Goal: Transaction & Acquisition: Purchase product/service

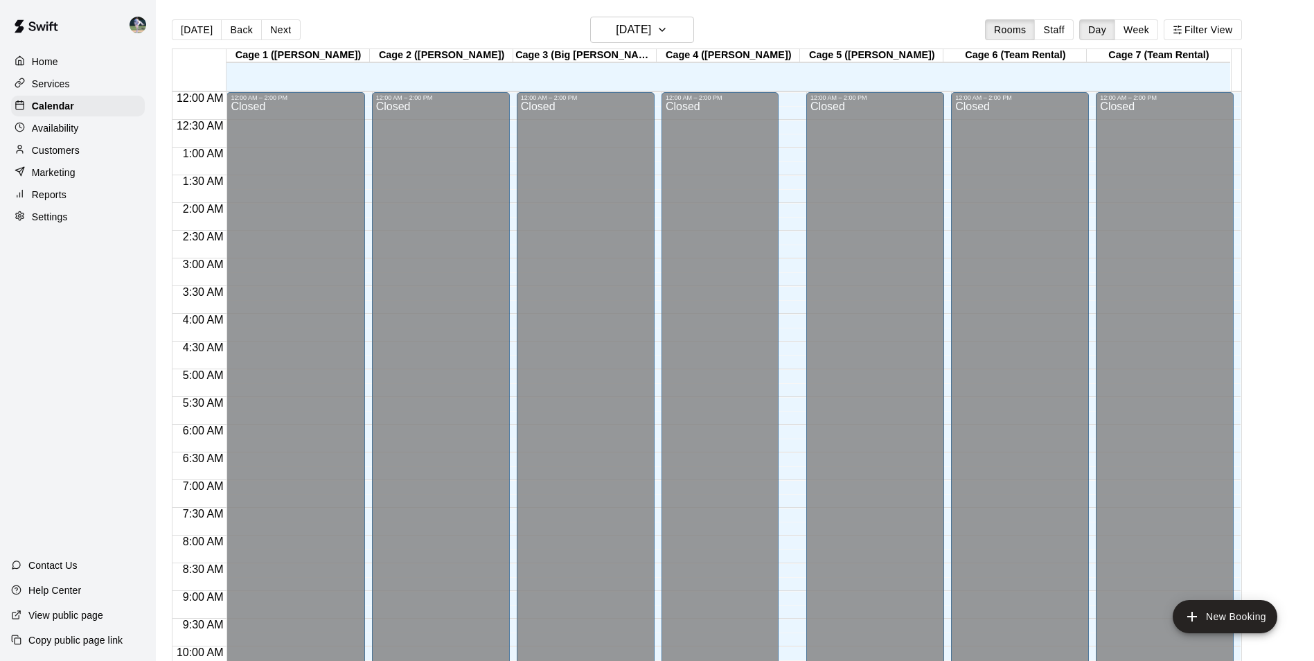
scroll to position [704, 0]
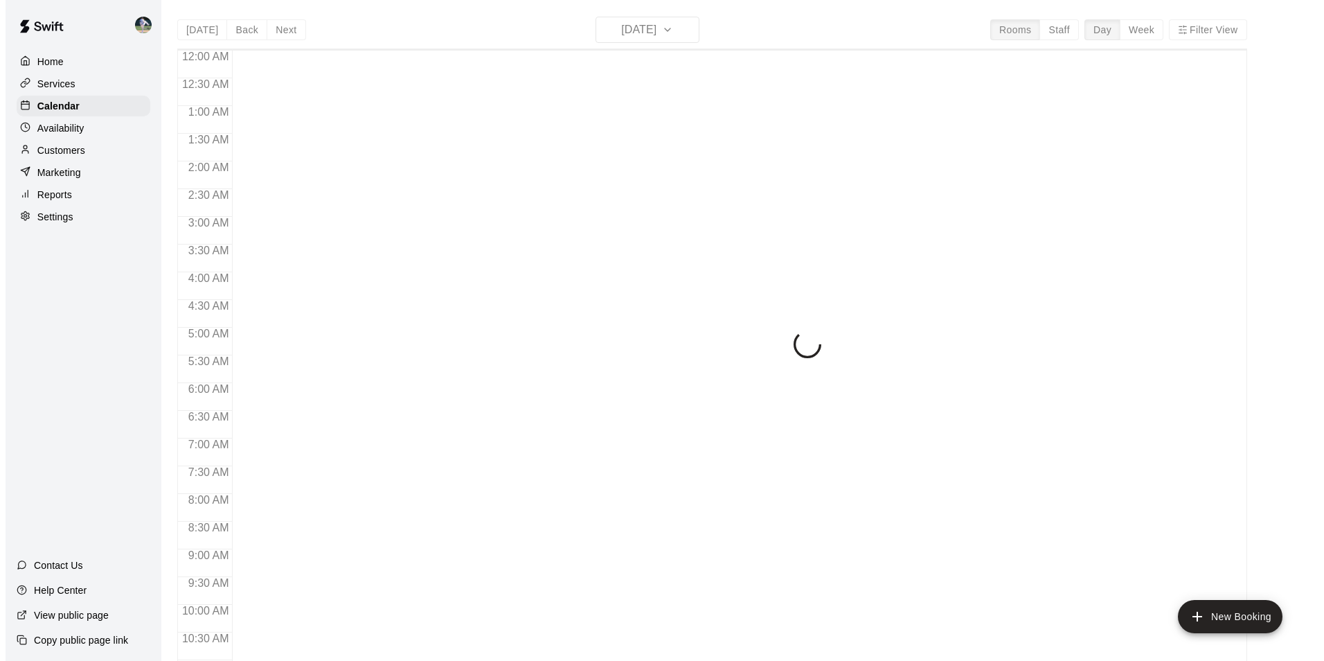
scroll to position [704, 0]
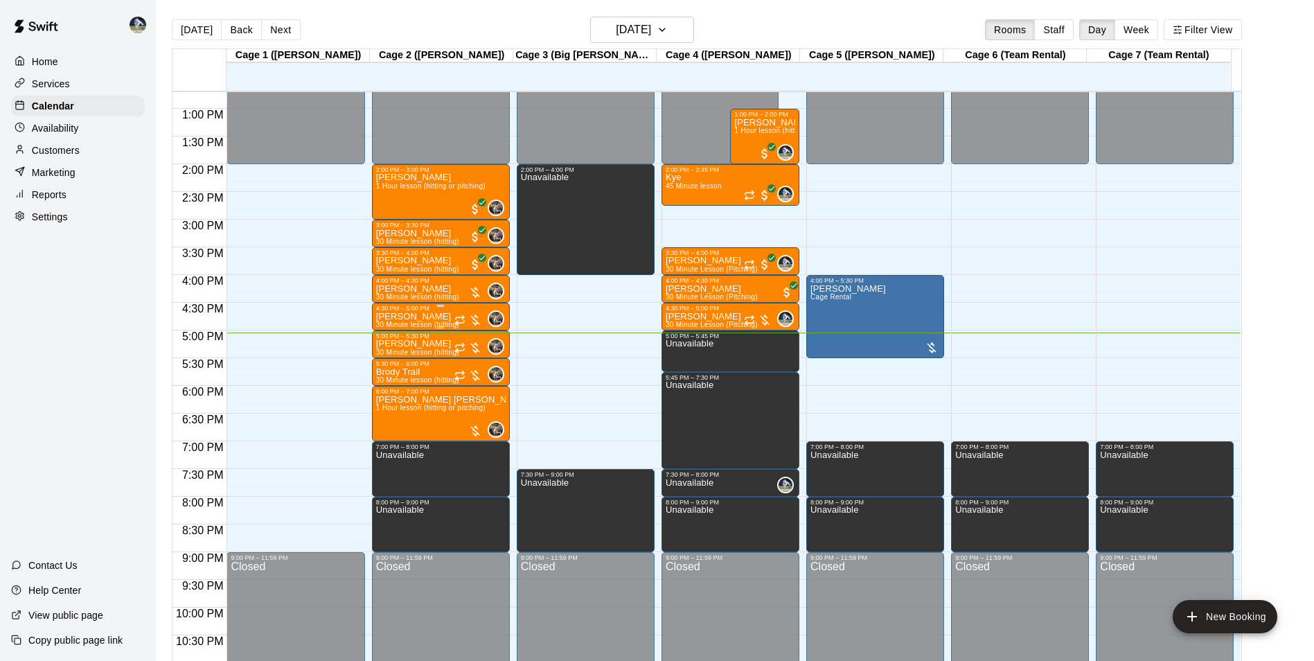
click at [418, 317] on p "[PERSON_NAME]" at bounding box center [417, 317] width 83 height 0
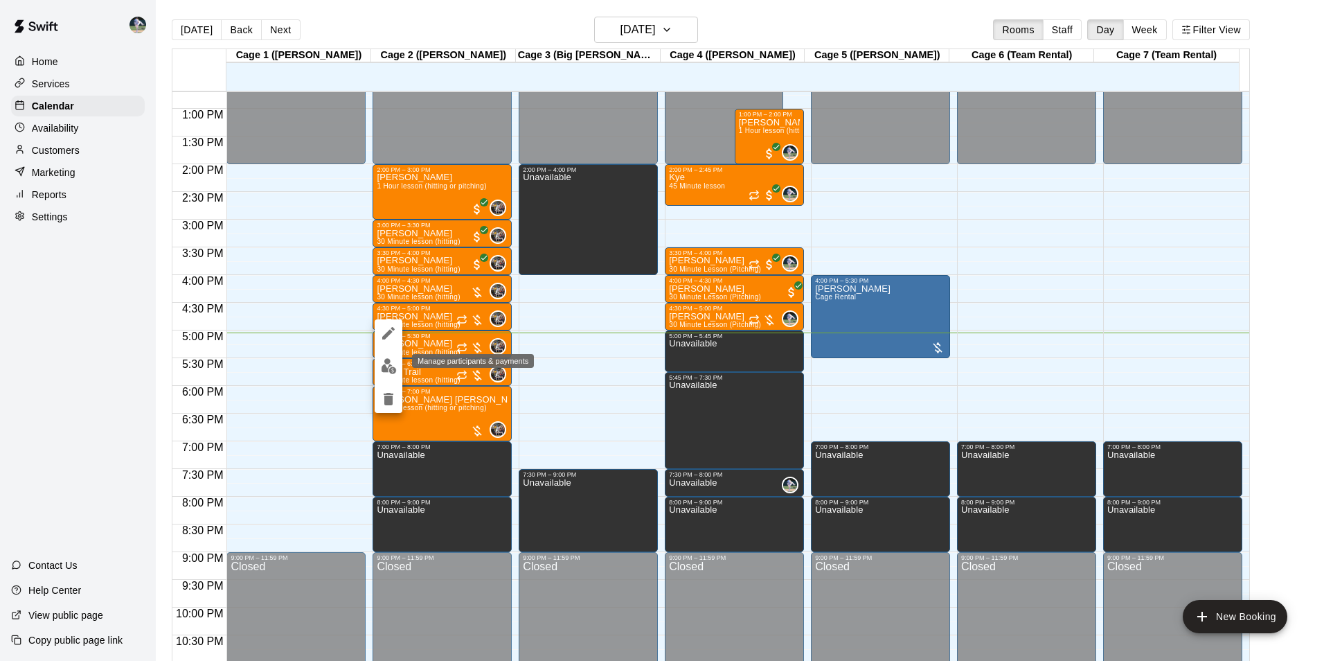
click at [393, 364] on img "edit" at bounding box center [389, 366] width 16 height 16
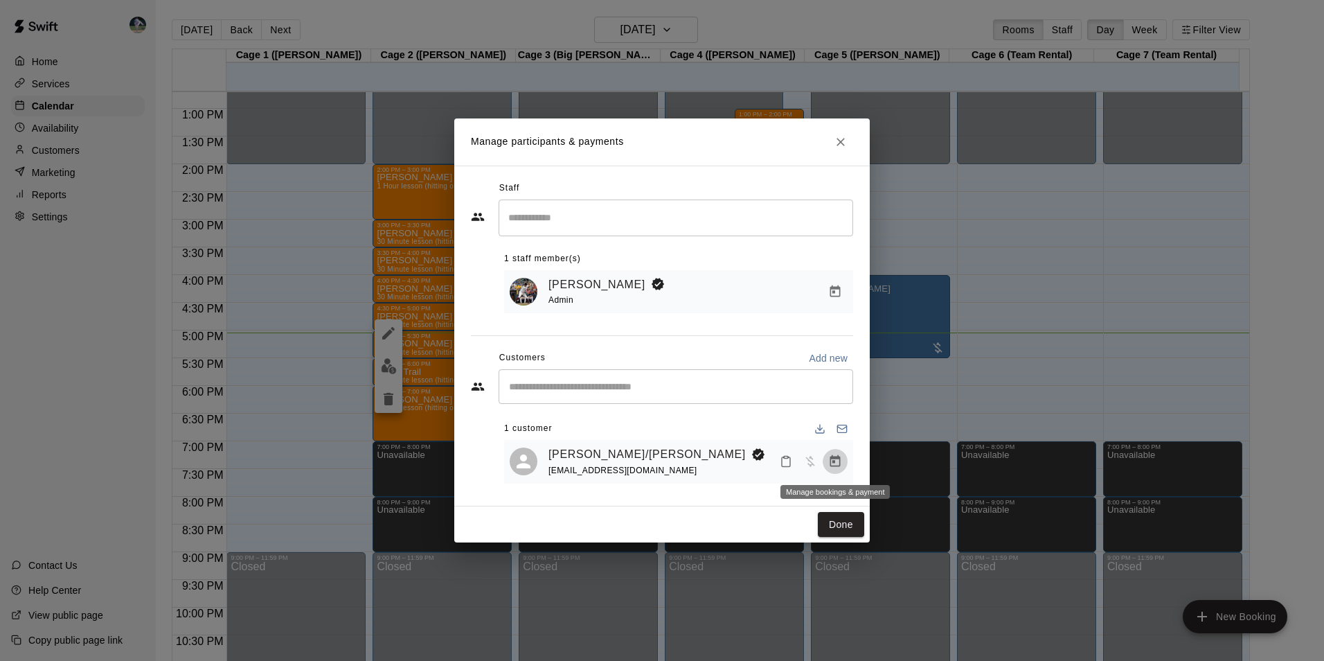
click at [833, 462] on icon "Manage bookings & payment" at bounding box center [835, 461] width 10 height 12
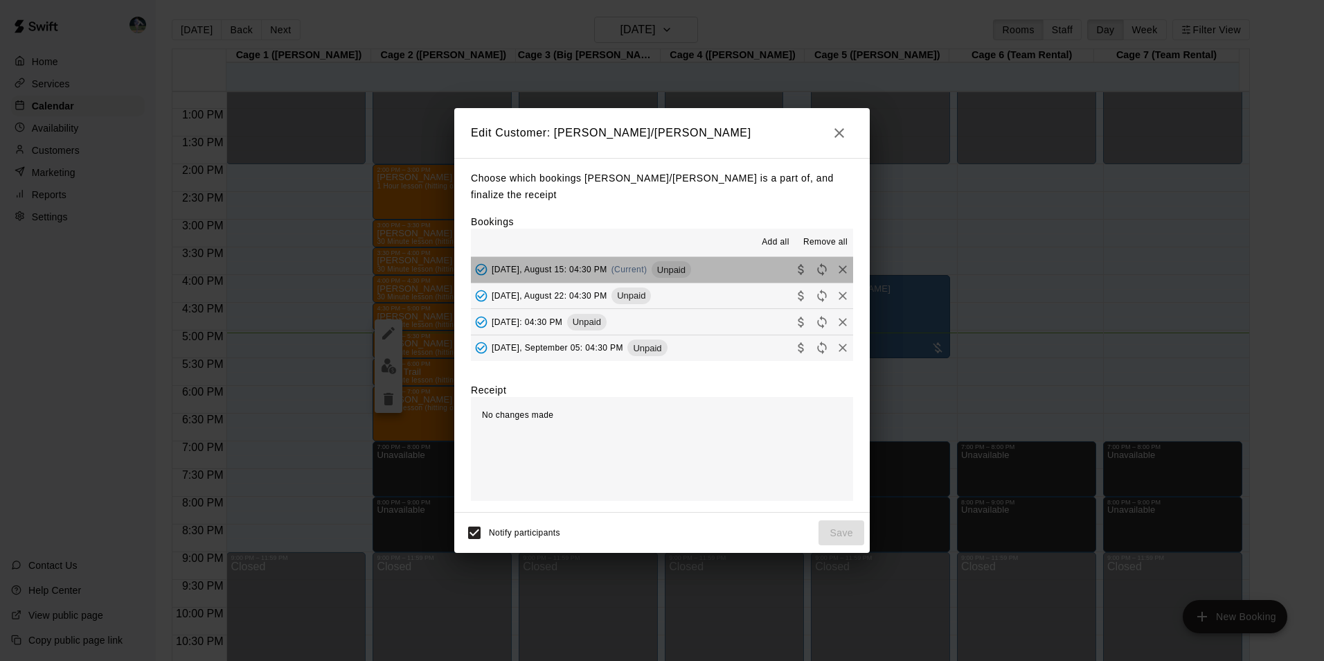
click at [738, 266] on button "[DATE], August 15: 04:30 PM (Current) Unpaid" at bounding box center [662, 270] width 382 height 26
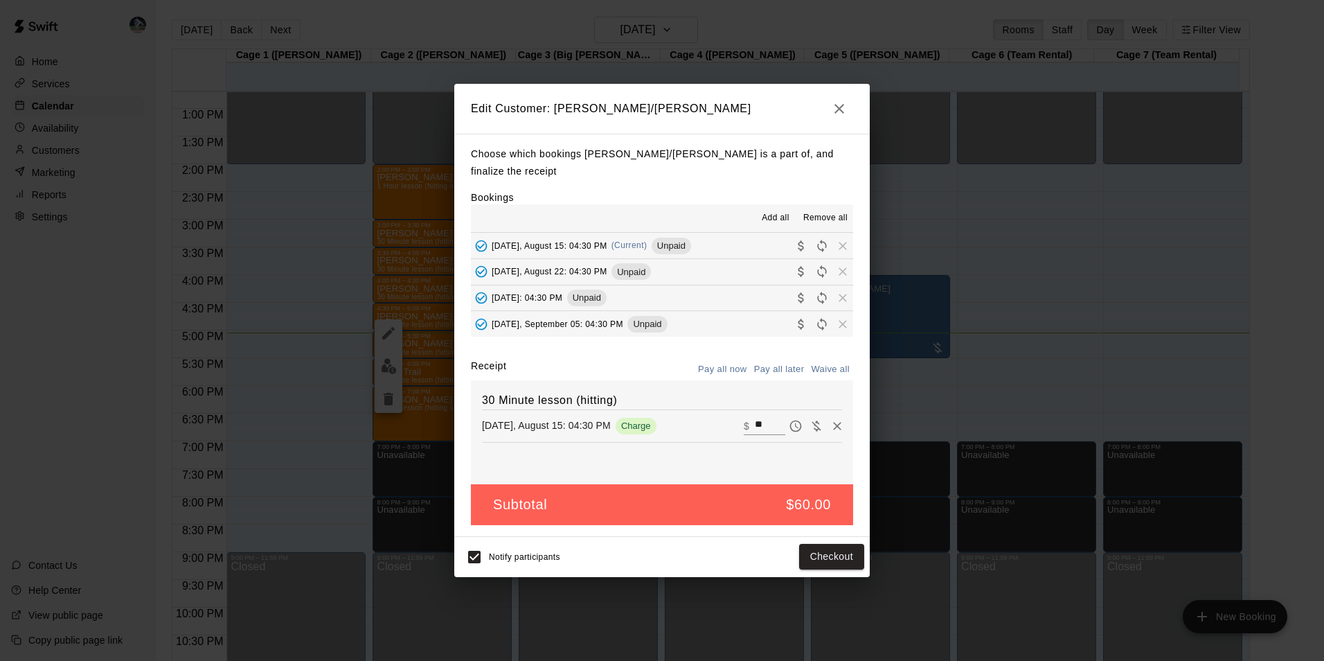
click at [760, 427] on input "**" at bounding box center [770, 426] width 30 height 18
type input "*"
type input "**"
click at [812, 556] on button "Checkout" at bounding box center [831, 557] width 65 height 26
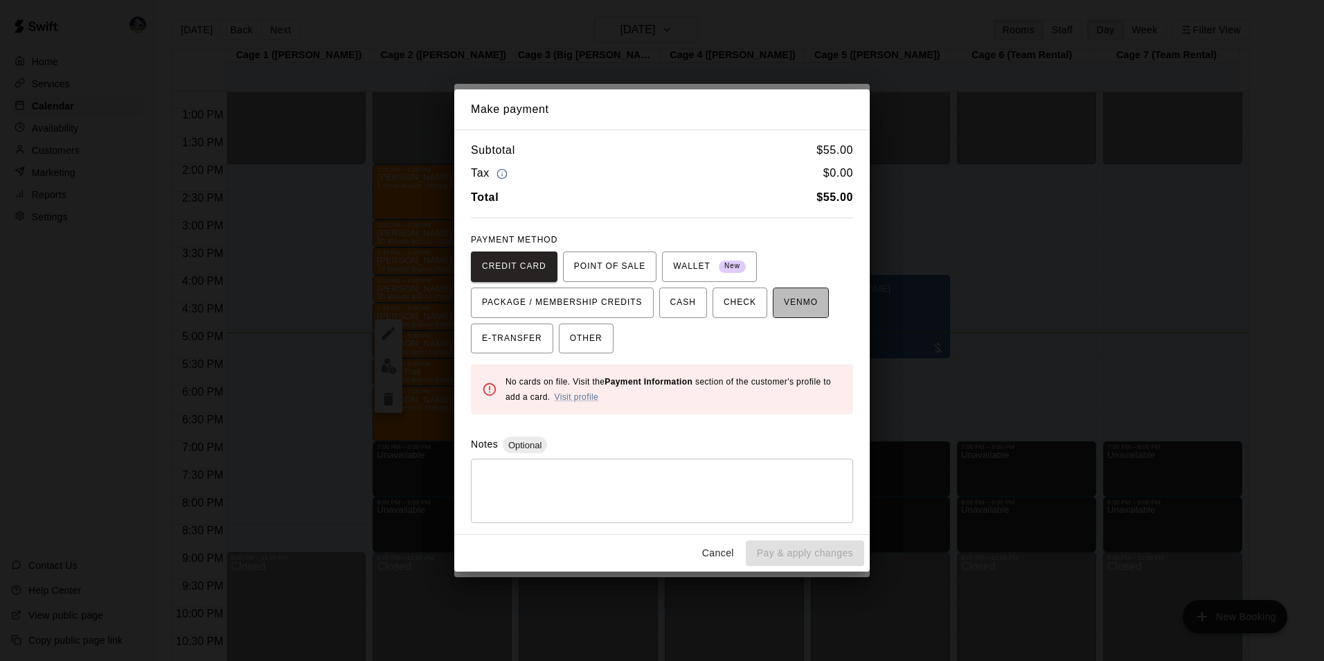
click at [784, 301] on span "VENMO" at bounding box center [801, 303] width 34 height 22
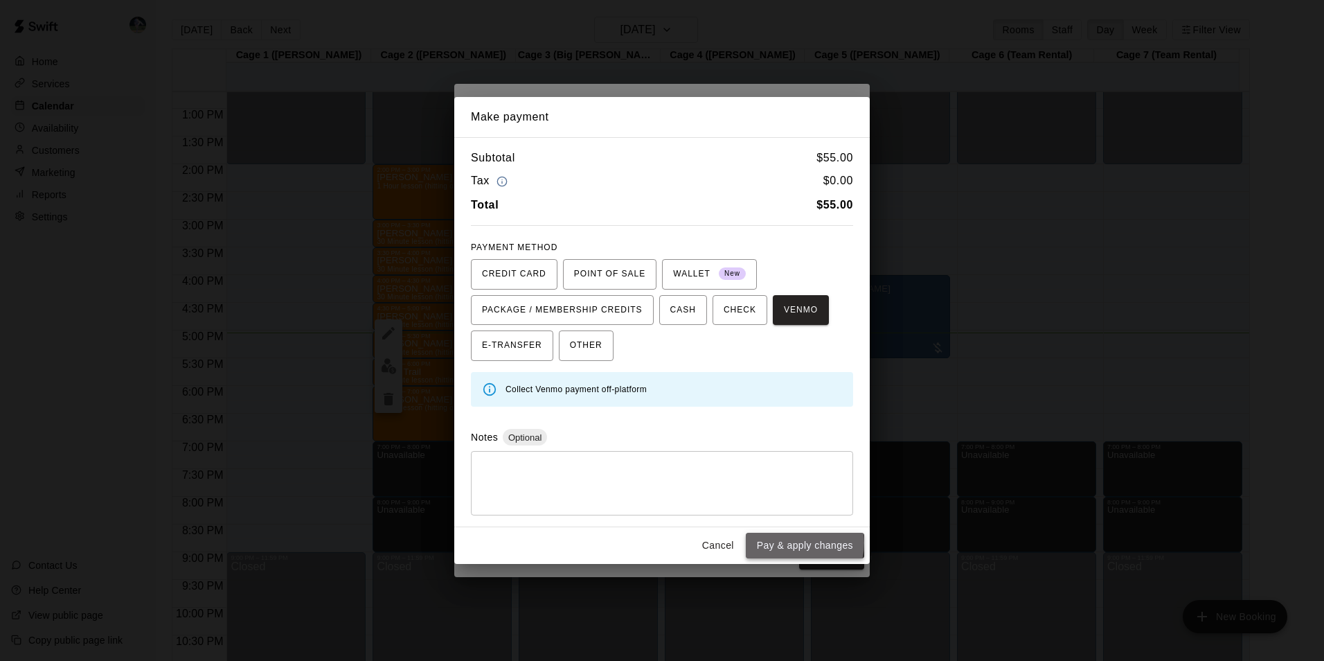
click at [790, 542] on button "Pay & apply changes" at bounding box center [805, 546] width 118 height 26
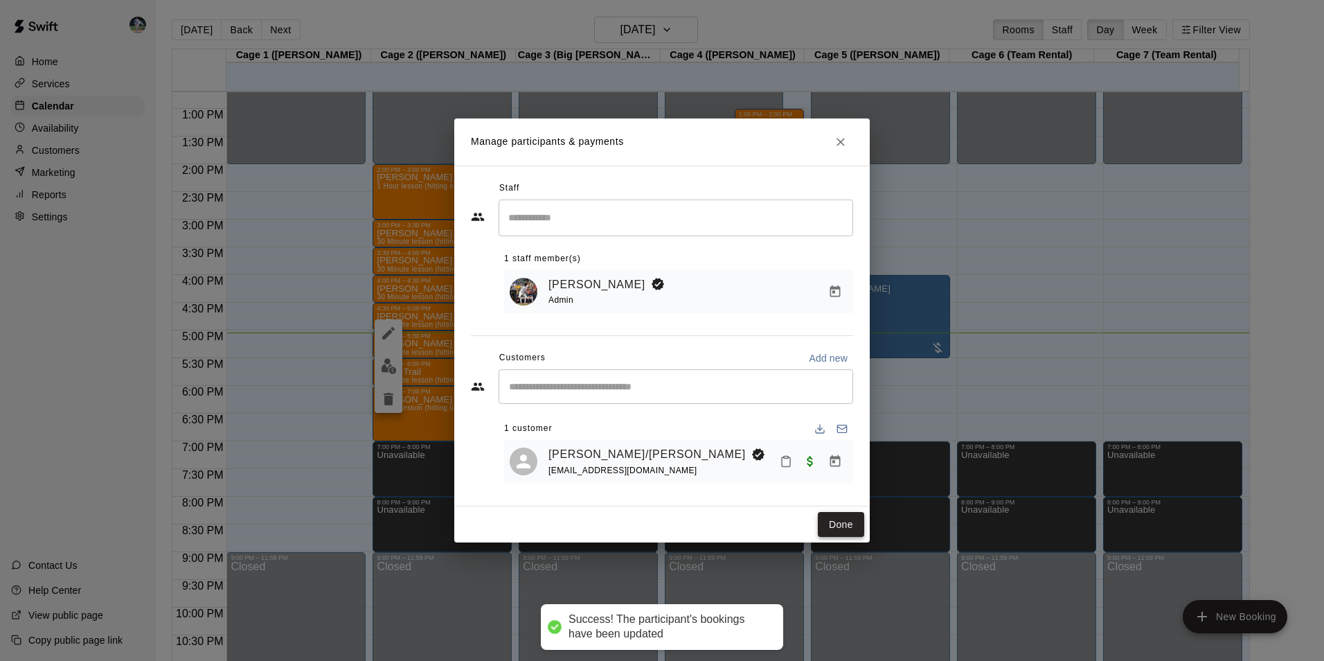
click at [853, 524] on button "Done" at bounding box center [841, 525] width 46 height 26
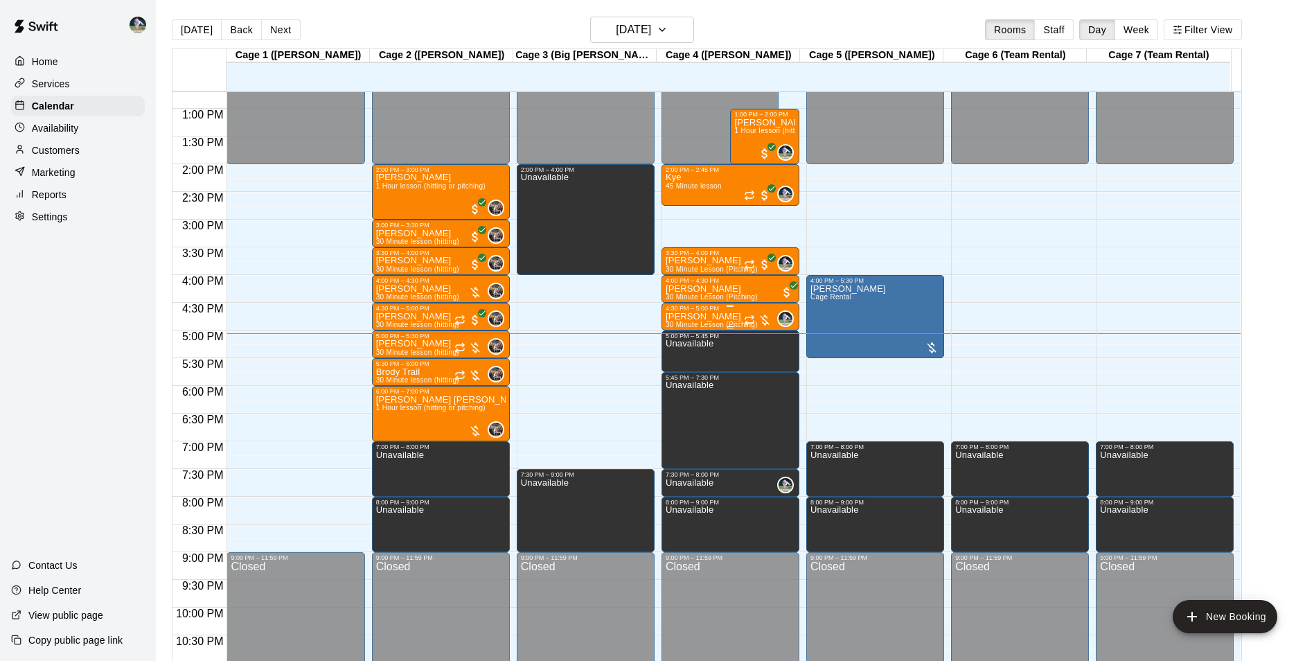
click at [684, 317] on p "[PERSON_NAME]" at bounding box center [712, 317] width 92 height 0
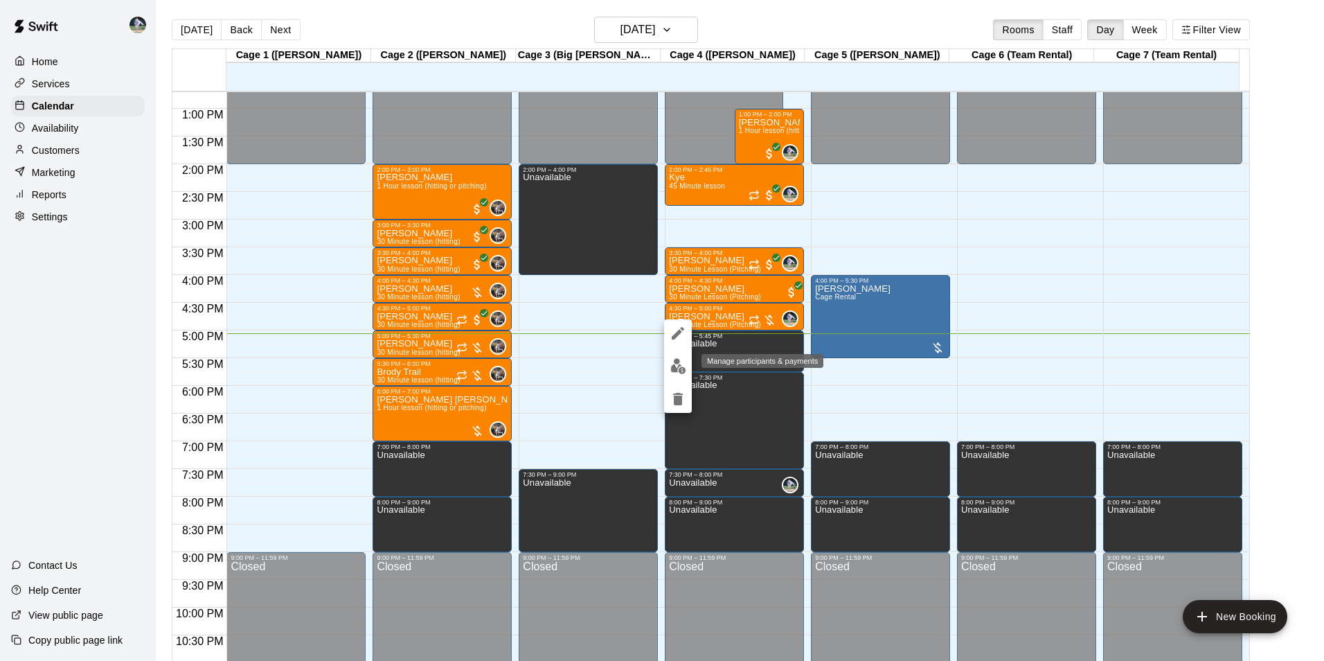
click at [682, 362] on img "edit" at bounding box center [678, 366] width 16 height 16
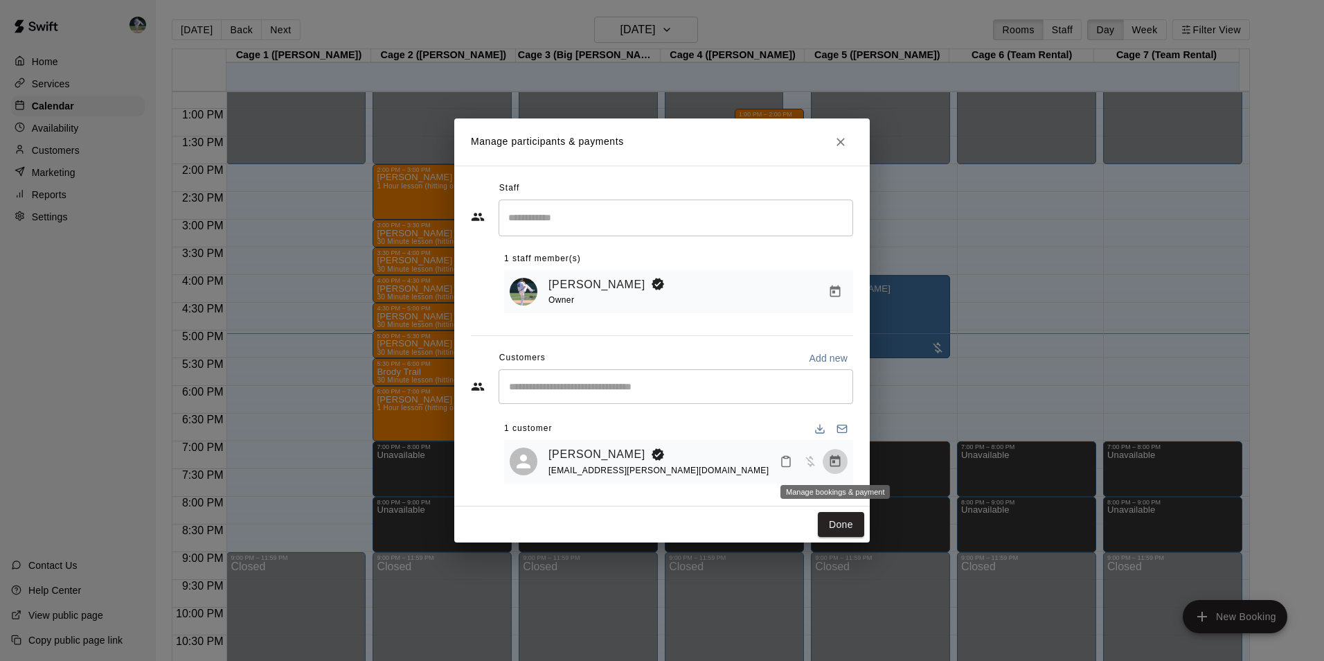
click at [837, 464] on icon "Manage bookings & payment" at bounding box center [835, 461] width 14 height 14
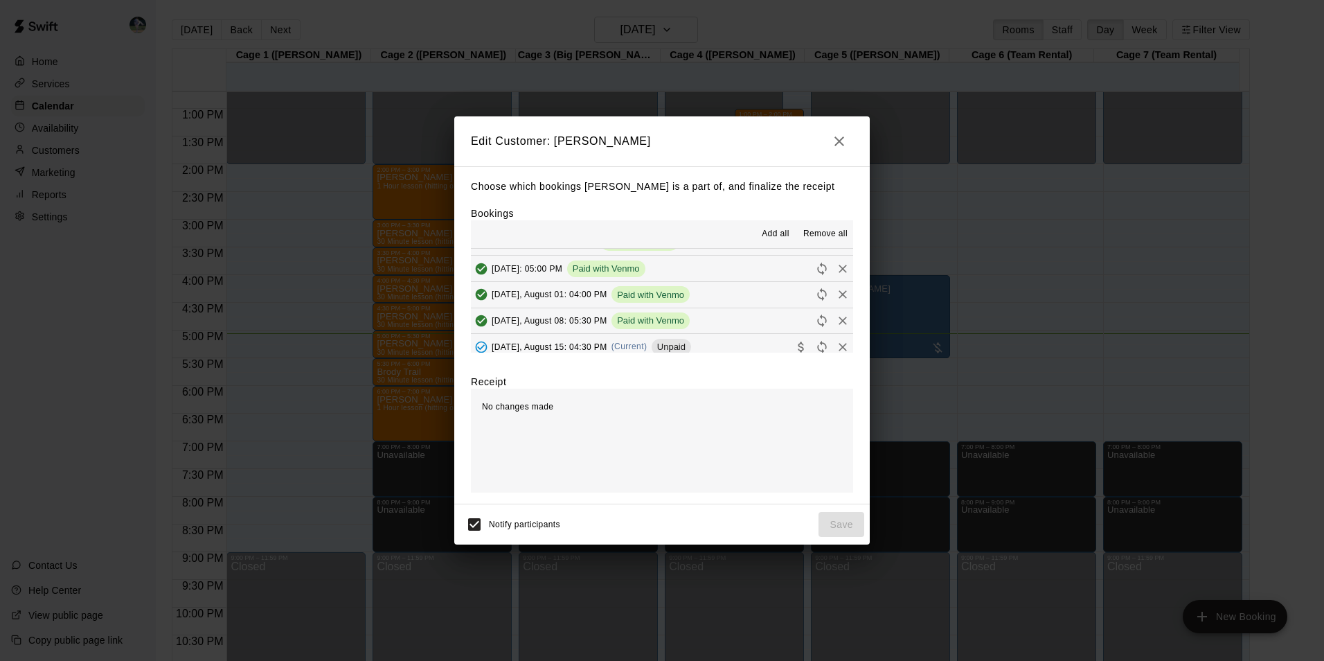
scroll to position [208, 0]
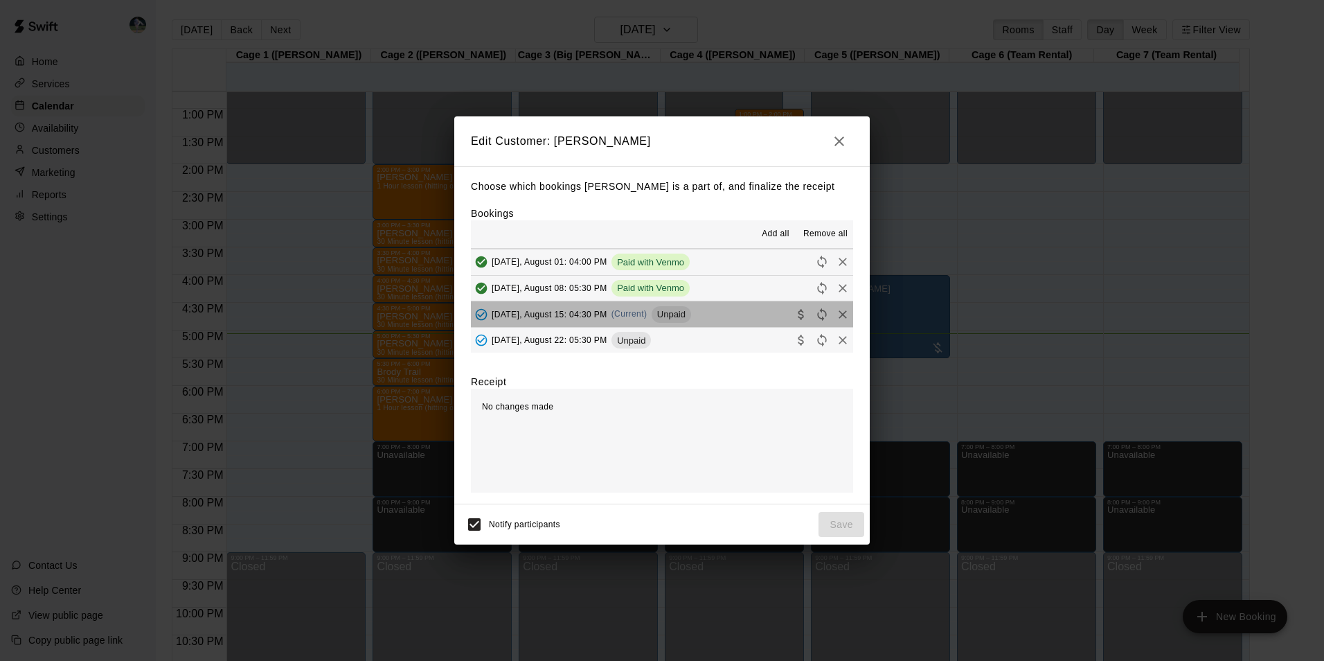
click at [709, 317] on button "[DATE], August 15: 04:30 PM (Current) Unpaid" at bounding box center [662, 314] width 382 height 26
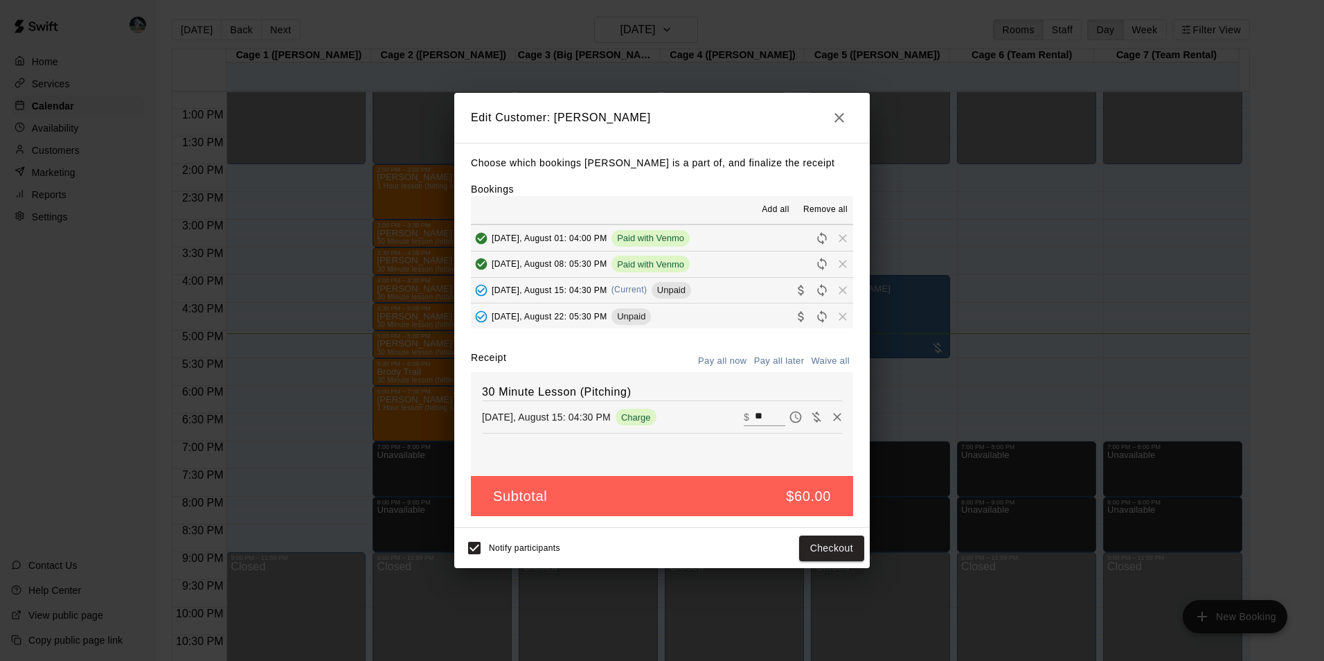
click at [758, 418] on input "**" at bounding box center [770, 417] width 30 height 18
type input "*"
type input "**"
click at [822, 546] on button "Checkout" at bounding box center [831, 548] width 65 height 26
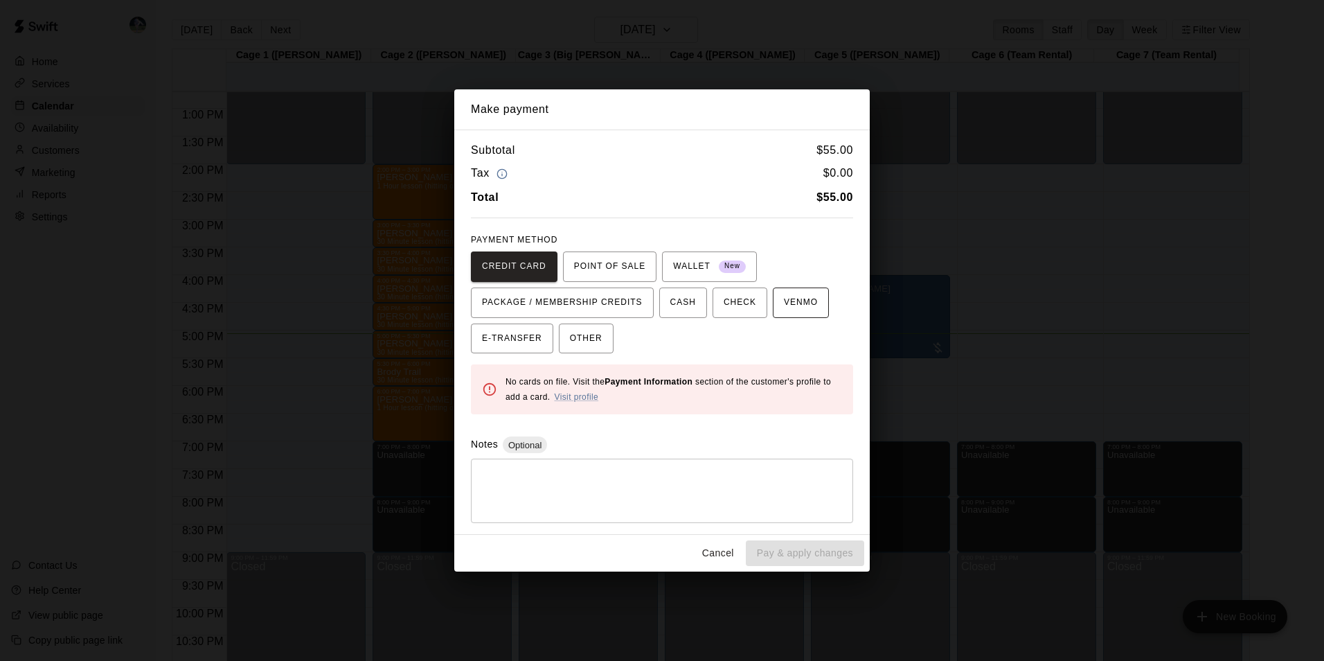
click at [788, 304] on span "VENMO" at bounding box center [801, 303] width 34 height 22
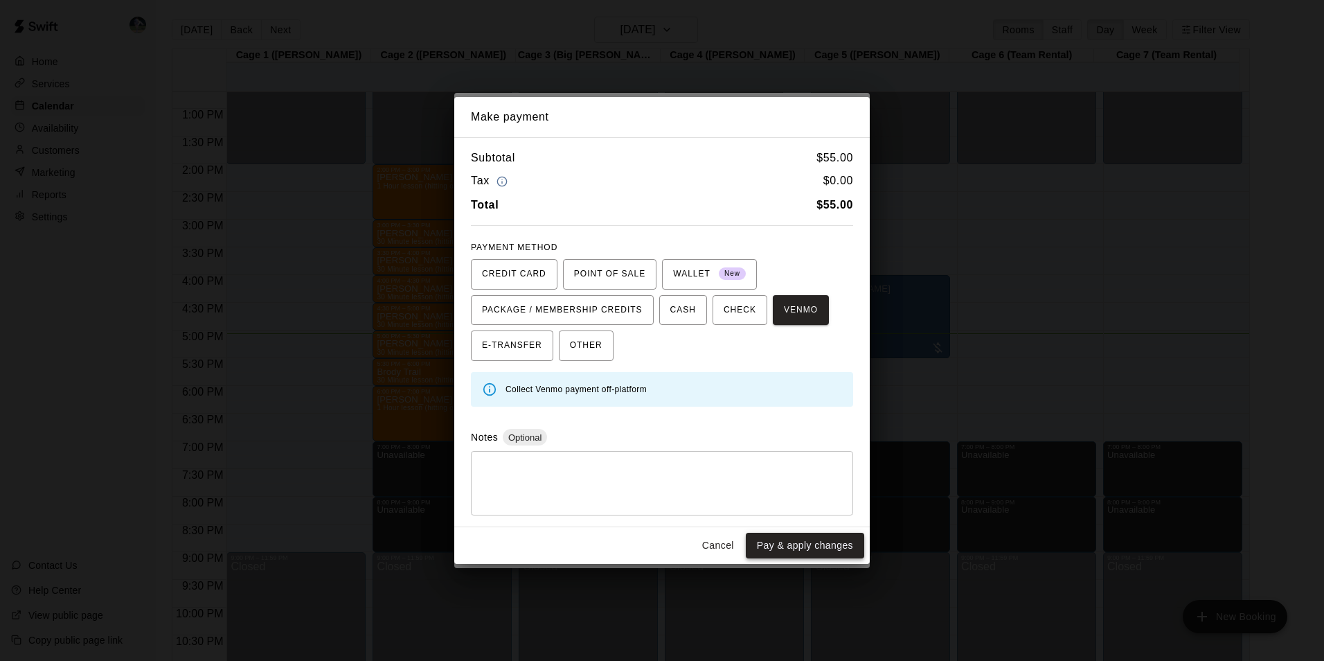
click at [781, 540] on button "Pay & apply changes" at bounding box center [805, 546] width 118 height 26
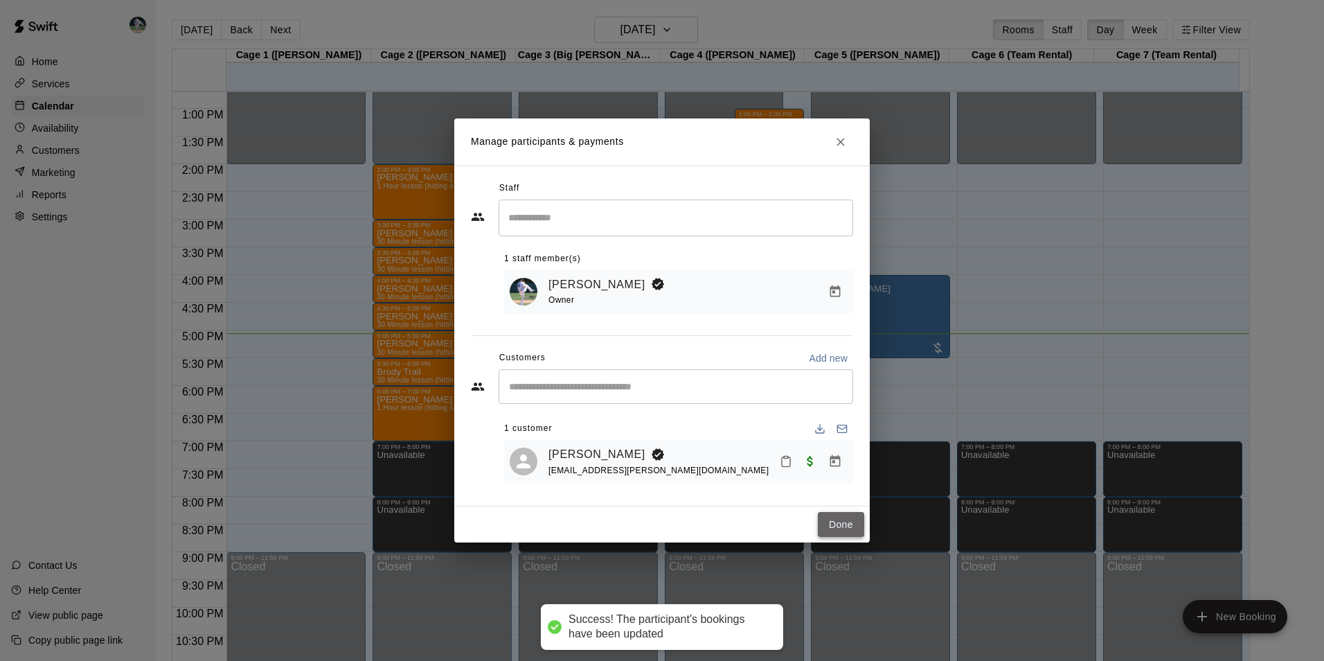
click at [833, 528] on button "Done" at bounding box center [841, 525] width 46 height 26
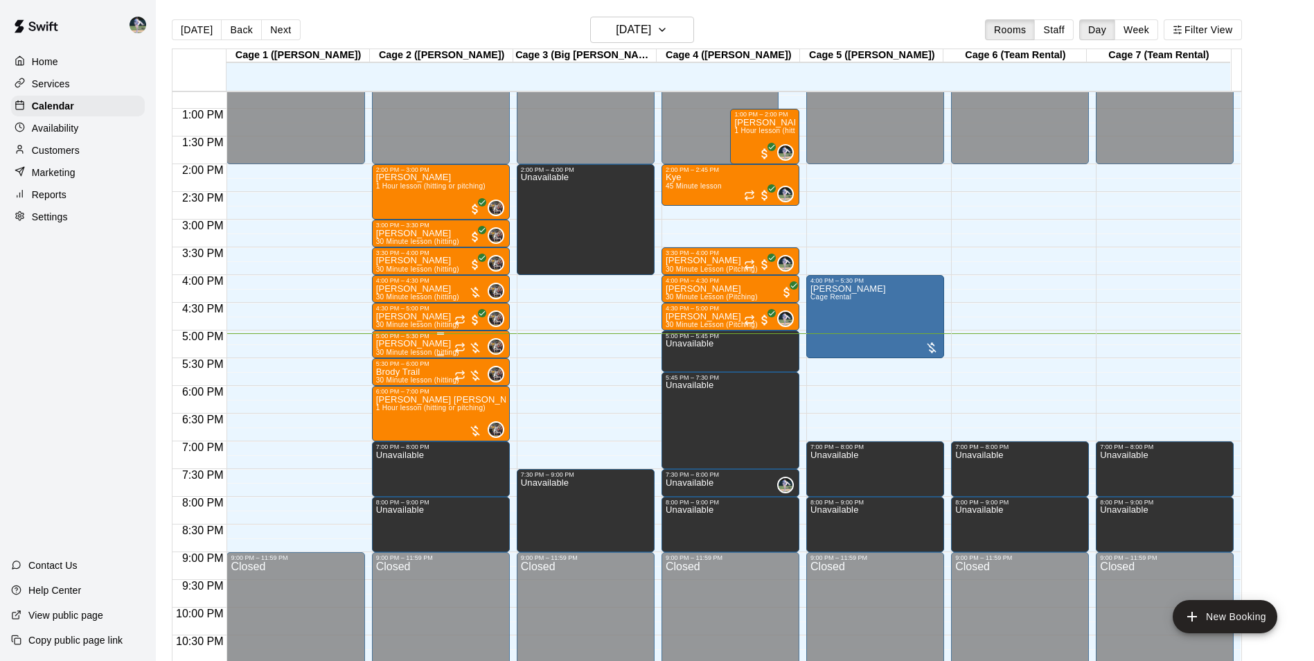
click at [432, 343] on div "[PERSON_NAME] 30 Minute lesson (hitting)" at bounding box center [417, 669] width 83 height 661
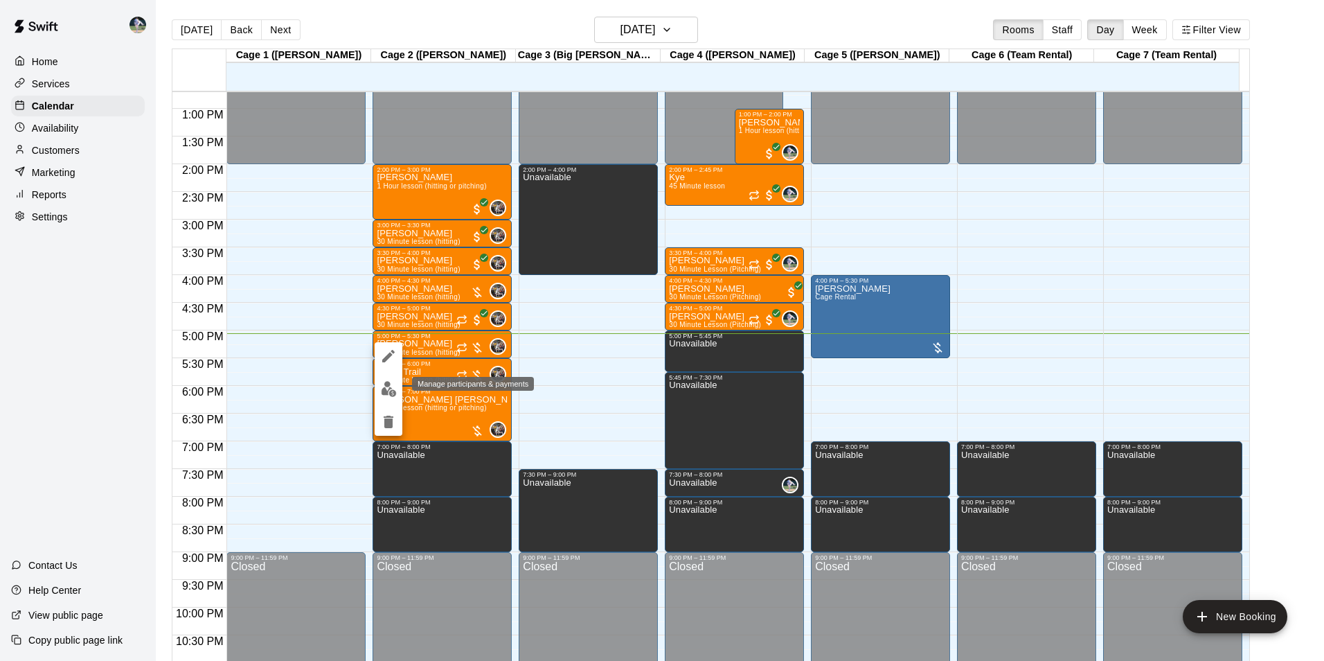
click at [387, 386] on img "edit" at bounding box center [389, 389] width 16 height 16
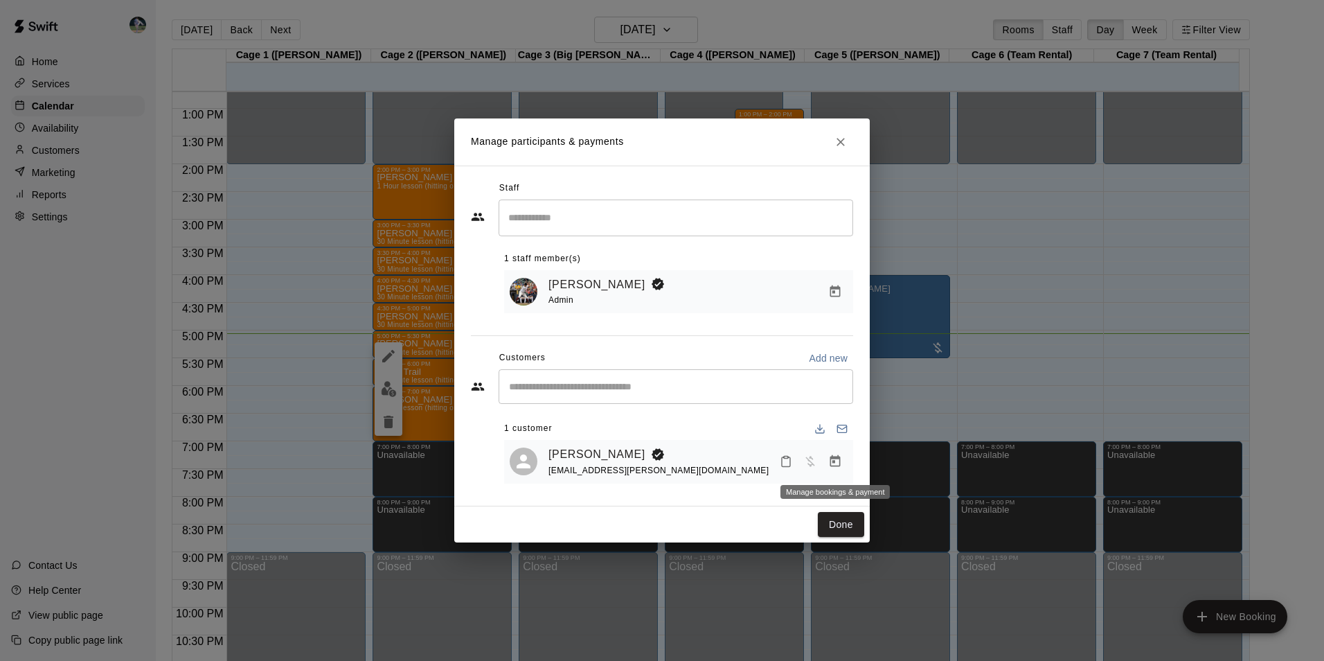
click at [834, 460] on icon "Manage bookings & payment" at bounding box center [835, 461] width 10 height 12
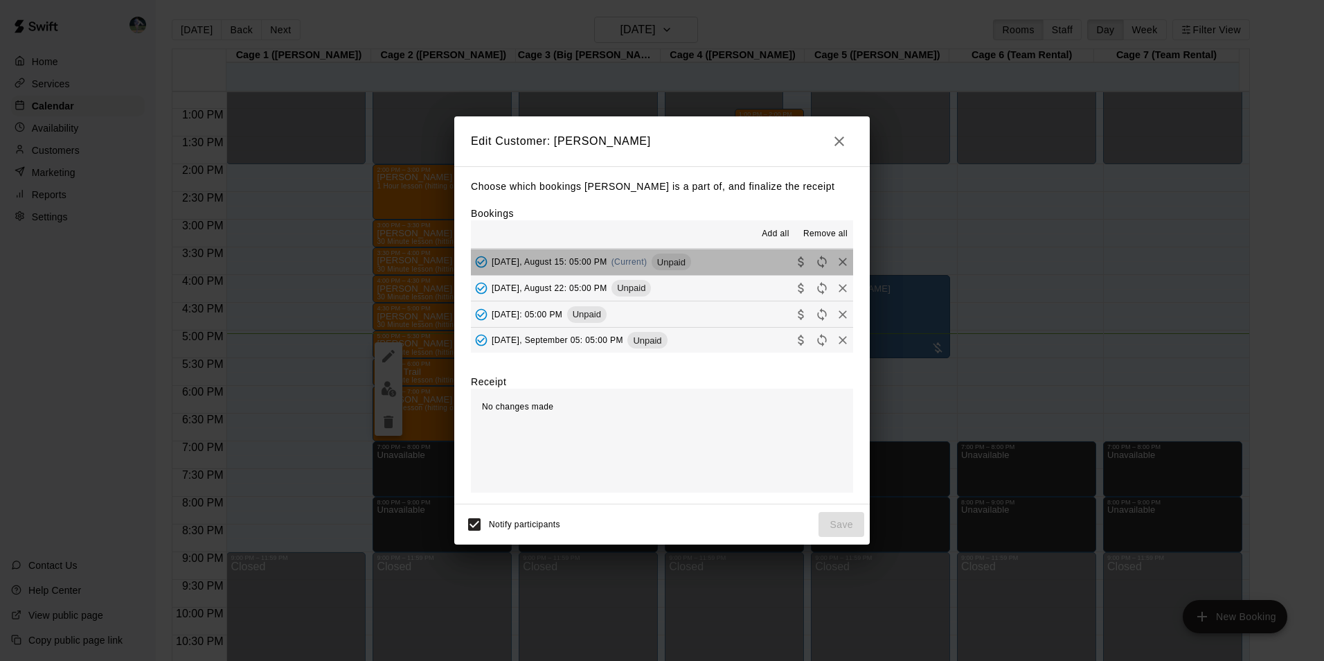
click at [702, 264] on button "[DATE], August 15: 05:00 PM (Current) Unpaid" at bounding box center [662, 262] width 382 height 26
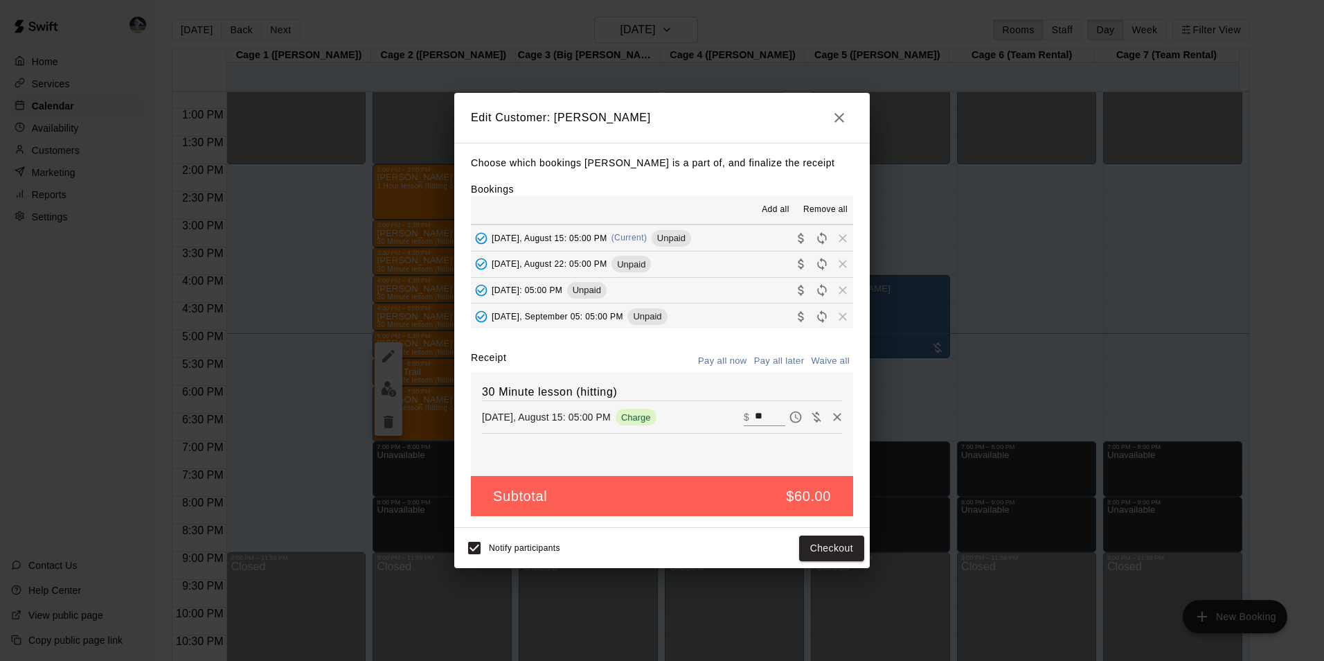
click at [763, 415] on input "**" at bounding box center [770, 417] width 30 height 18
type input "*"
type input "**"
click at [811, 544] on button "Checkout" at bounding box center [831, 548] width 65 height 26
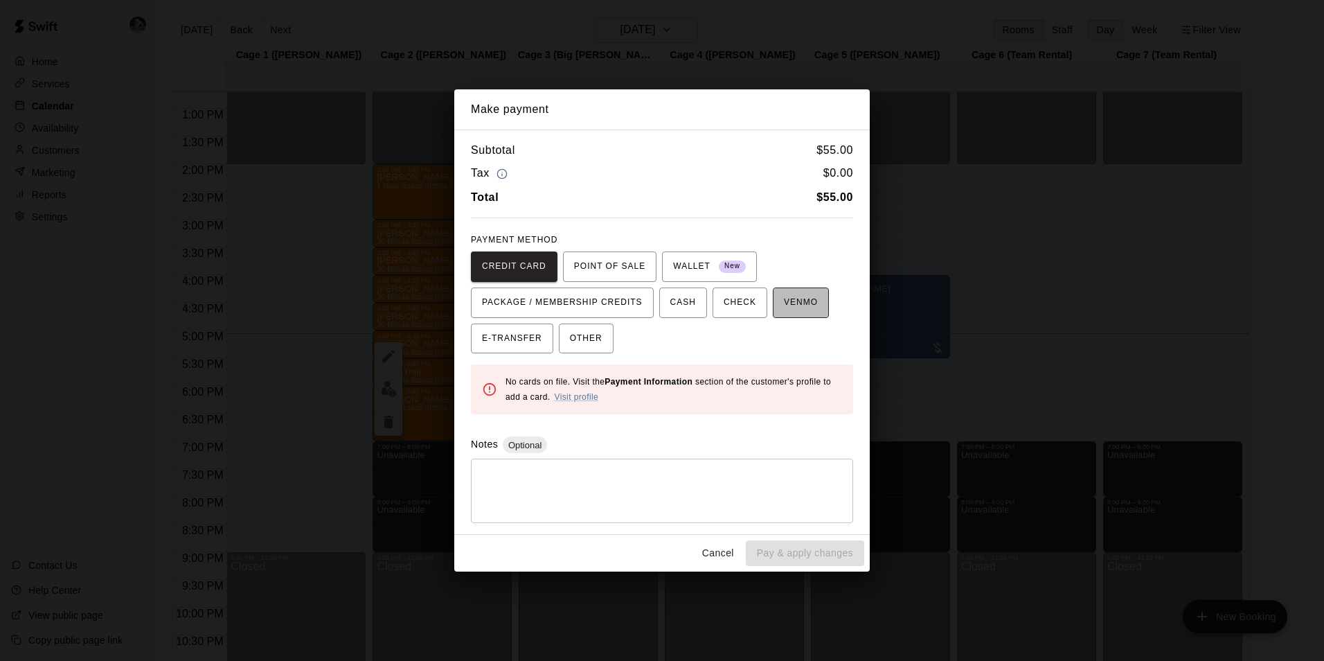
click at [784, 297] on span "VENMO" at bounding box center [801, 303] width 34 height 22
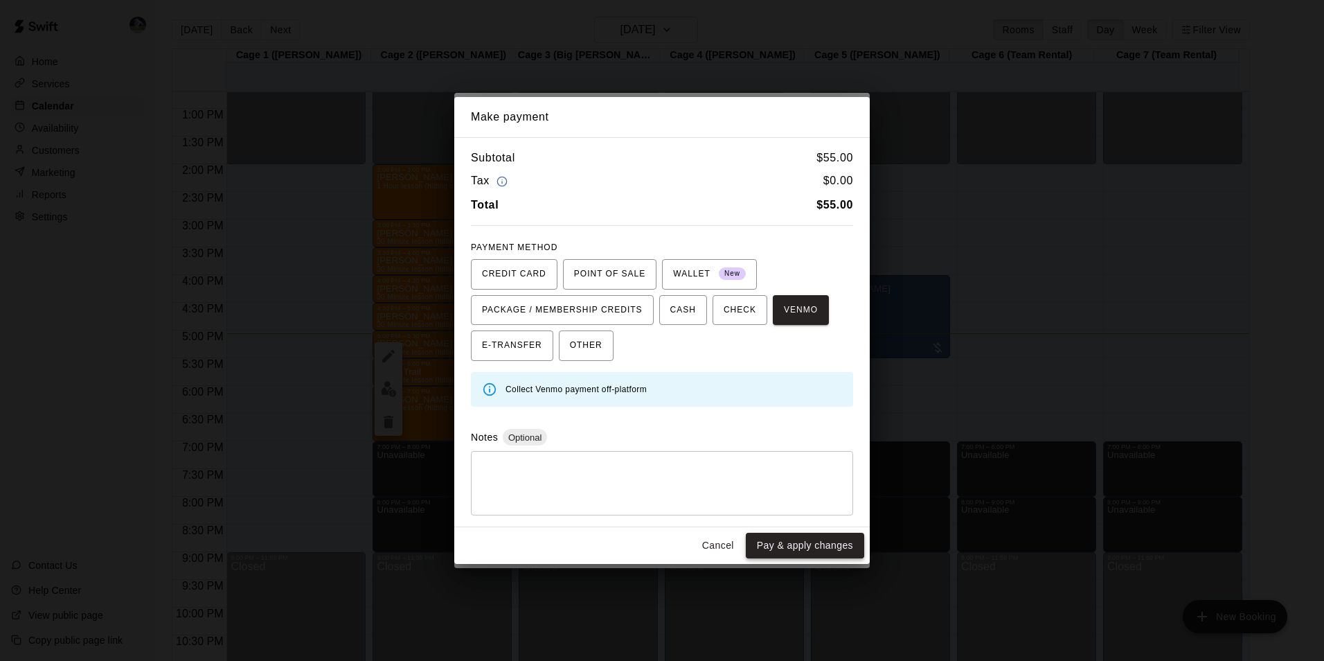
click at [779, 541] on button "Pay & apply changes" at bounding box center [805, 546] width 118 height 26
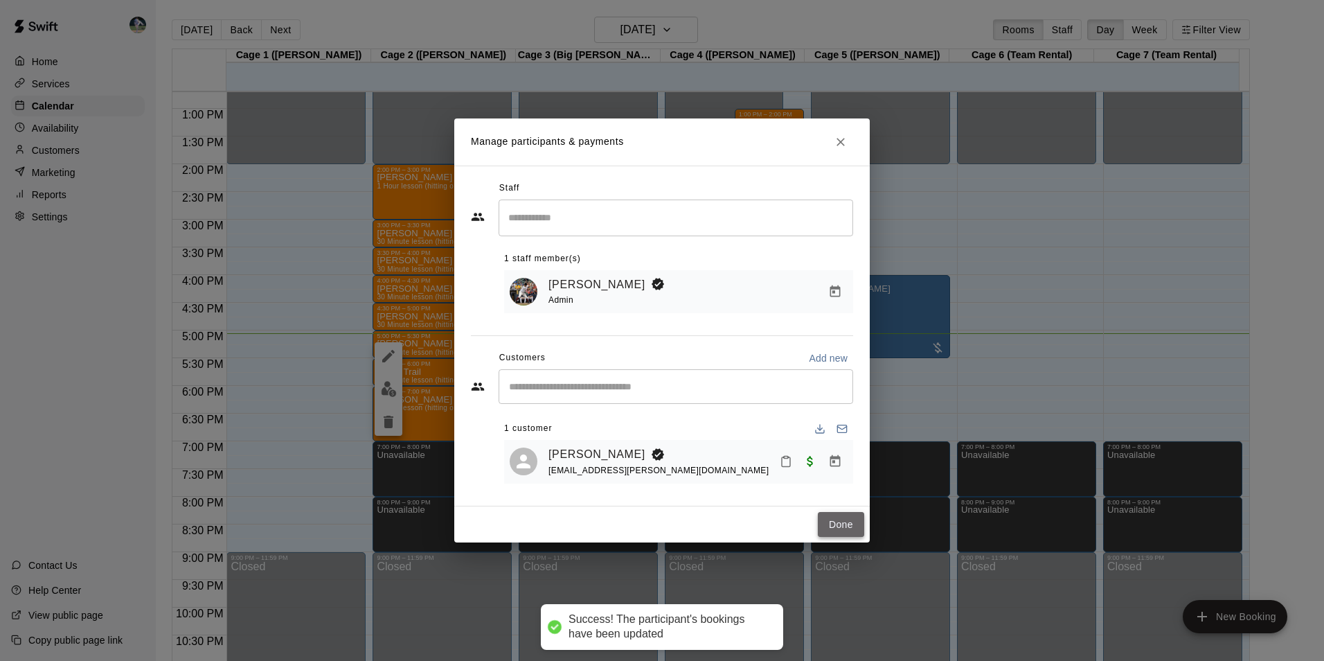
click at [826, 524] on button "Done" at bounding box center [841, 525] width 46 height 26
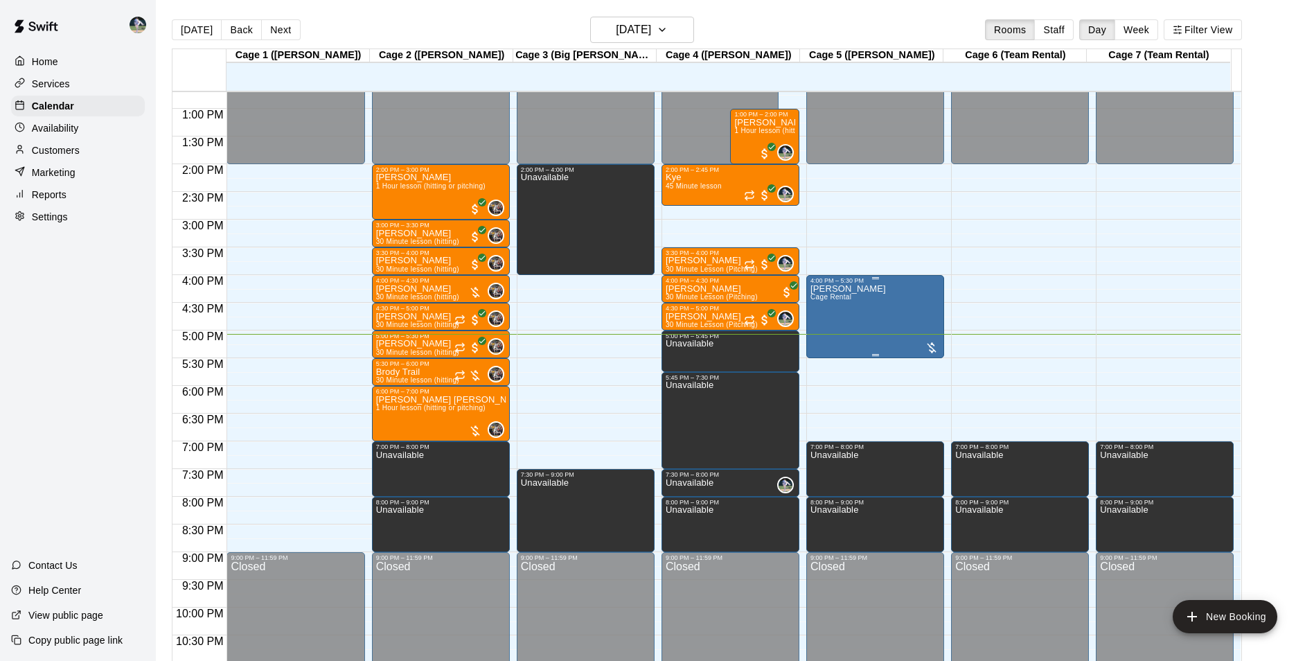
click at [867, 308] on div "[PERSON_NAME] Rental" at bounding box center [875, 614] width 130 height 661
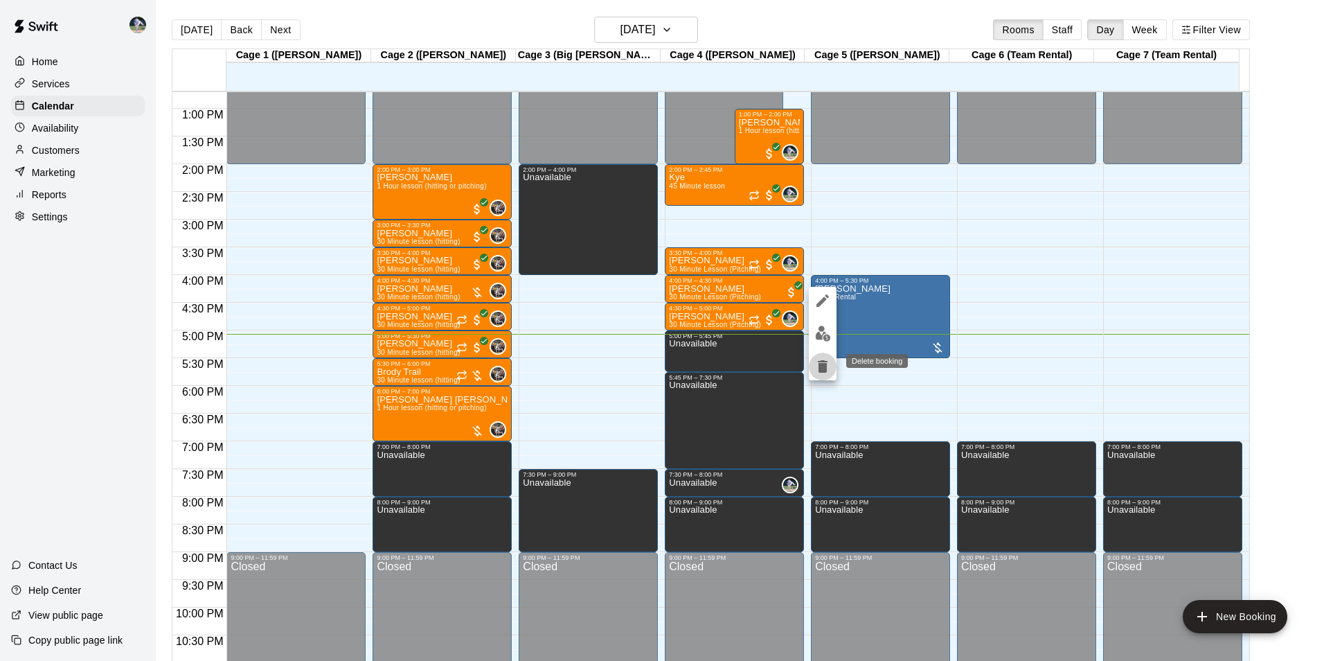
click at [823, 366] on icon "delete" at bounding box center [823, 366] width 10 height 12
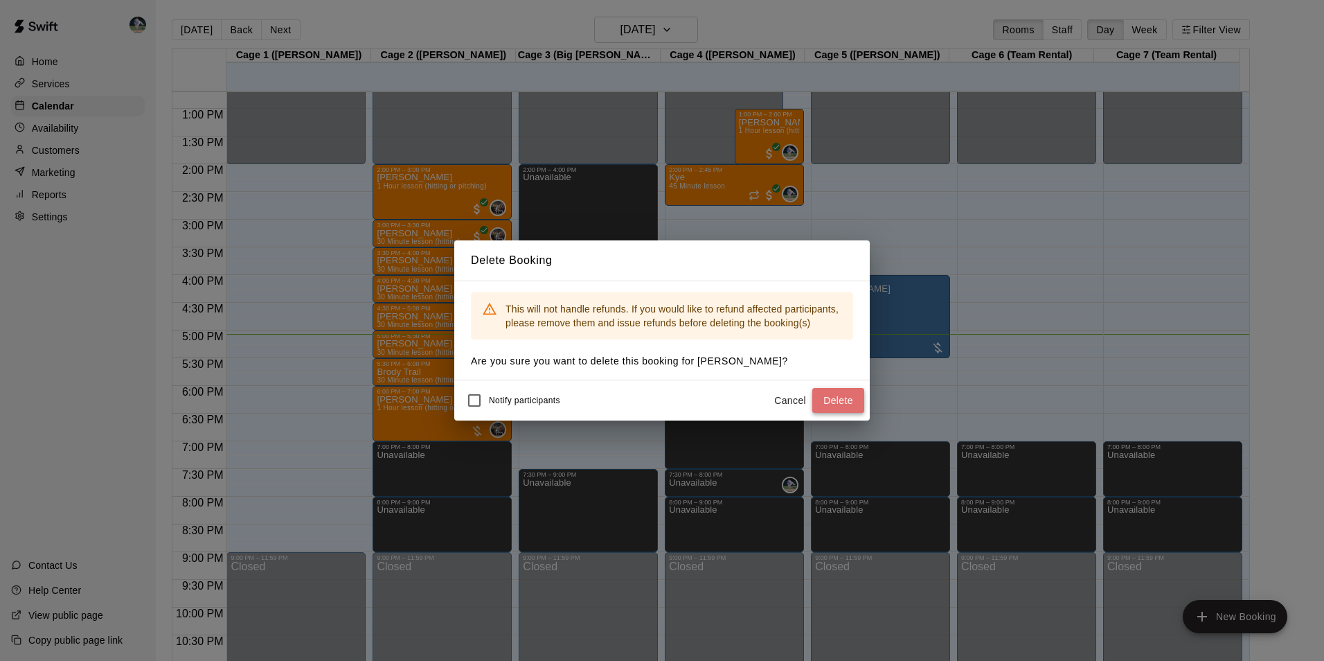
click at [831, 397] on button "Delete" at bounding box center [838, 401] width 52 height 26
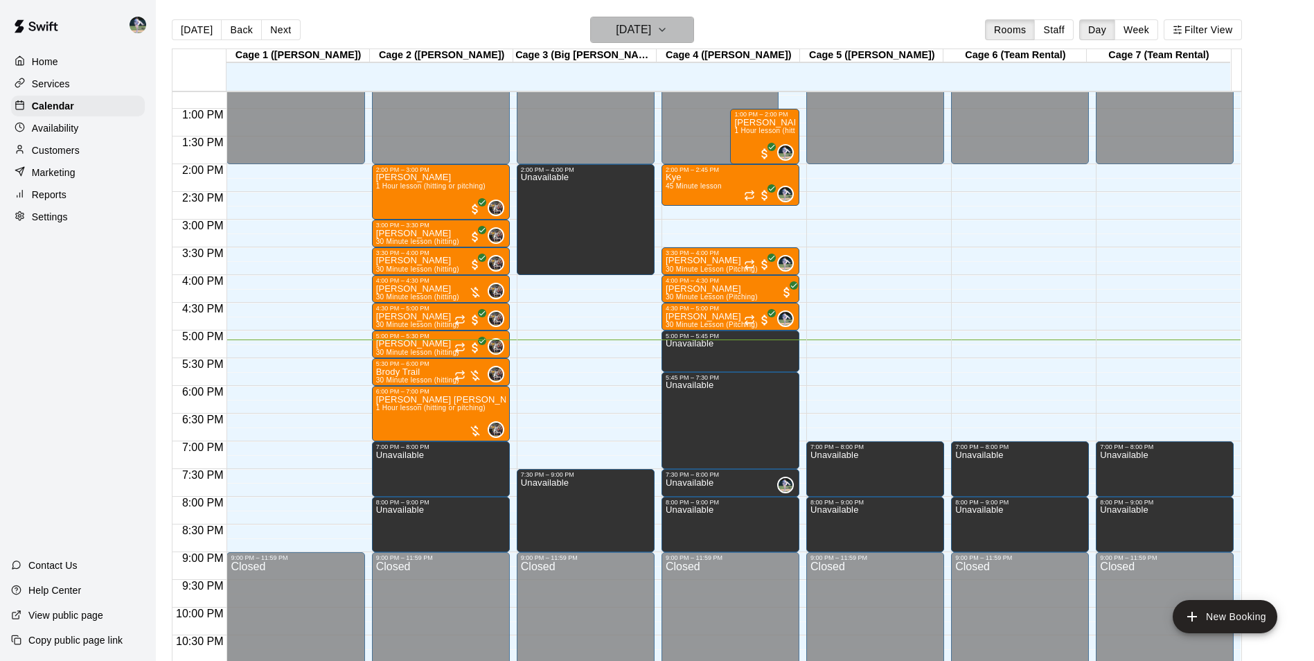
click at [616, 30] on h6 "[DATE]" at bounding box center [633, 29] width 35 height 19
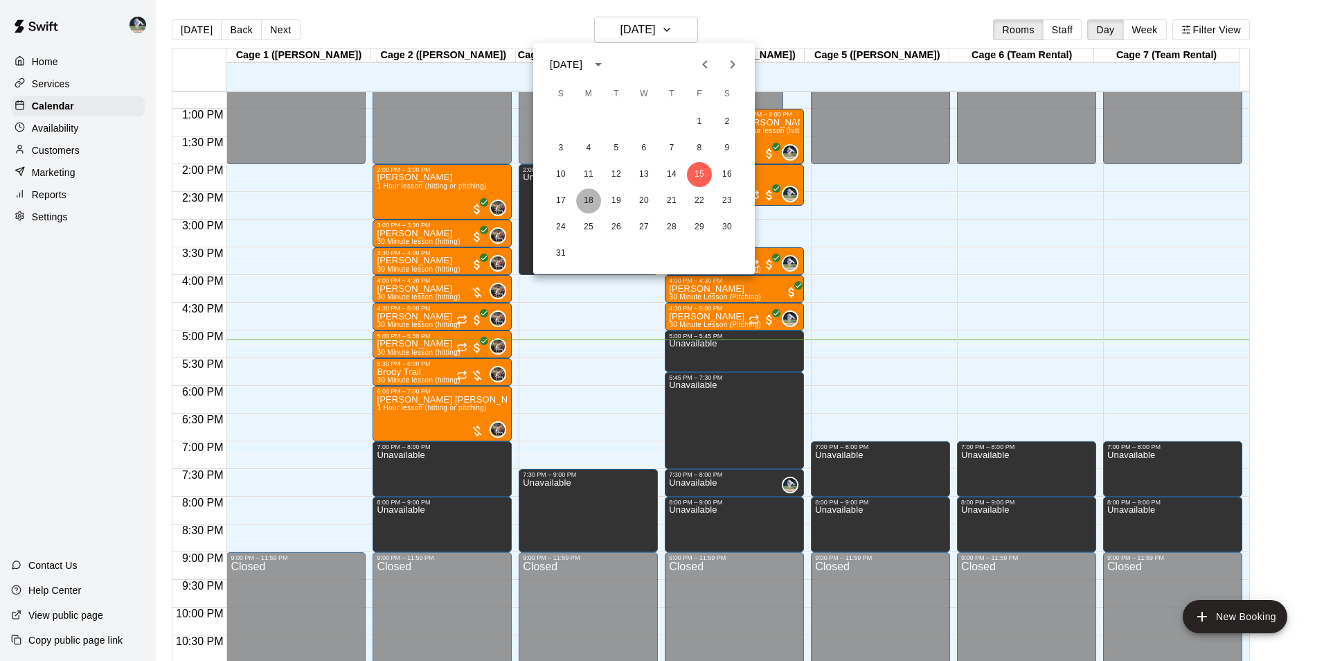
click at [587, 199] on button "18" at bounding box center [588, 200] width 25 height 25
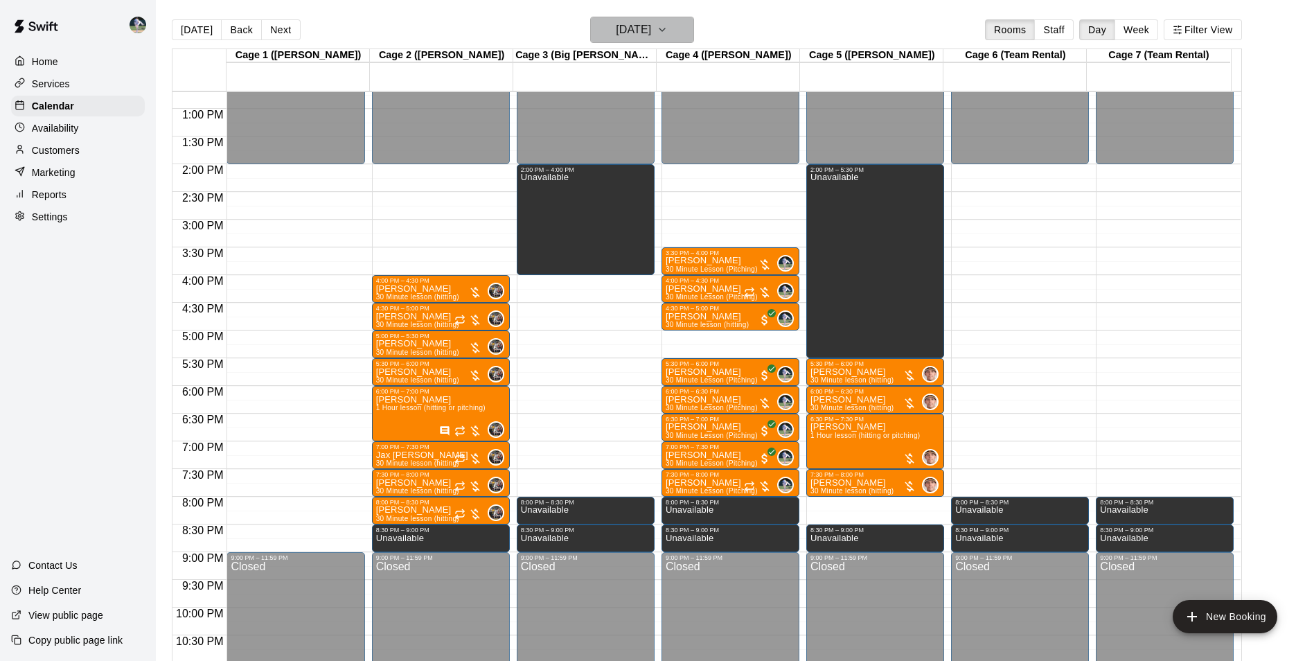
click at [616, 24] on h6 "[DATE]" at bounding box center [633, 29] width 35 height 19
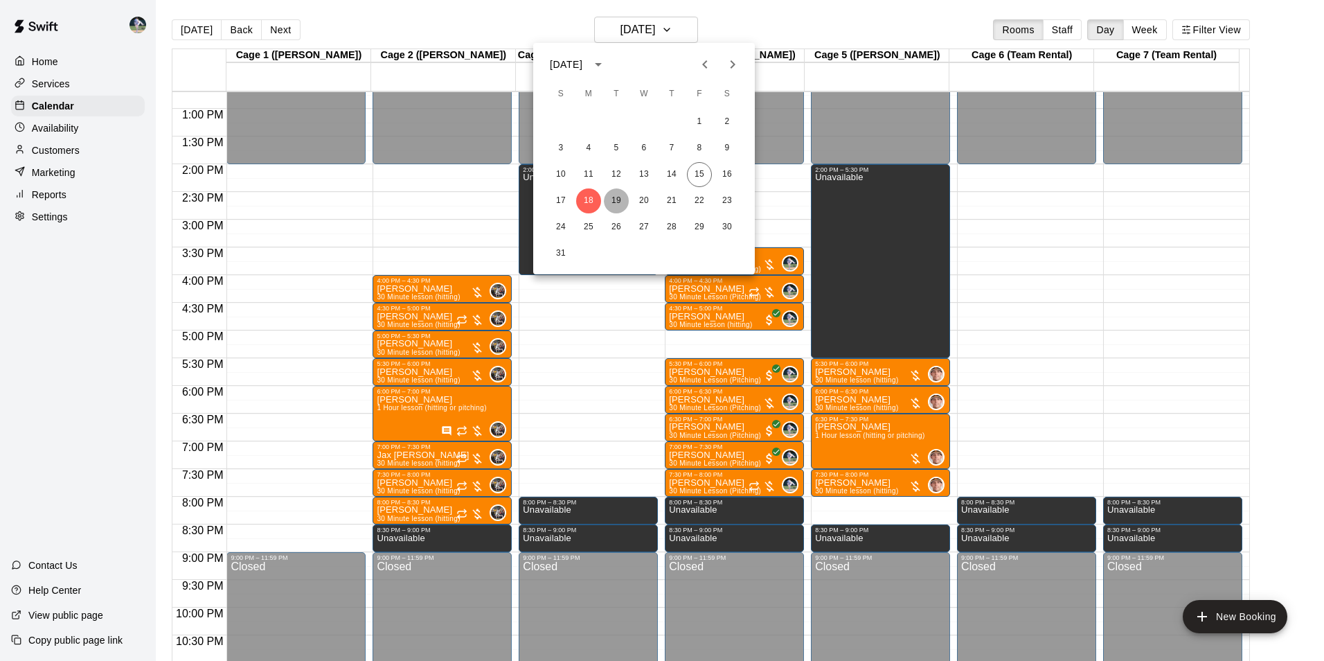
click at [616, 193] on button "19" at bounding box center [616, 200] width 25 height 25
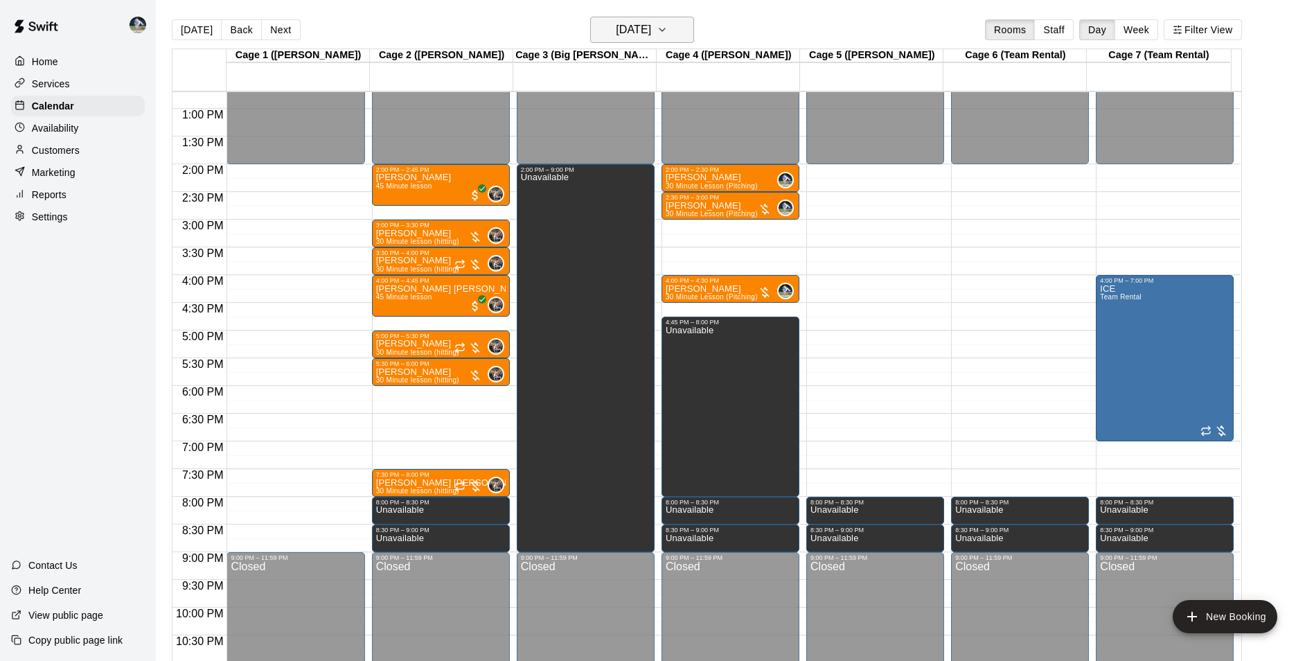
click at [616, 34] on h6 "[DATE]" at bounding box center [633, 29] width 35 height 19
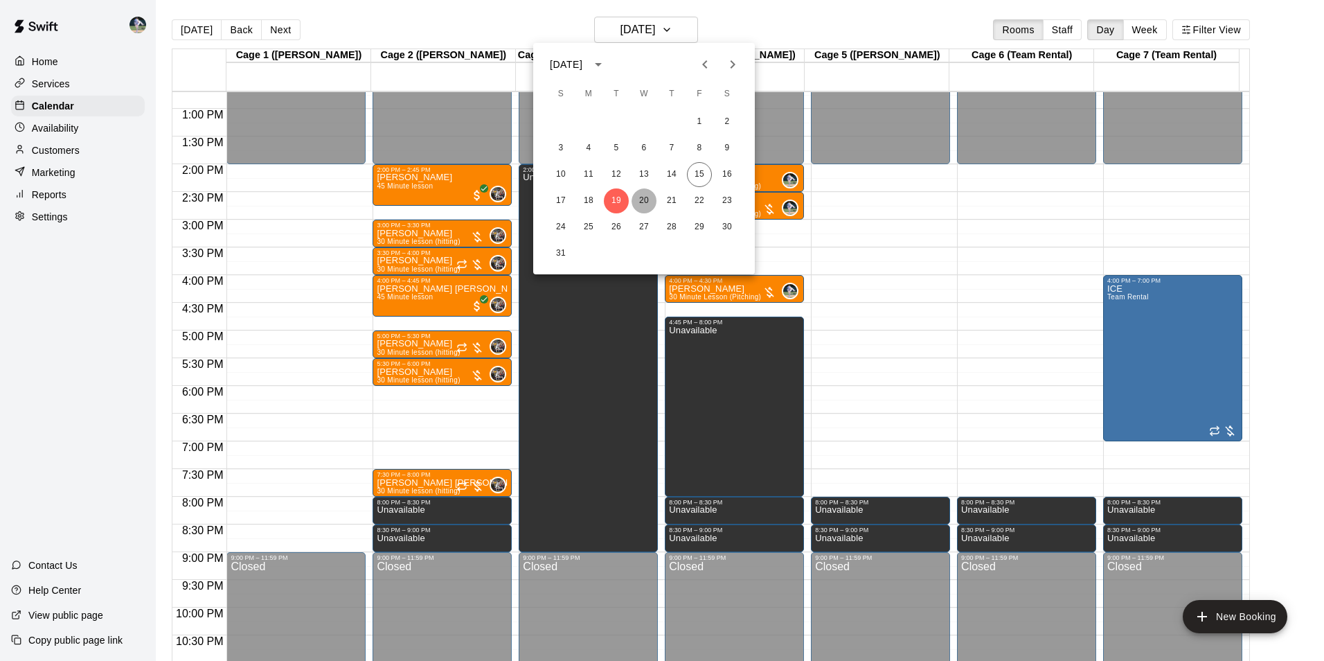
click at [643, 197] on button "20" at bounding box center [644, 200] width 25 height 25
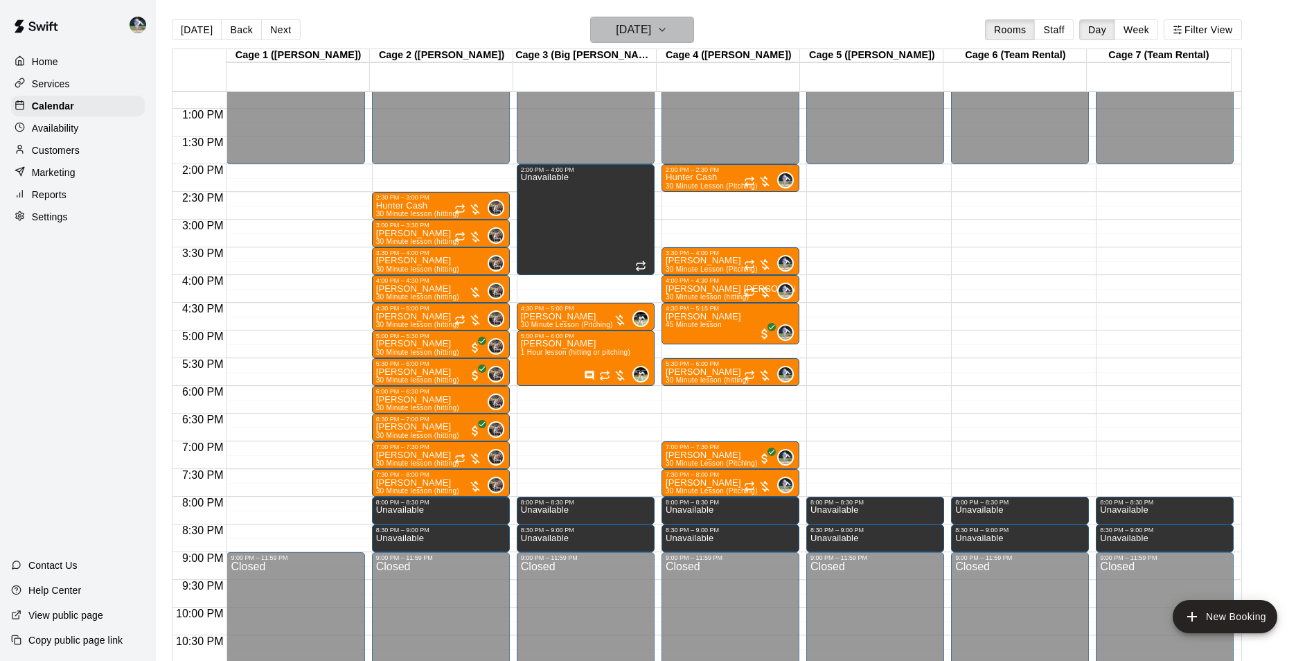
click at [625, 23] on h6 "[DATE]" at bounding box center [633, 29] width 35 height 19
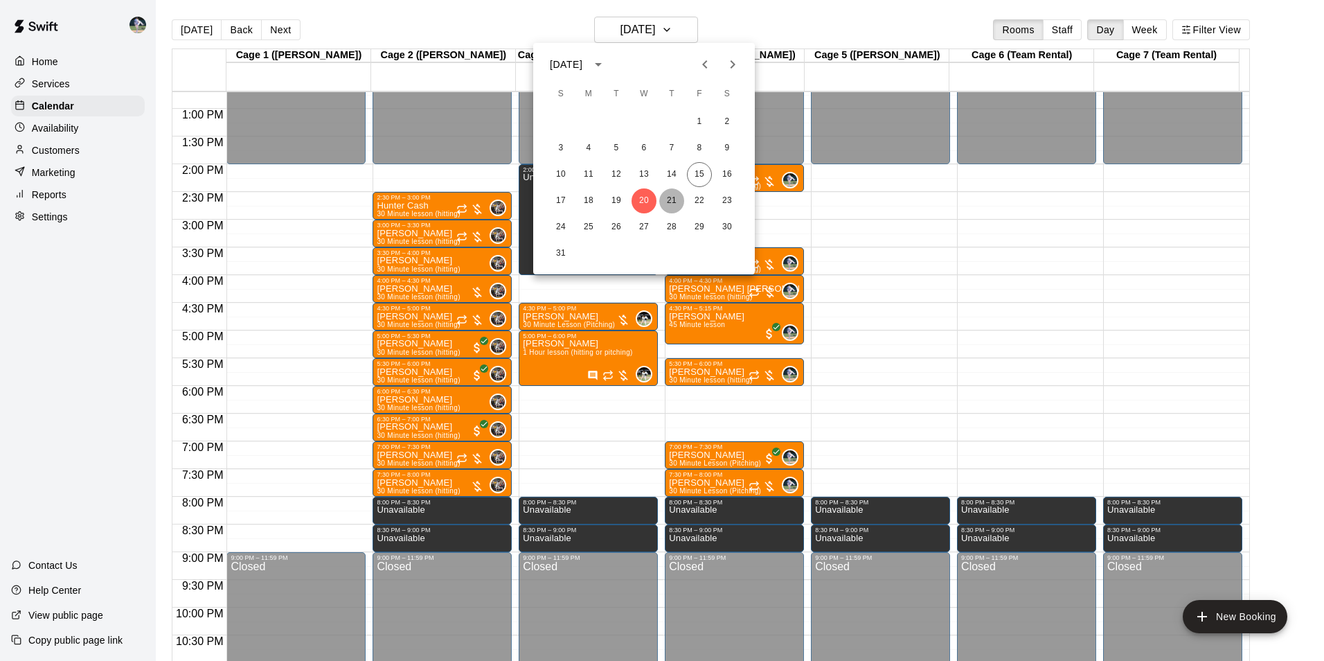
click at [670, 201] on button "21" at bounding box center [671, 200] width 25 height 25
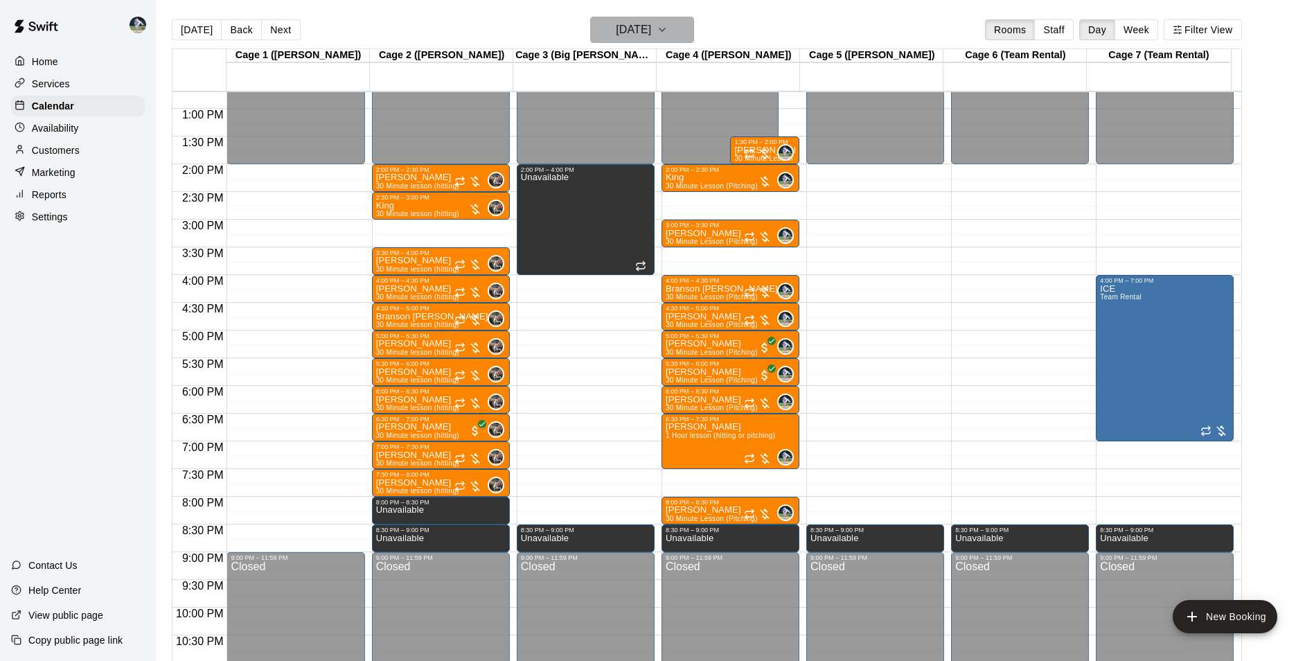
click at [616, 30] on h6 "[DATE]" at bounding box center [633, 29] width 35 height 19
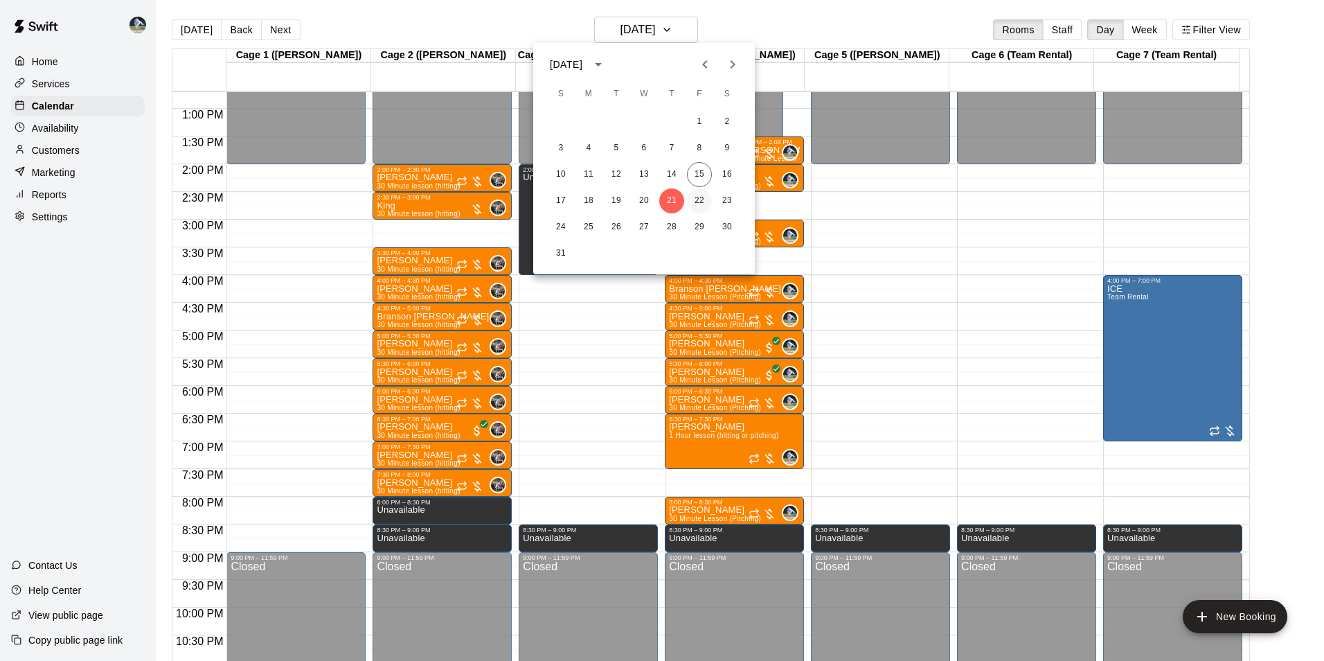
click at [694, 196] on button "22" at bounding box center [699, 200] width 25 height 25
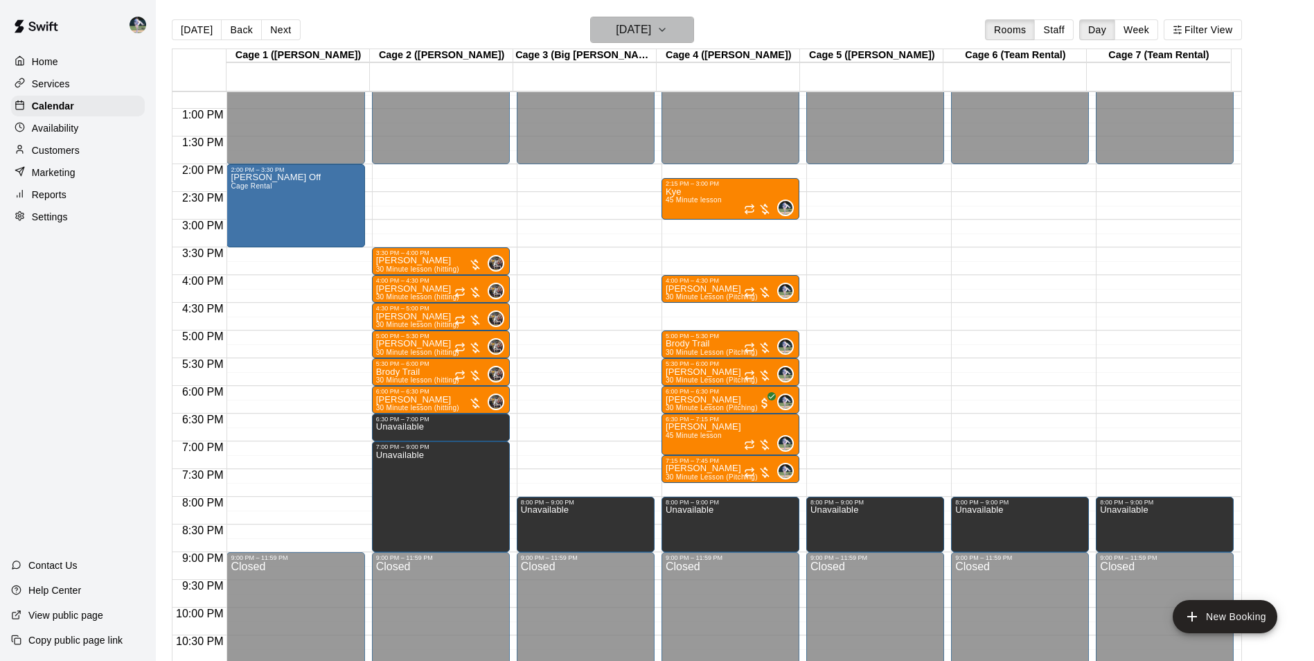
click at [640, 33] on h6 "[DATE]" at bounding box center [633, 29] width 35 height 19
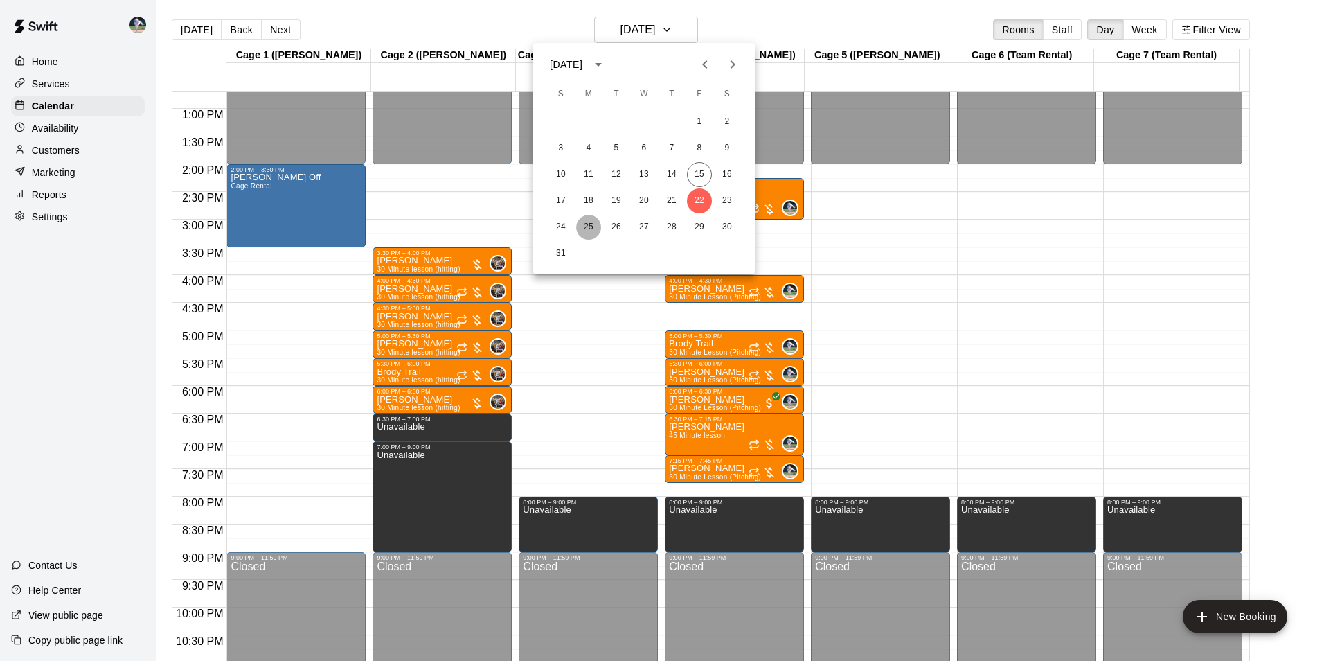
click at [590, 226] on button "25" at bounding box center [588, 227] width 25 height 25
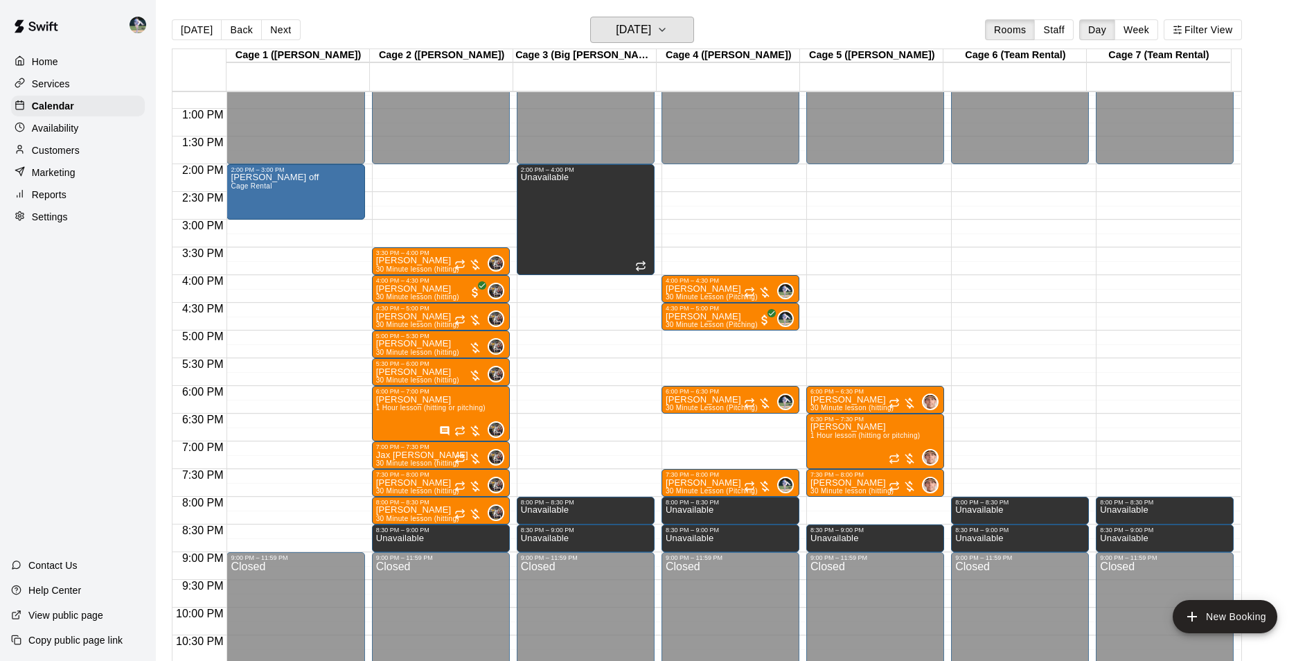
click at [624, 26] on h6 "[DATE]" at bounding box center [633, 29] width 35 height 19
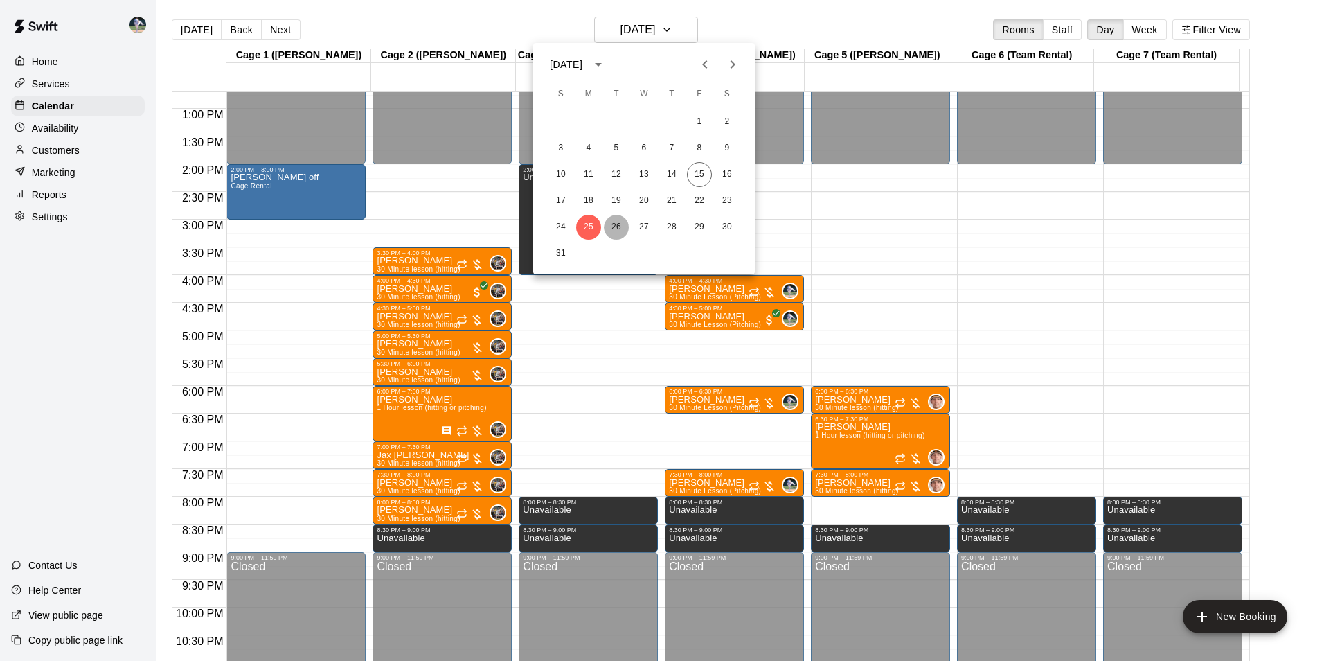
click at [619, 227] on button "26" at bounding box center [616, 227] width 25 height 25
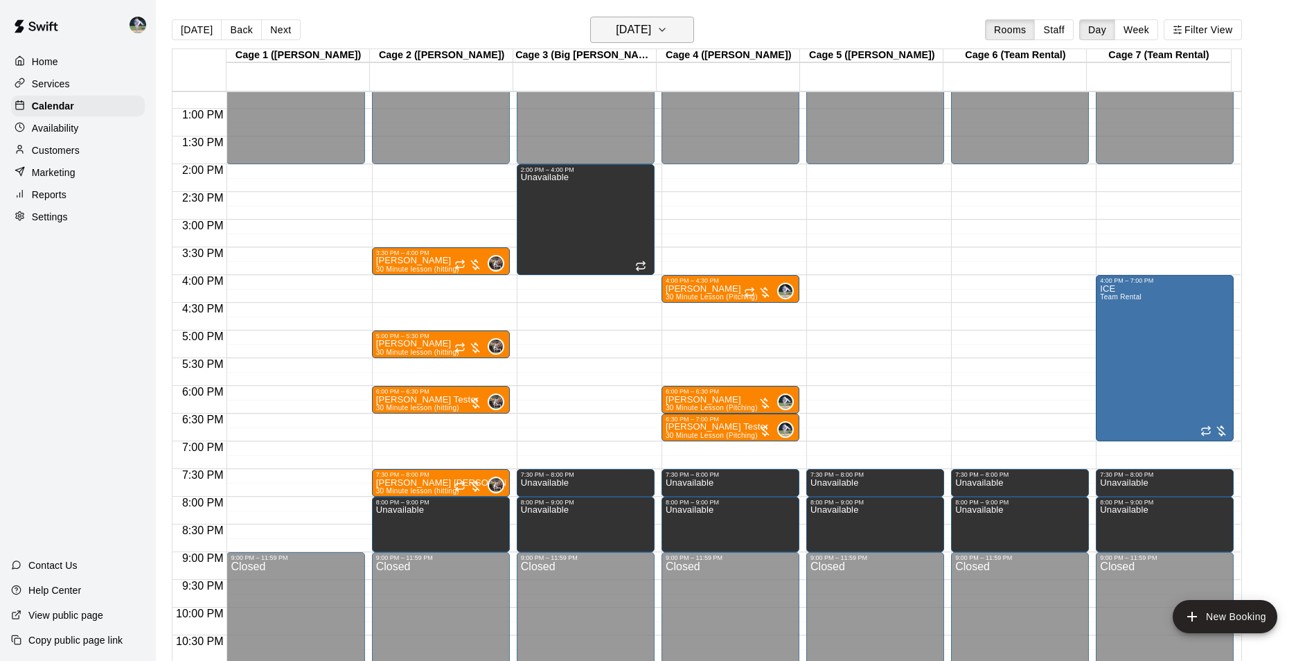
click at [646, 28] on h6 "[DATE]" at bounding box center [633, 29] width 35 height 19
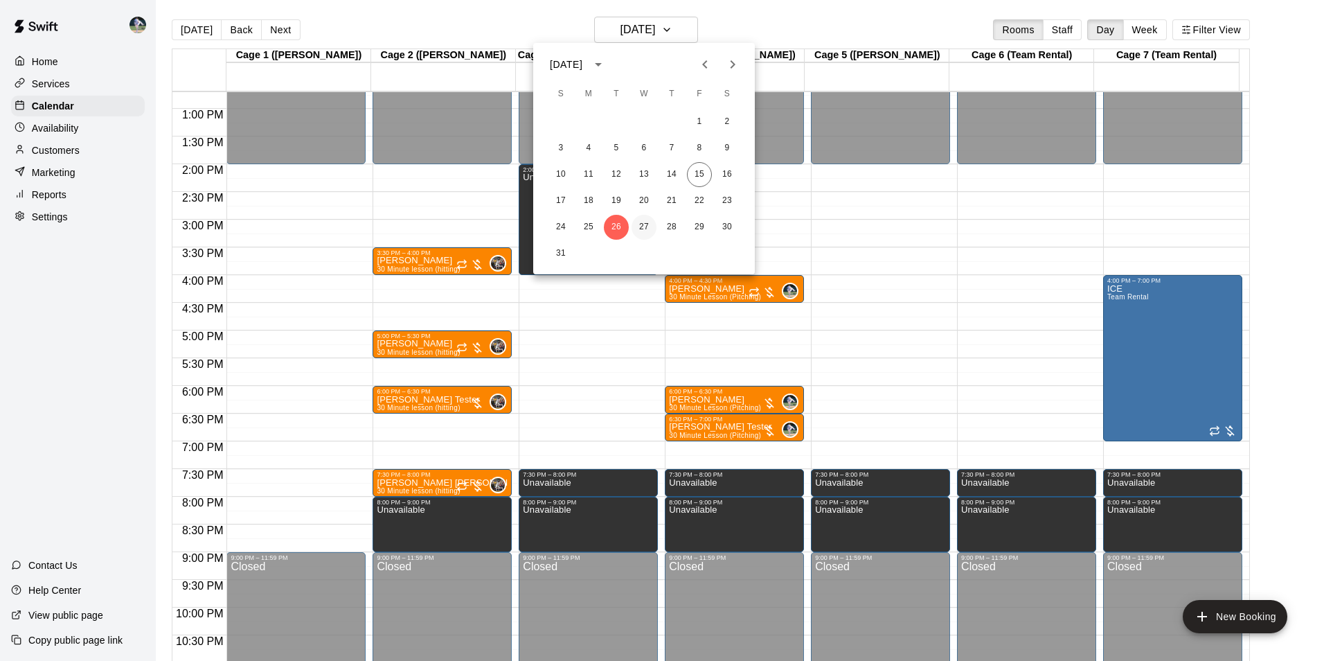
click at [643, 226] on button "27" at bounding box center [644, 227] width 25 height 25
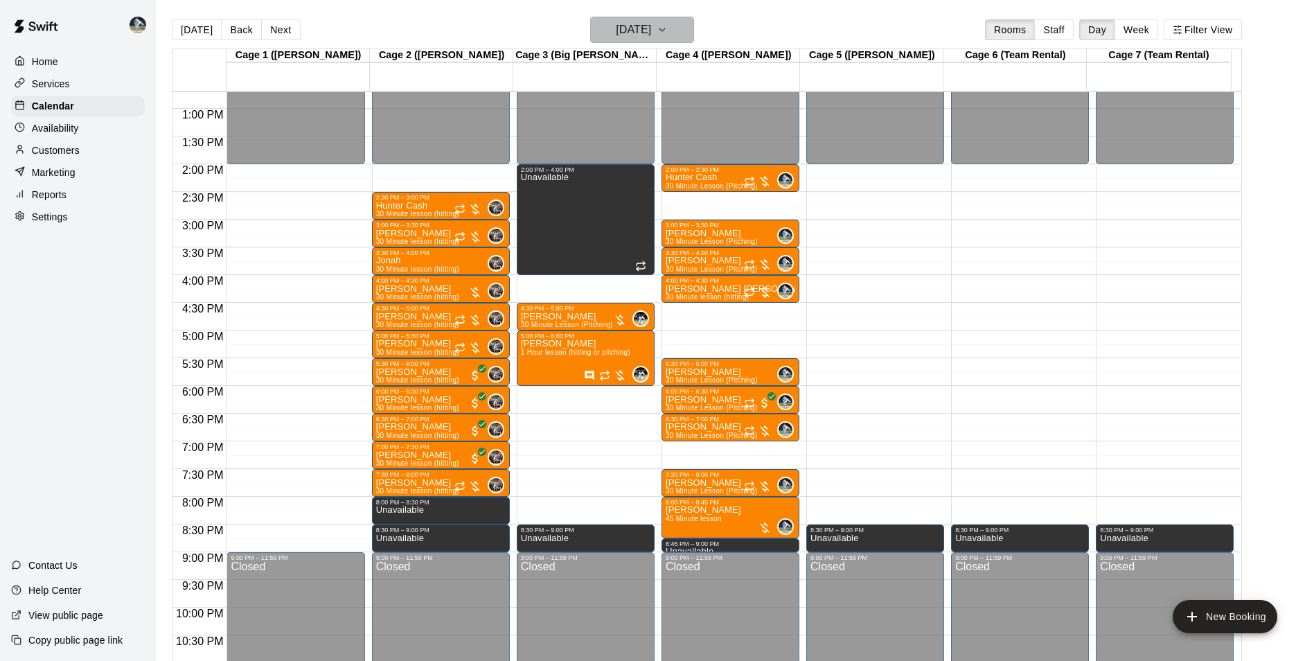
click at [637, 33] on h6 "[DATE]" at bounding box center [633, 29] width 35 height 19
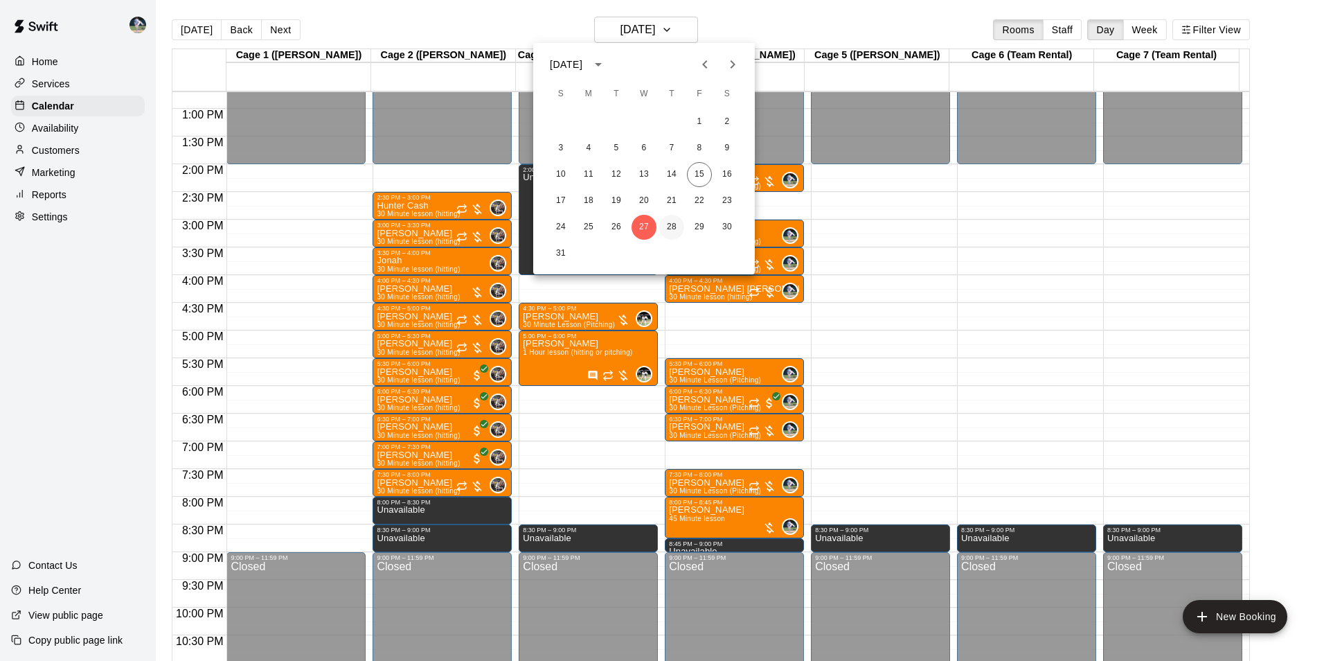
click at [673, 229] on button "28" at bounding box center [671, 227] width 25 height 25
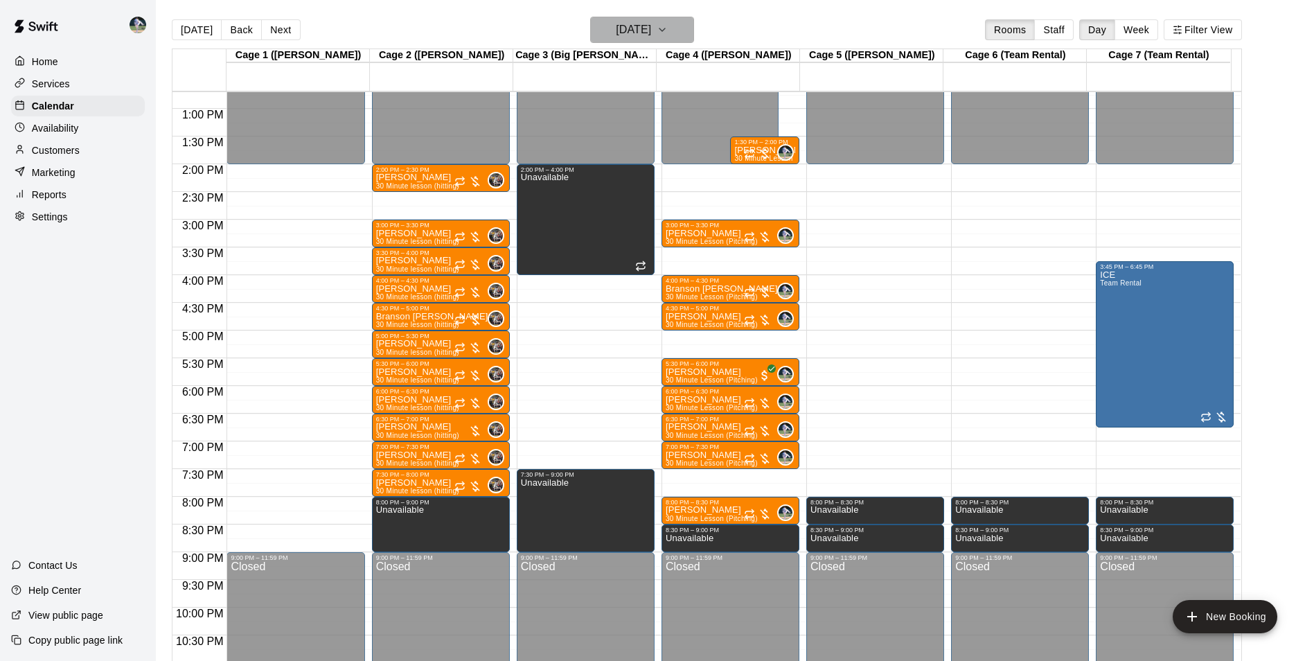
drag, startPoint x: 652, startPoint y: 41, endPoint x: 657, endPoint y: 126, distance: 85.3
click at [653, 47] on div "[DATE] Back [DATE][DATE] Rooms Staff Day Week Filter View" at bounding box center [707, 33] width 1070 height 32
click at [648, 28] on h6 "[DATE]" at bounding box center [633, 29] width 35 height 19
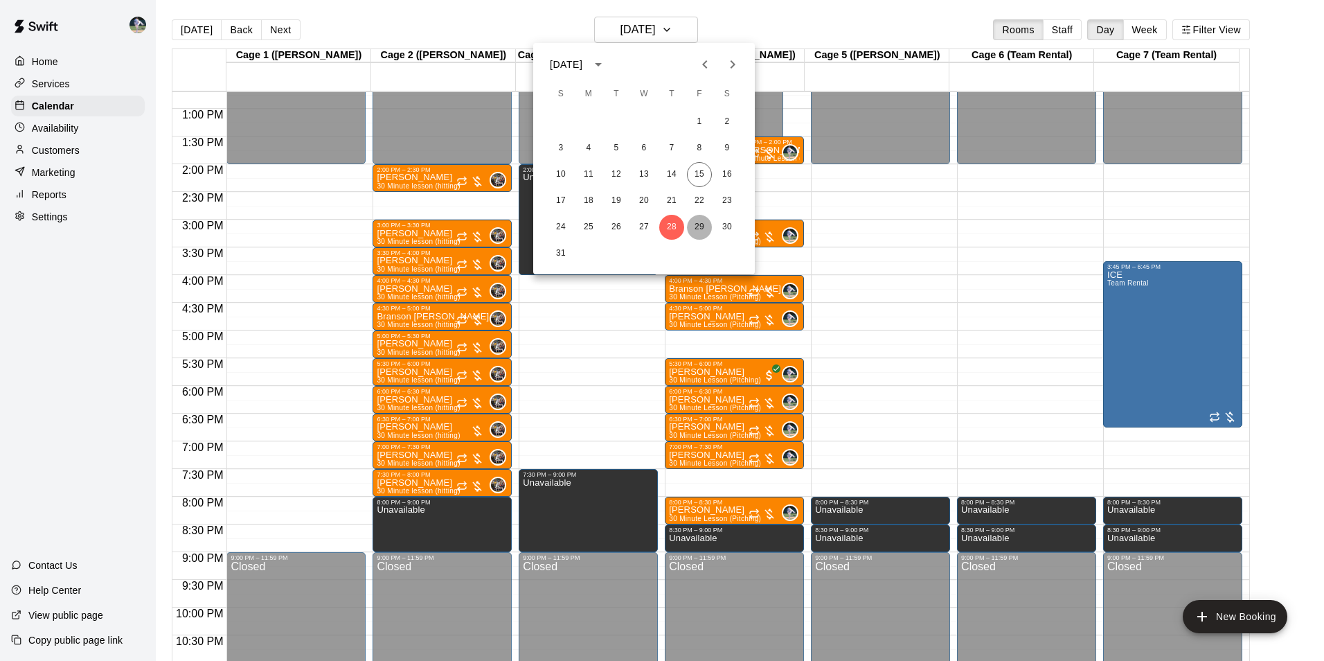
click at [697, 224] on button "29" at bounding box center [699, 227] width 25 height 25
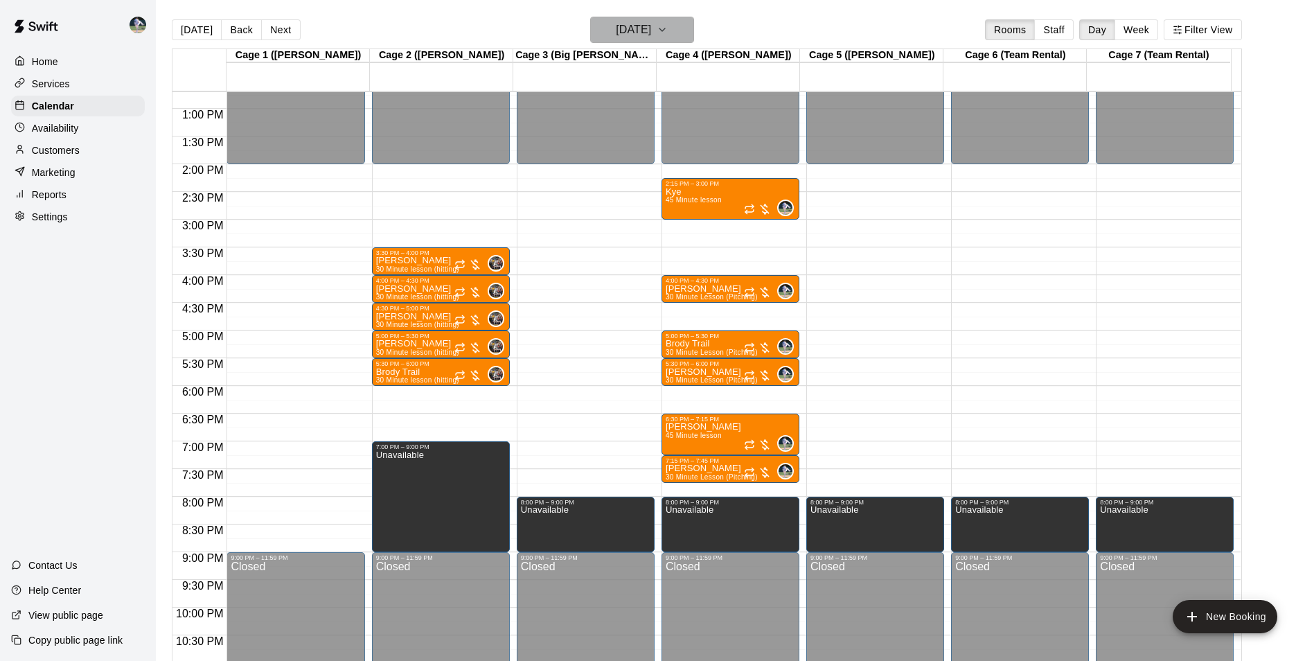
click at [644, 26] on h6 "[DATE]" at bounding box center [633, 29] width 35 height 19
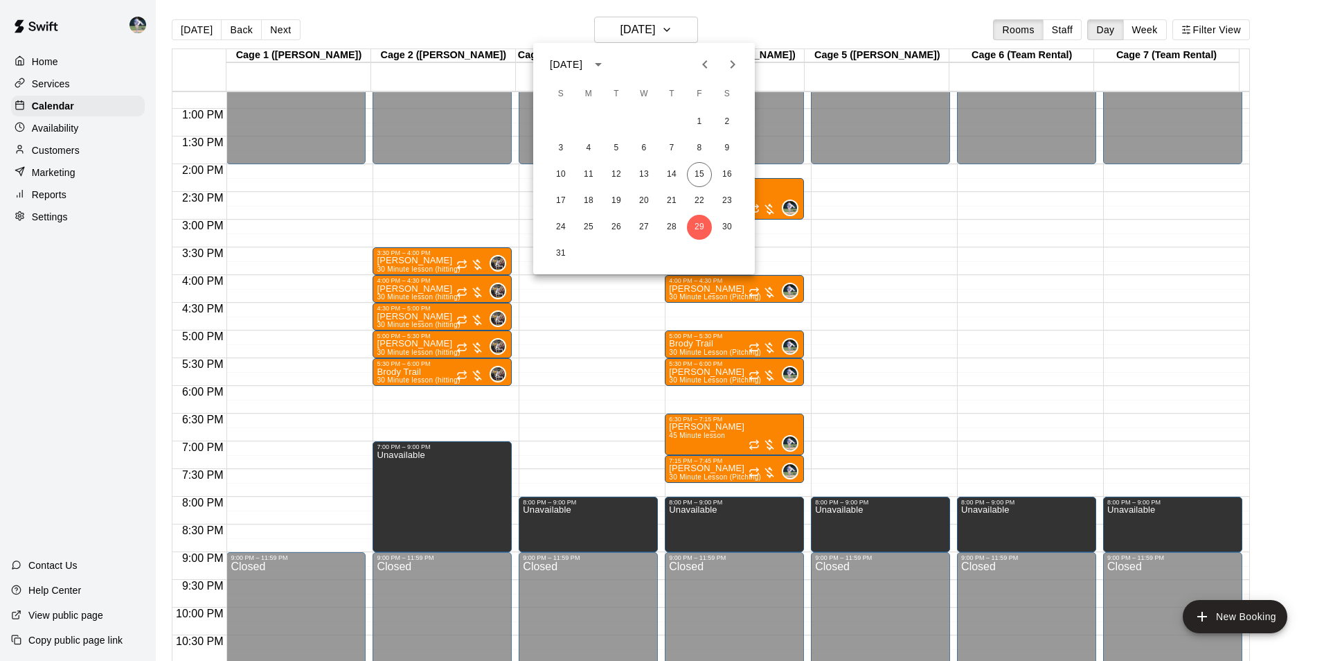
click at [201, 28] on div at bounding box center [662, 330] width 1324 height 661
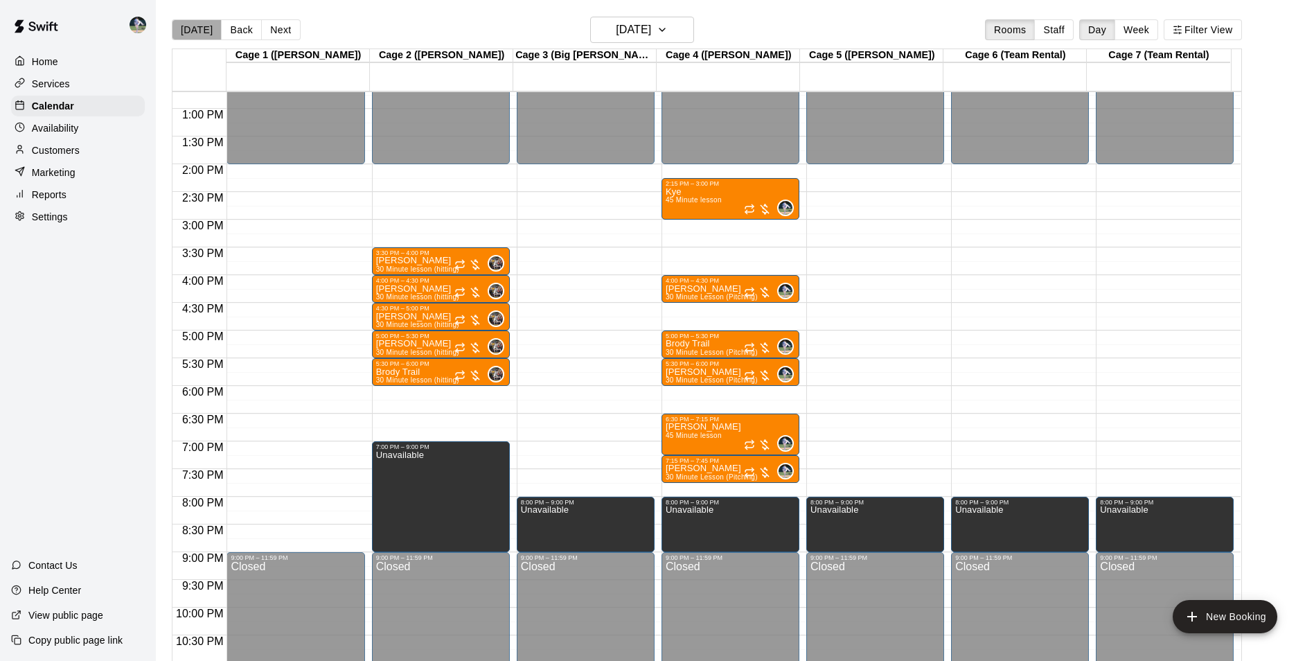
click at [196, 27] on button "[DATE]" at bounding box center [197, 29] width 50 height 21
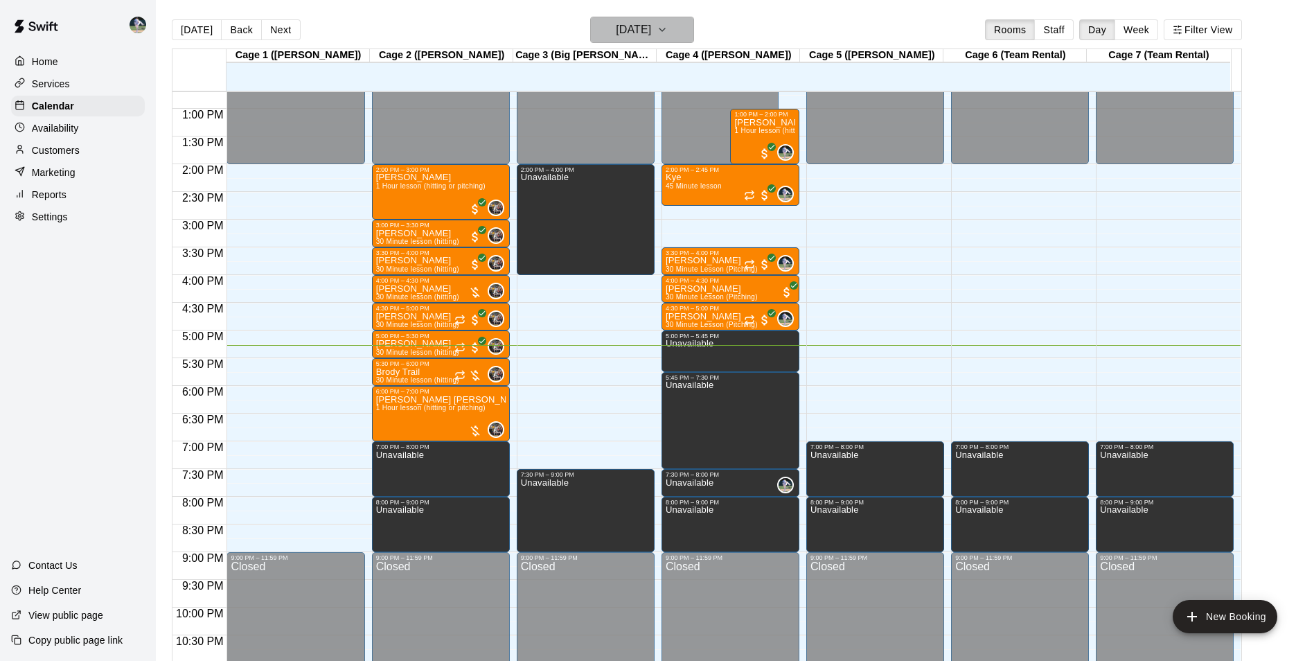
click at [619, 30] on h6 "[DATE]" at bounding box center [633, 29] width 35 height 19
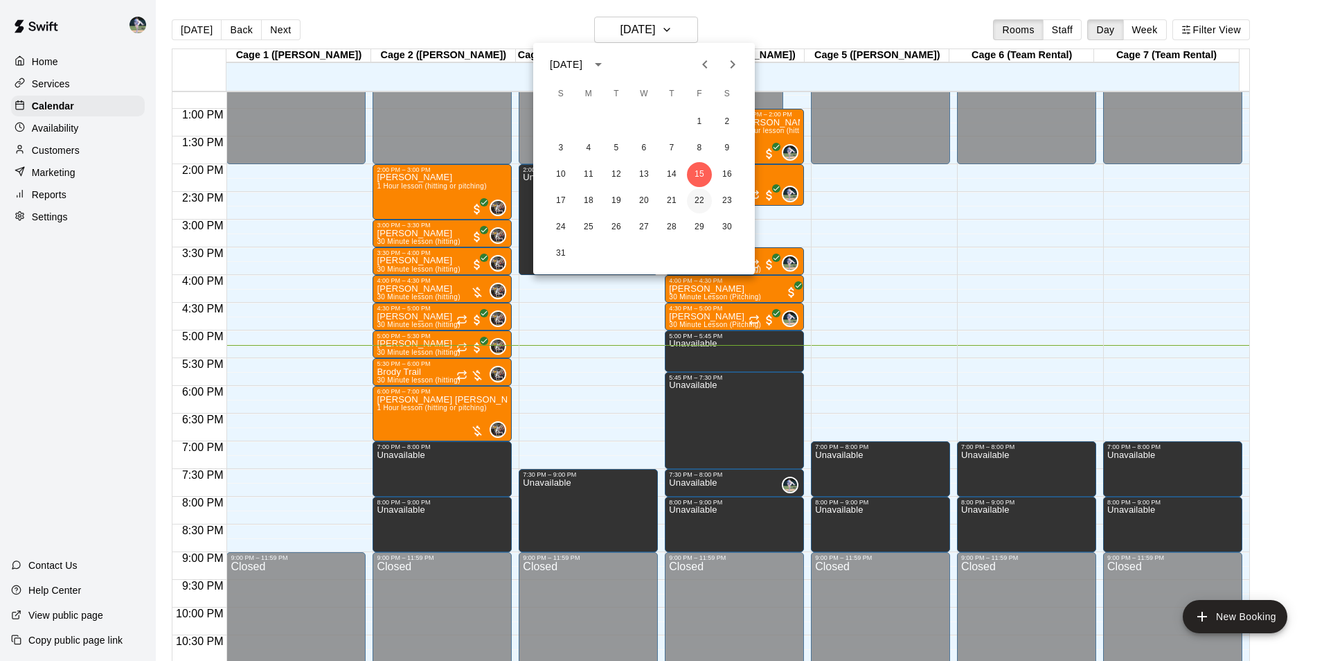
click at [700, 198] on button "22" at bounding box center [699, 200] width 25 height 25
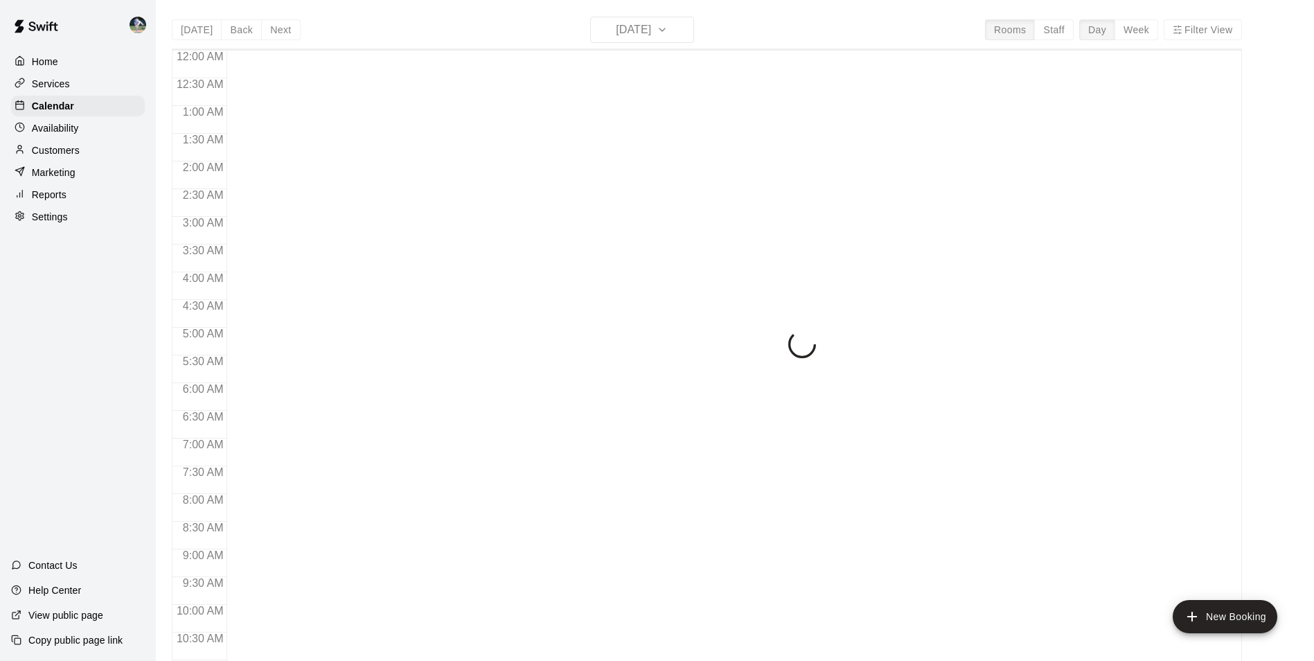
scroll to position [704, 0]
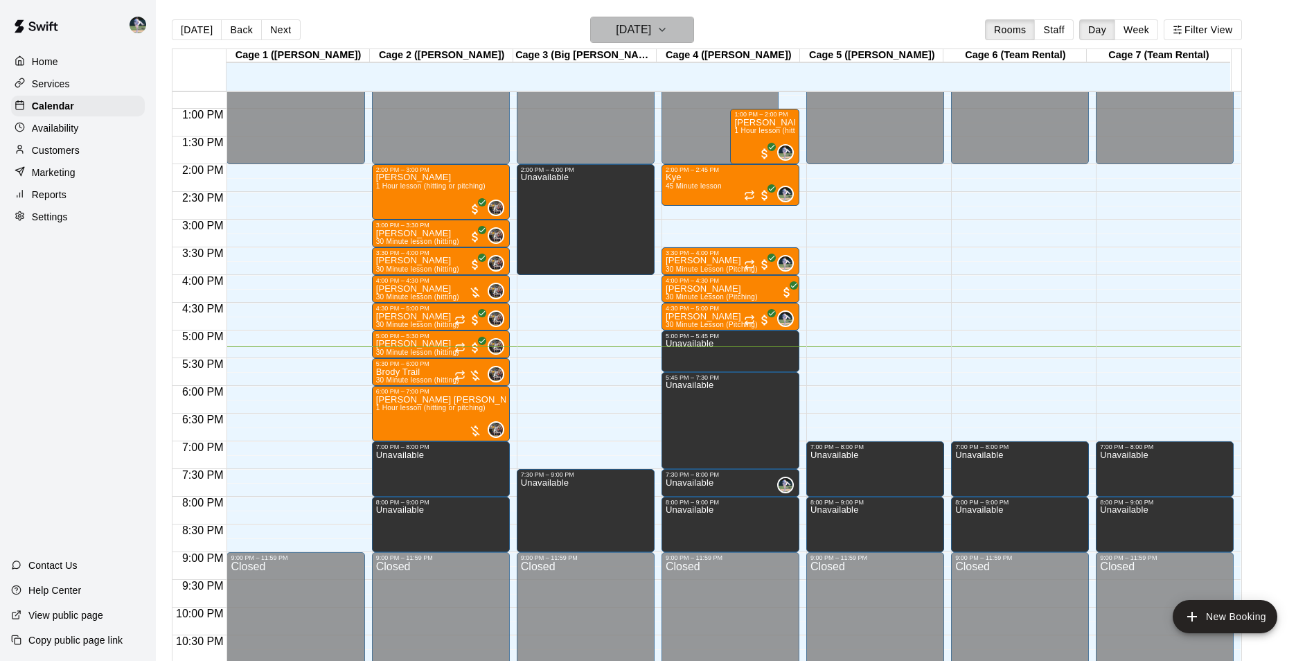
click at [648, 26] on h6 "[DATE]" at bounding box center [633, 29] width 35 height 19
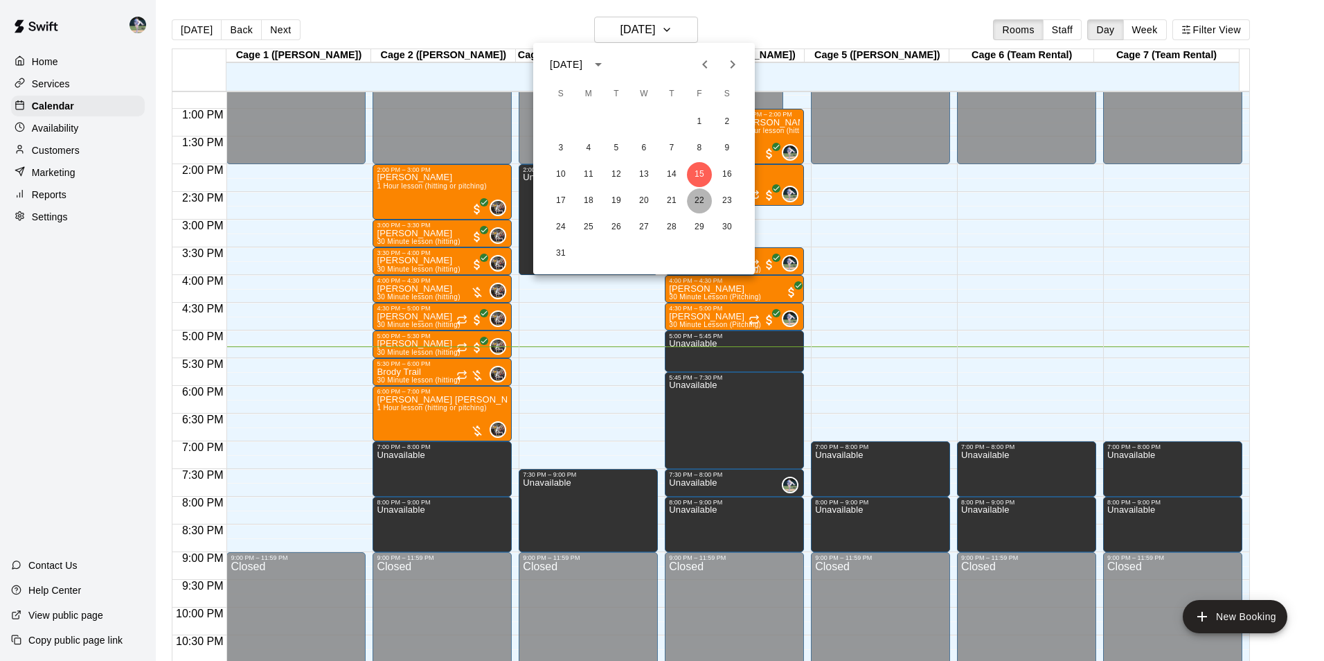
click at [696, 195] on button "22" at bounding box center [699, 200] width 25 height 25
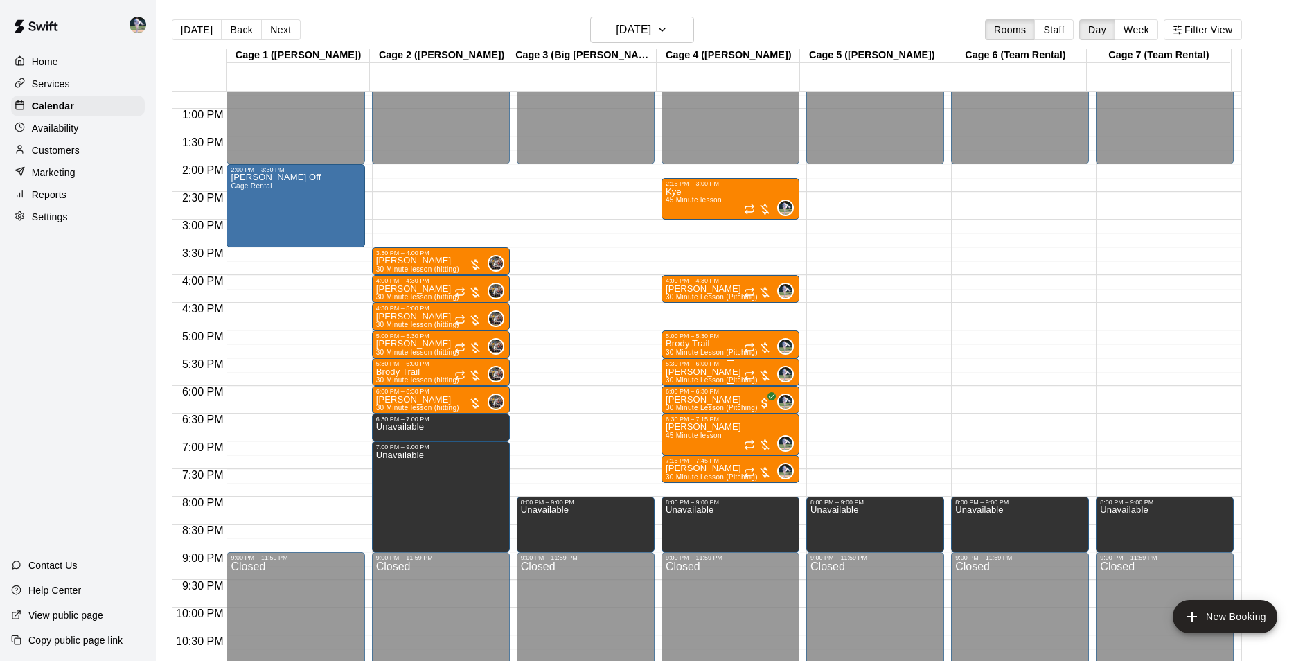
click at [687, 372] on p "[PERSON_NAME]" at bounding box center [712, 372] width 92 height 0
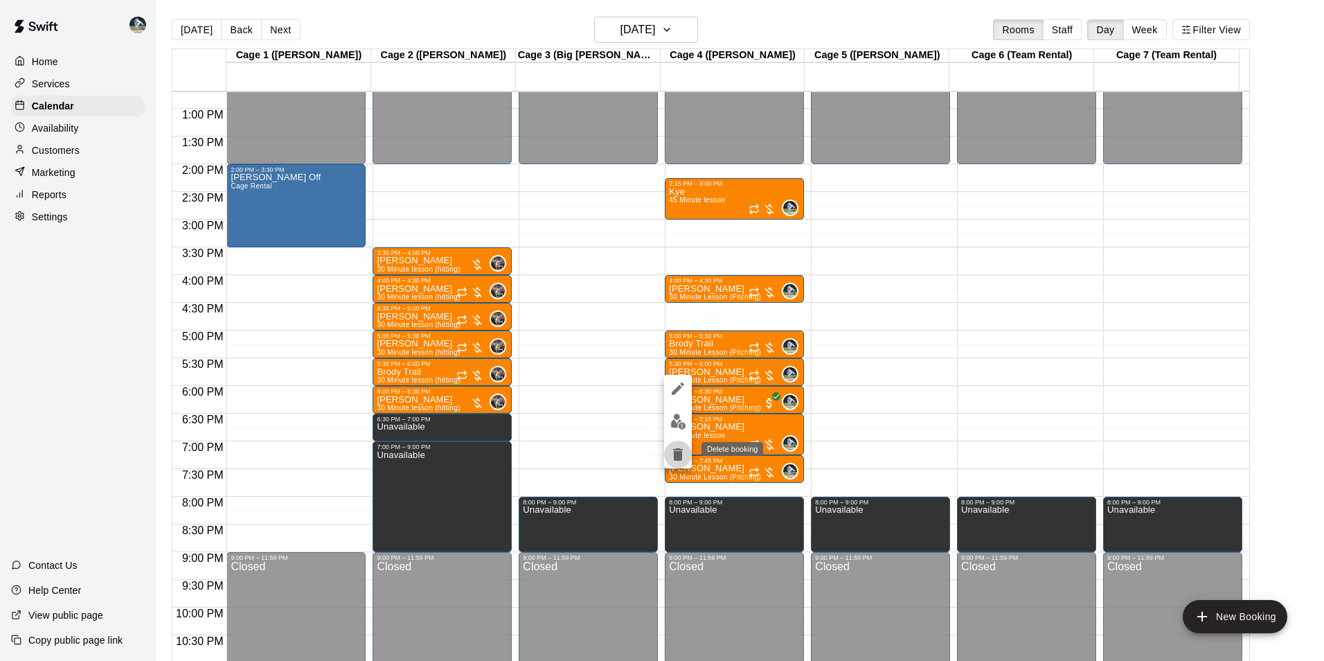
click at [680, 454] on icon "delete" at bounding box center [678, 454] width 10 height 12
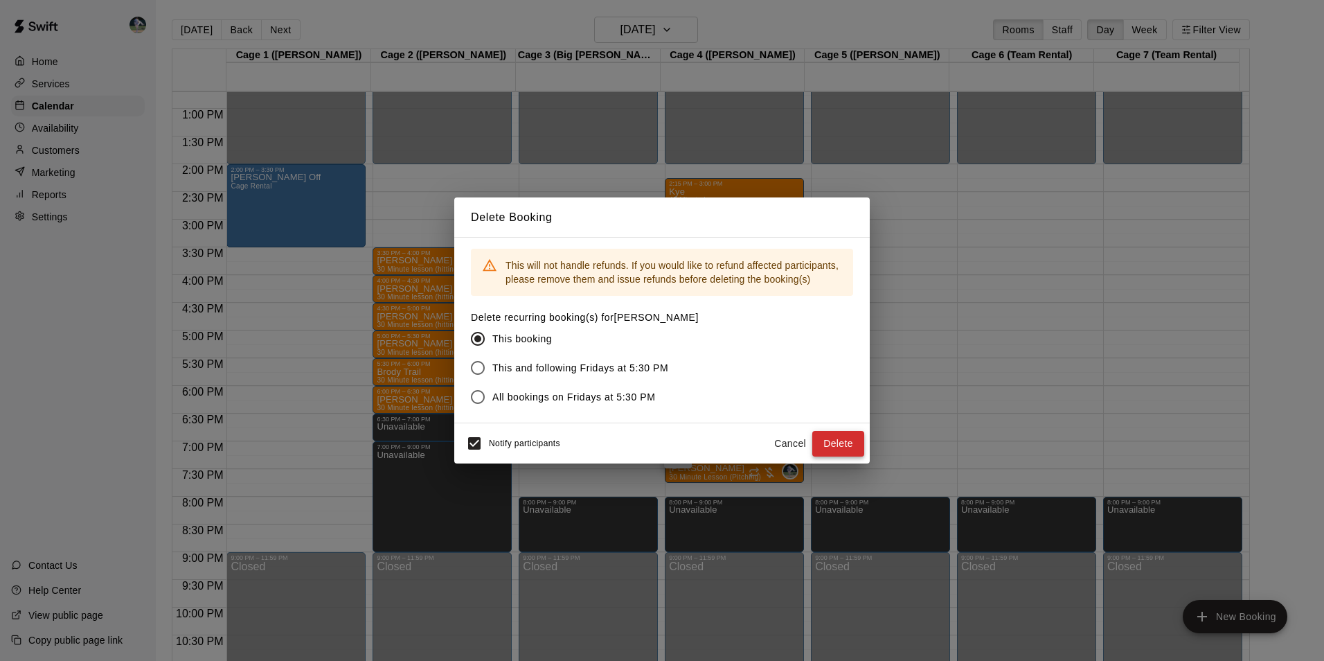
click at [839, 445] on button "Delete" at bounding box center [838, 444] width 52 height 26
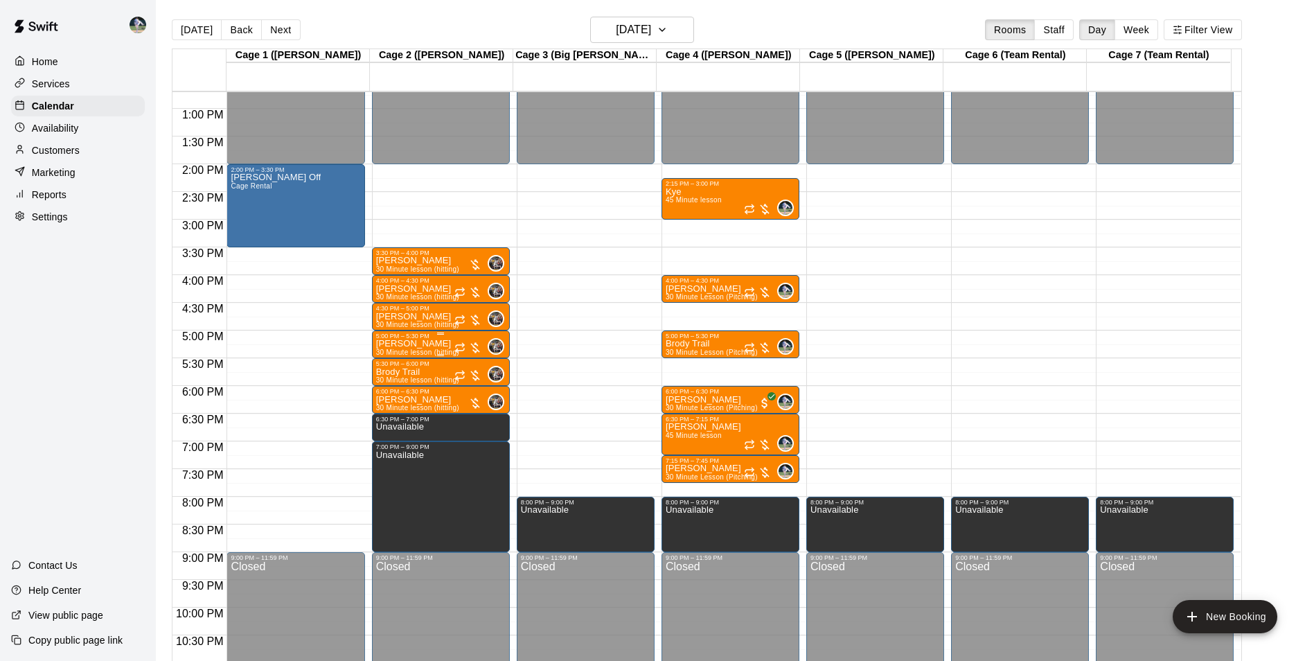
click at [421, 344] on p "[PERSON_NAME]" at bounding box center [417, 344] width 83 height 0
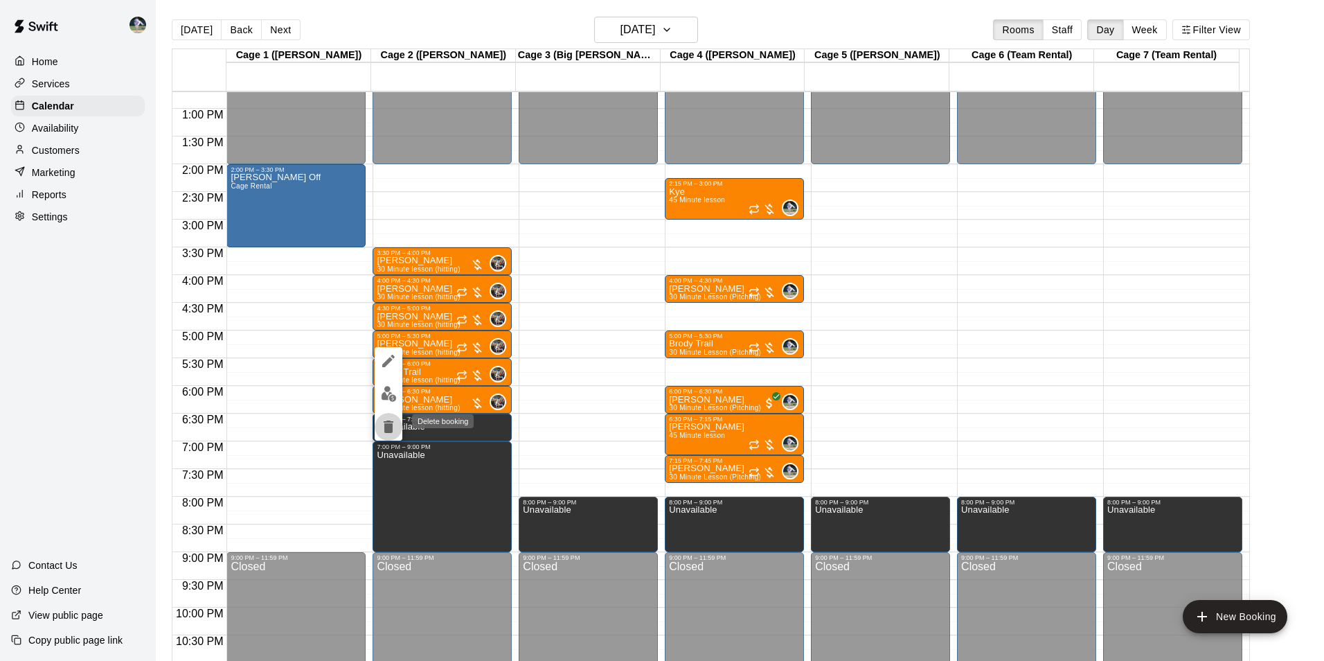
click at [392, 418] on icon "delete" at bounding box center [388, 426] width 17 height 17
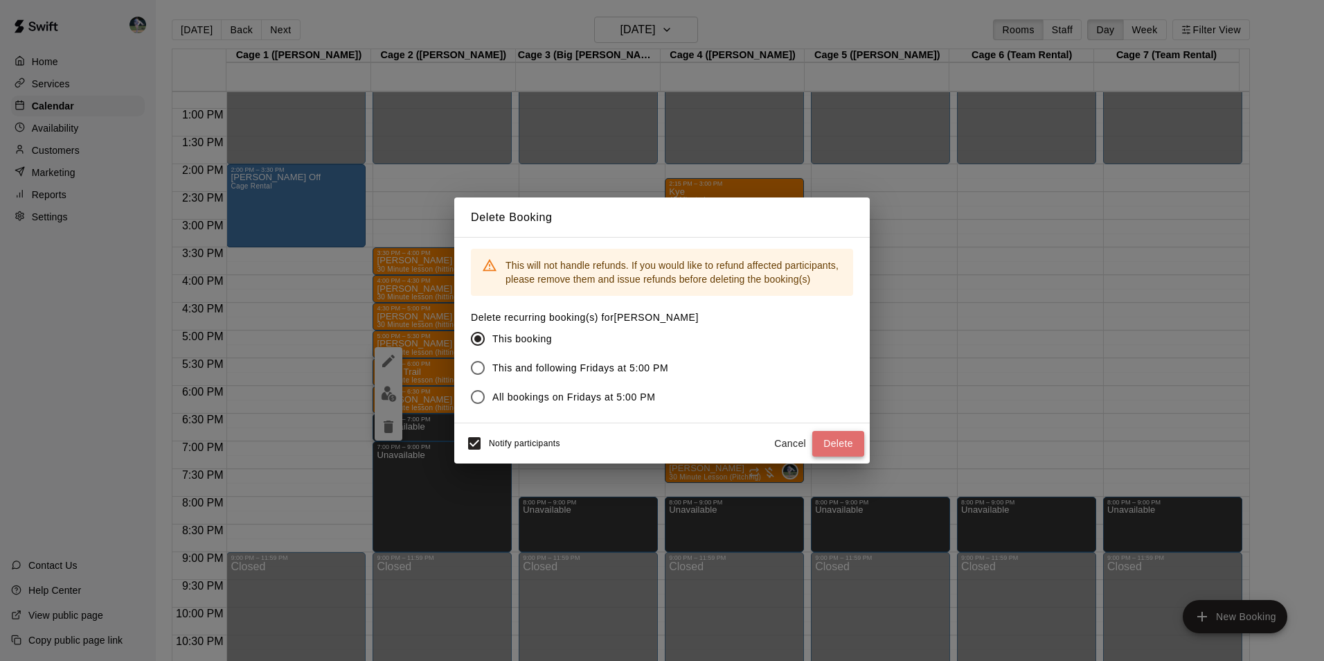
click at [833, 437] on button "Delete" at bounding box center [838, 444] width 52 height 26
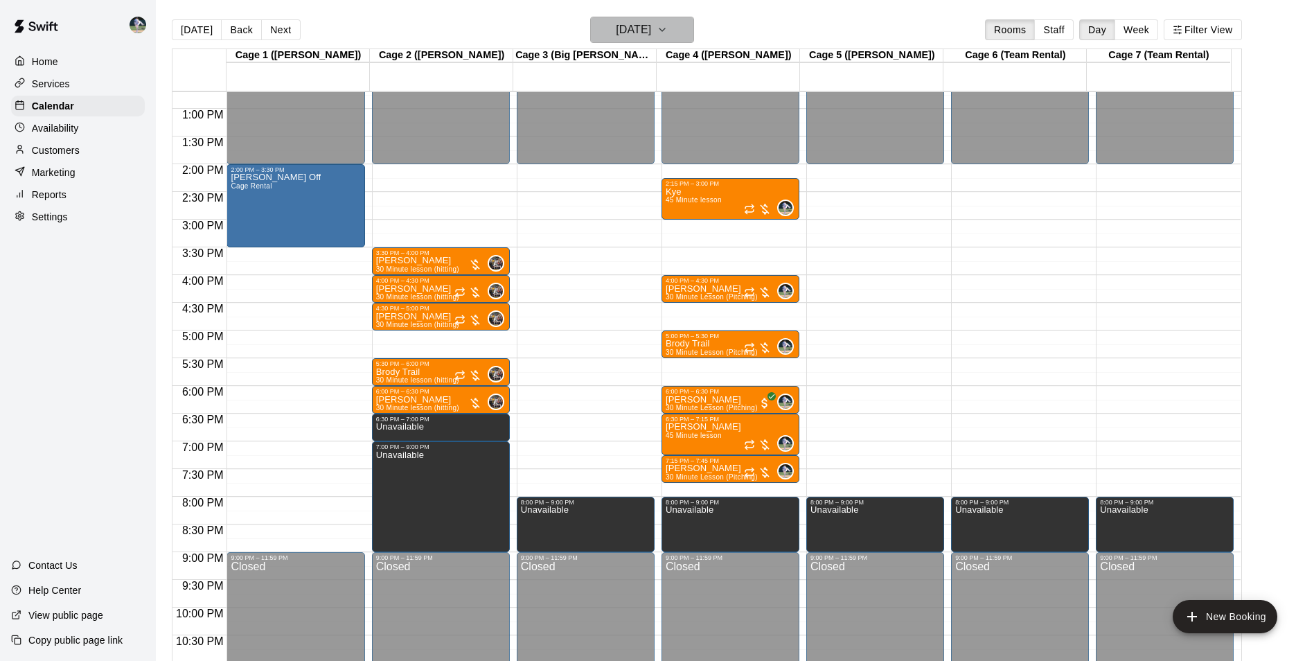
click at [630, 30] on h6 "[DATE]" at bounding box center [633, 29] width 35 height 19
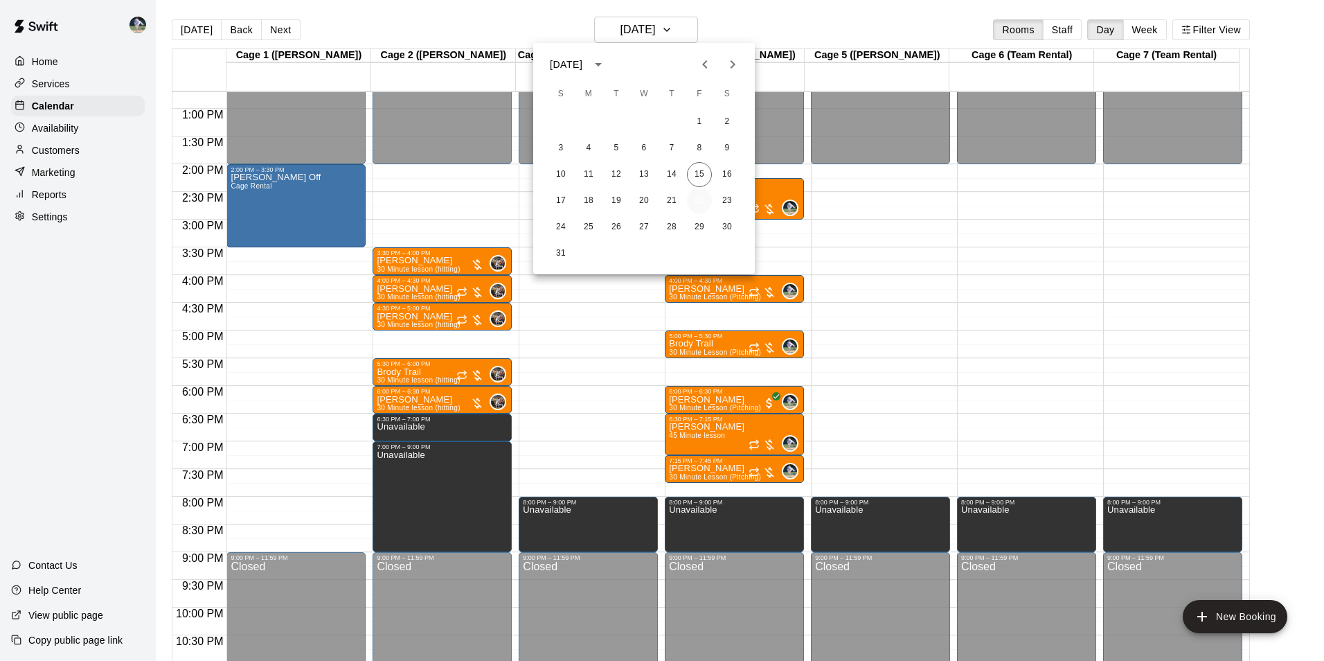
click at [700, 199] on button "22" at bounding box center [699, 200] width 25 height 25
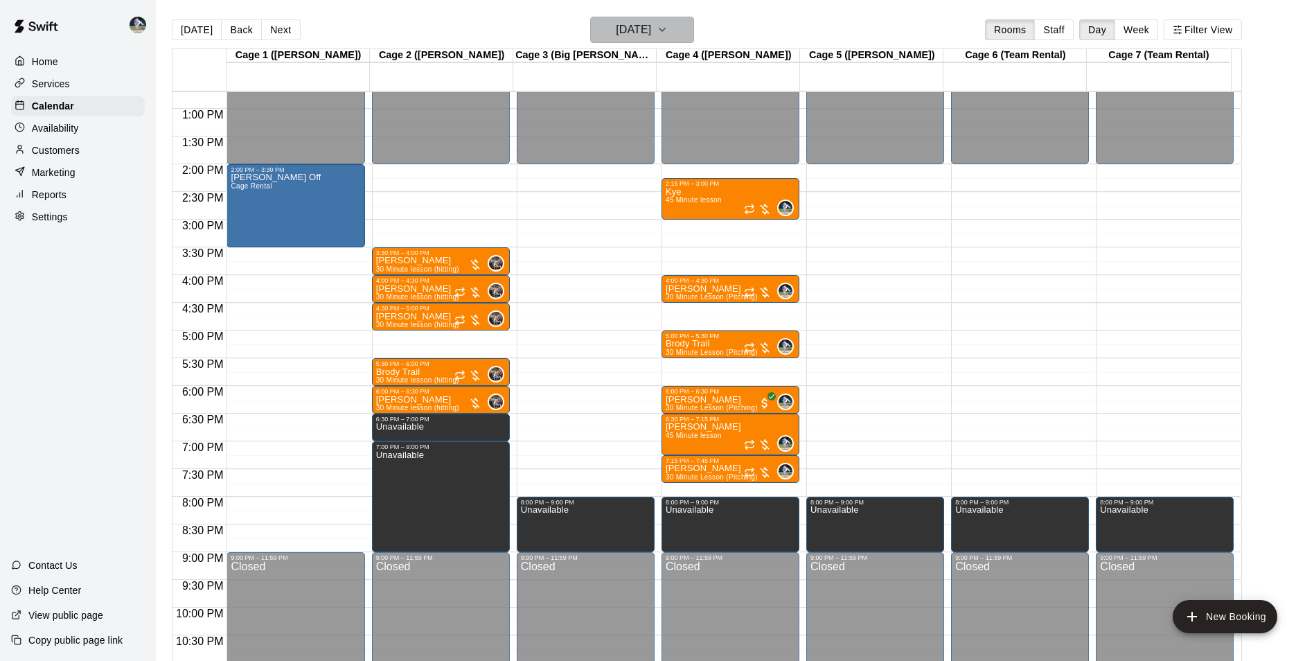
click at [651, 29] on h6 "[DATE]" at bounding box center [633, 29] width 35 height 19
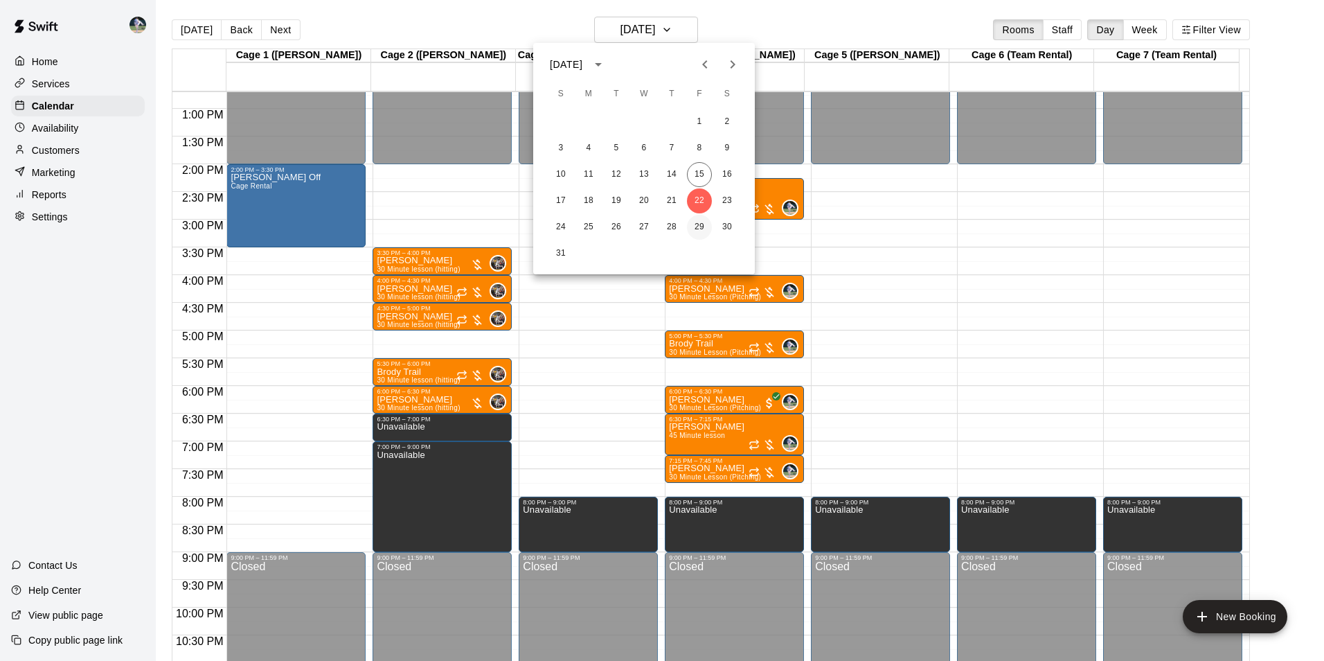
click at [697, 223] on button "29" at bounding box center [699, 227] width 25 height 25
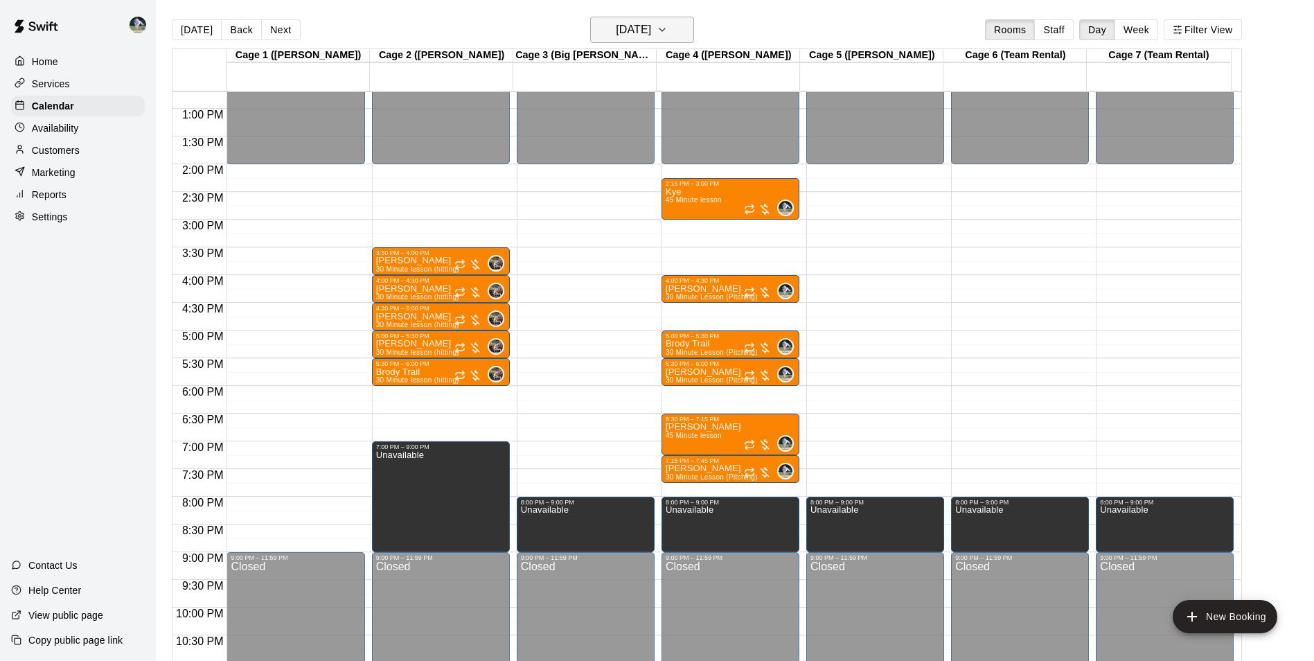
click at [620, 30] on h6 "[DATE]" at bounding box center [633, 29] width 35 height 19
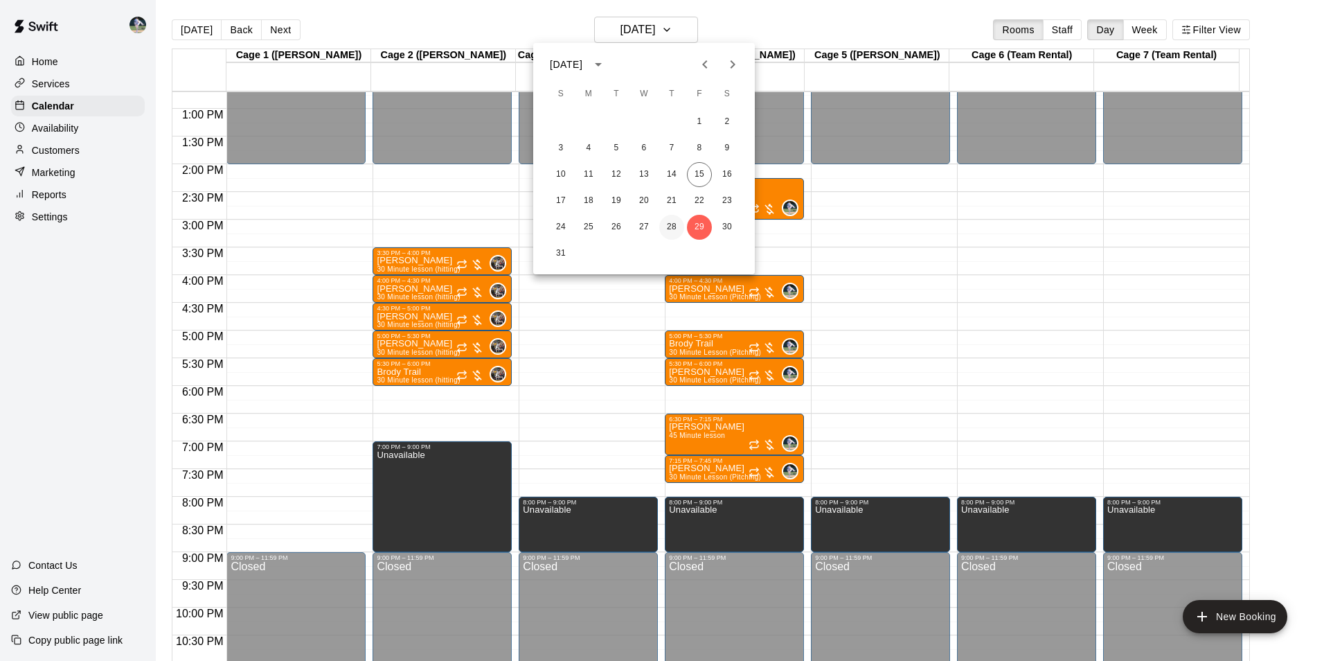
click at [670, 225] on button "28" at bounding box center [671, 227] width 25 height 25
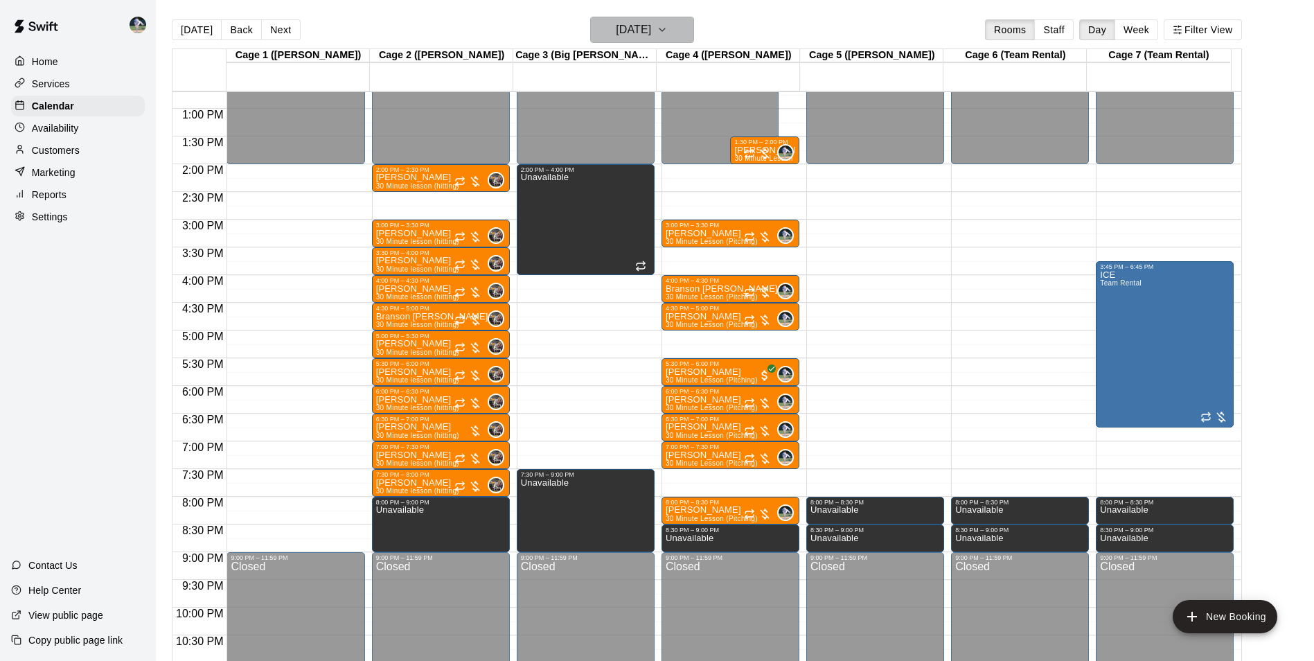
click at [616, 30] on h6 "[DATE]" at bounding box center [633, 29] width 35 height 19
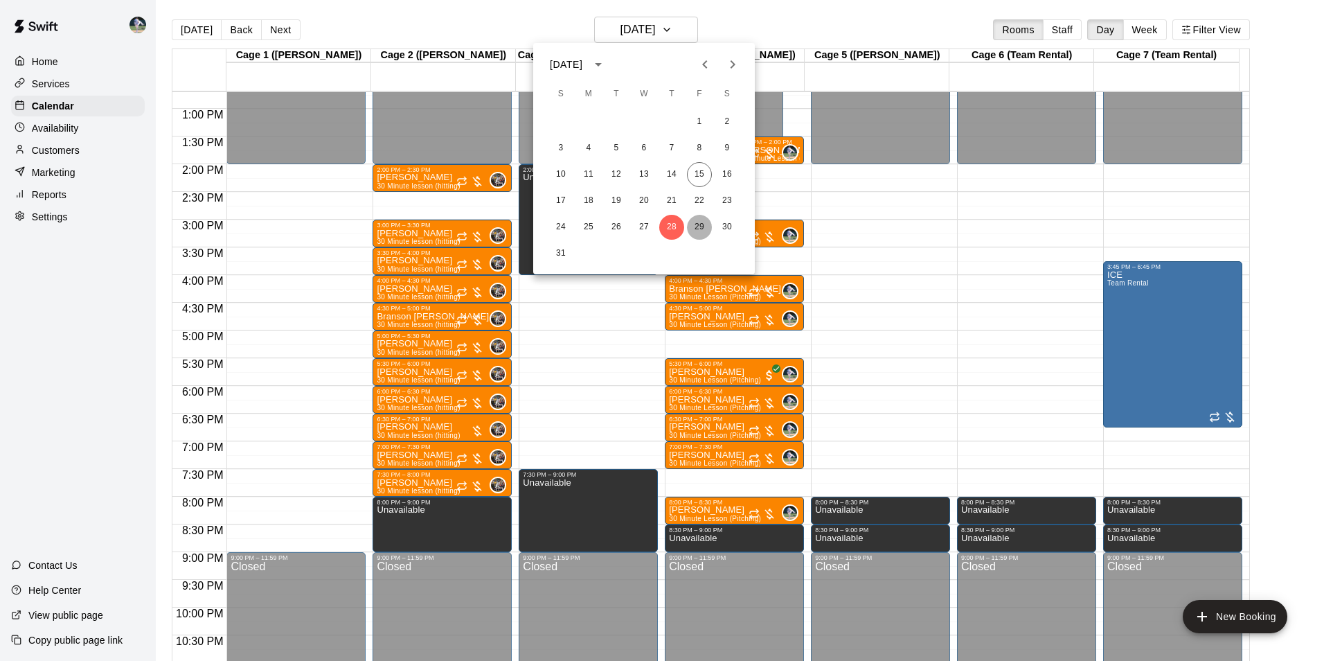
click at [696, 225] on button "29" at bounding box center [699, 227] width 25 height 25
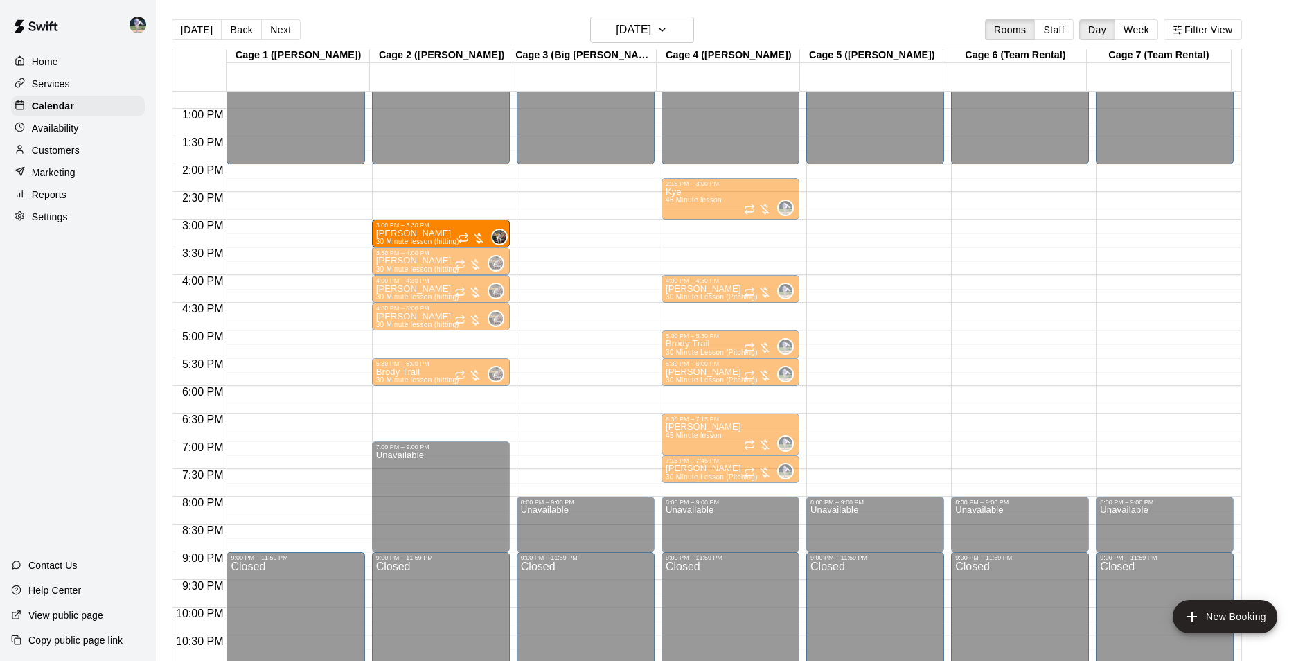
drag, startPoint x: 435, startPoint y: 337, endPoint x: 448, endPoint y: 229, distance: 108.9
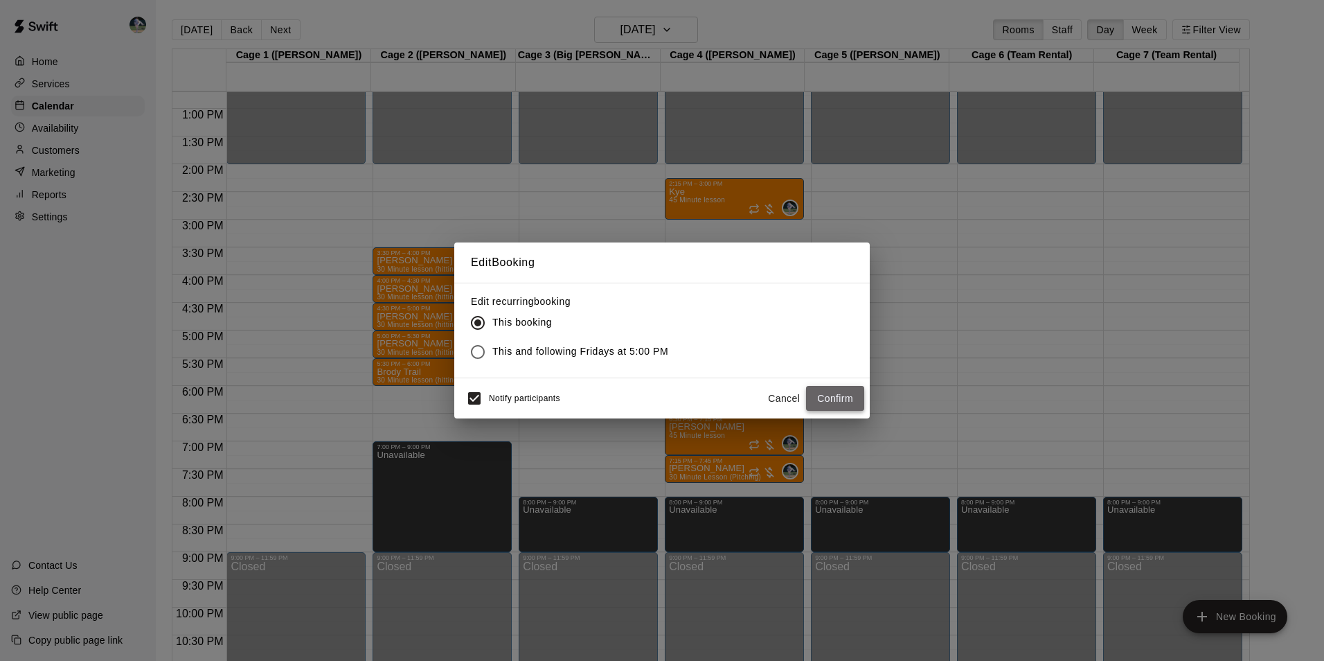
click at [828, 397] on button "Confirm" at bounding box center [835, 399] width 58 height 26
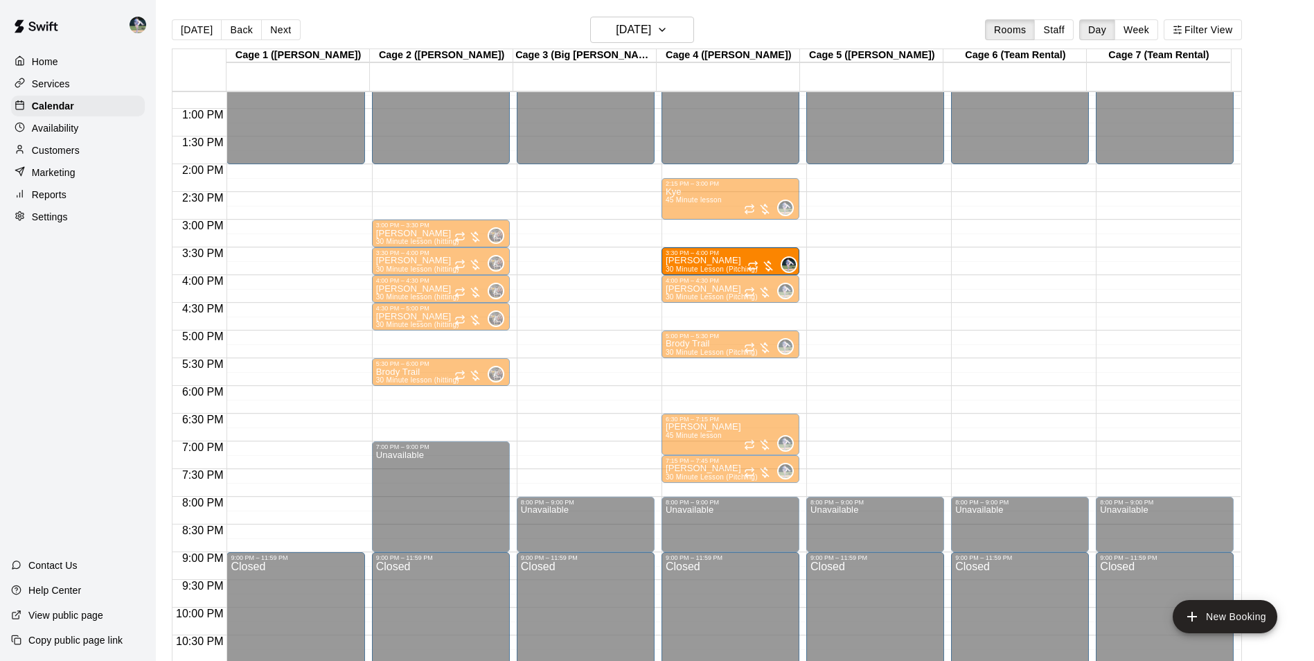
drag, startPoint x: 713, startPoint y: 375, endPoint x: 704, endPoint y: 265, distance: 110.6
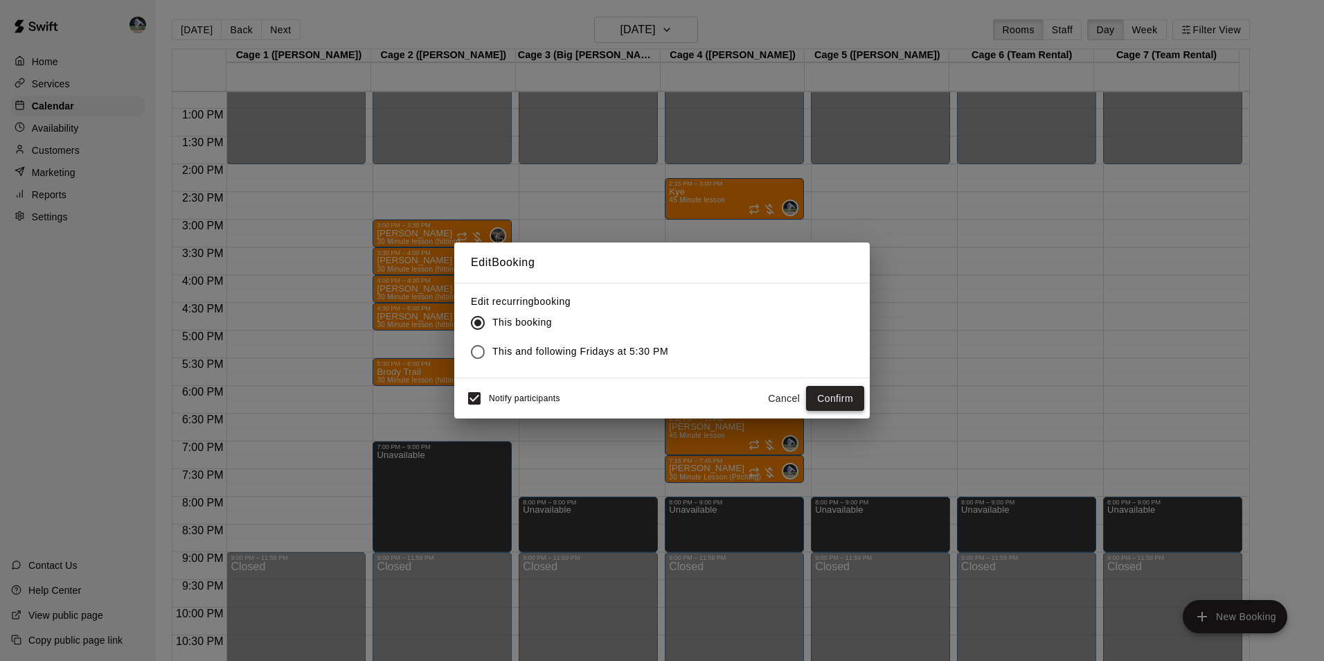
click at [817, 393] on button "Confirm" at bounding box center [835, 399] width 58 height 26
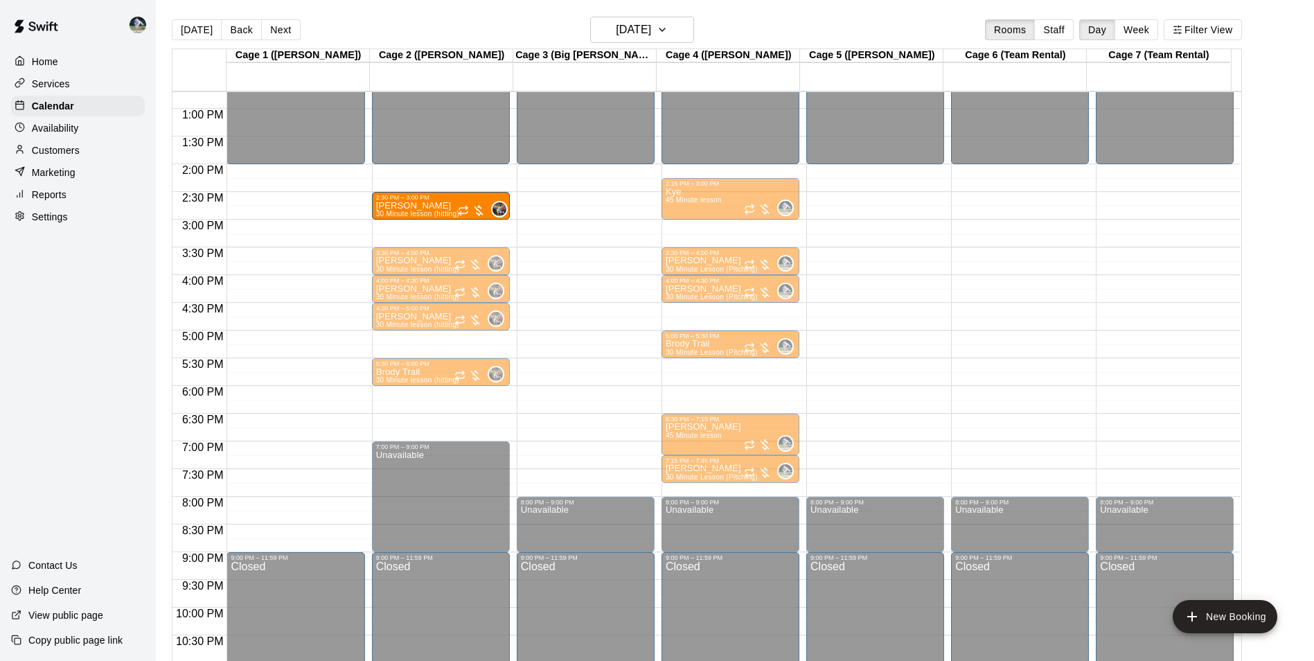
drag, startPoint x: 425, startPoint y: 234, endPoint x: 430, endPoint y: 212, distance: 22.8
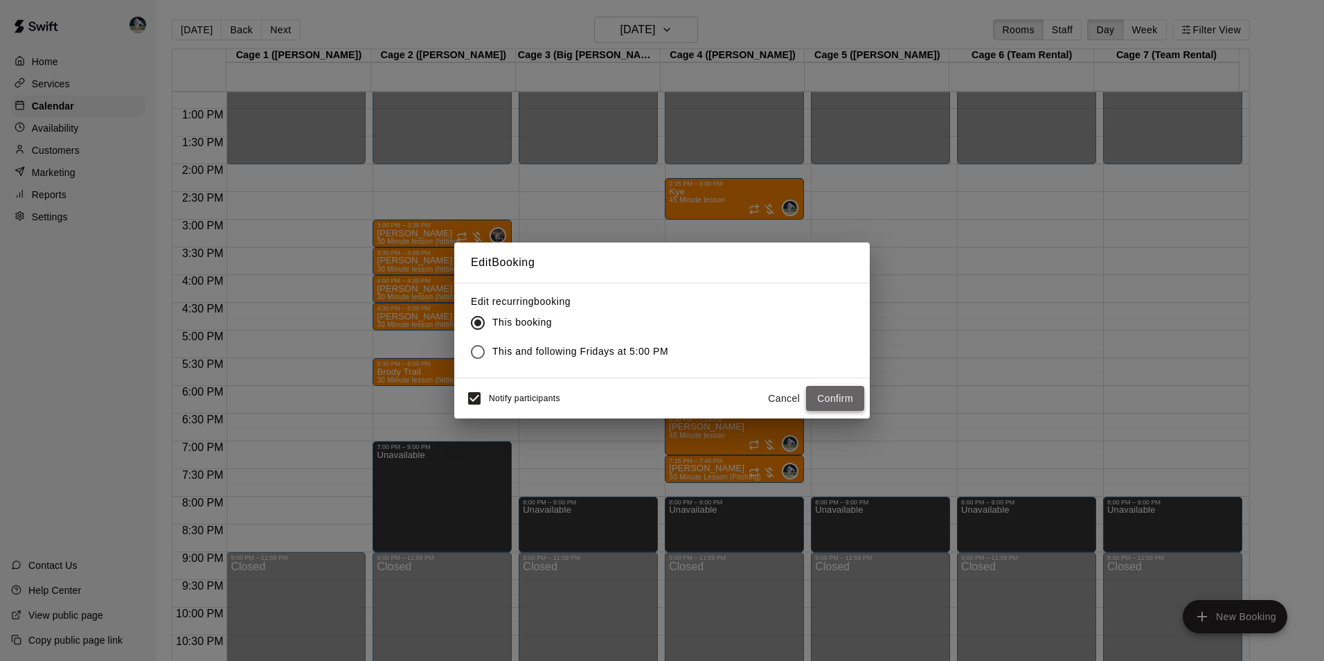
click at [837, 398] on button "Confirm" at bounding box center [835, 399] width 58 height 26
click at [819, 393] on button "Confirm" at bounding box center [835, 399] width 58 height 26
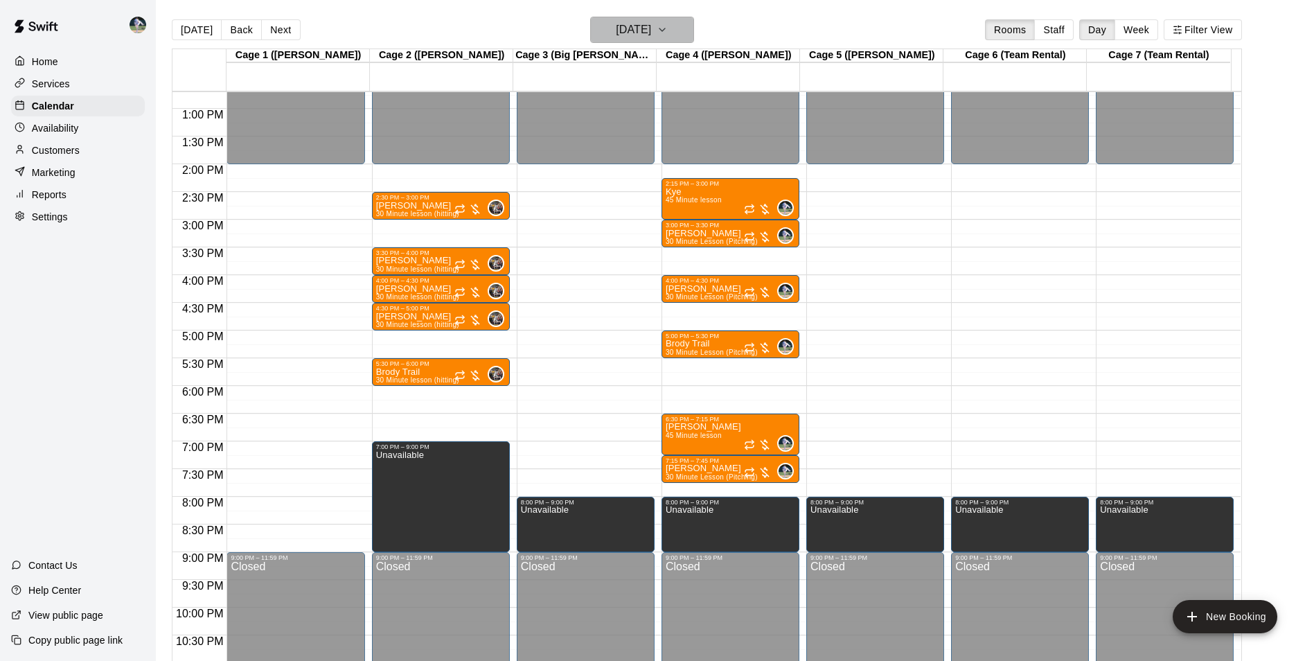
click at [628, 33] on h6 "[DATE]" at bounding box center [633, 29] width 35 height 19
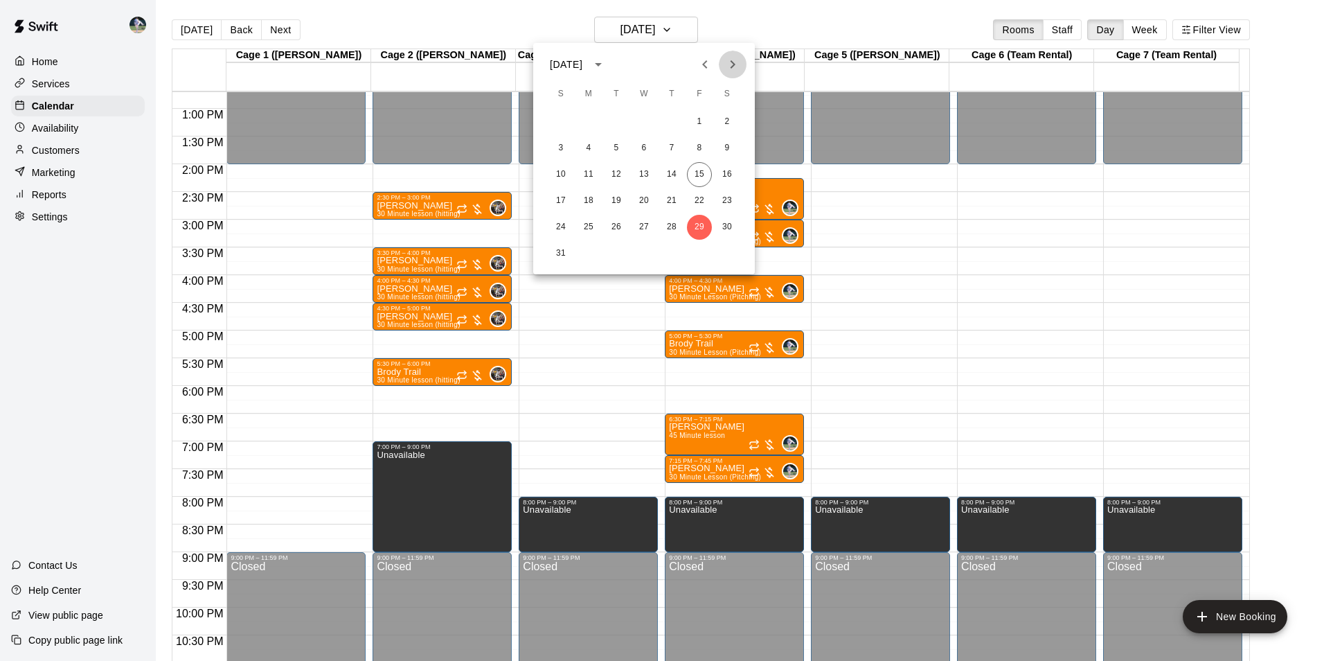
click at [729, 62] on icon "Next month" at bounding box center [733, 64] width 17 height 17
click at [697, 119] on button "3" at bounding box center [699, 121] width 25 height 25
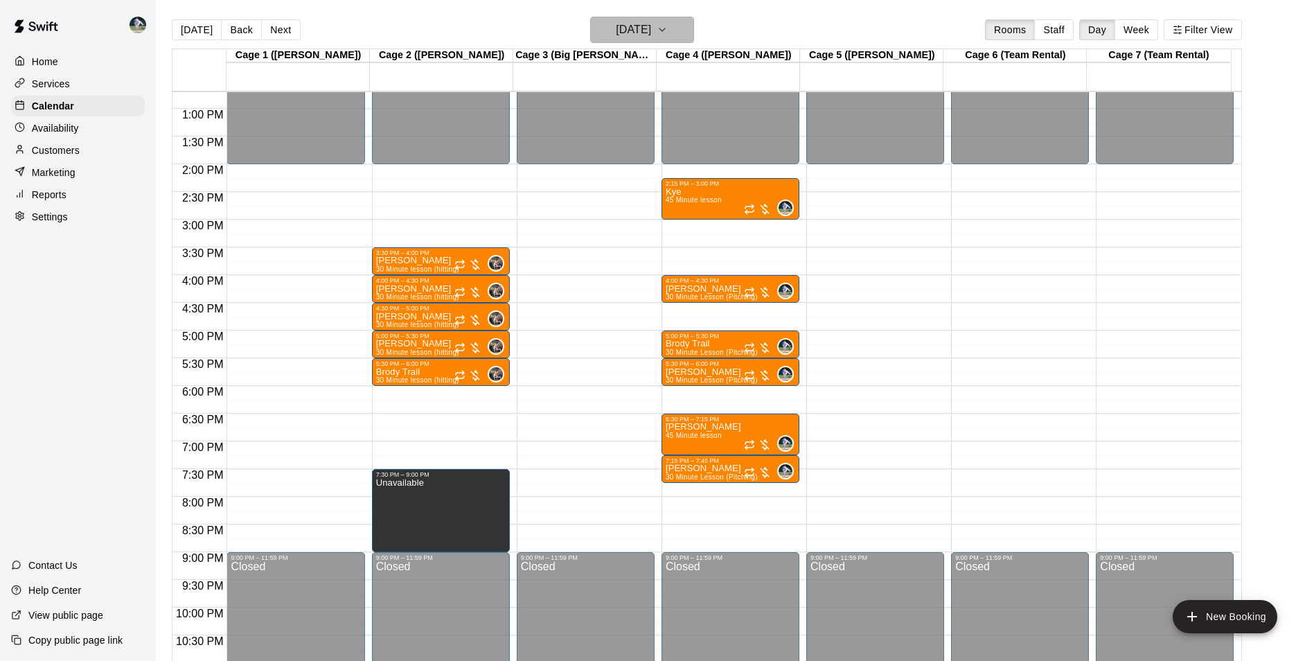
click at [651, 30] on h6 "Friday Oct 03" at bounding box center [633, 29] width 35 height 19
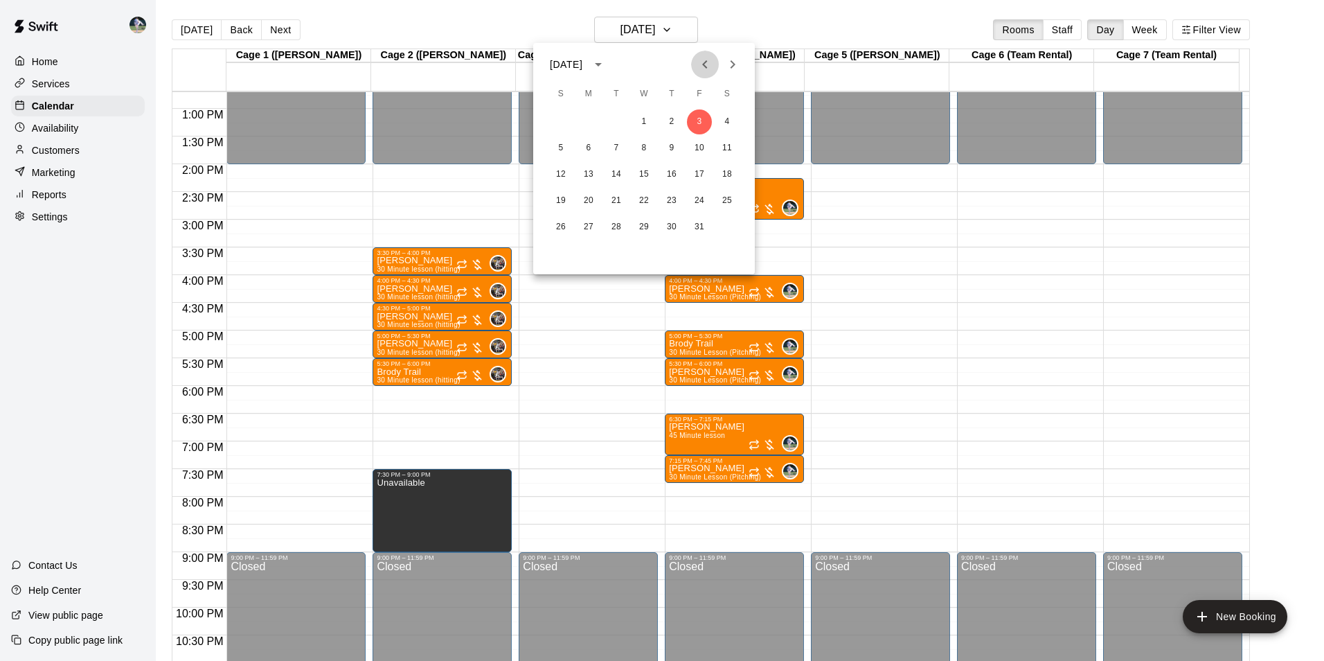
click at [704, 61] on icon "Previous month" at bounding box center [705, 64] width 17 height 17
click at [728, 61] on icon "Next month" at bounding box center [733, 64] width 17 height 17
click at [731, 66] on icon "Next month" at bounding box center [733, 64] width 17 height 17
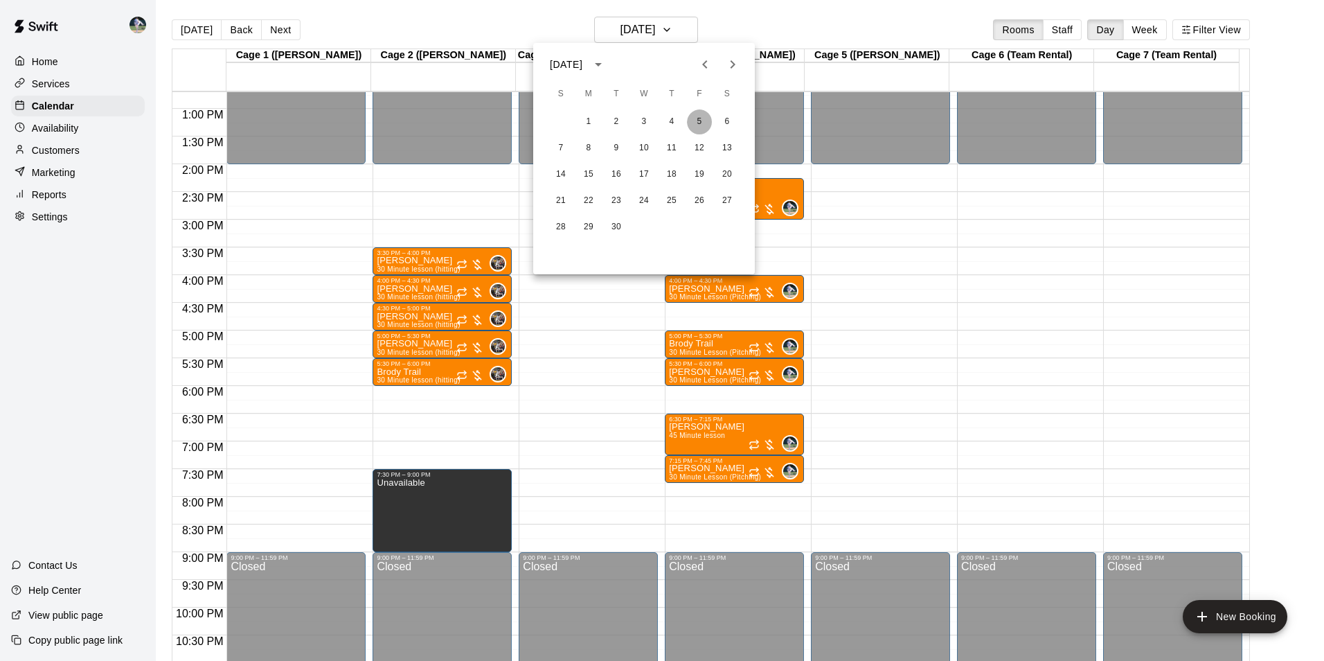
click at [700, 121] on button "5" at bounding box center [699, 121] width 25 height 25
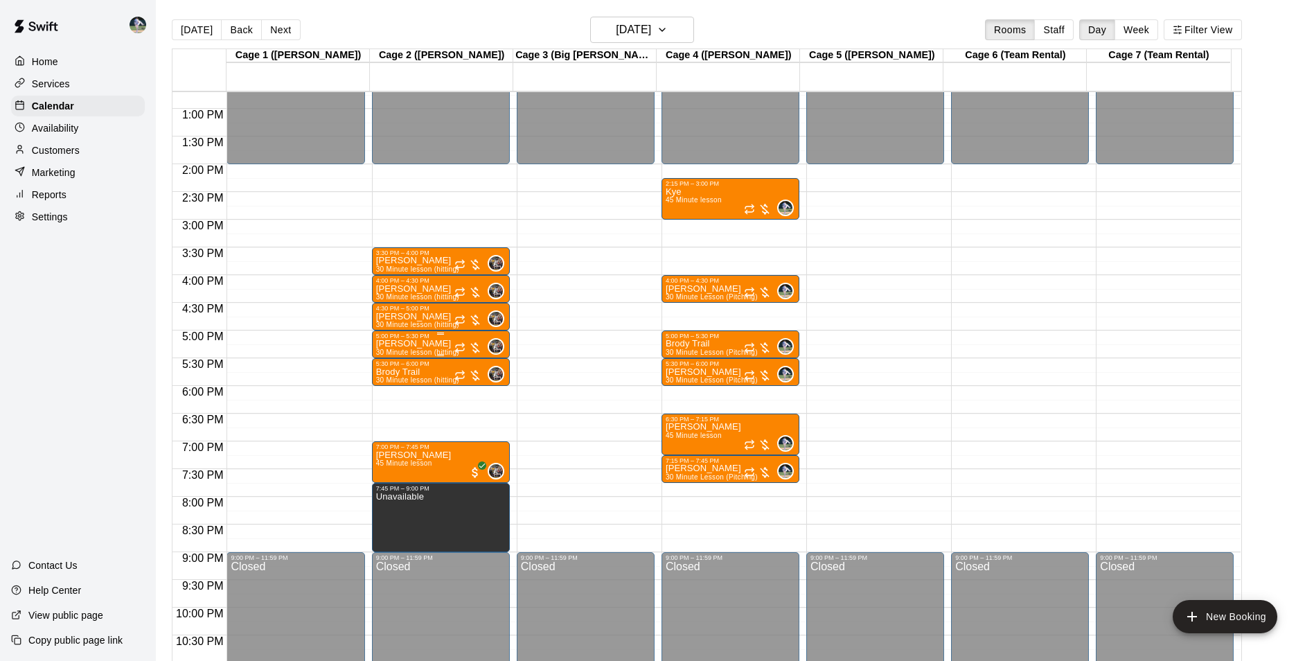
click at [434, 339] on div "5:00 PM – 5:30 PM" at bounding box center [441, 335] width 130 height 7
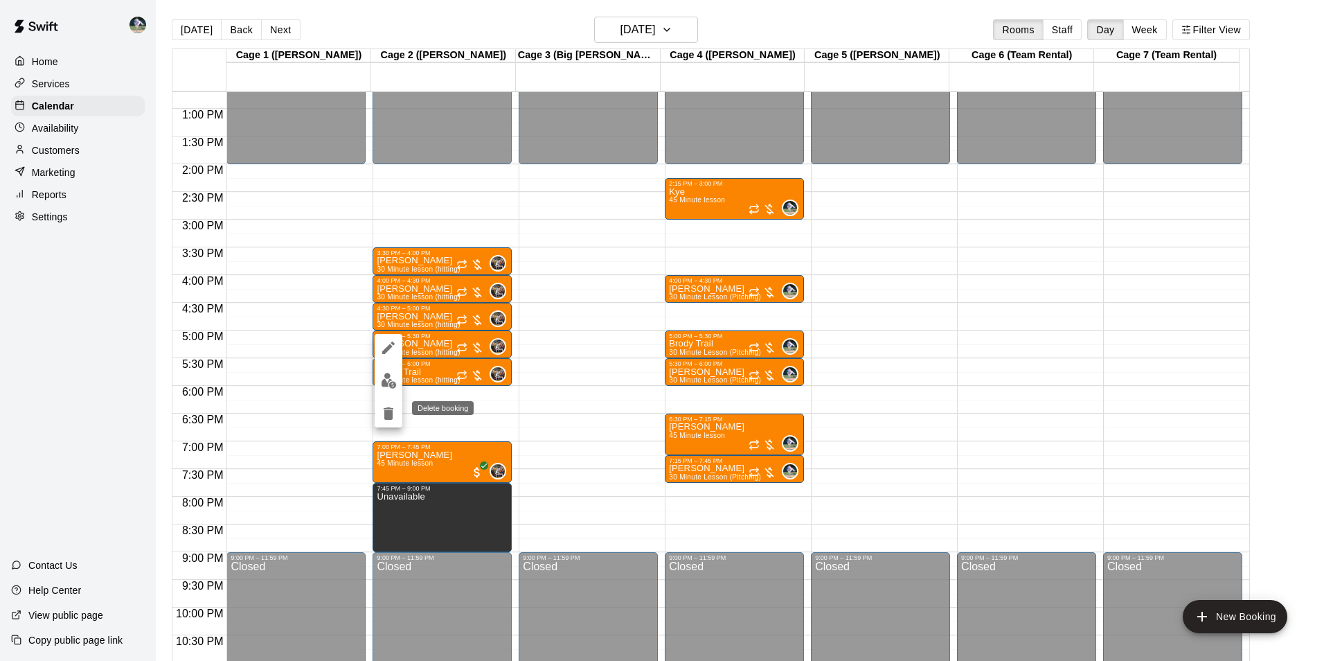
click at [391, 414] on icon "delete" at bounding box center [389, 413] width 10 height 12
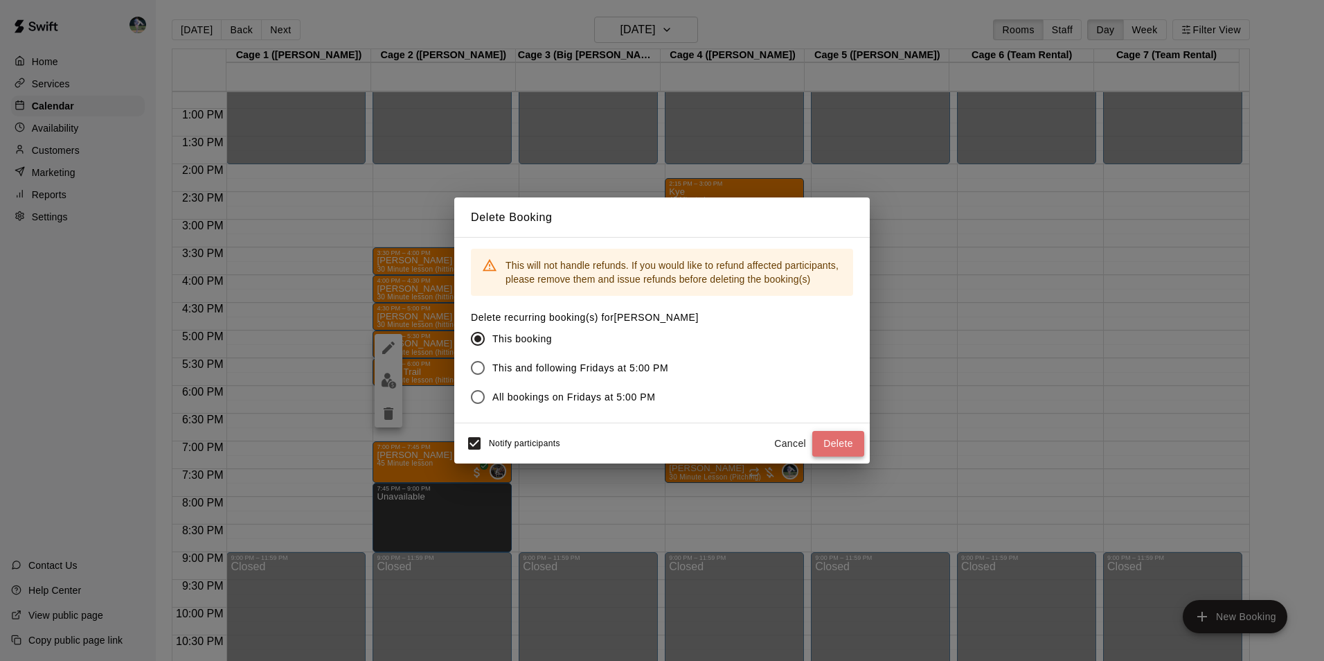
click at [830, 439] on button "Delete" at bounding box center [838, 444] width 52 height 26
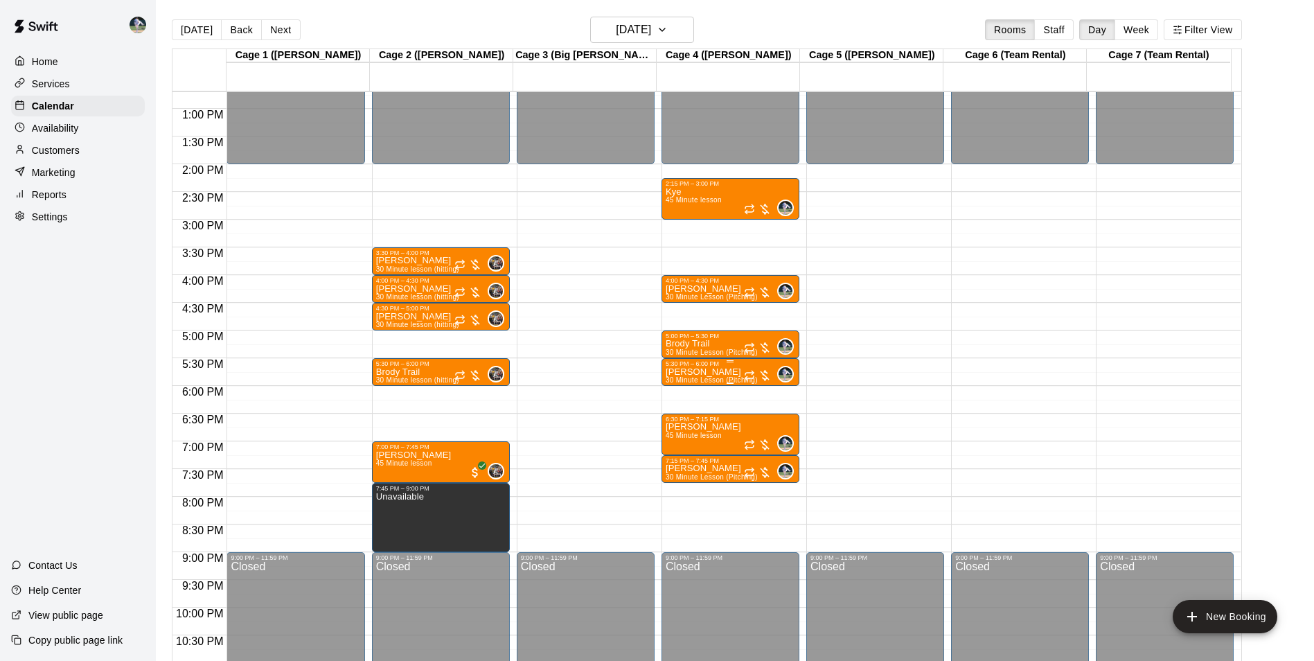
click at [687, 372] on p "[PERSON_NAME]" at bounding box center [712, 372] width 92 height 0
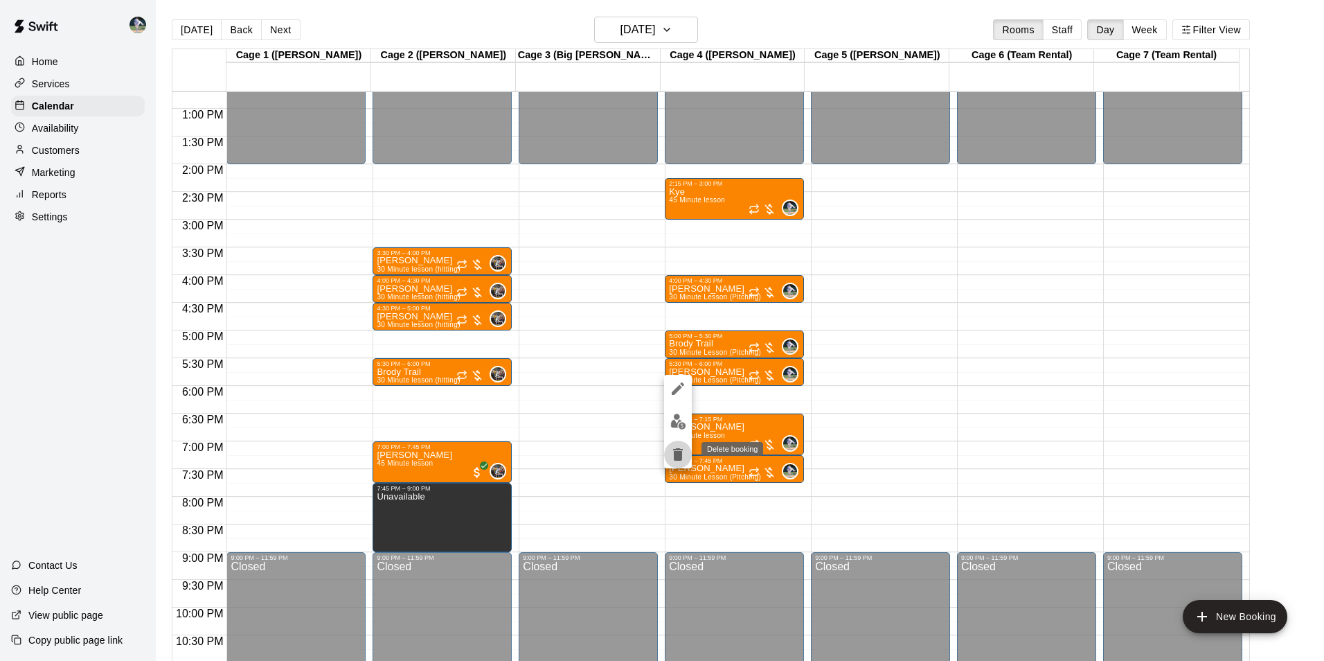
click at [679, 456] on icon "delete" at bounding box center [678, 454] width 10 height 12
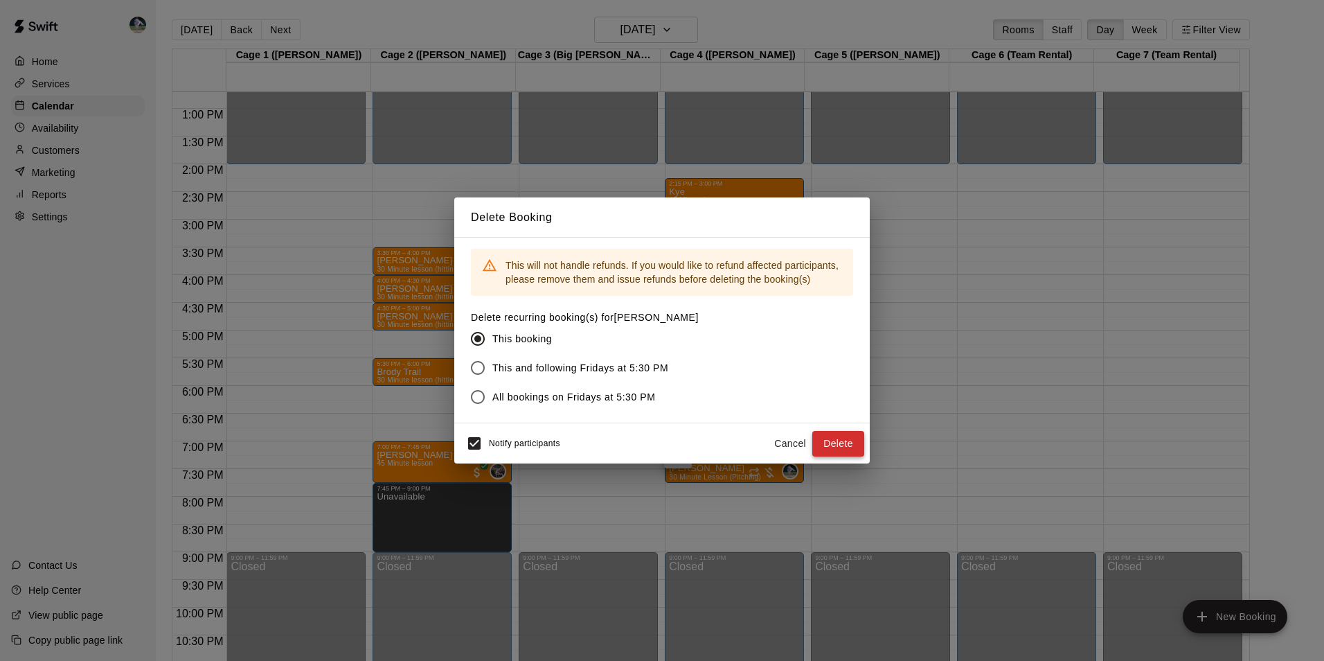
click at [840, 437] on button "Delete" at bounding box center [838, 444] width 52 height 26
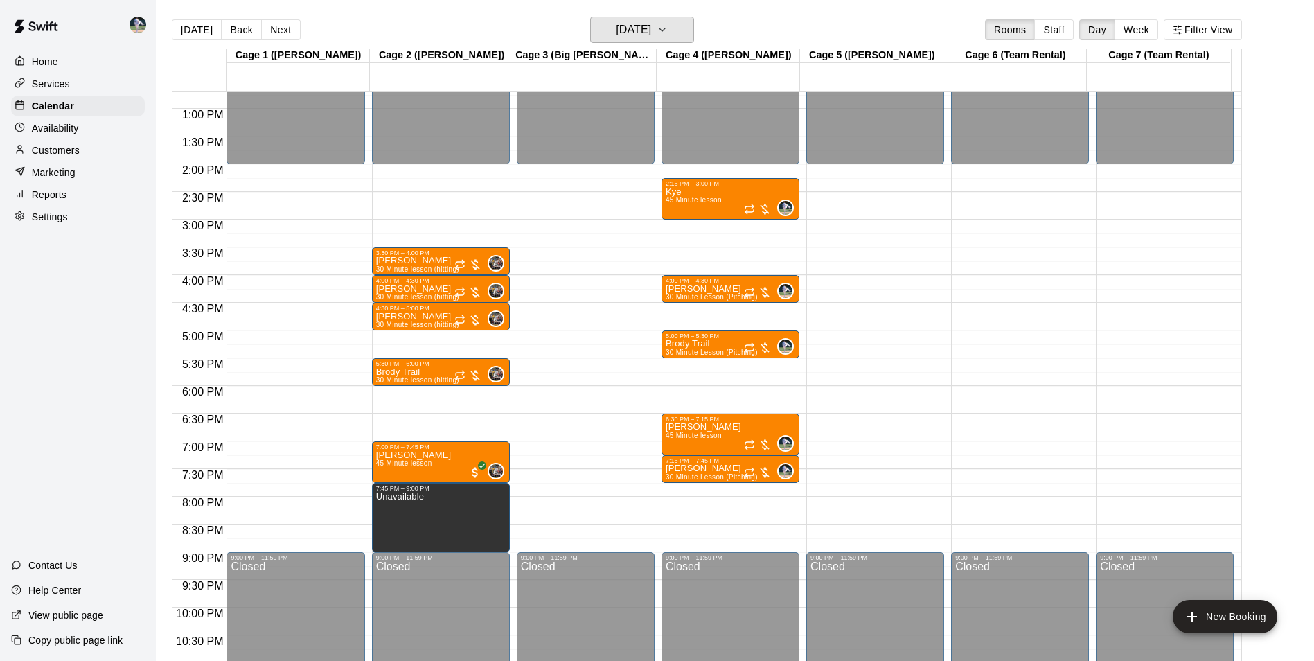
click at [632, 27] on h6 "Friday Sep 05" at bounding box center [633, 29] width 35 height 19
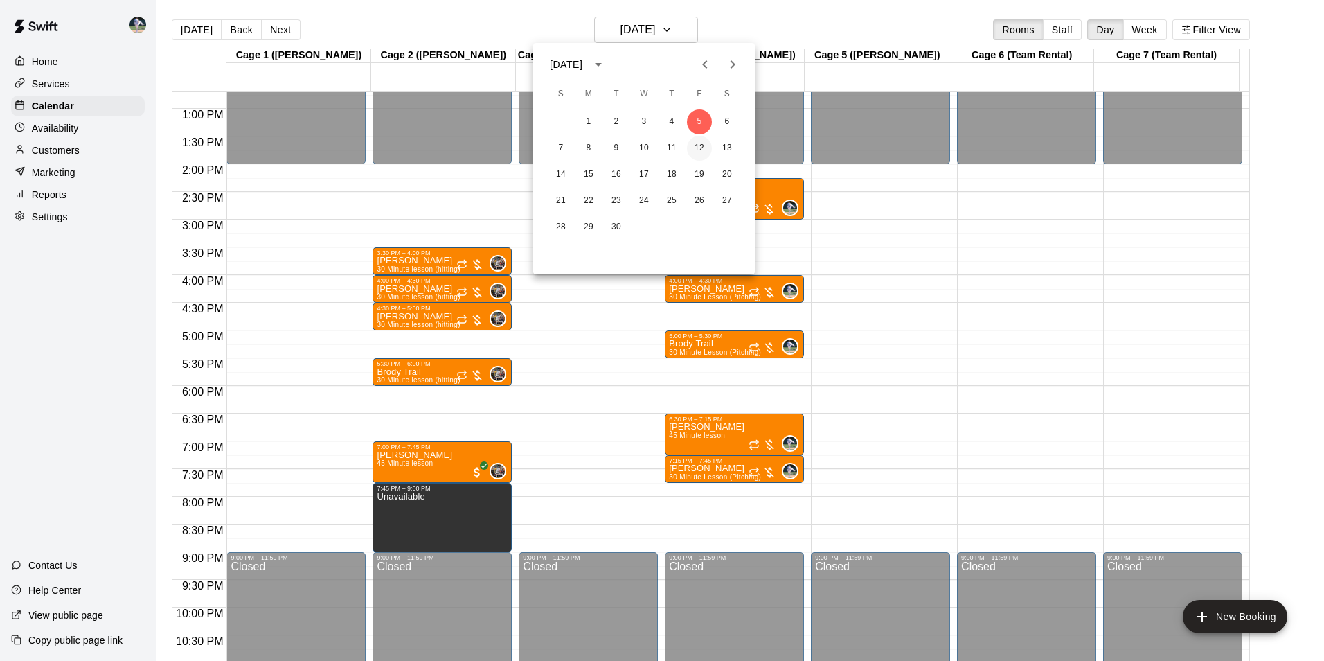
click at [697, 146] on button "12" at bounding box center [699, 148] width 25 height 25
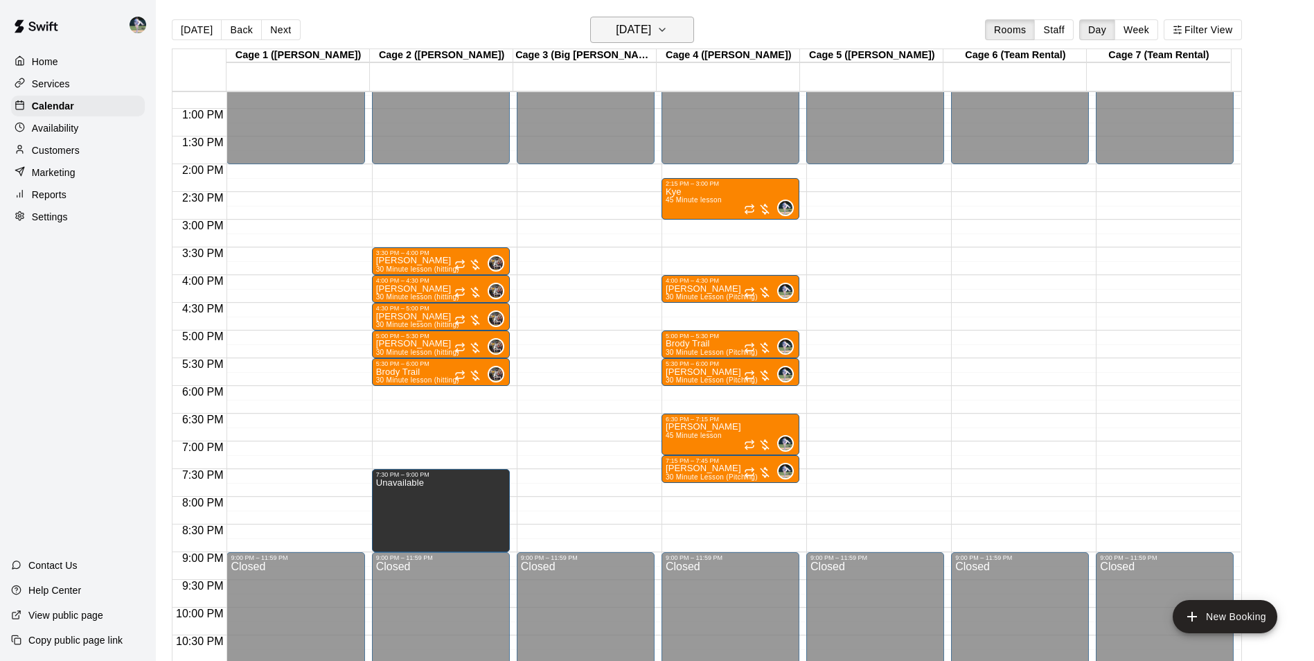
click at [651, 31] on h6 "Friday Sep 12" at bounding box center [633, 29] width 35 height 19
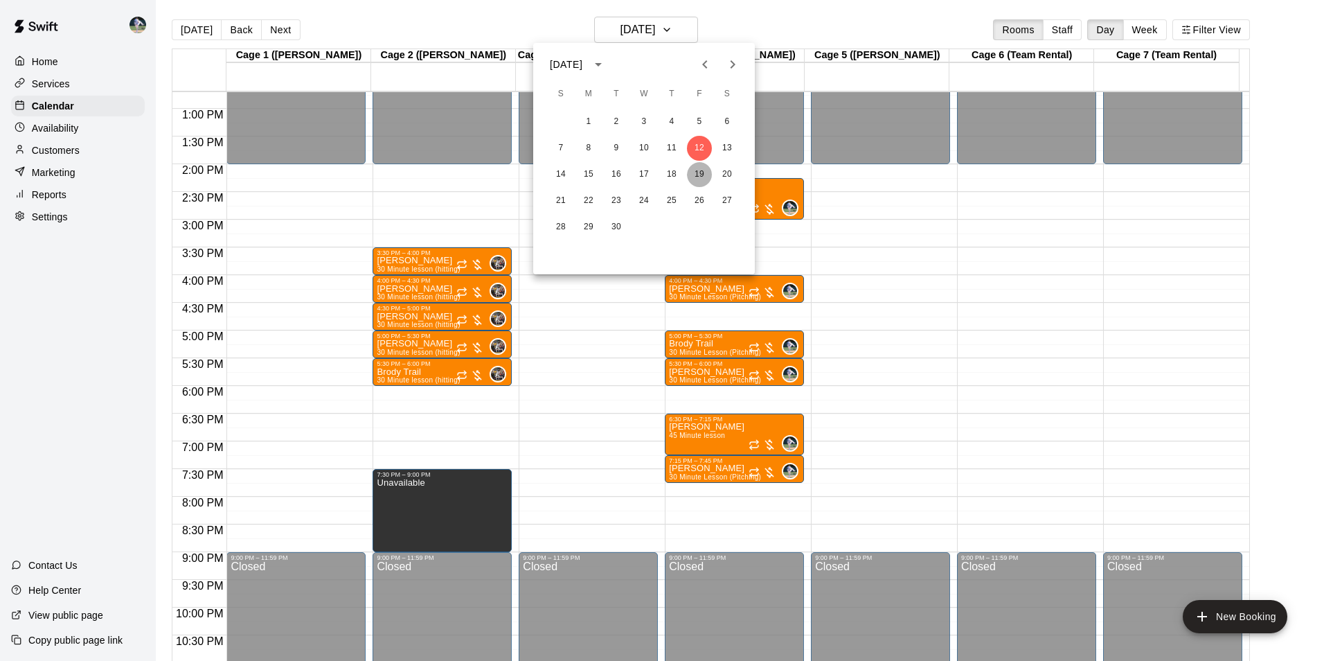
click at [697, 175] on button "19" at bounding box center [699, 174] width 25 height 25
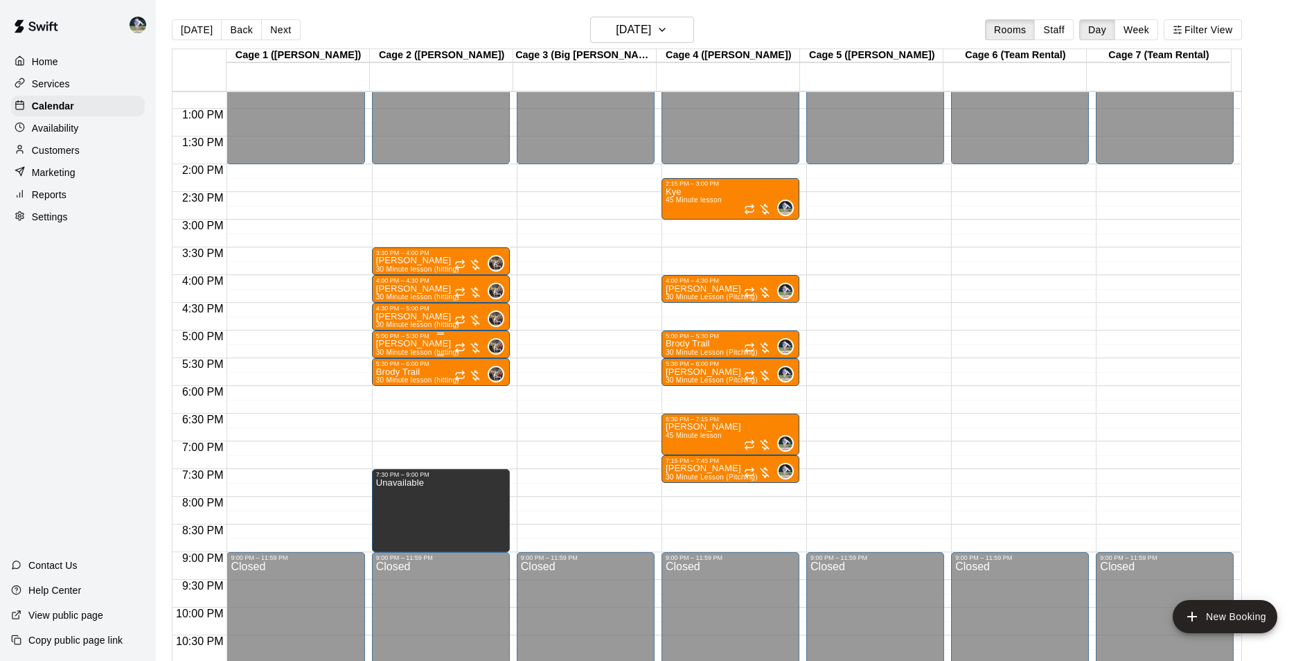
click at [466, 340] on div "0" at bounding box center [479, 346] width 50 height 17
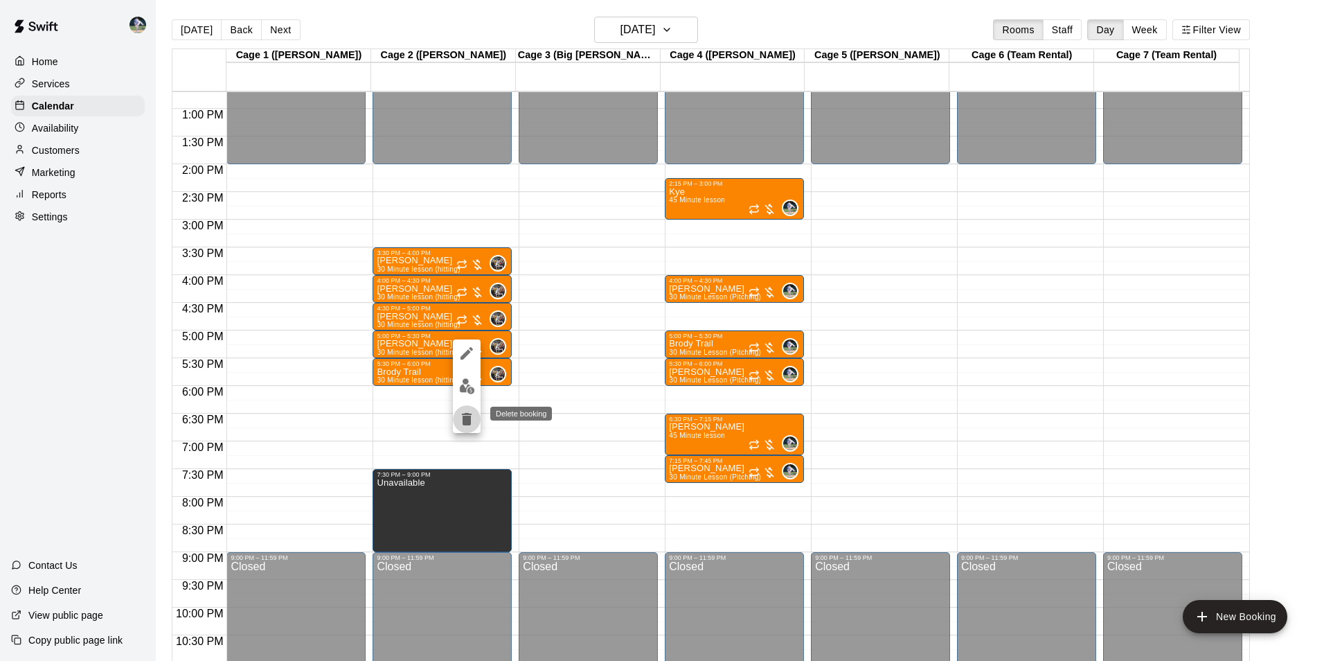
click at [468, 416] on icon "delete" at bounding box center [467, 419] width 10 height 12
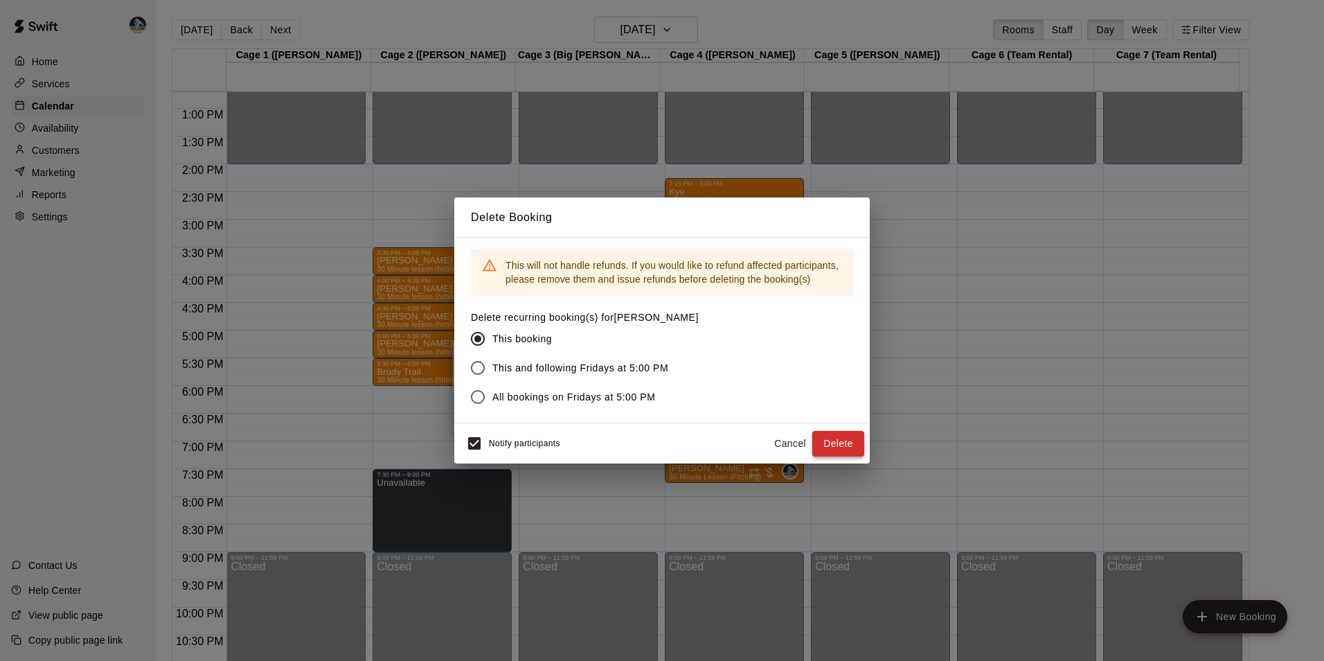
click at [844, 443] on button "Delete" at bounding box center [838, 444] width 52 height 26
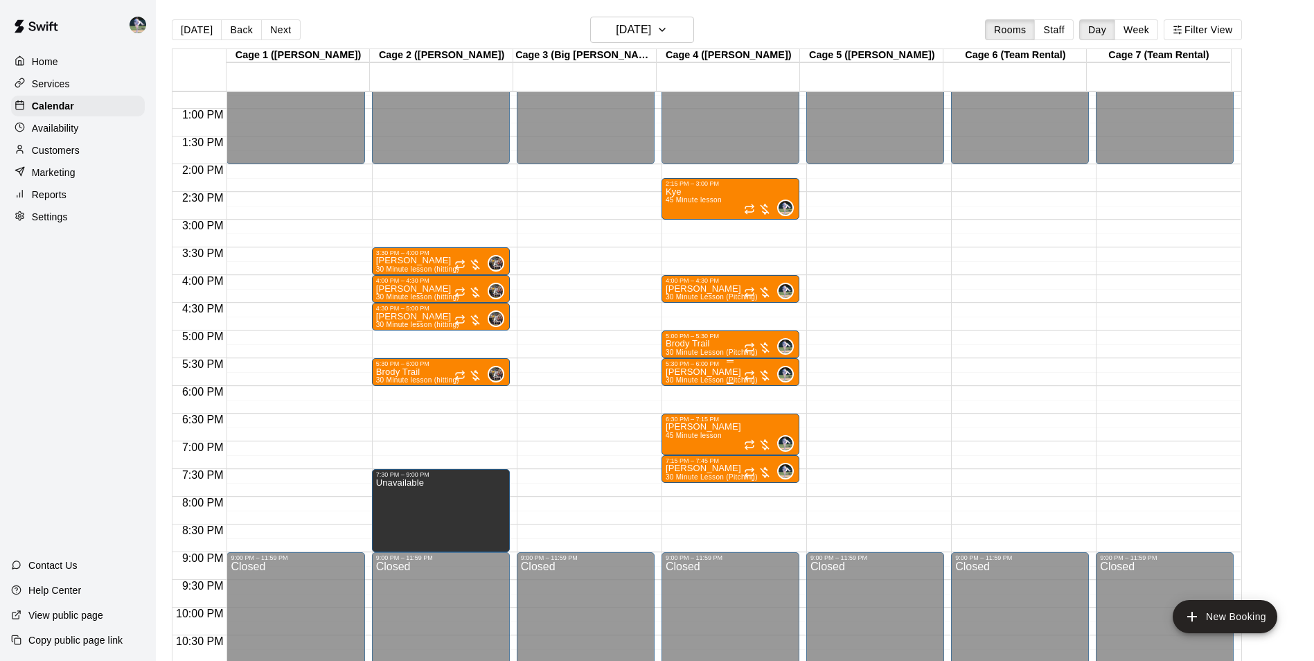
click at [707, 372] on p "[PERSON_NAME]" at bounding box center [712, 372] width 92 height 0
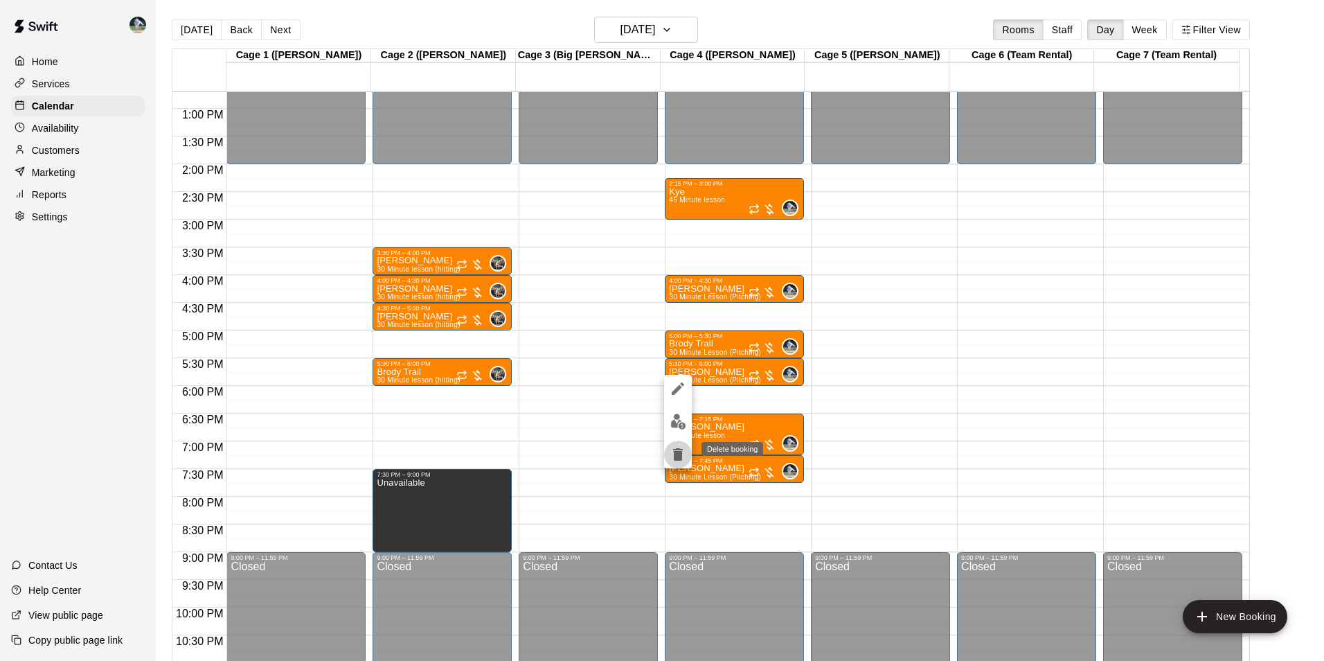
click at [679, 452] on icon "delete" at bounding box center [678, 454] width 10 height 12
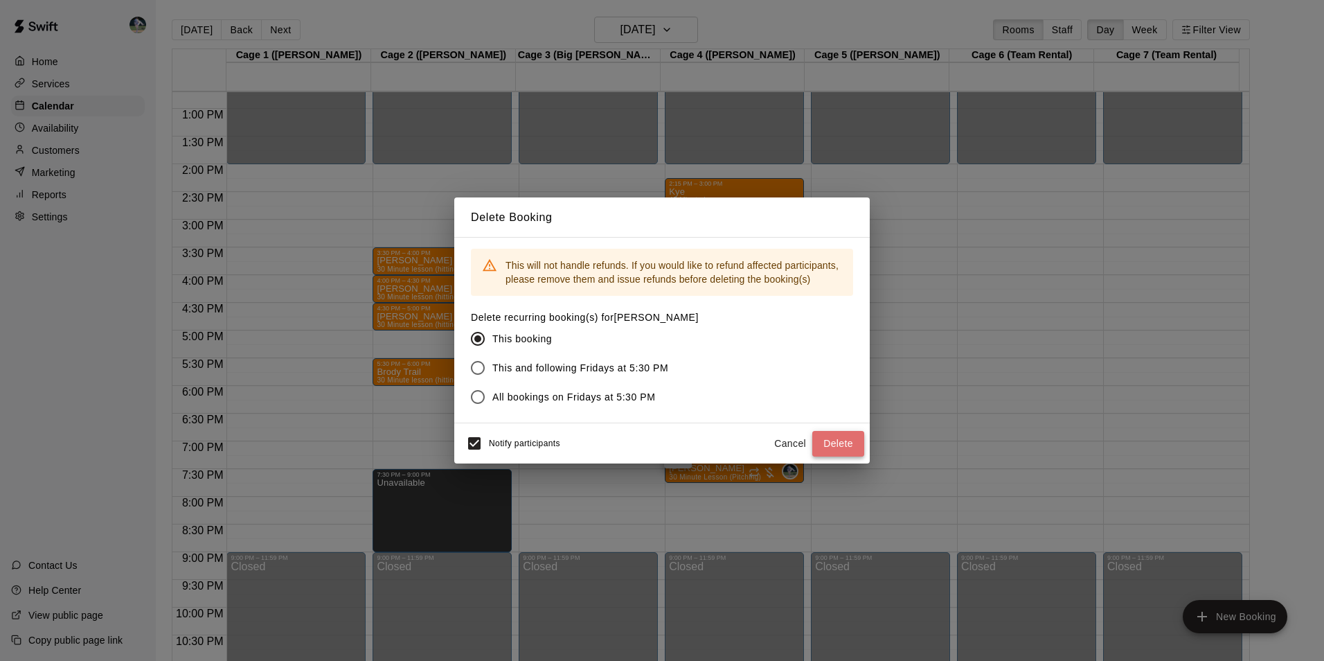
click at [830, 444] on button "Delete" at bounding box center [838, 444] width 52 height 26
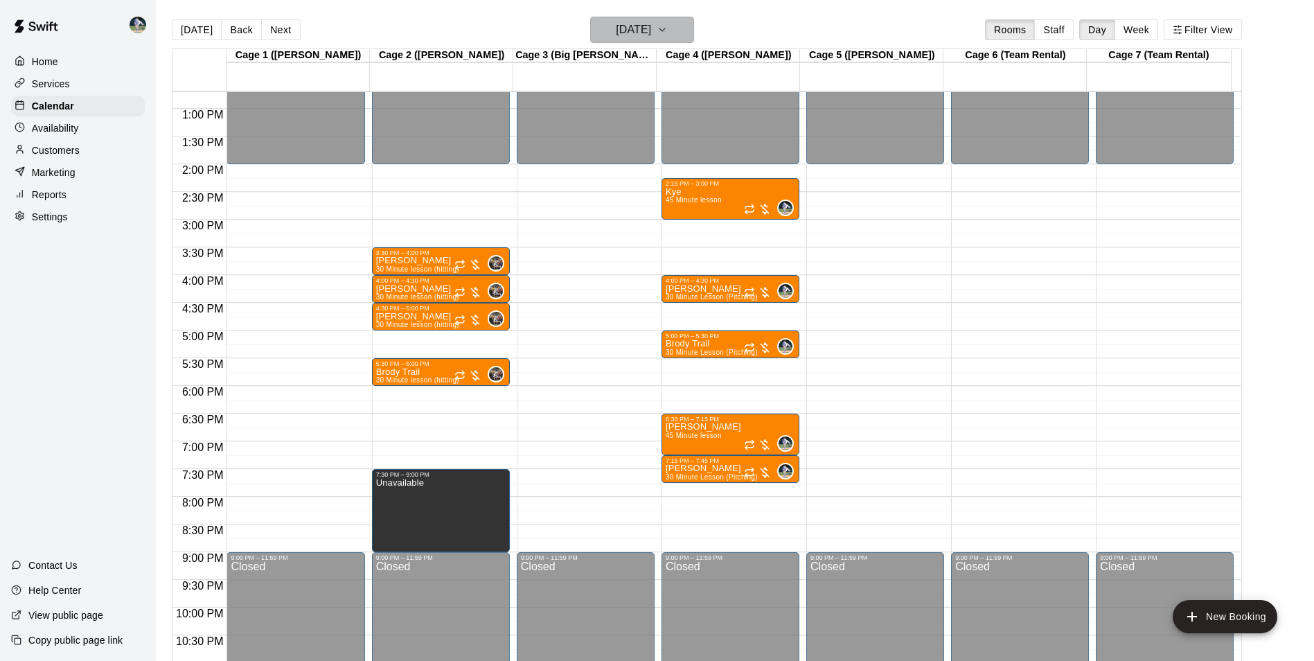
click at [625, 22] on h6 "Friday Sep 19" at bounding box center [633, 29] width 35 height 19
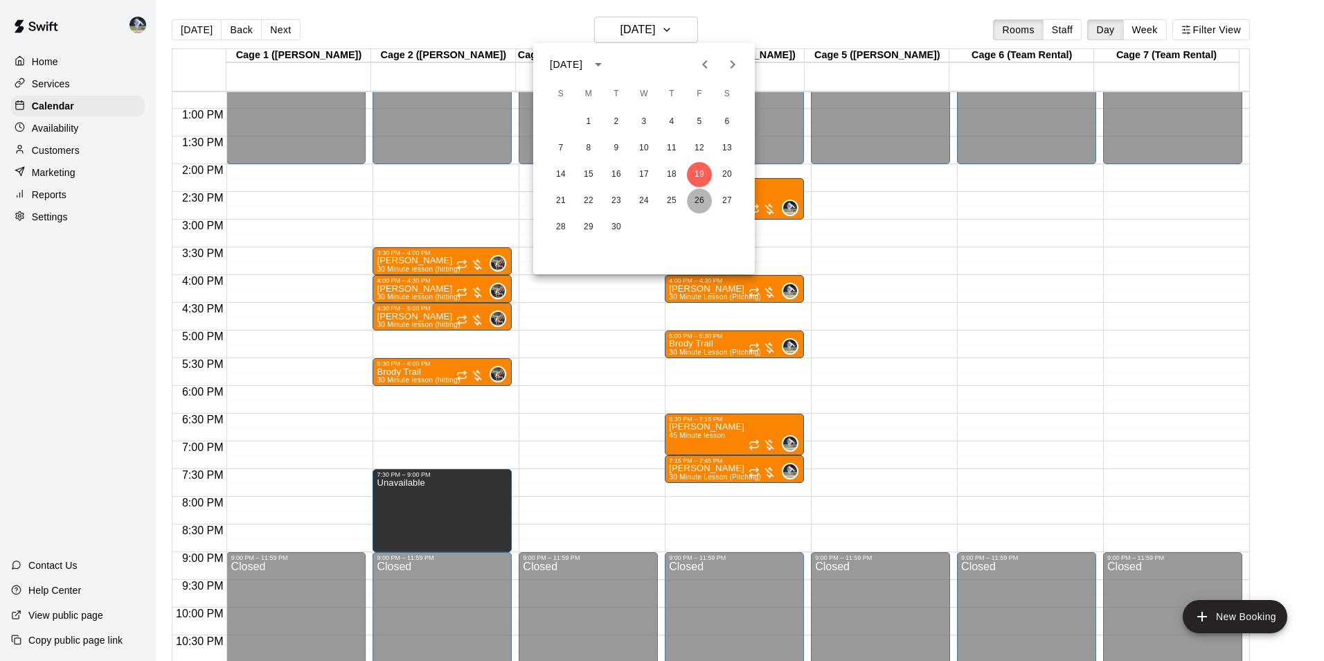
click at [702, 195] on button "26" at bounding box center [699, 200] width 25 height 25
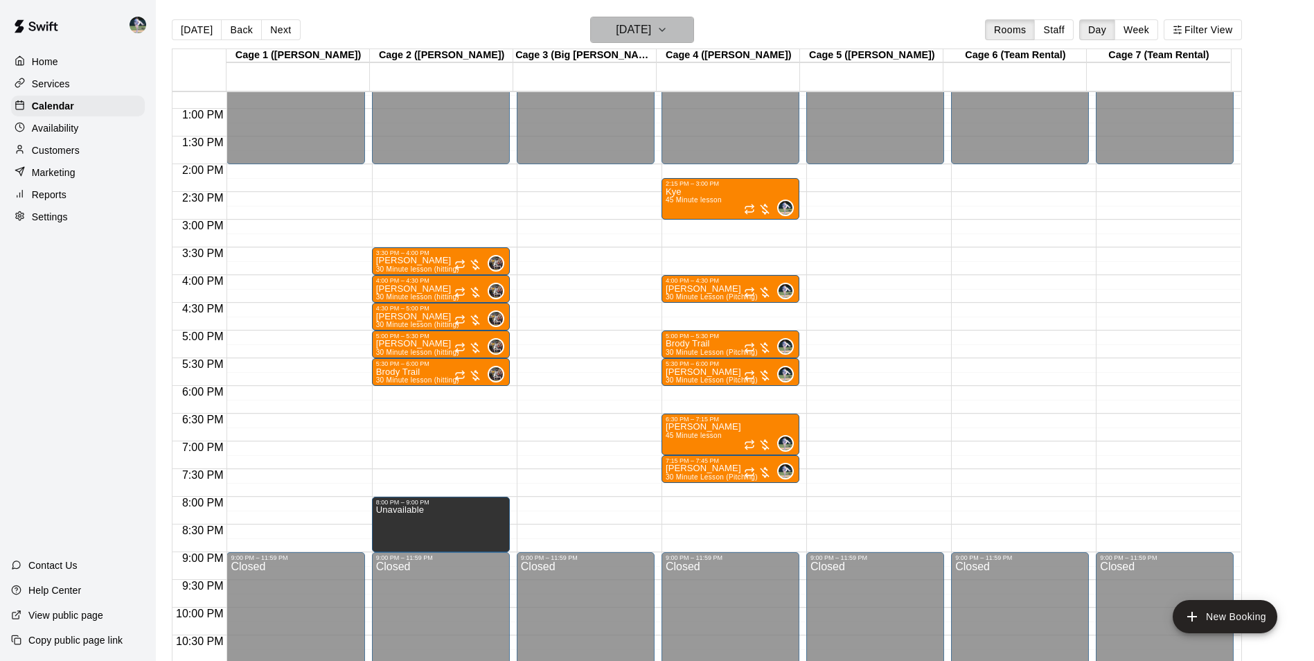
click at [621, 37] on h6 "Friday Sep 26" at bounding box center [633, 29] width 35 height 19
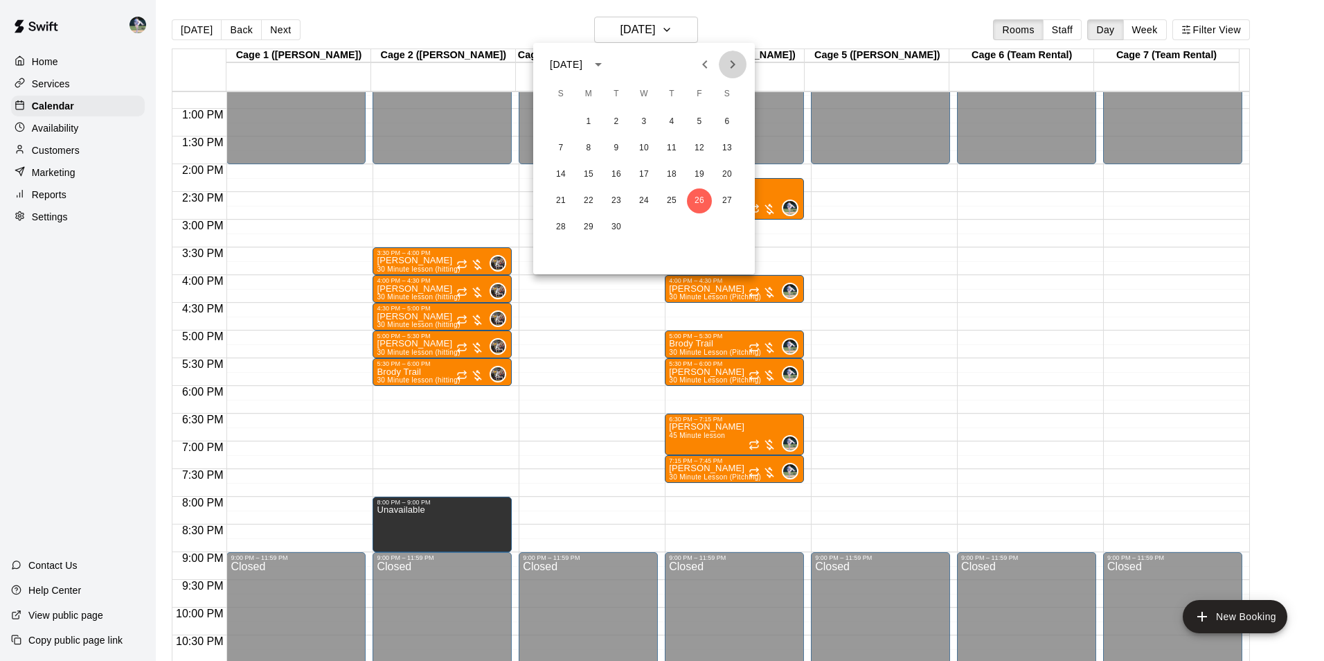
click at [732, 64] on icon "Next month" at bounding box center [733, 64] width 17 height 17
click at [699, 121] on button "3" at bounding box center [699, 121] width 25 height 25
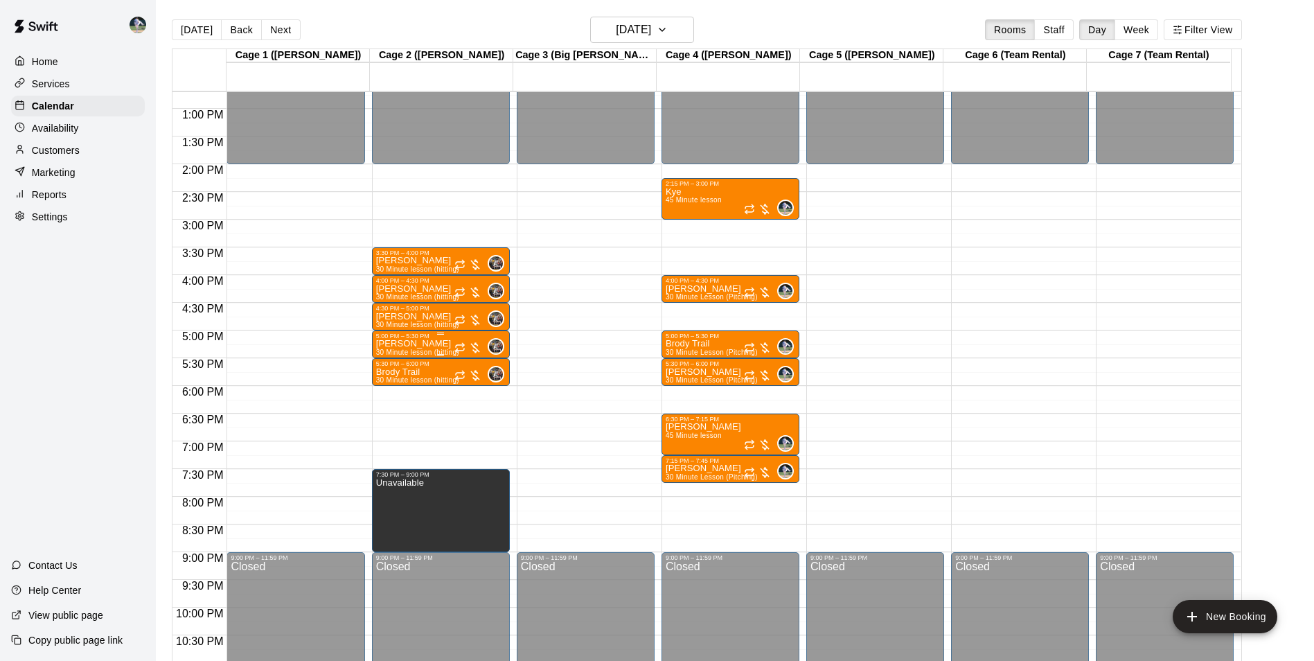
click at [469, 342] on div at bounding box center [468, 348] width 28 height 14
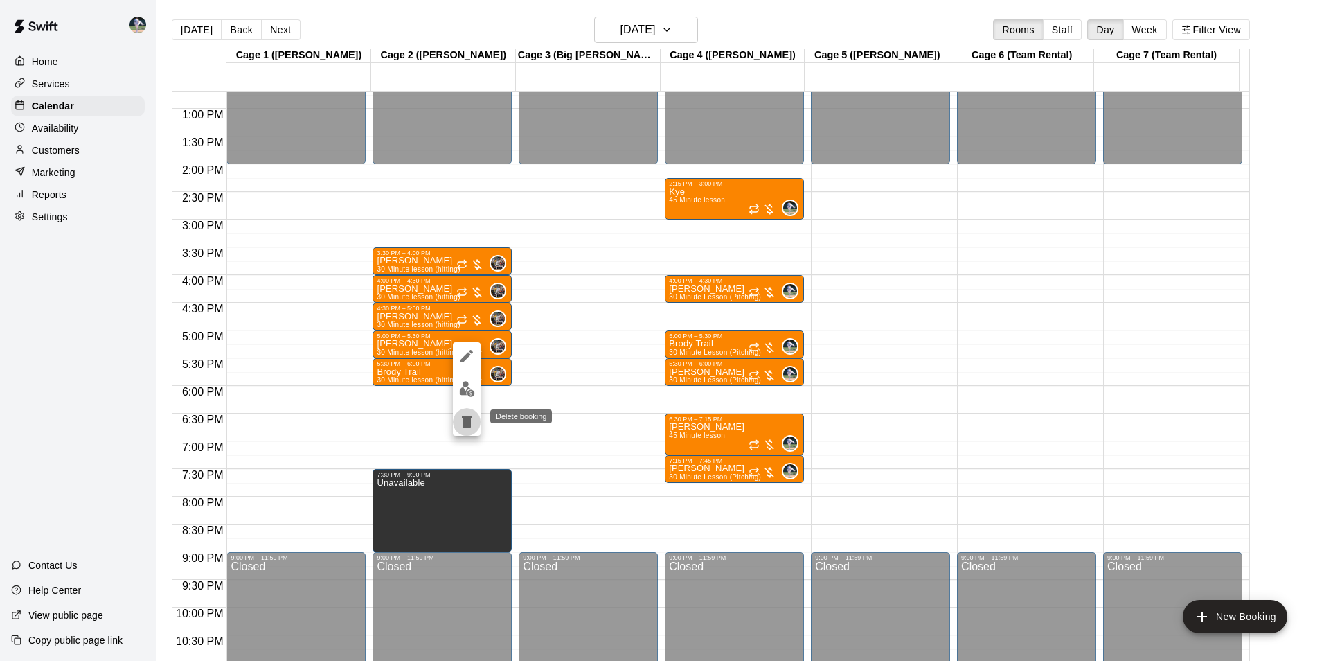
click at [468, 414] on icon "delete" at bounding box center [467, 422] width 17 height 17
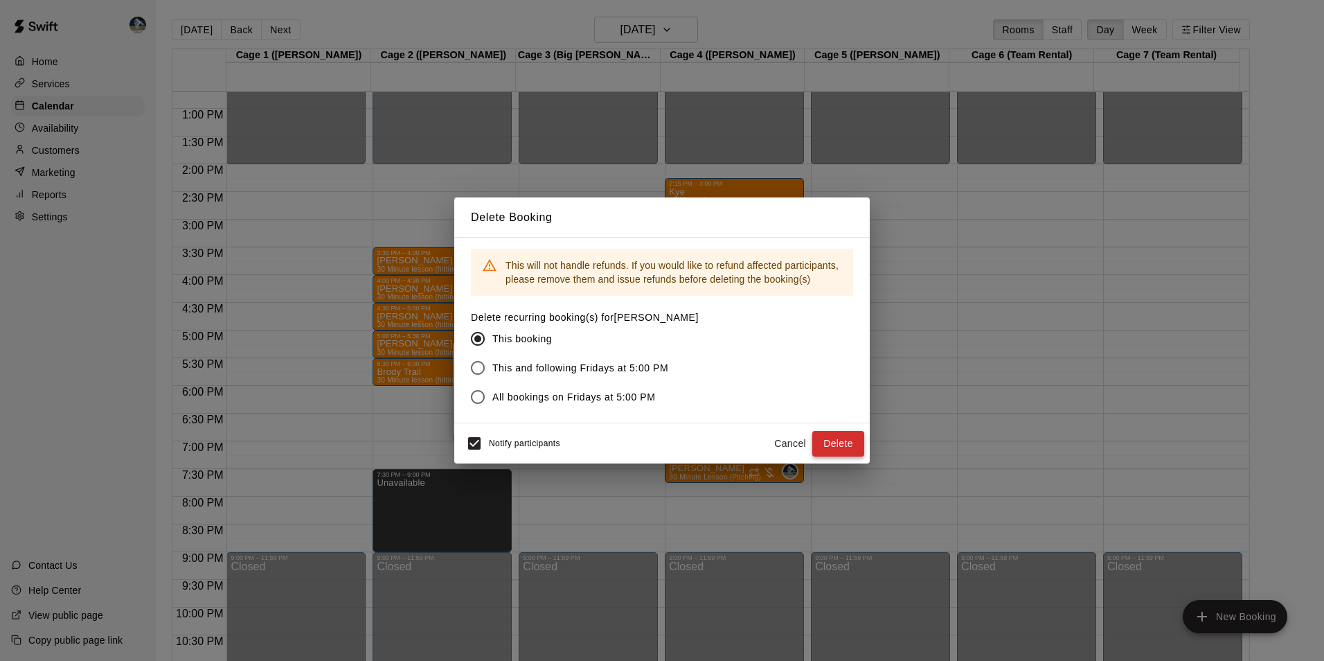
click at [824, 443] on button "Delete" at bounding box center [838, 444] width 52 height 26
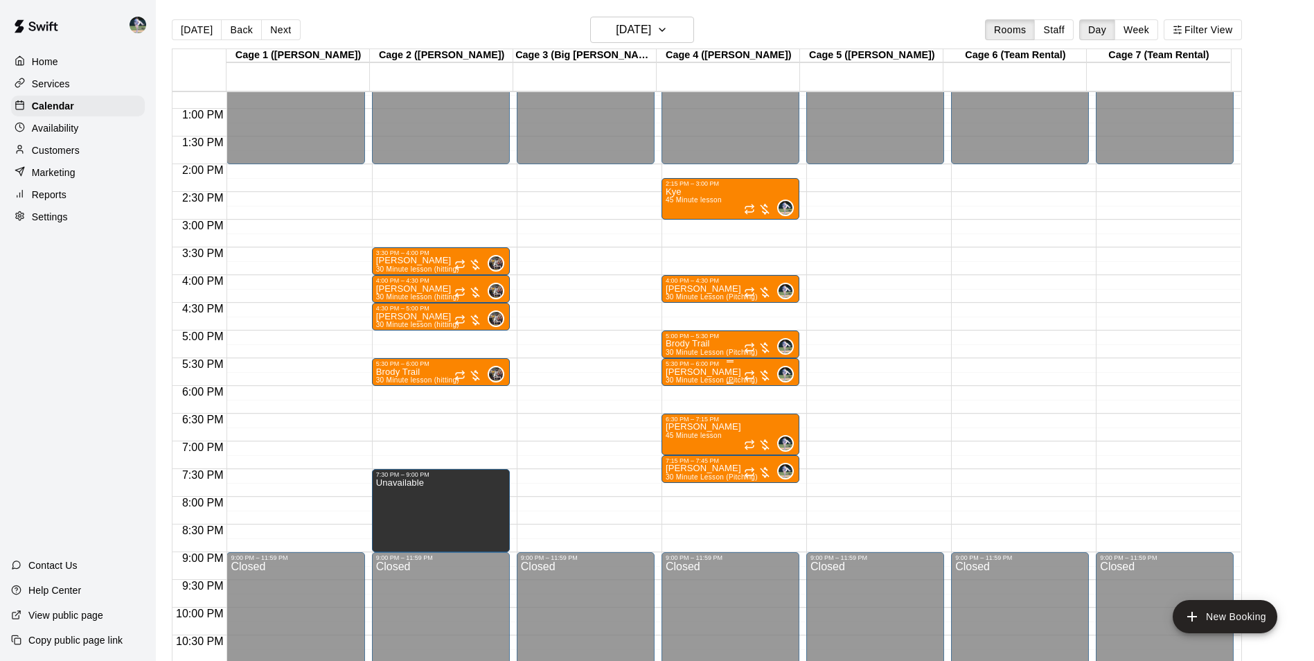
click at [720, 367] on div "5:30 PM – 6:00 PM" at bounding box center [731, 363] width 130 height 7
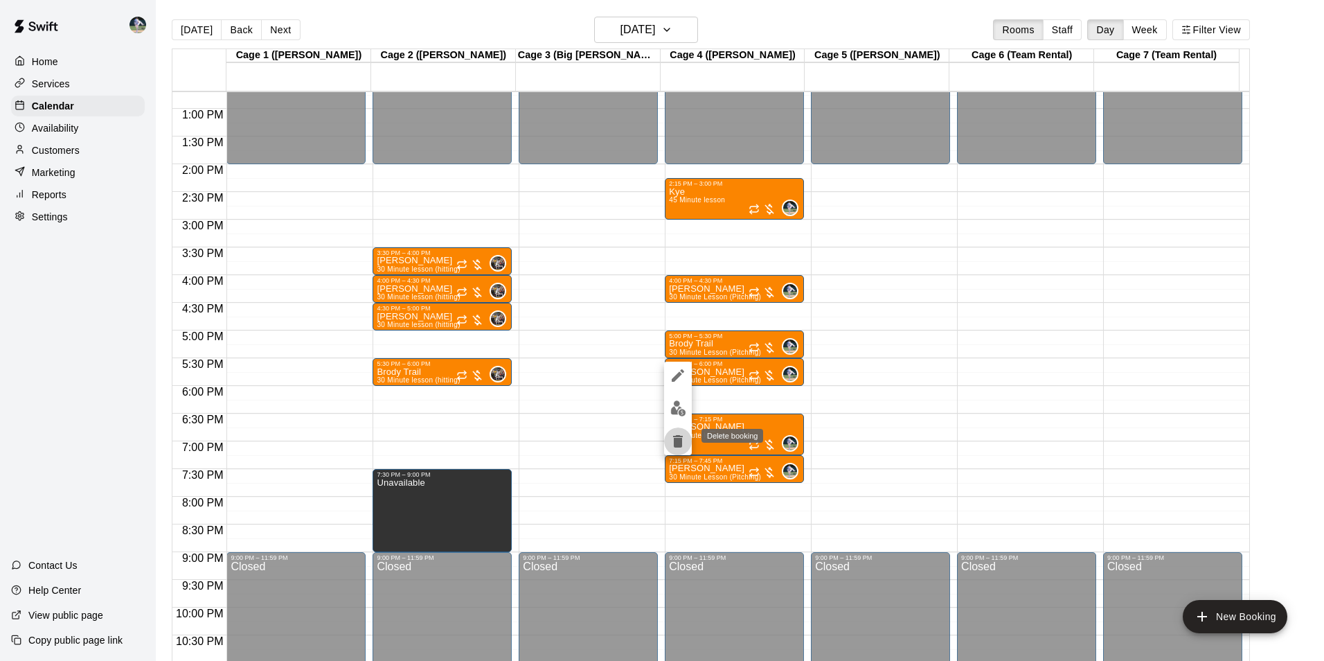
click at [676, 438] on icon "delete" at bounding box center [678, 441] width 10 height 12
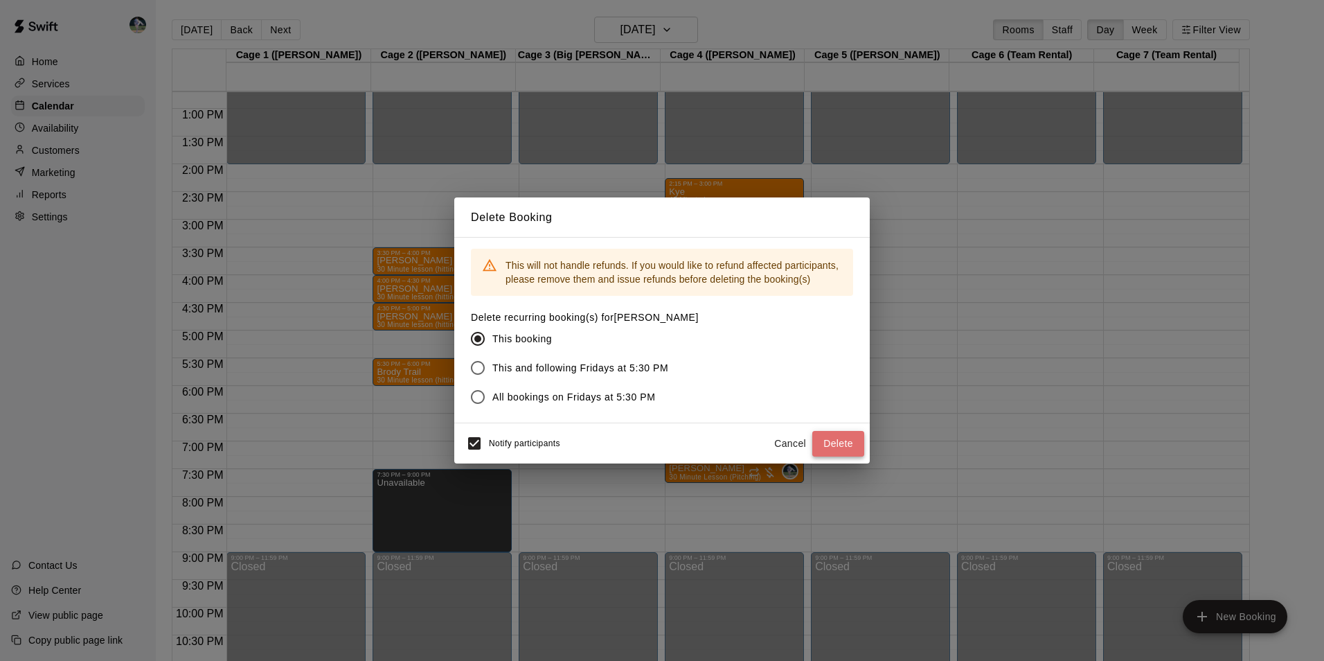
click at [838, 443] on button "Delete" at bounding box center [838, 444] width 52 height 26
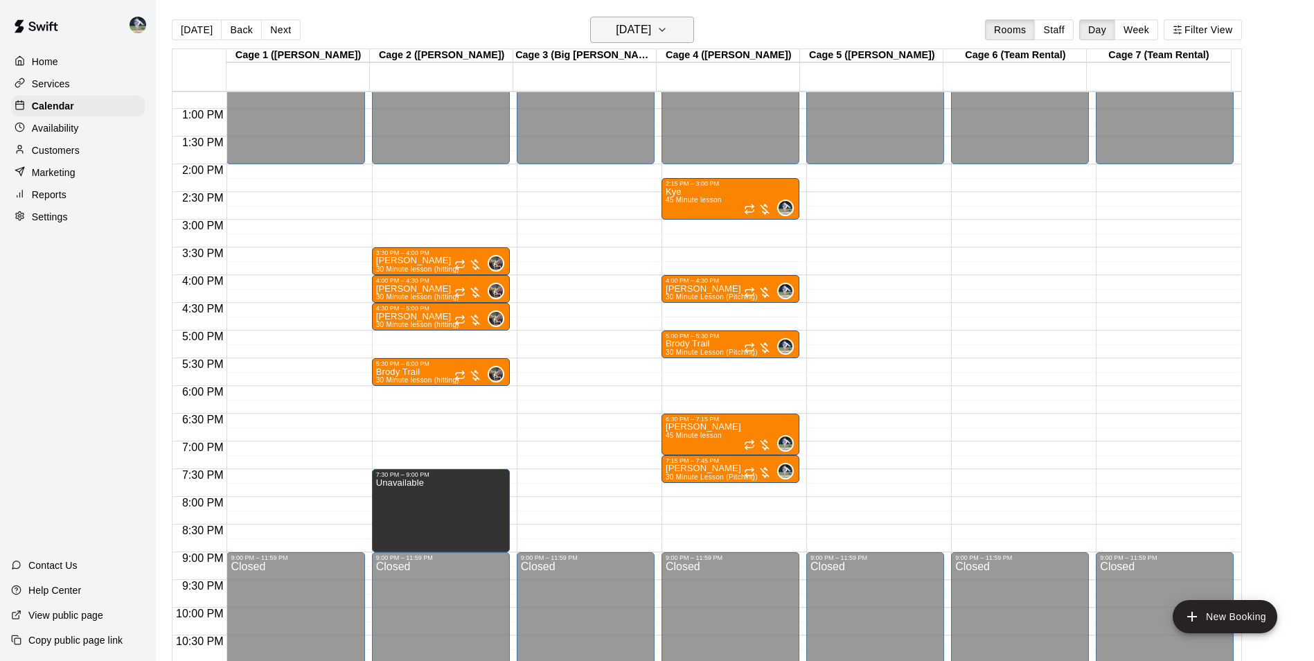
click at [651, 26] on h6 "Friday Oct 03" at bounding box center [633, 29] width 35 height 19
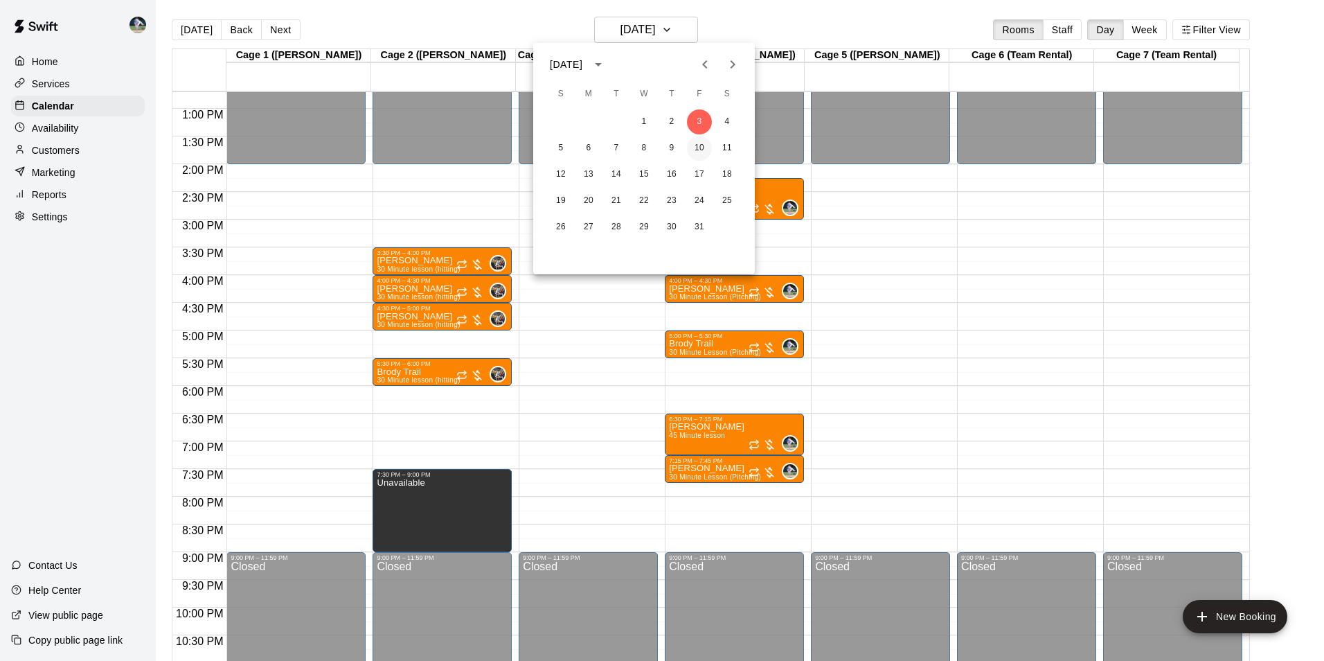
click at [699, 146] on button "10" at bounding box center [699, 148] width 25 height 25
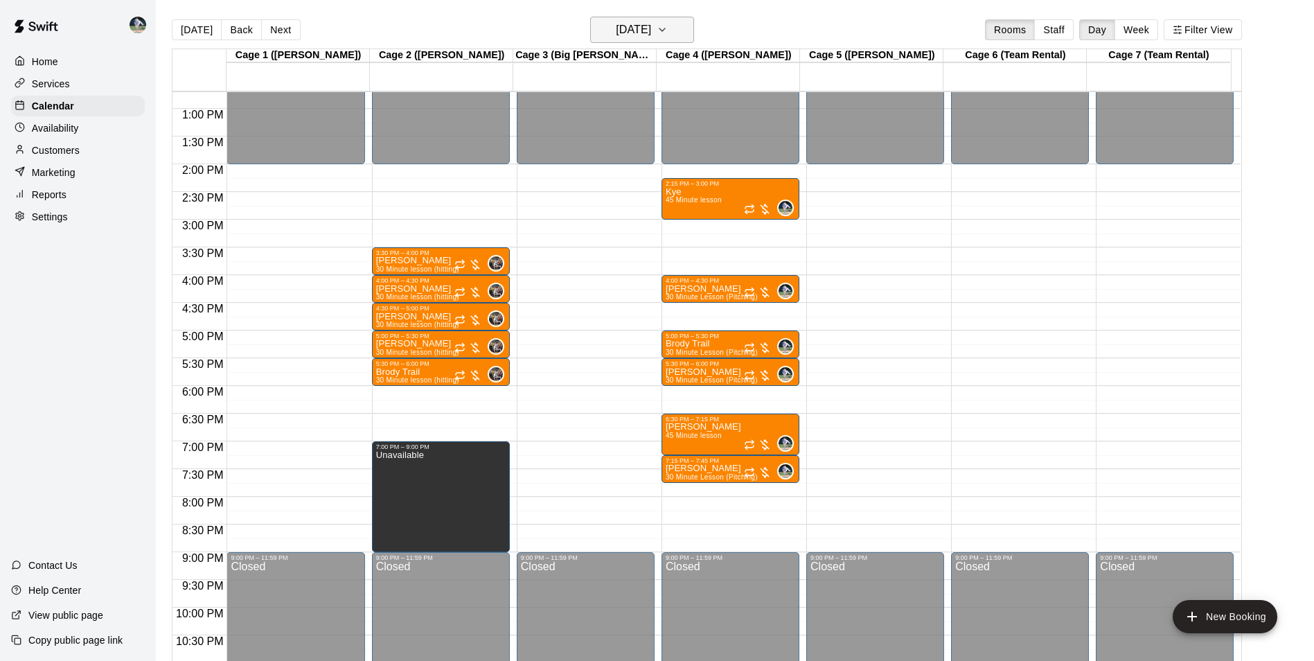
click at [650, 31] on h6 "Friday Oct 10" at bounding box center [633, 29] width 35 height 19
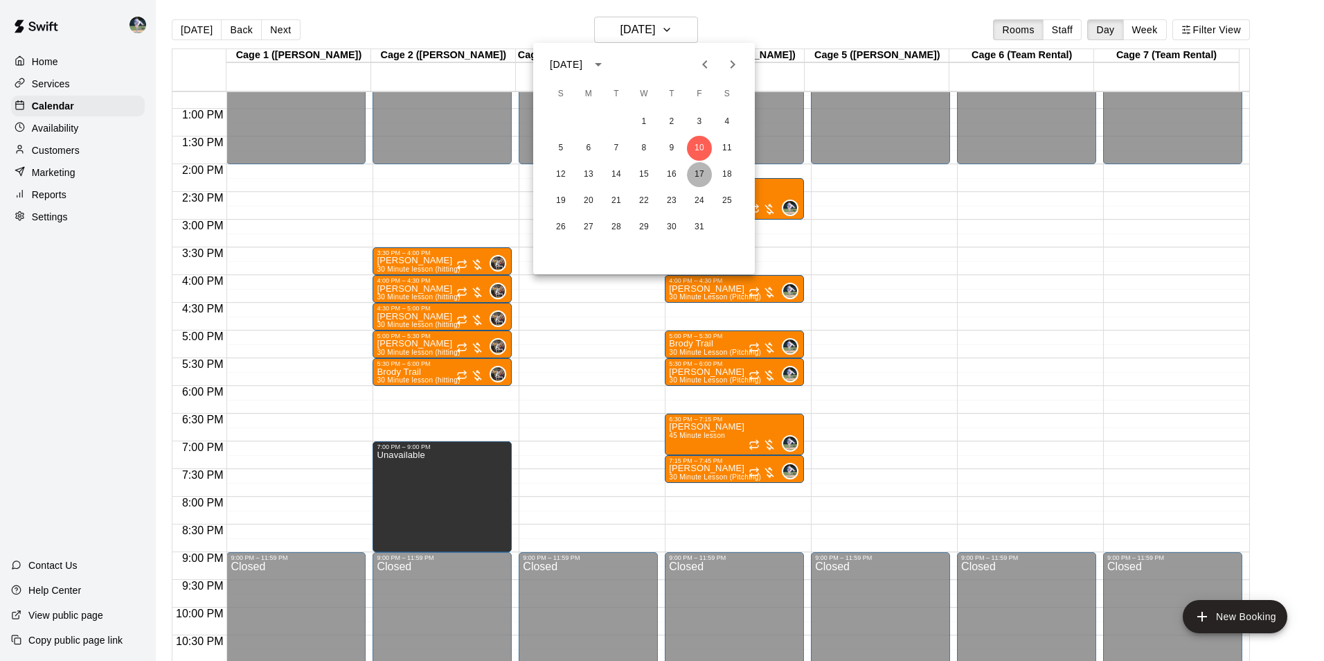
click at [700, 175] on button "17" at bounding box center [699, 174] width 25 height 25
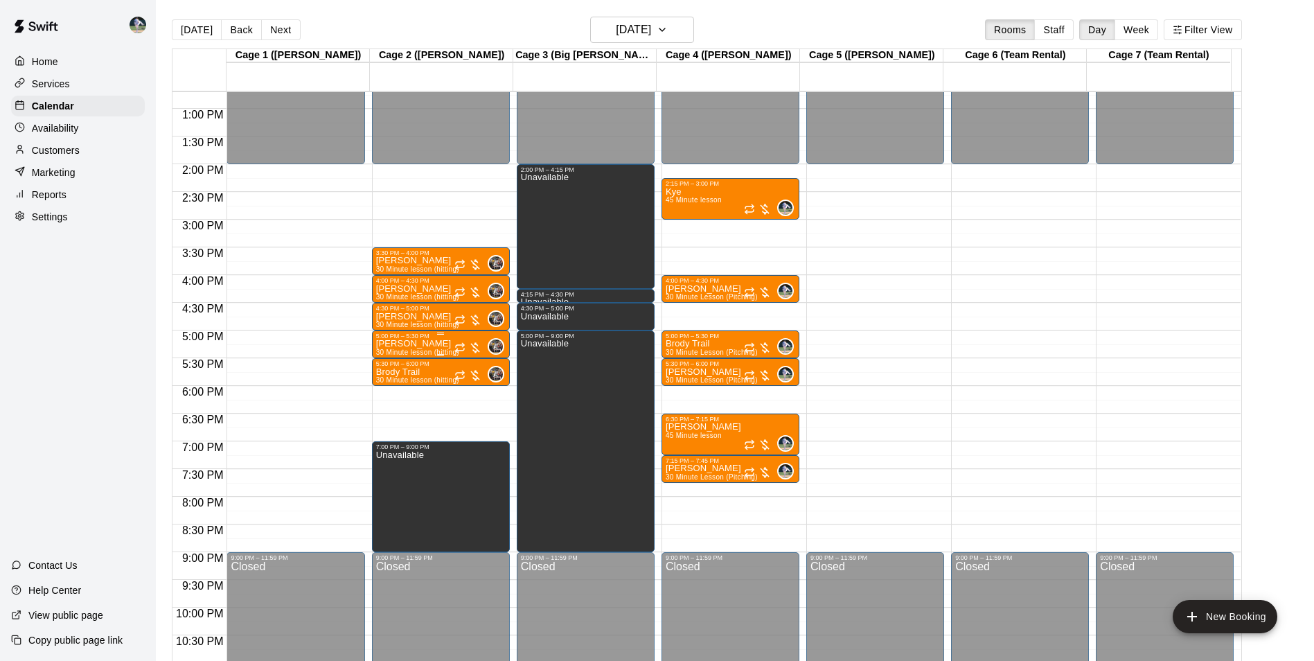
click at [440, 344] on div "[PERSON_NAME] 30 Minute lesson (hitting)" at bounding box center [417, 669] width 83 height 661
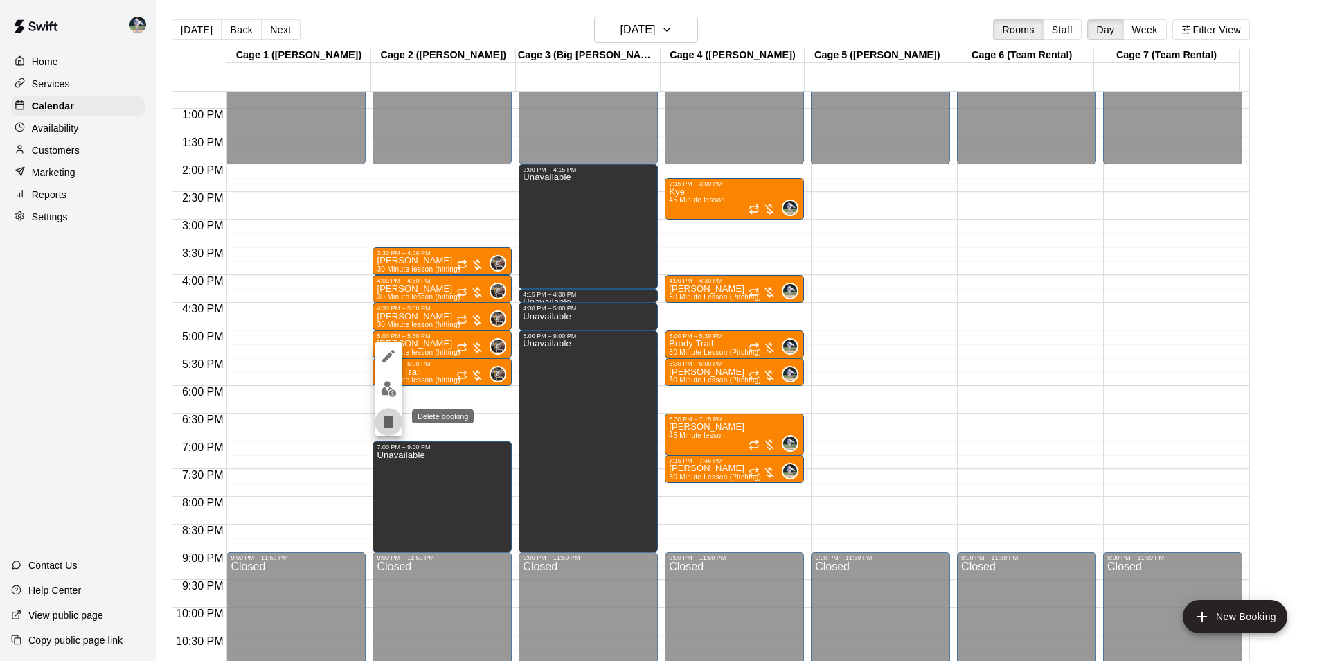
click at [388, 419] on icon "delete" at bounding box center [389, 422] width 10 height 12
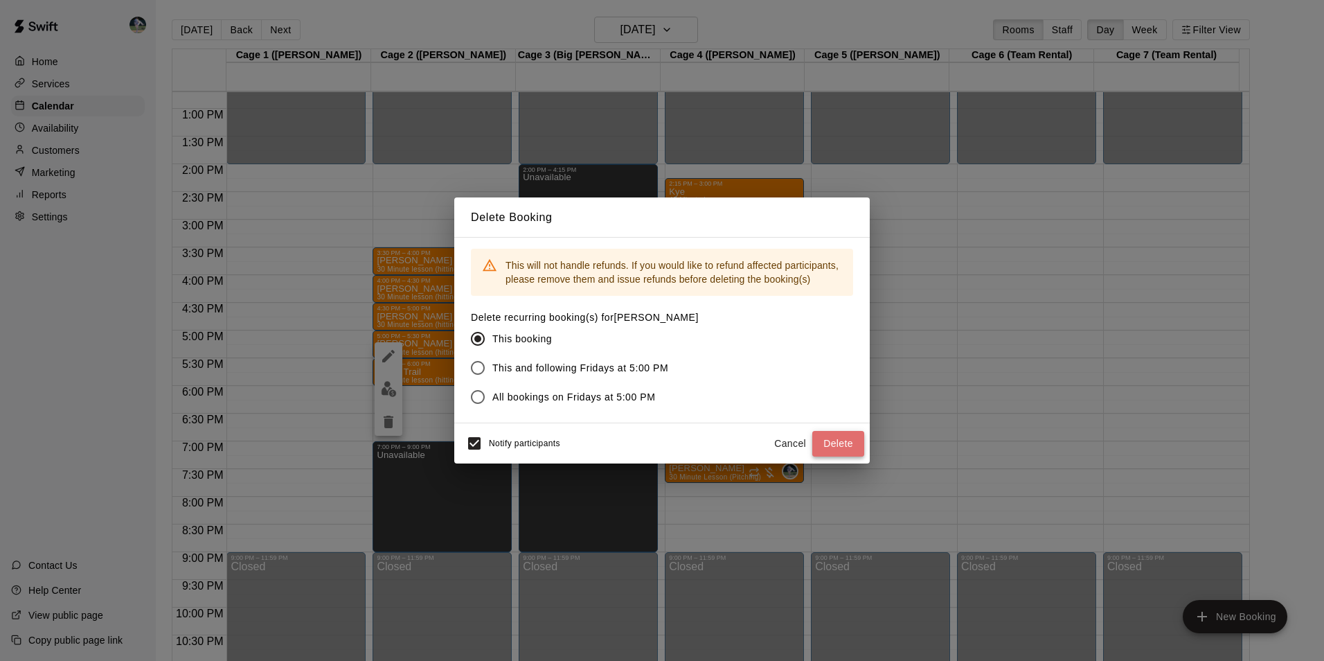
click at [819, 439] on button "Delete" at bounding box center [838, 444] width 52 height 26
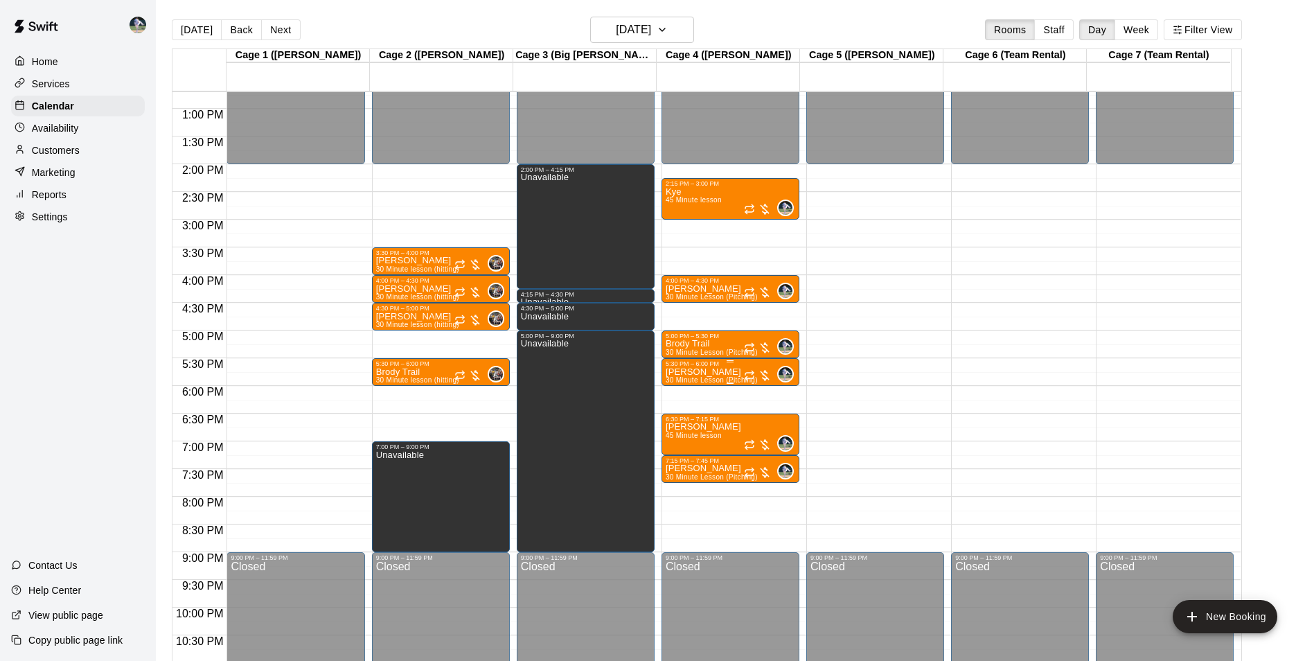
click at [700, 372] on p "[PERSON_NAME]" at bounding box center [712, 372] width 92 height 0
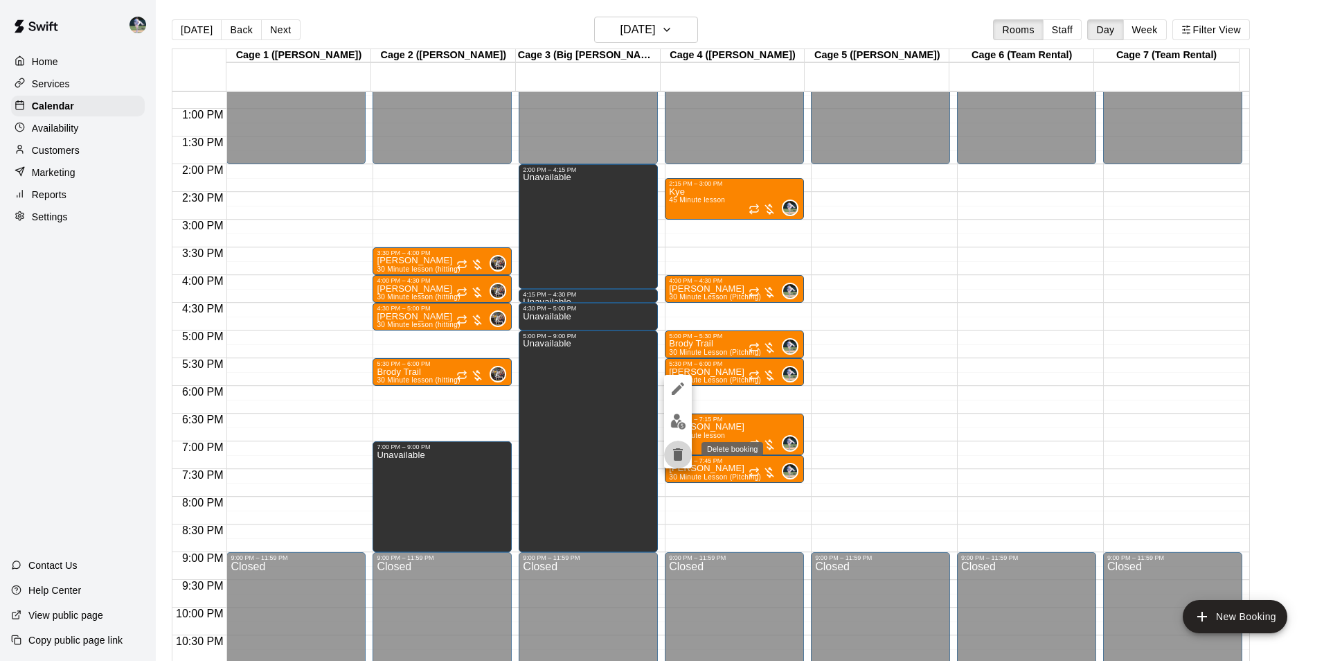
click at [675, 454] on icon "delete" at bounding box center [678, 454] width 10 height 12
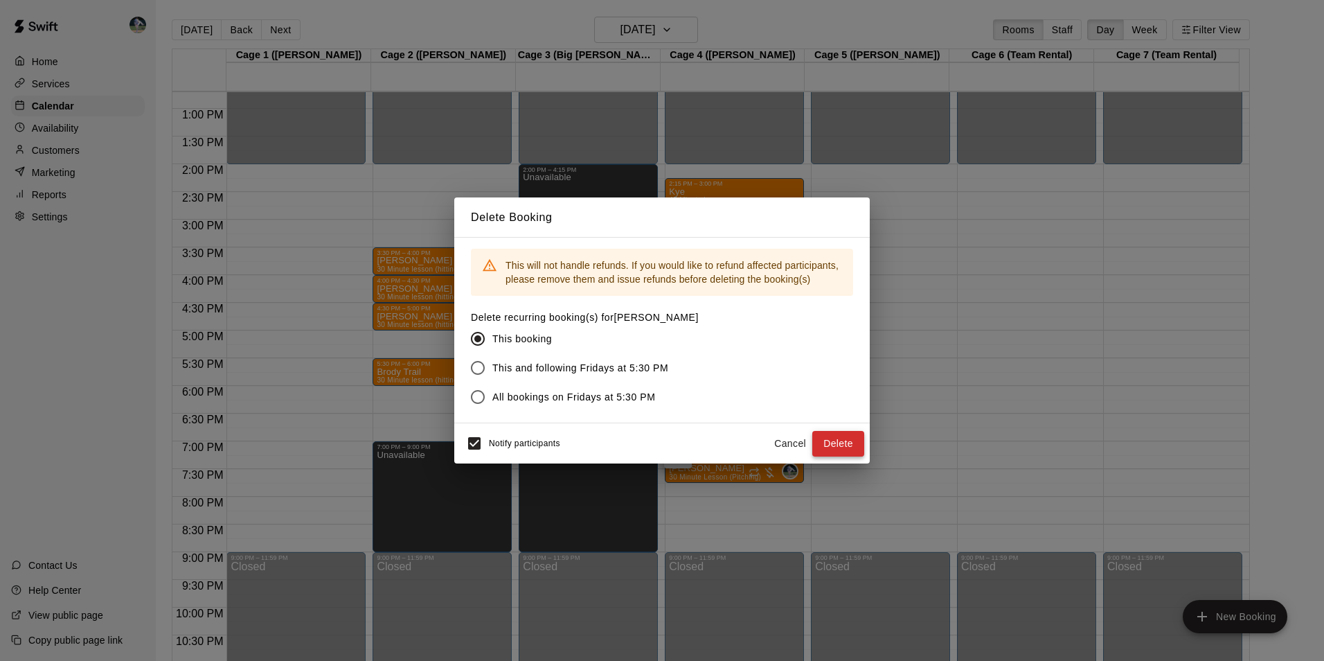
click at [831, 444] on button "Delete" at bounding box center [838, 444] width 52 height 26
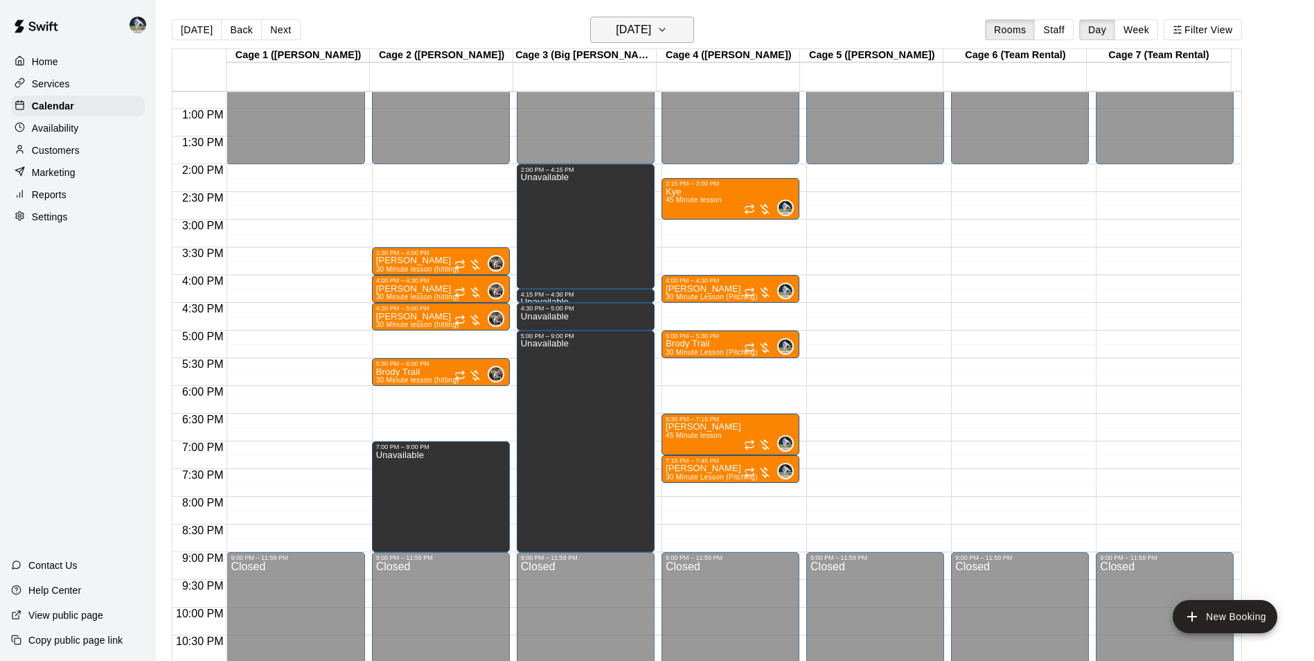
click at [623, 19] on button "Friday Oct 17" at bounding box center [642, 30] width 104 height 26
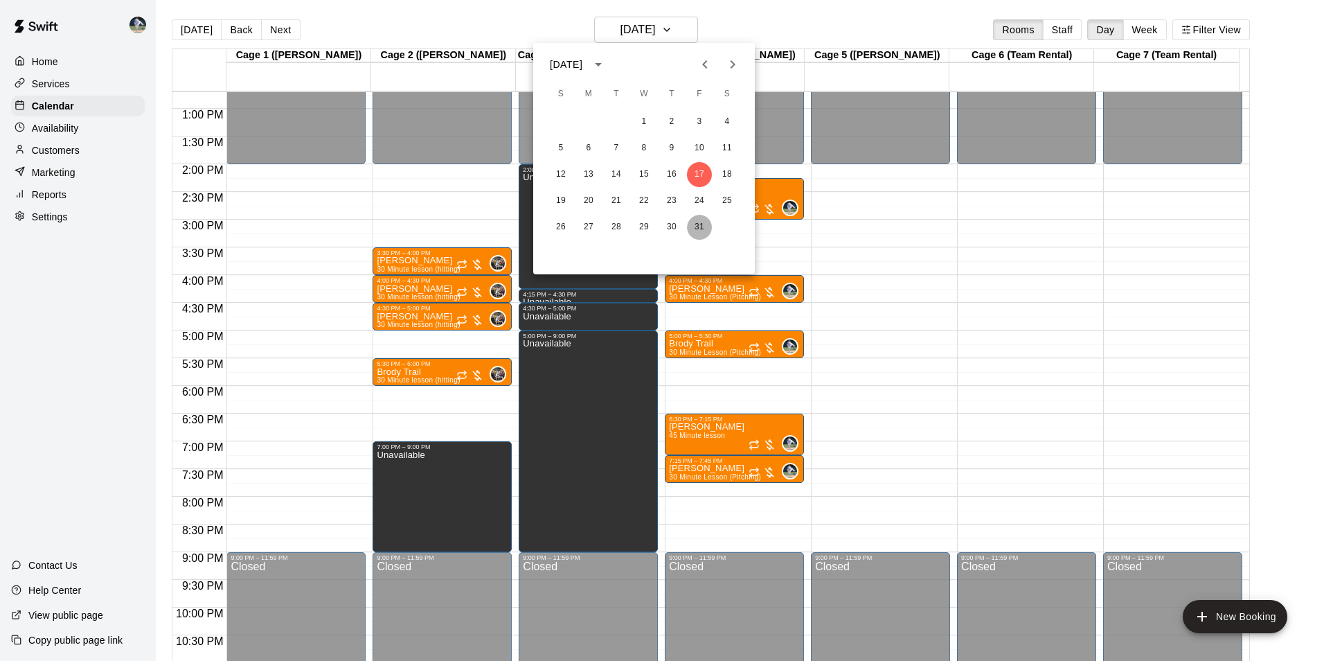
click at [700, 225] on button "31" at bounding box center [699, 227] width 25 height 25
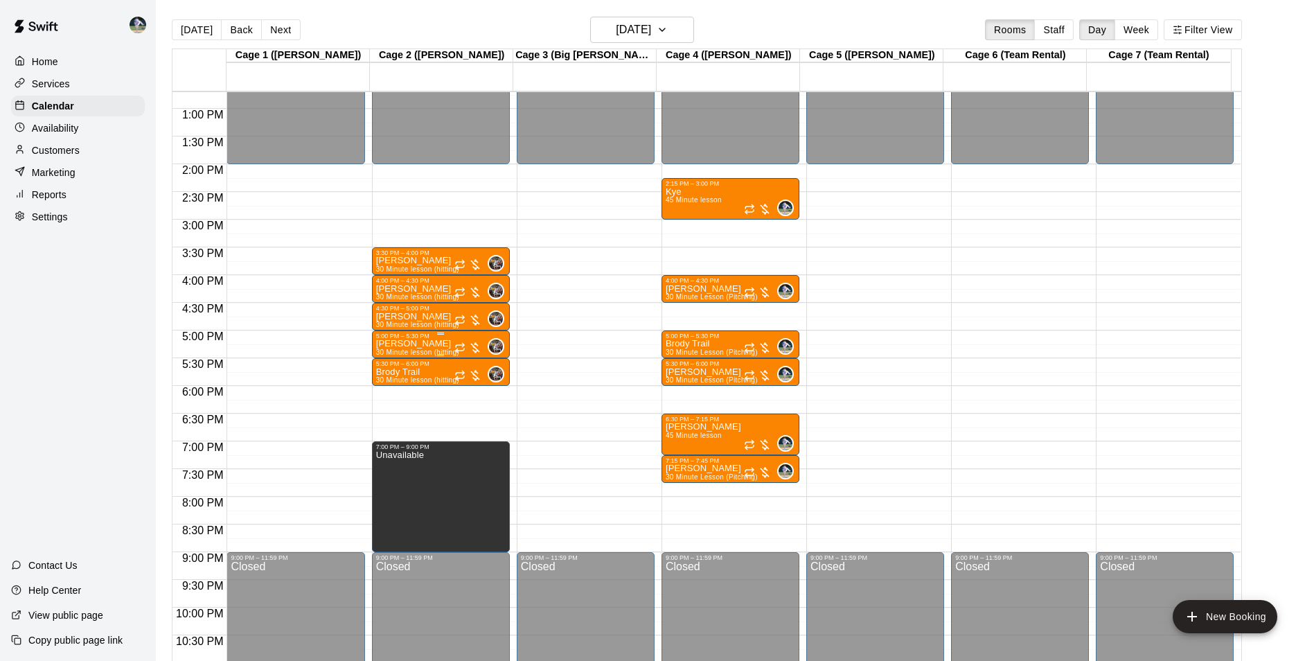
click at [446, 346] on div "[PERSON_NAME] 30 Minute lesson (hitting)" at bounding box center [417, 669] width 83 height 661
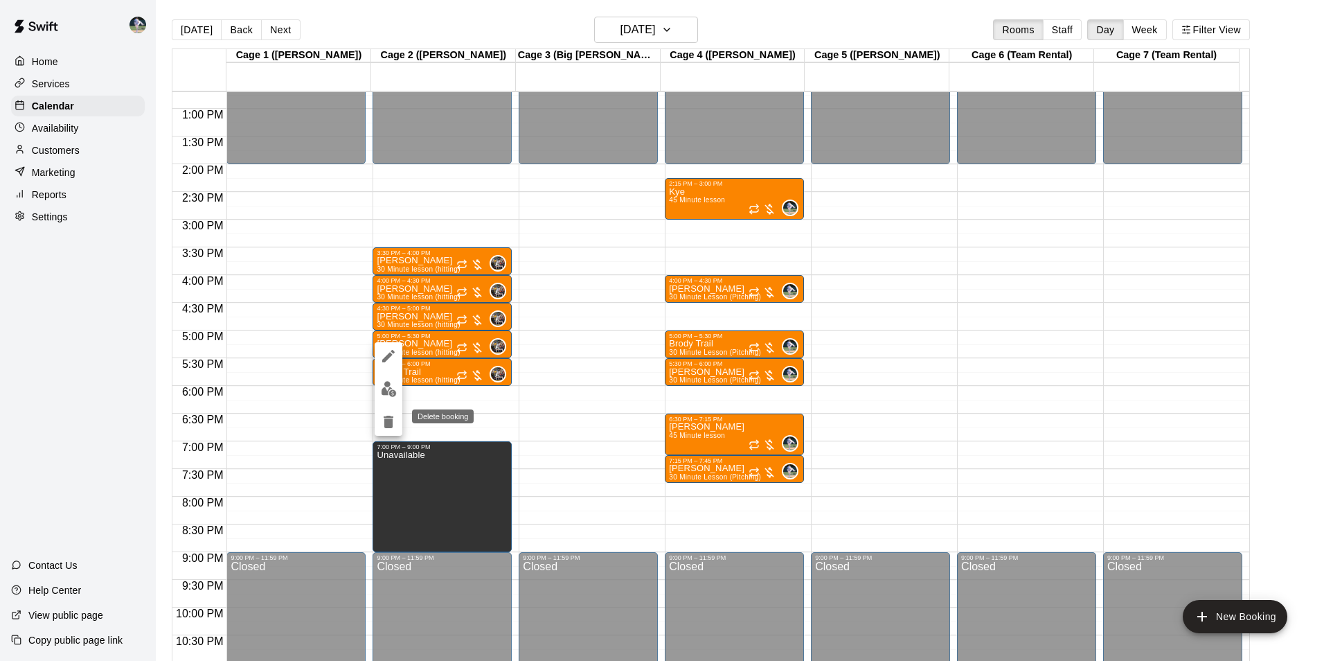
click at [386, 418] on icon "delete" at bounding box center [389, 422] width 10 height 12
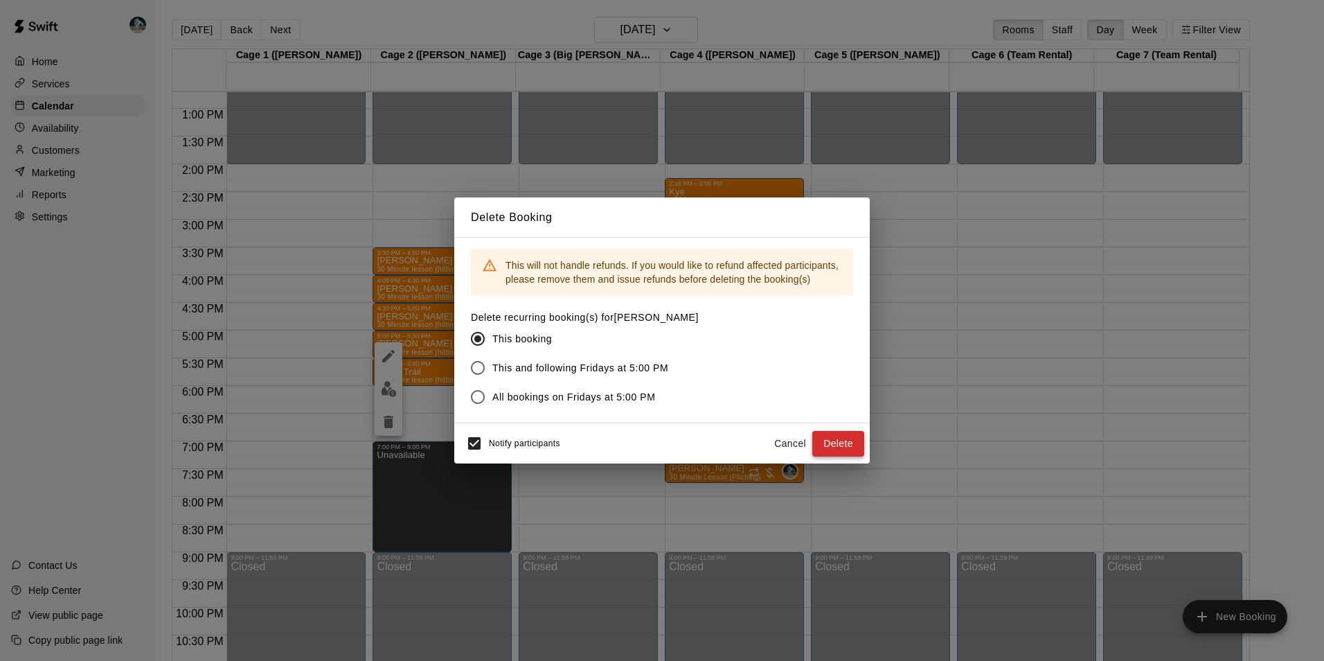
click at [835, 439] on button "Delete" at bounding box center [838, 444] width 52 height 26
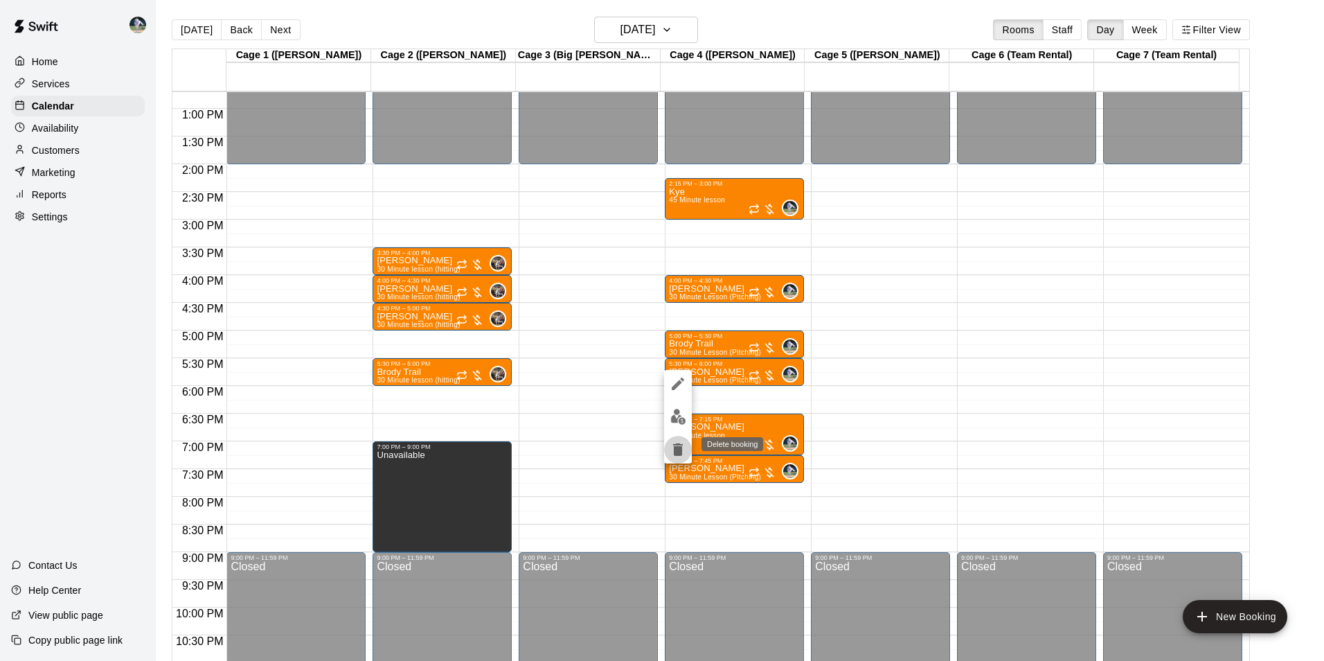
click at [677, 448] on icon "delete" at bounding box center [678, 449] width 10 height 12
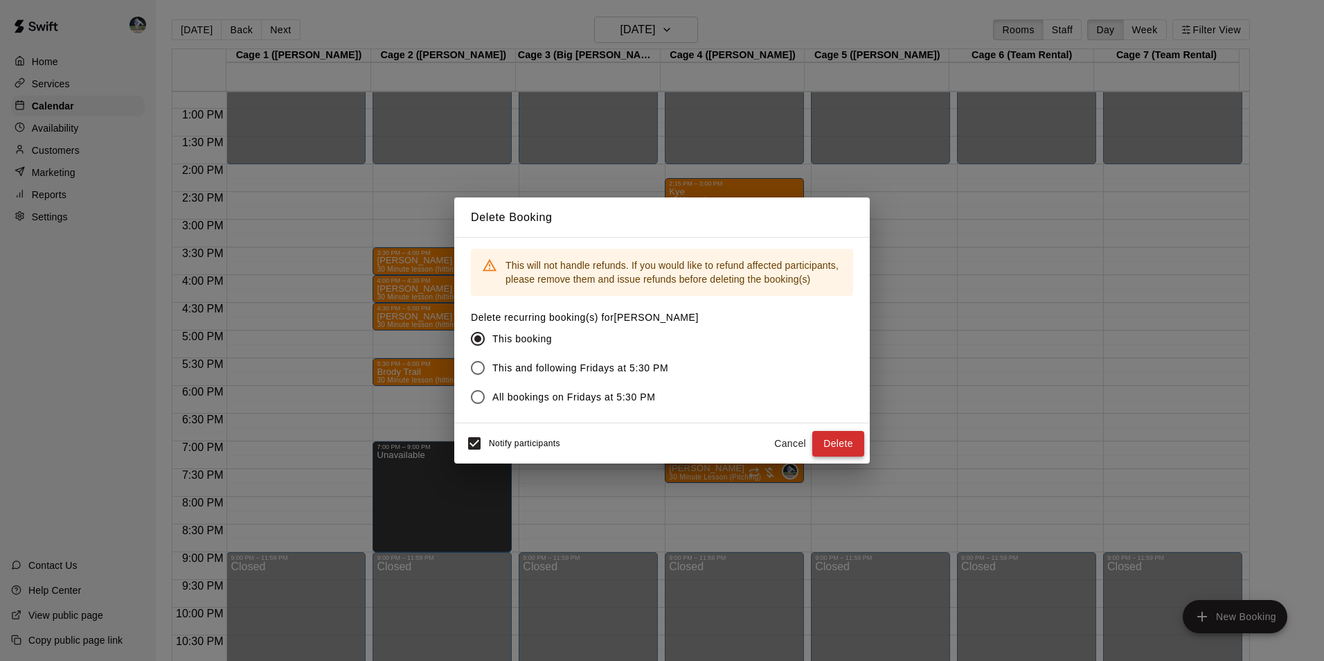
click at [835, 441] on button "Delete" at bounding box center [838, 444] width 52 height 26
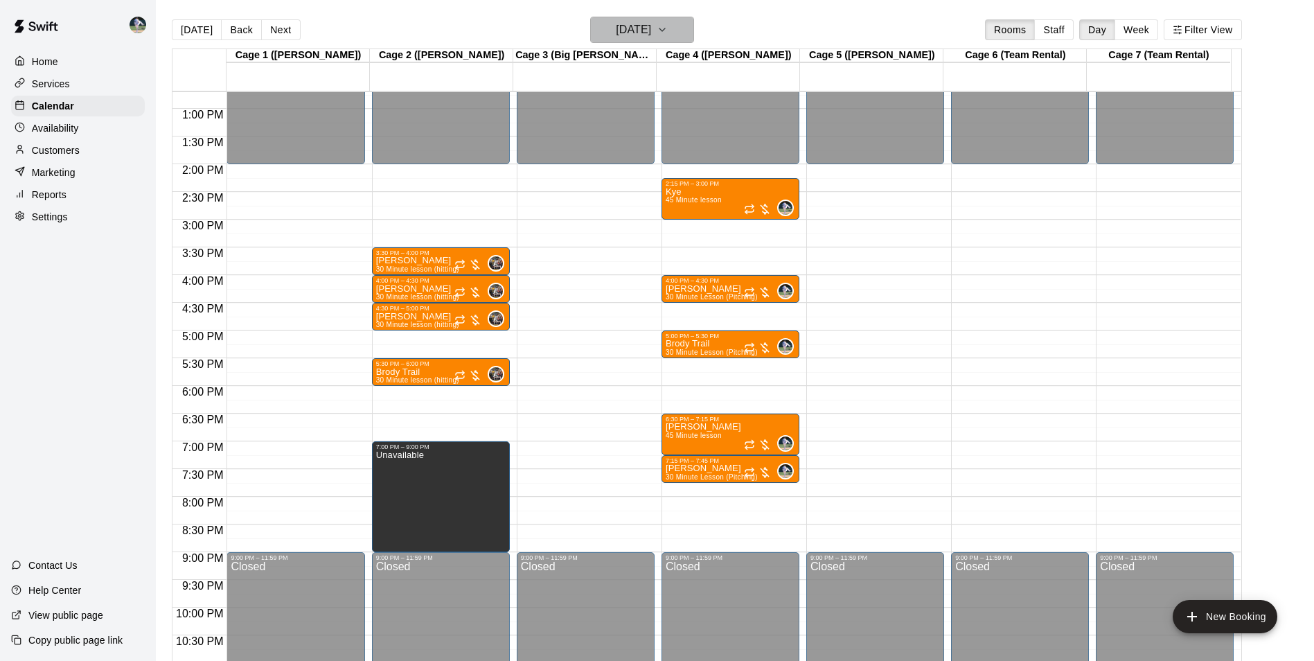
click at [651, 31] on h6 "Friday Oct 31" at bounding box center [633, 29] width 35 height 19
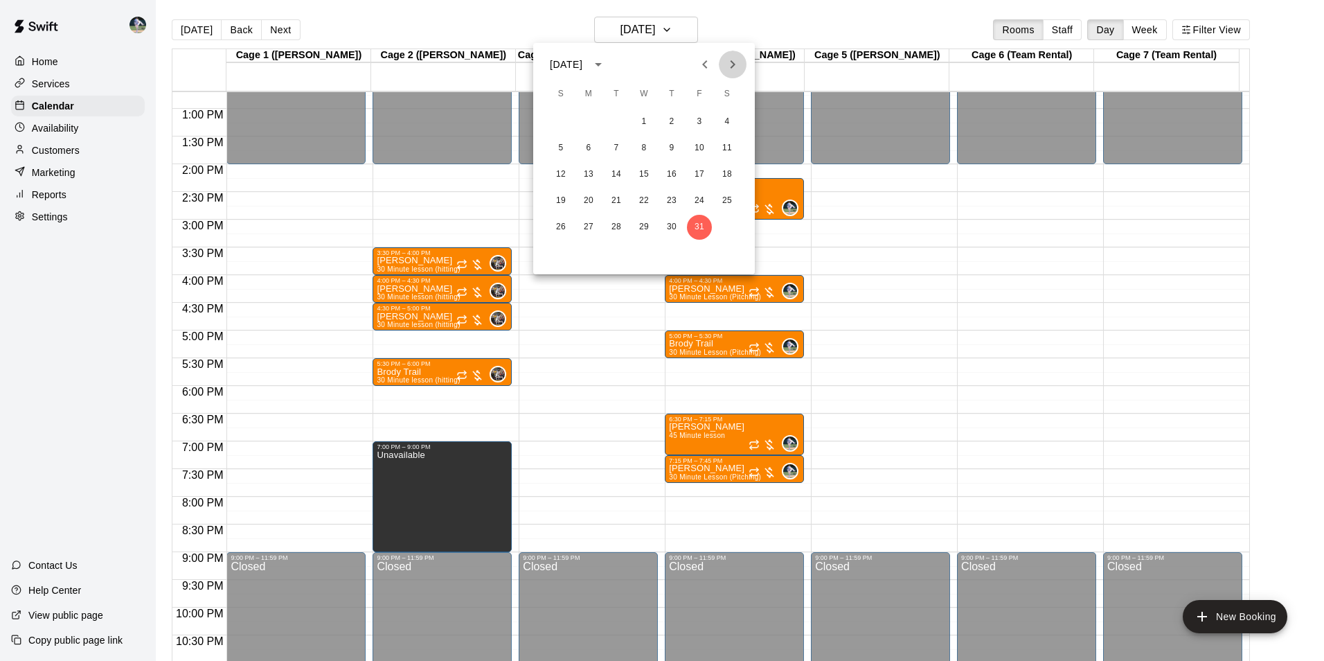
click at [734, 62] on icon "Next month" at bounding box center [733, 64] width 17 height 17
click at [199, 24] on div at bounding box center [662, 330] width 1324 height 661
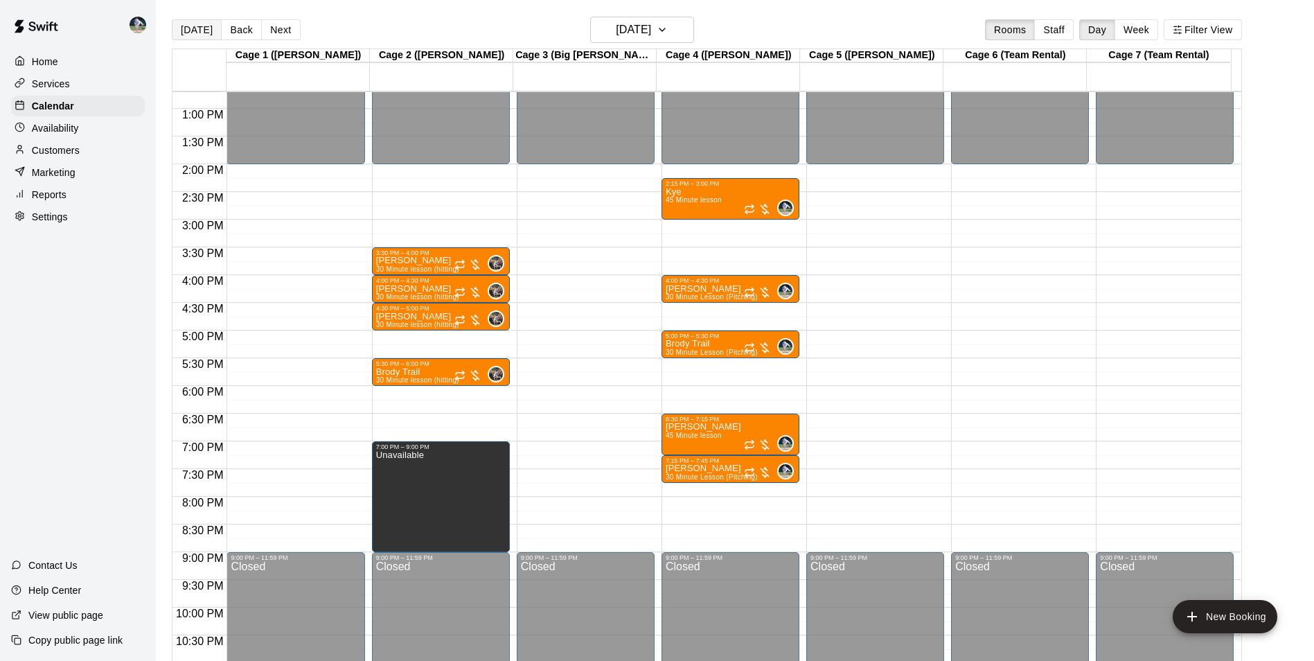
click at [196, 30] on button "[DATE]" at bounding box center [197, 29] width 50 height 21
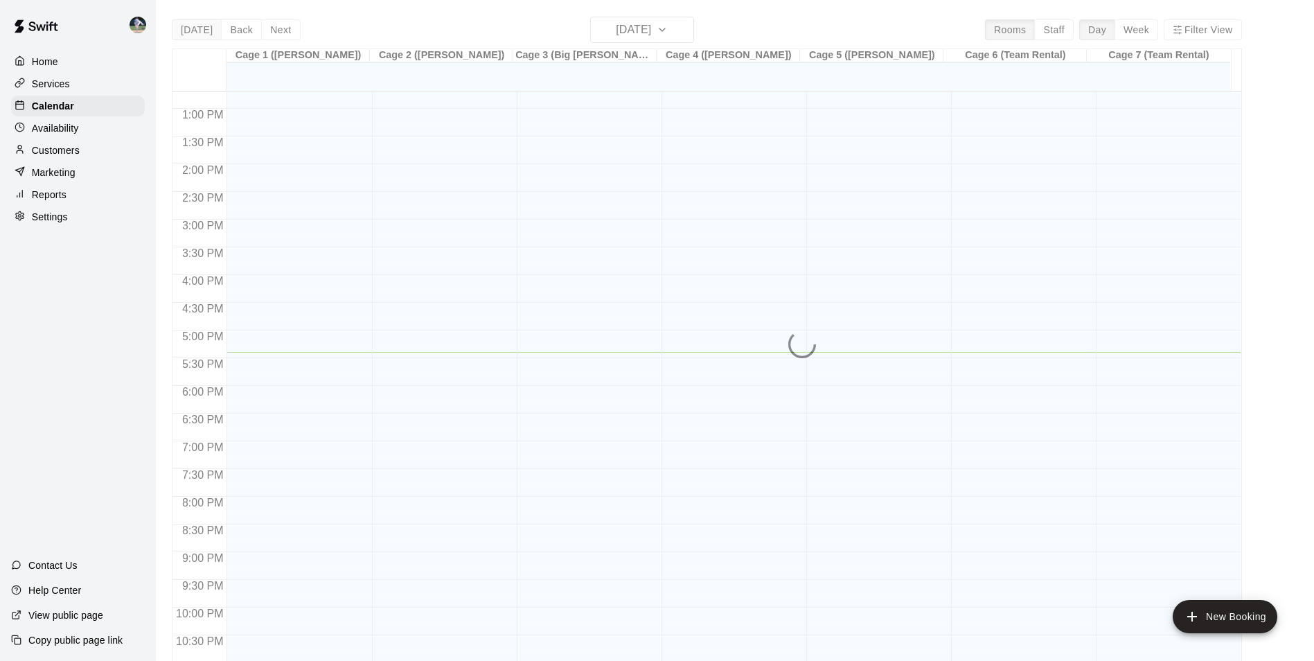
click at [196, 30] on div "Today Back Next Friday Aug 15 Rooms Staff Day Week Filter View Cage 1 (Olivia) …" at bounding box center [707, 347] width 1070 height 661
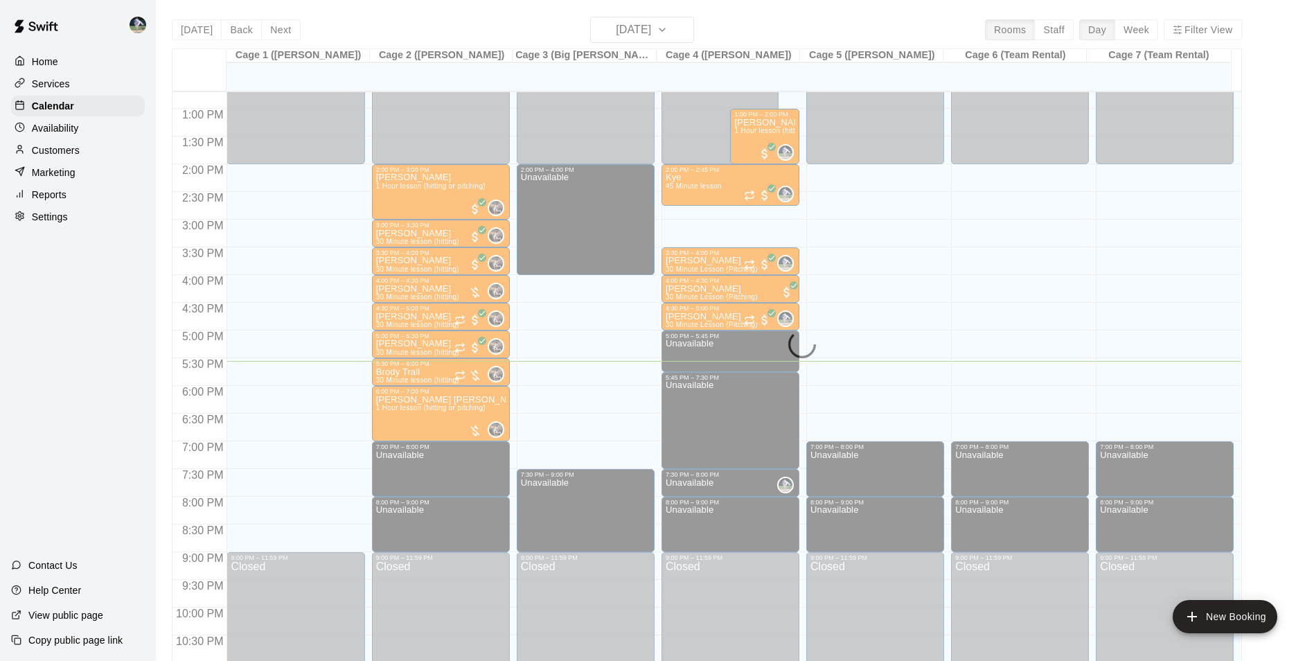
click at [636, 34] on div "Today Back Next Friday Aug 15 Rooms Staff Day Week Filter View Cage 1 (Olivia) …" at bounding box center [707, 347] width 1070 height 661
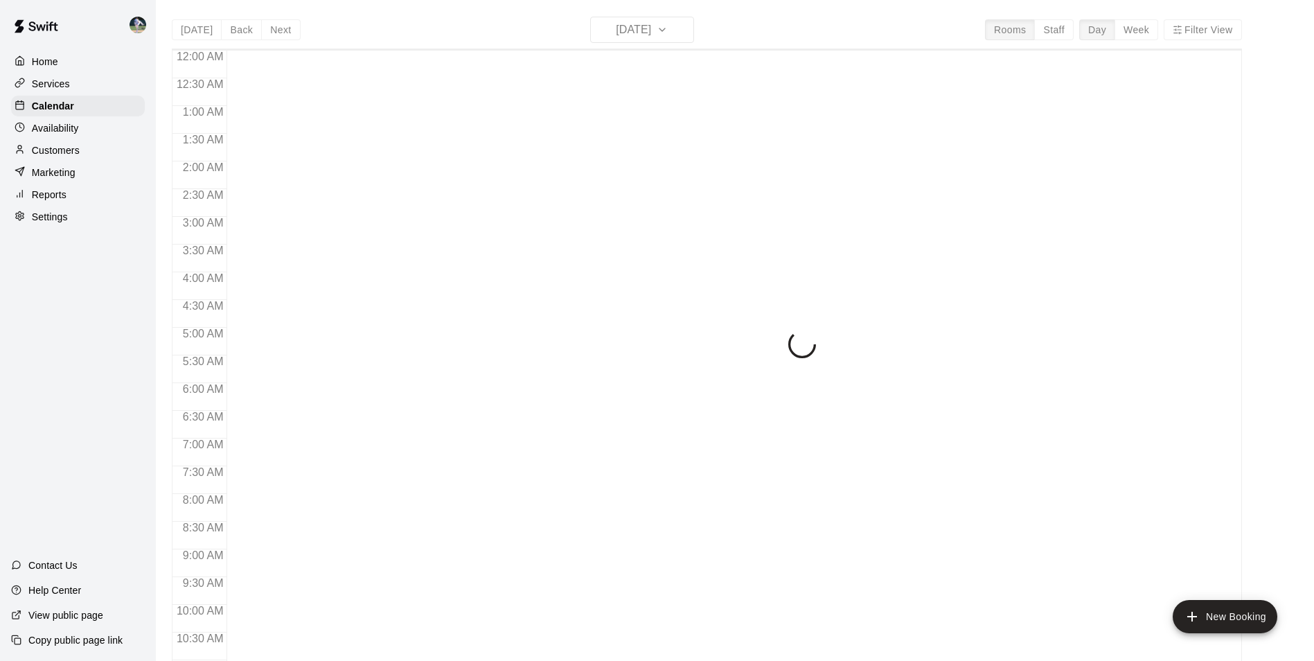
scroll to position [704, 0]
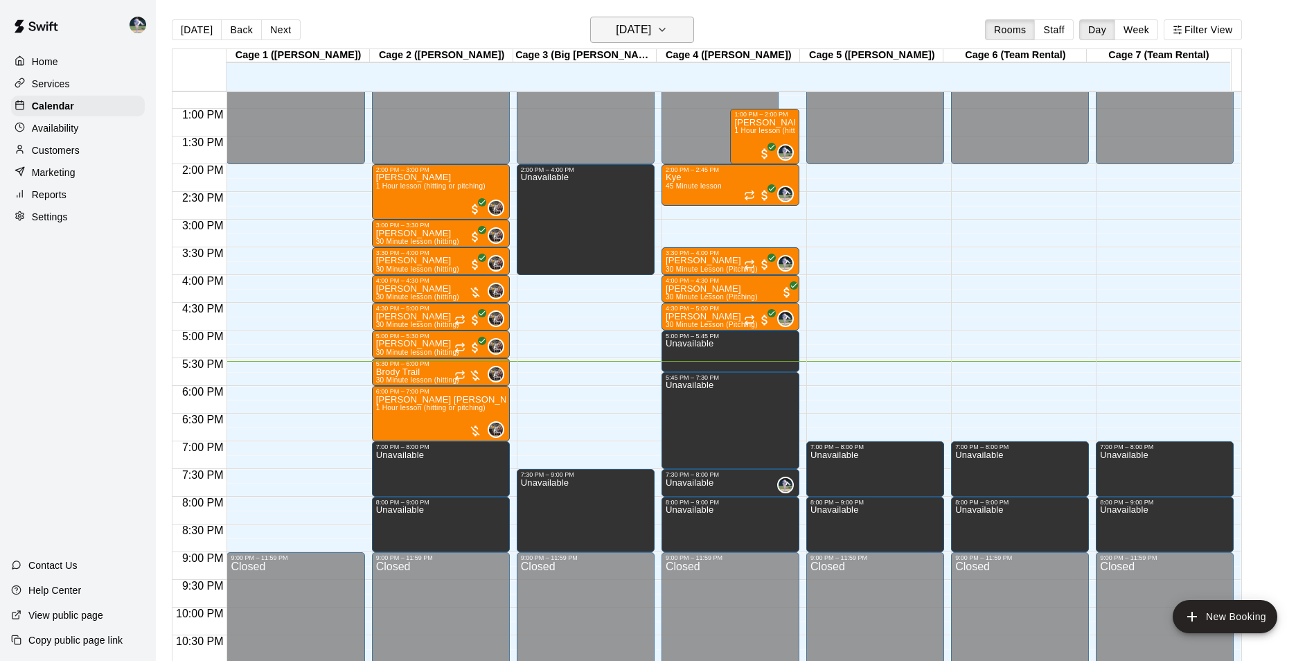
click at [629, 28] on h6 "[DATE]" at bounding box center [633, 29] width 35 height 19
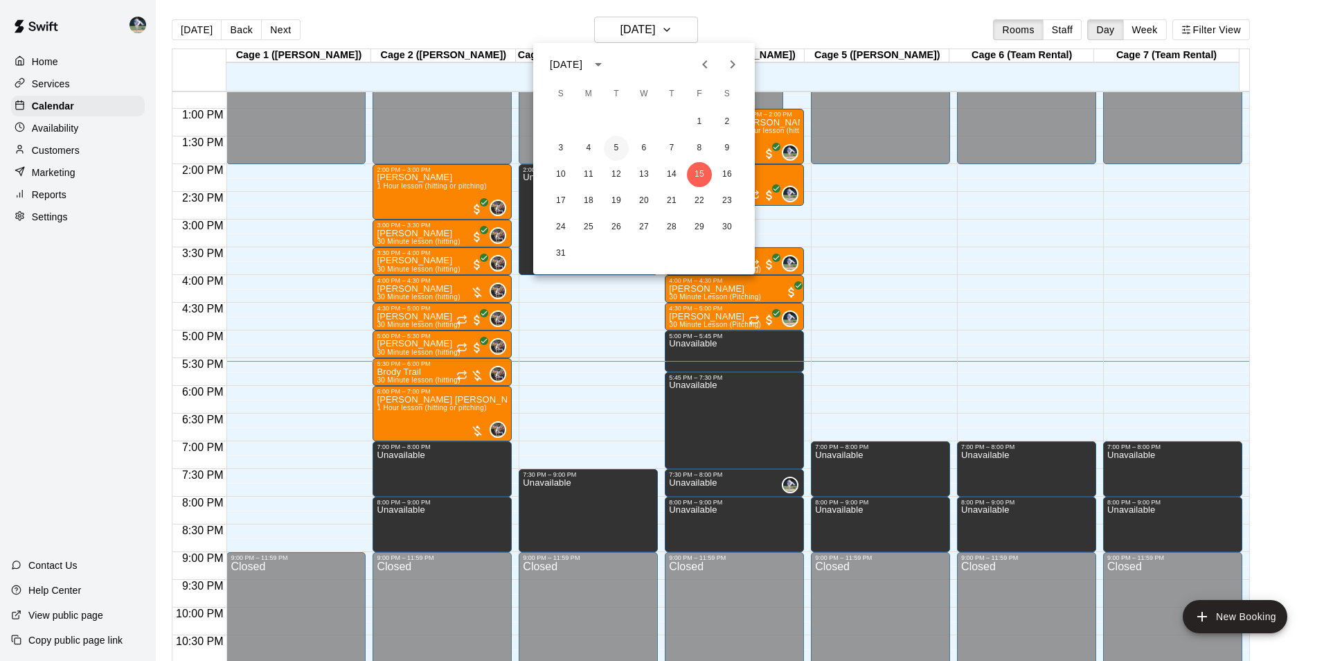
click at [619, 148] on button "5" at bounding box center [616, 148] width 25 height 25
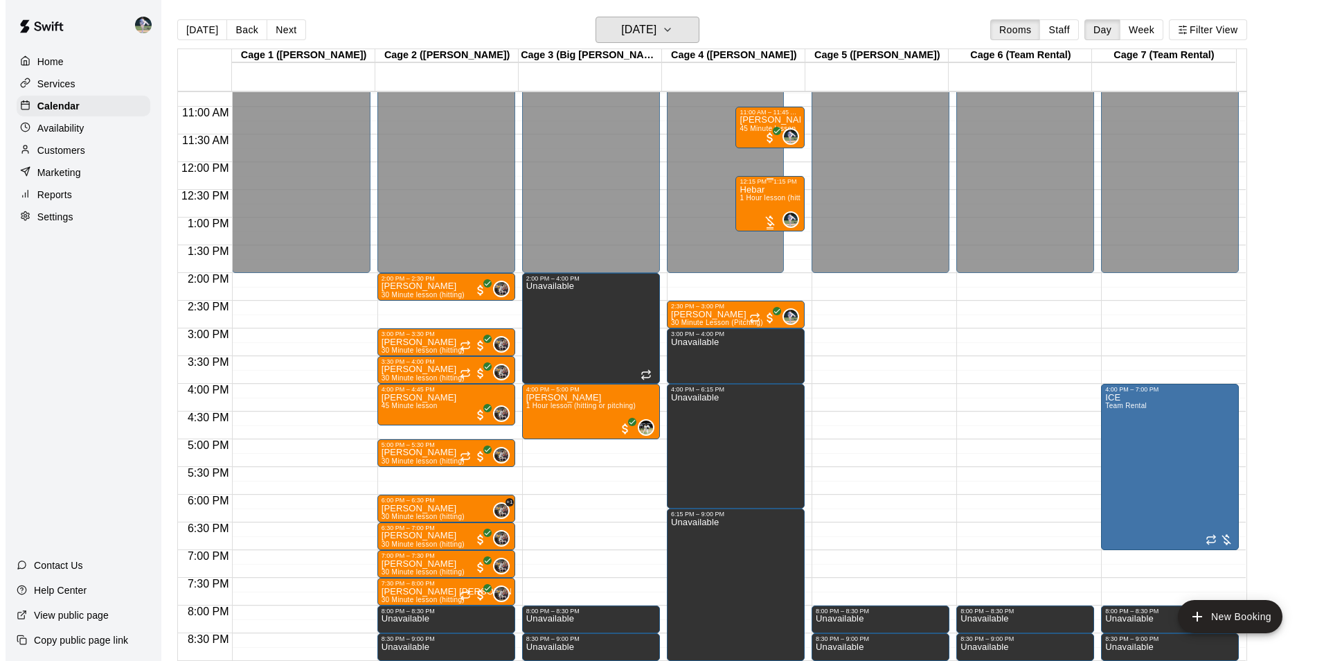
scroll to position [565, 0]
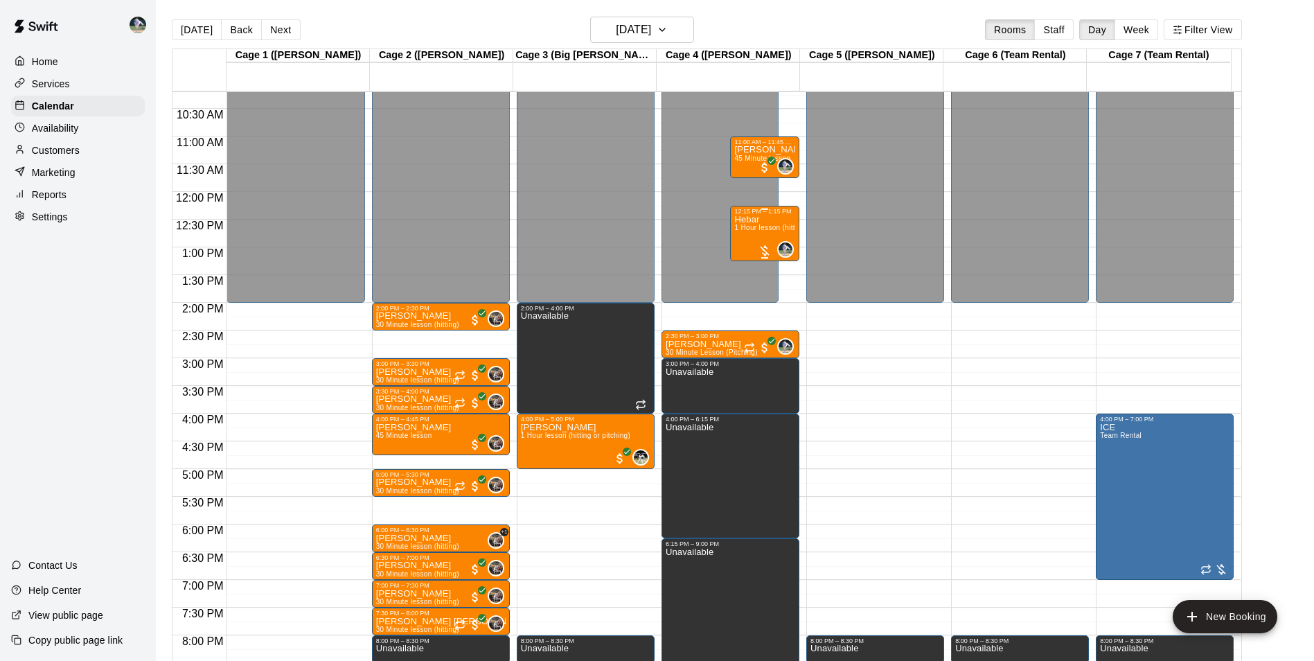
click at [753, 220] on p "Hebar" at bounding box center [764, 220] width 61 height 0
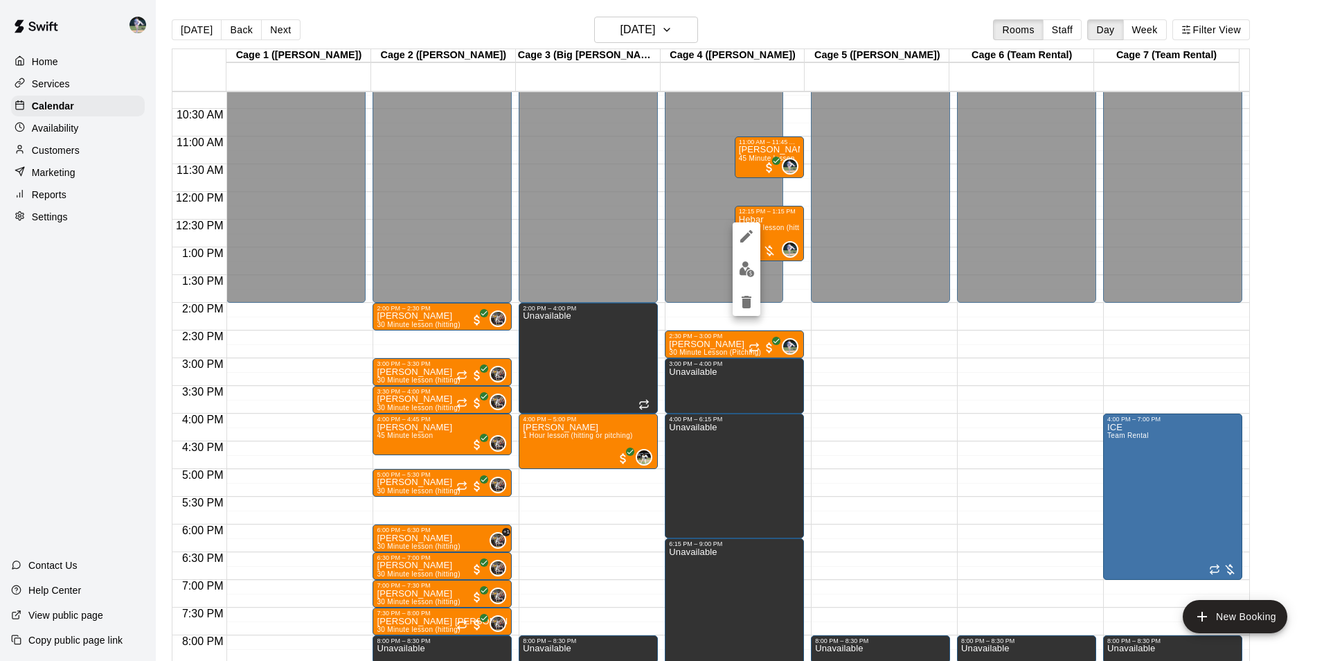
drag, startPoint x: 770, startPoint y: 29, endPoint x: 777, endPoint y: 28, distance: 7.7
click at [772, 29] on div at bounding box center [662, 330] width 1324 height 661
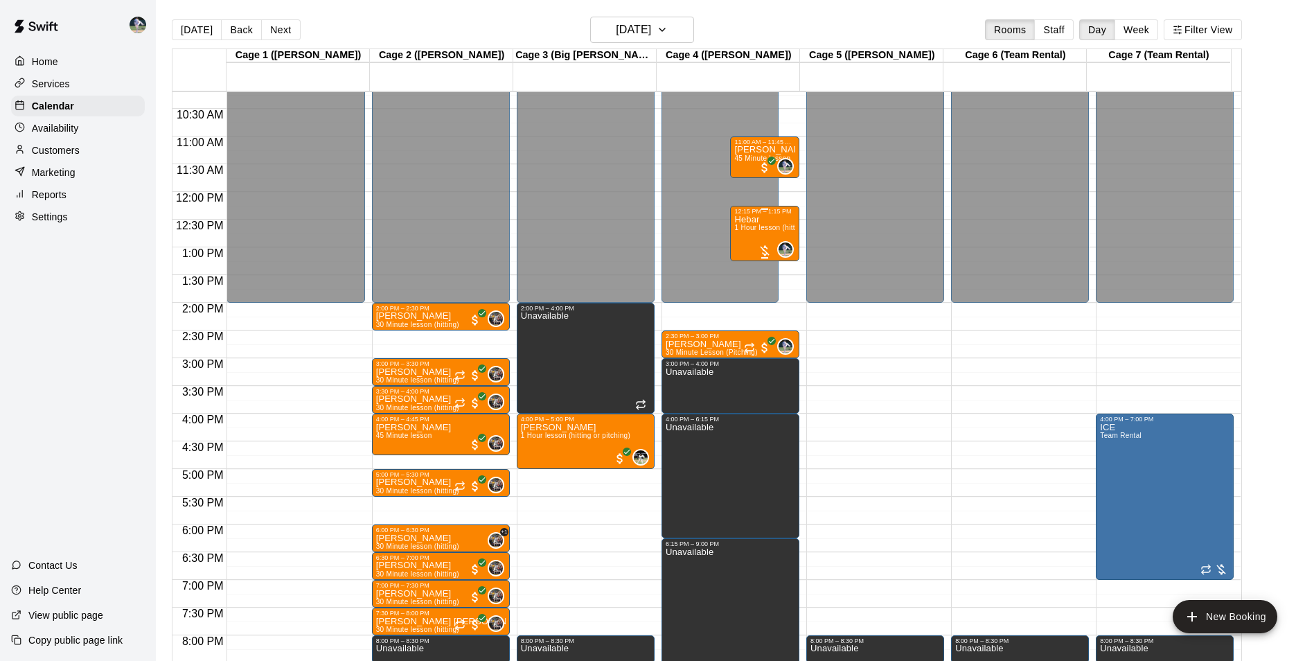
click at [761, 229] on span "1 Hour lesson (hitting or pitching)" at bounding box center [788, 228] width 109 height 8
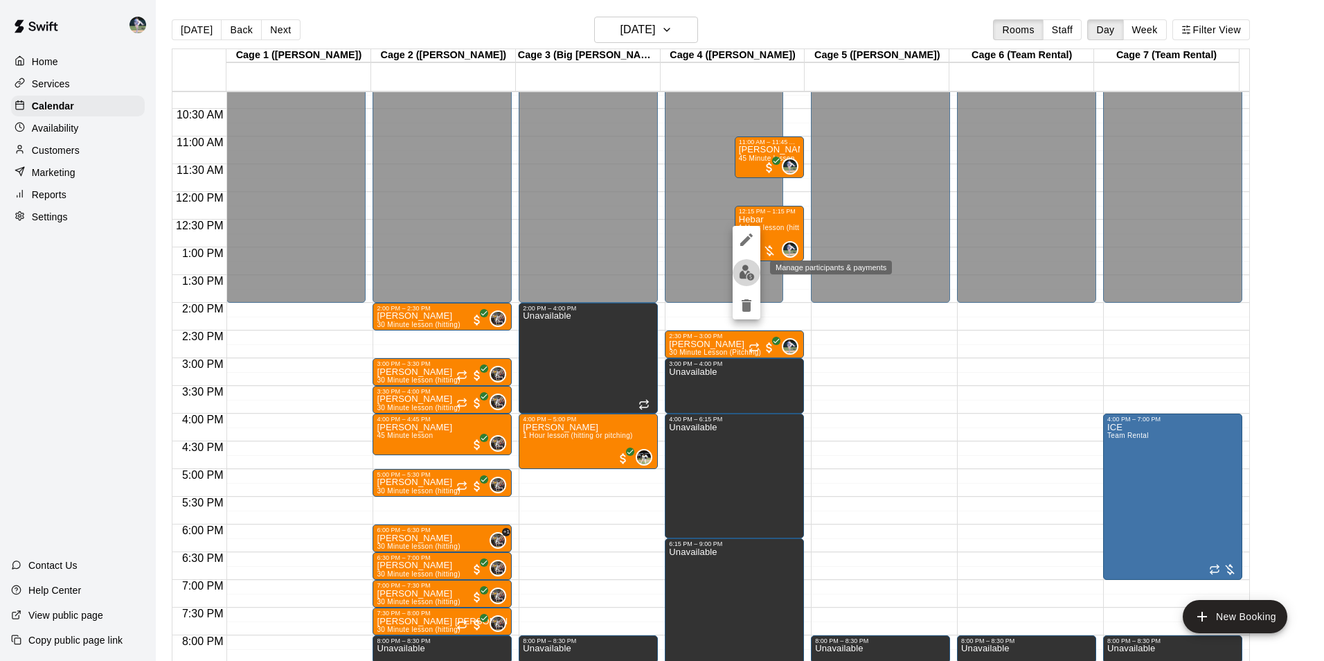
click at [745, 272] on img "edit" at bounding box center [747, 273] width 16 height 16
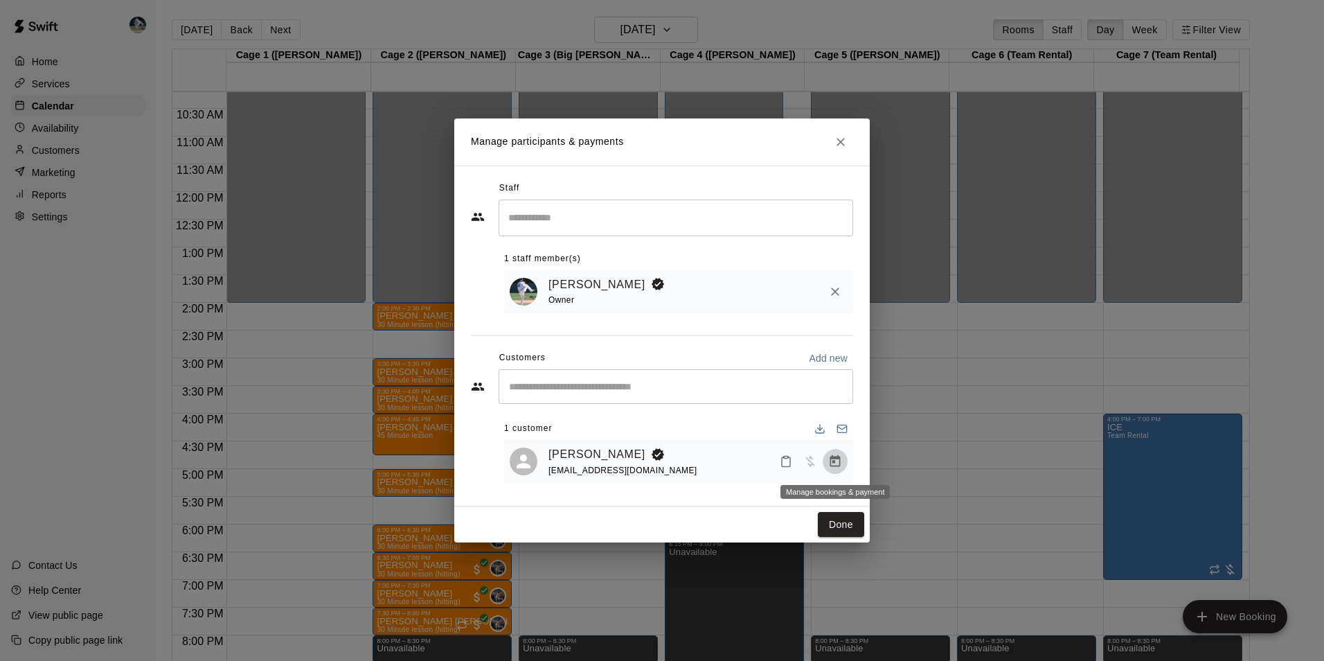
click at [840, 457] on icon "Manage bookings & payment" at bounding box center [835, 461] width 14 height 14
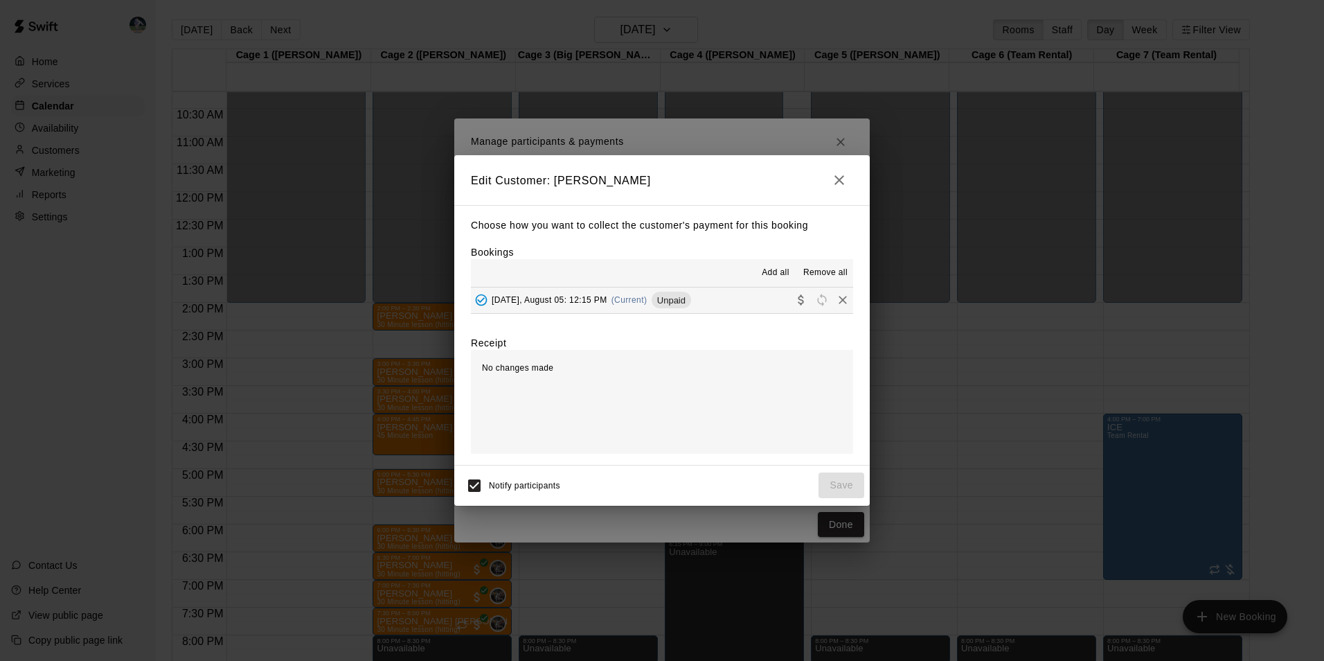
click at [760, 301] on button "Tuesday, August 05: 12:15 PM (Current) Unpaid" at bounding box center [662, 300] width 382 height 26
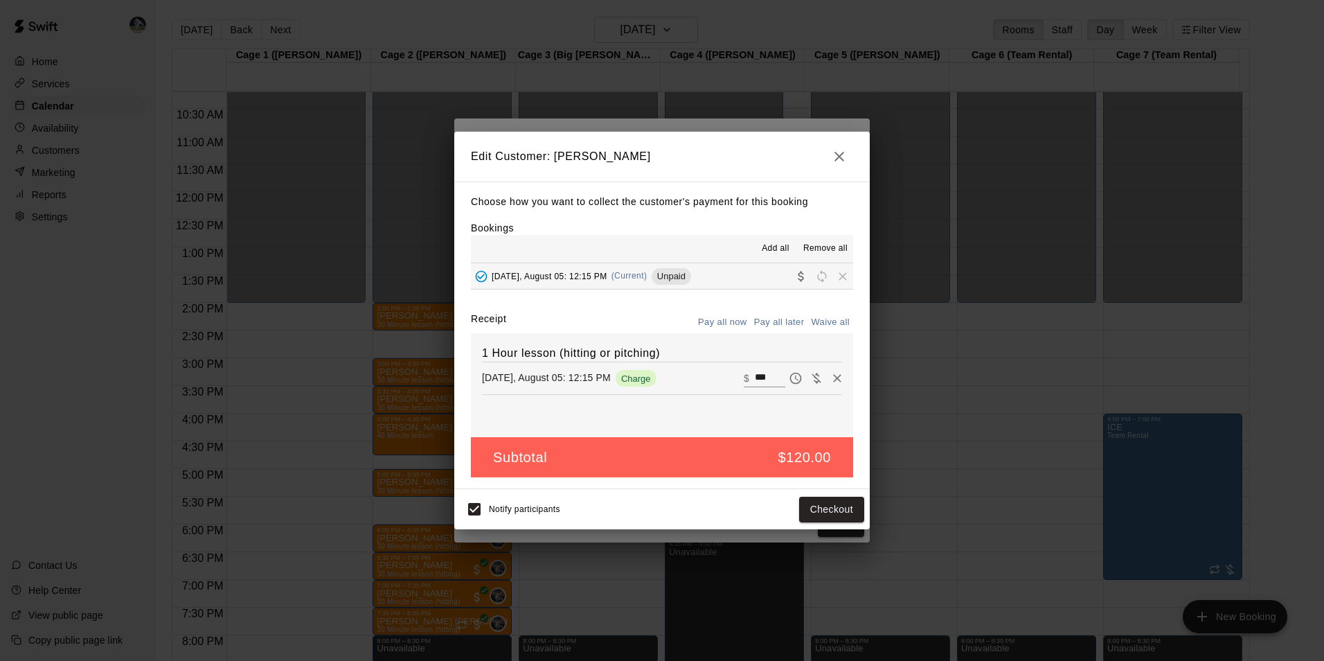
click at [768, 376] on input "***" at bounding box center [770, 378] width 30 height 18
type input "*"
type input "**"
click at [830, 504] on button "Checkout" at bounding box center [831, 510] width 65 height 26
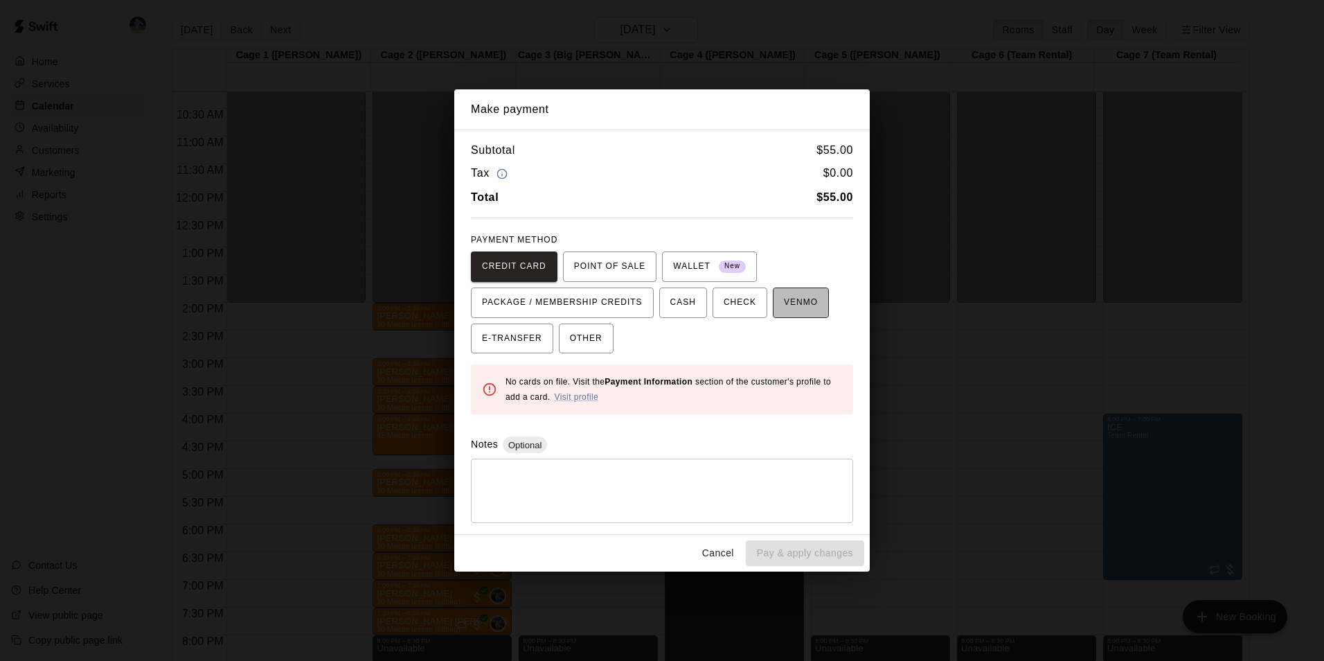
click at [784, 304] on span "VENMO" at bounding box center [801, 303] width 34 height 22
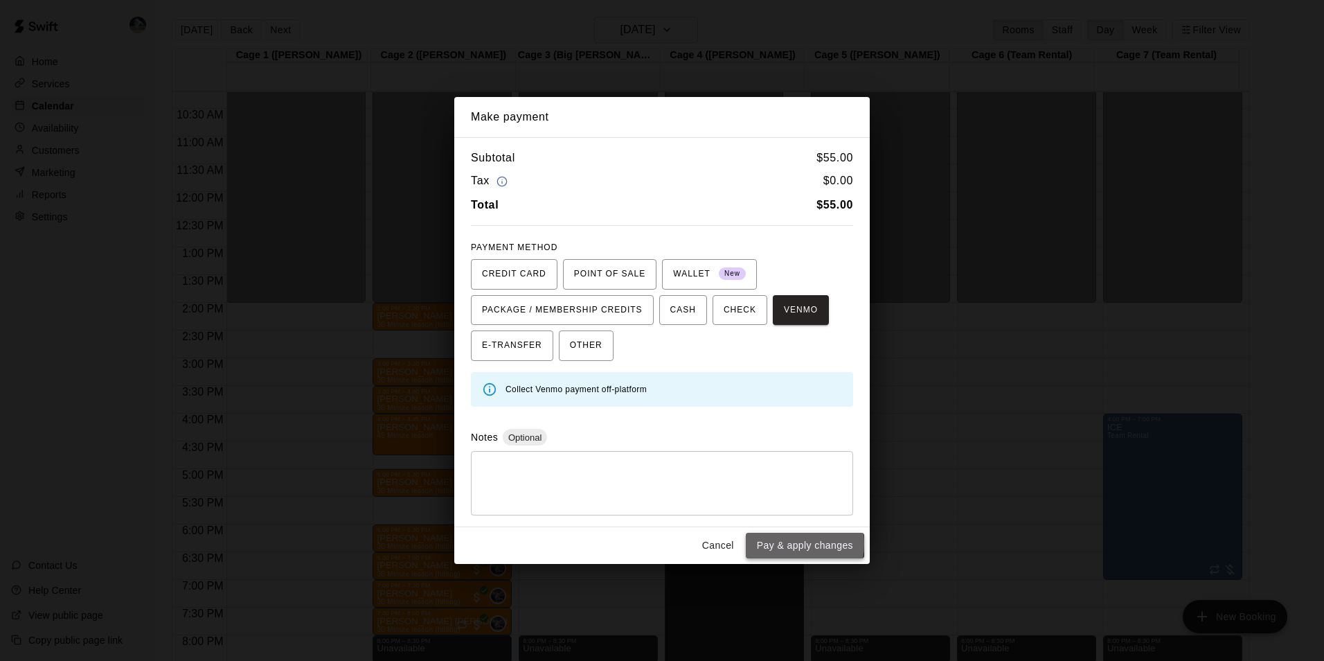
click at [783, 544] on button "Pay & apply changes" at bounding box center [805, 546] width 118 height 26
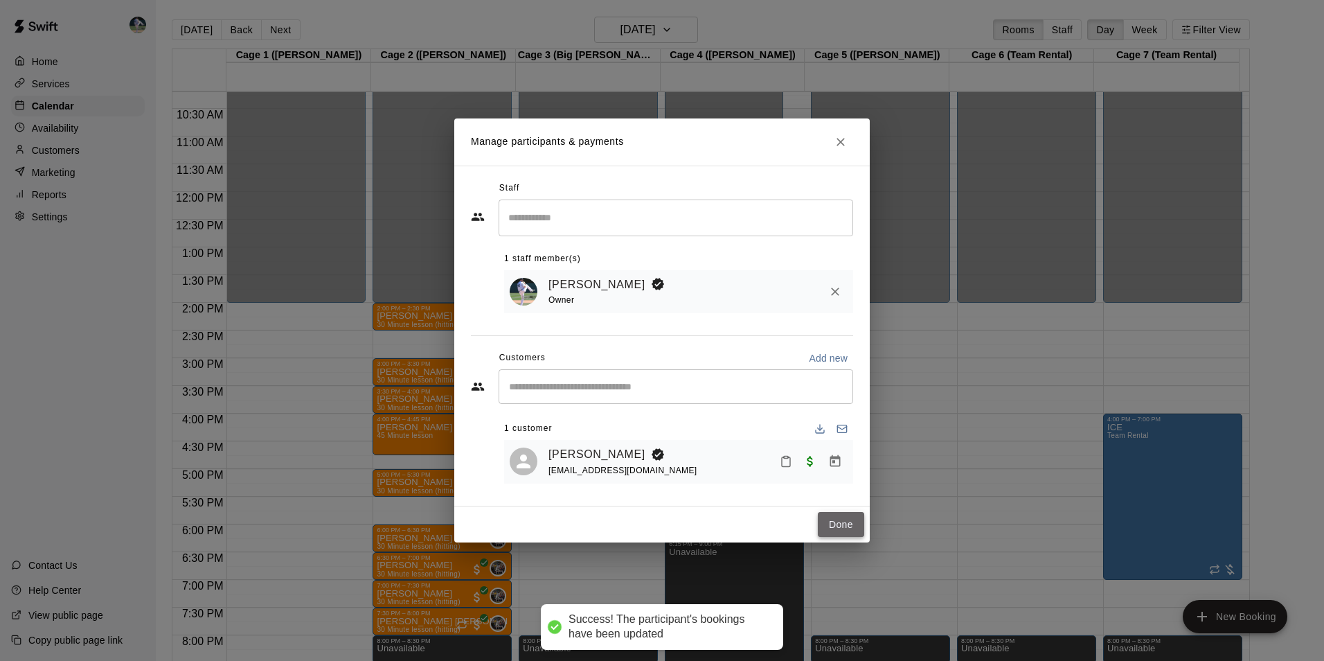
click at [839, 520] on button "Done" at bounding box center [841, 525] width 46 height 26
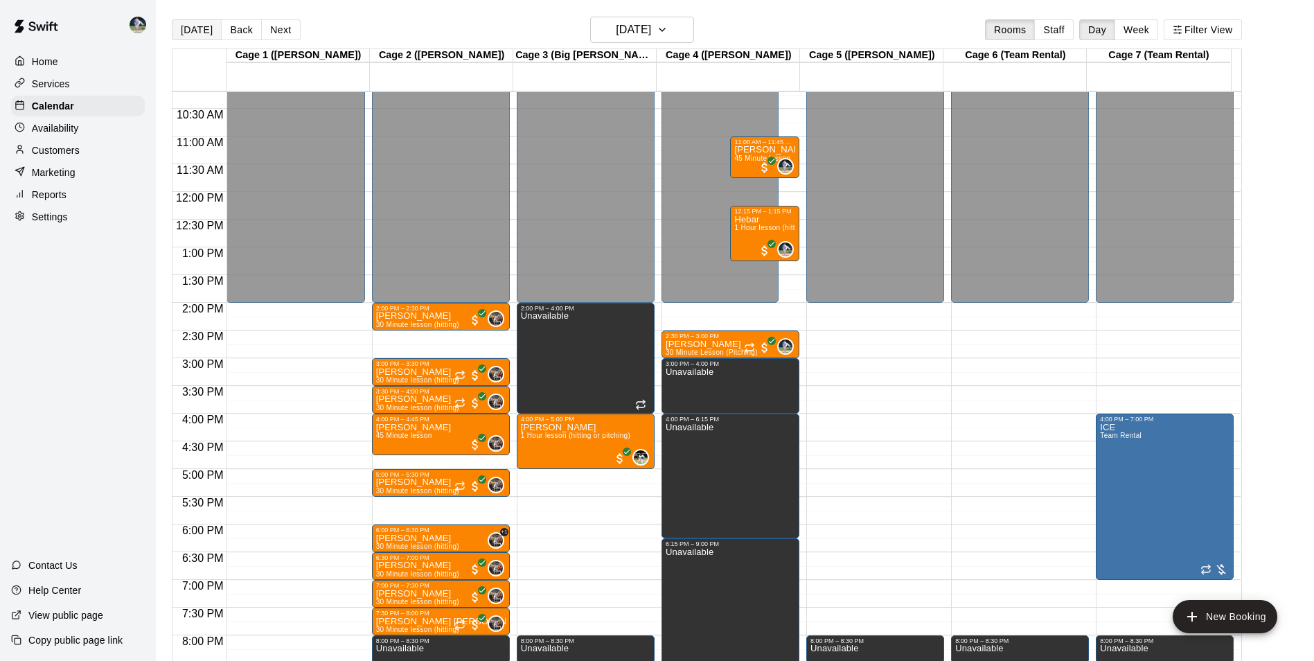
click at [195, 30] on button "[DATE]" at bounding box center [197, 29] width 50 height 21
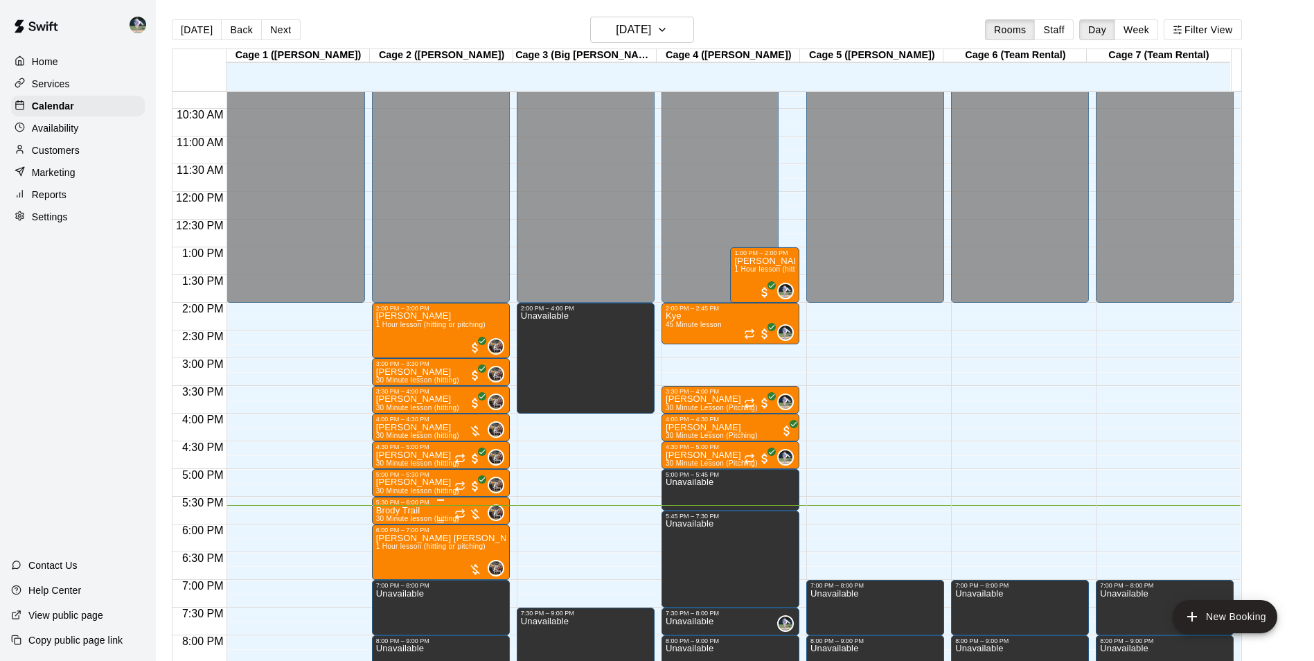
click at [415, 510] on p "Brody Trail" at bounding box center [417, 510] width 83 height 0
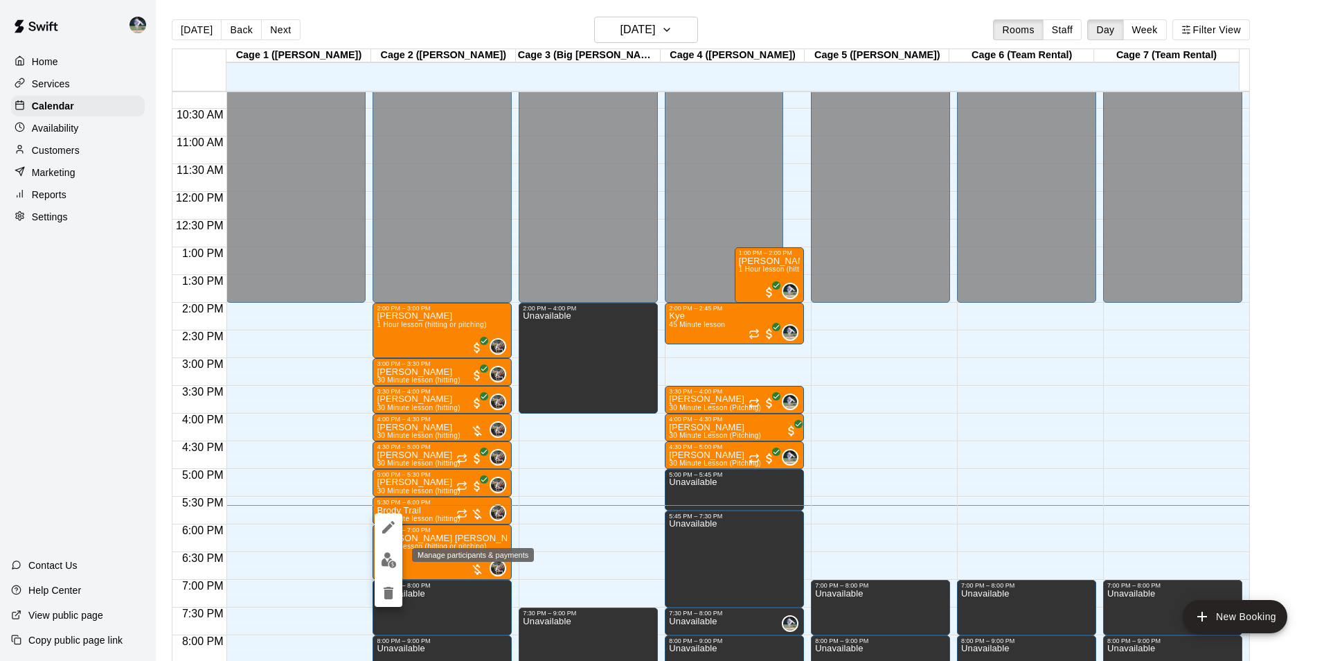
click at [392, 560] on img "edit" at bounding box center [389, 560] width 16 height 16
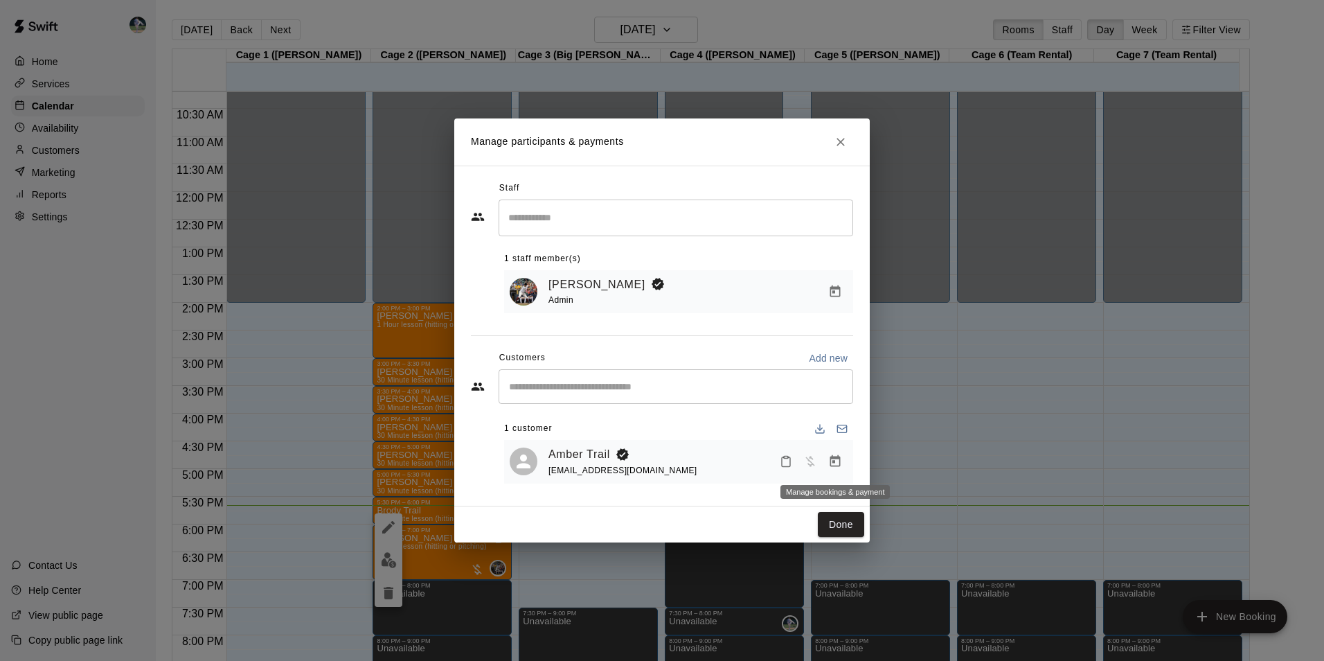
click at [837, 459] on icon "Manage bookings & payment" at bounding box center [835, 461] width 10 height 12
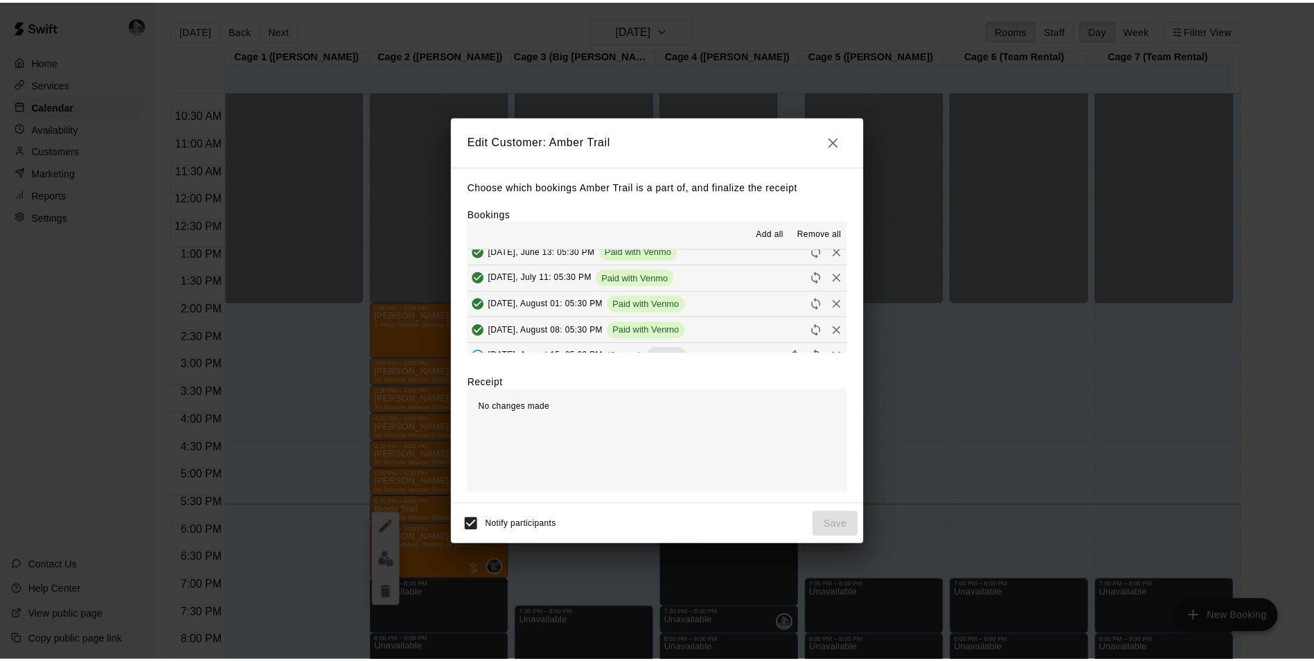
scroll to position [139, 0]
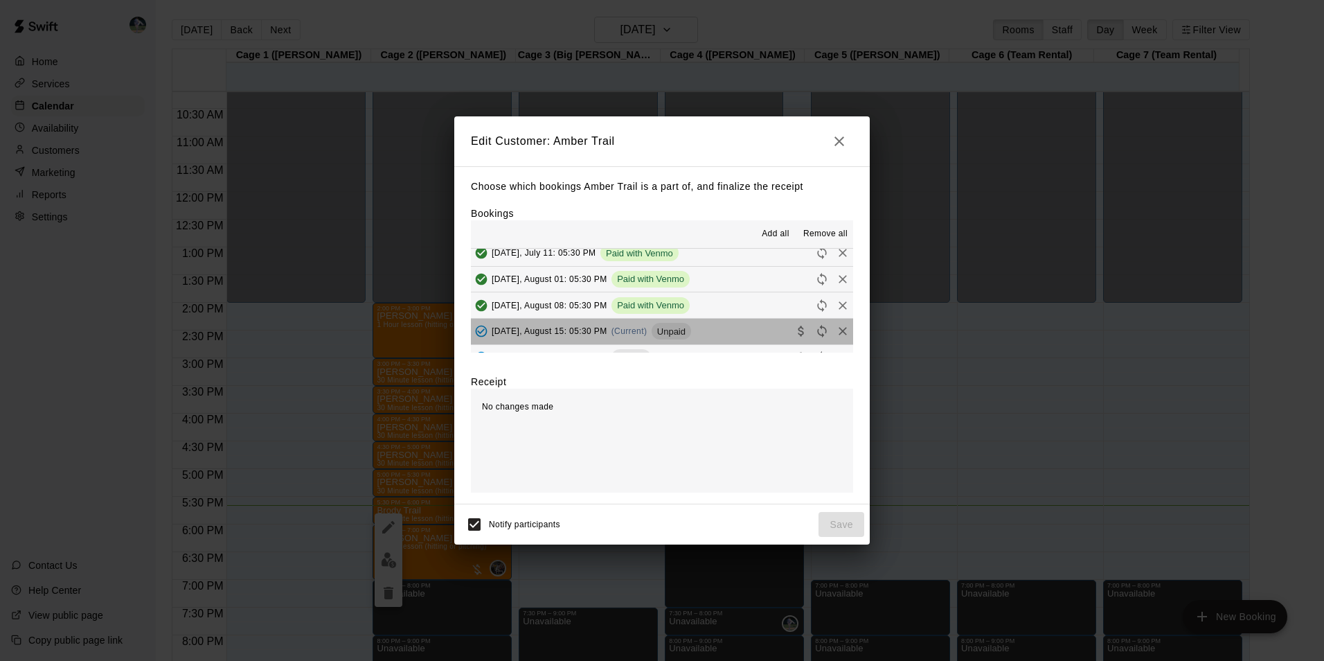
click at [718, 330] on button "Friday, August 15: 05:30 PM (Current) Unpaid" at bounding box center [662, 332] width 382 height 26
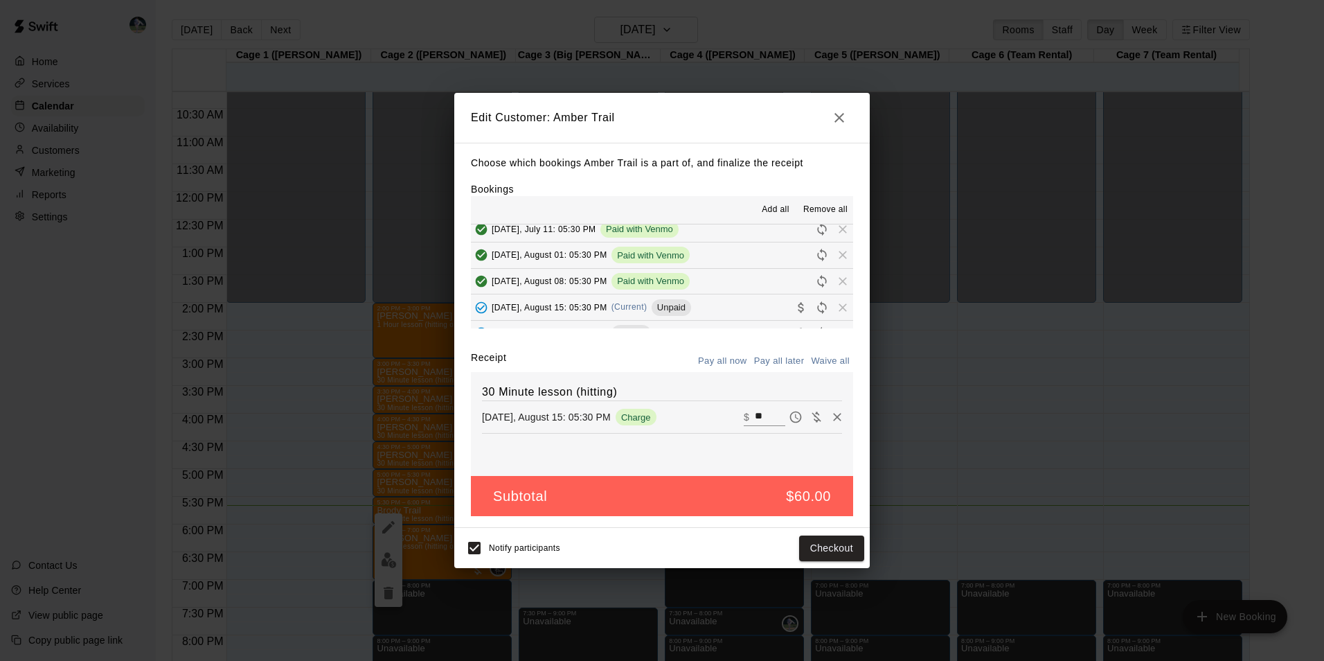
click at [757, 417] on input "**" at bounding box center [770, 417] width 30 height 18
type input "*"
type input "**"
click at [827, 549] on button "Checkout" at bounding box center [831, 548] width 65 height 26
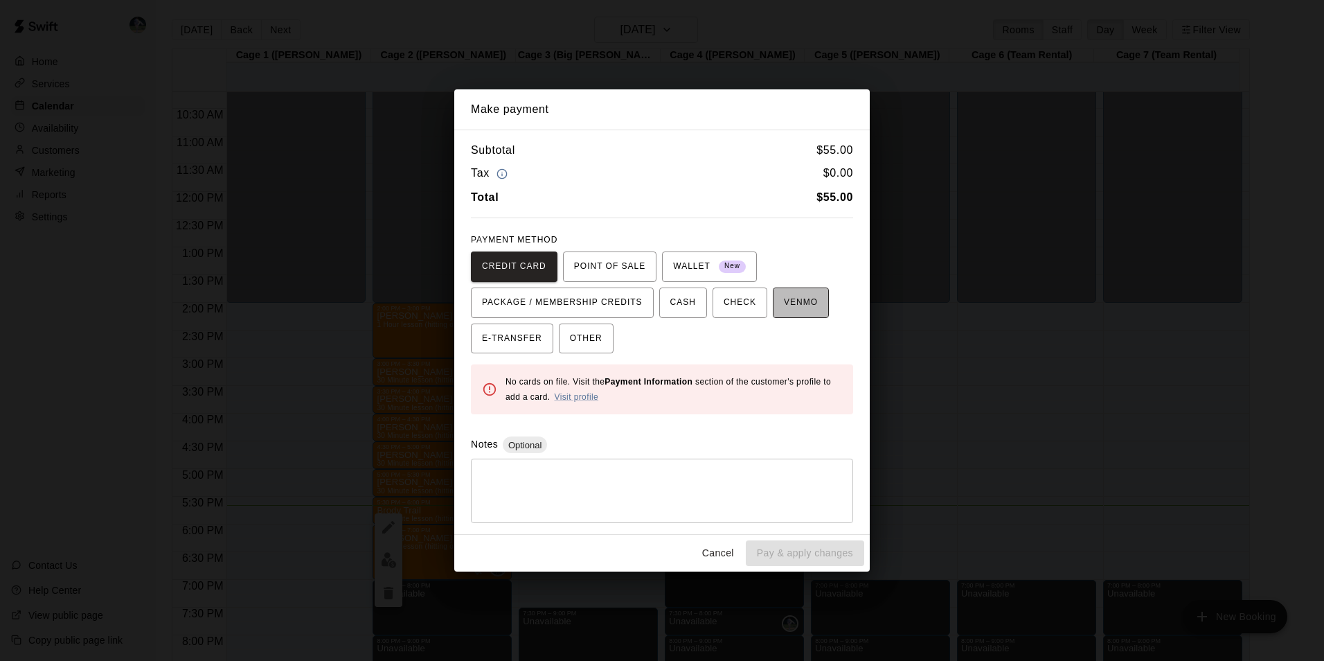
click at [773, 310] on button "VENMO" at bounding box center [801, 302] width 56 height 30
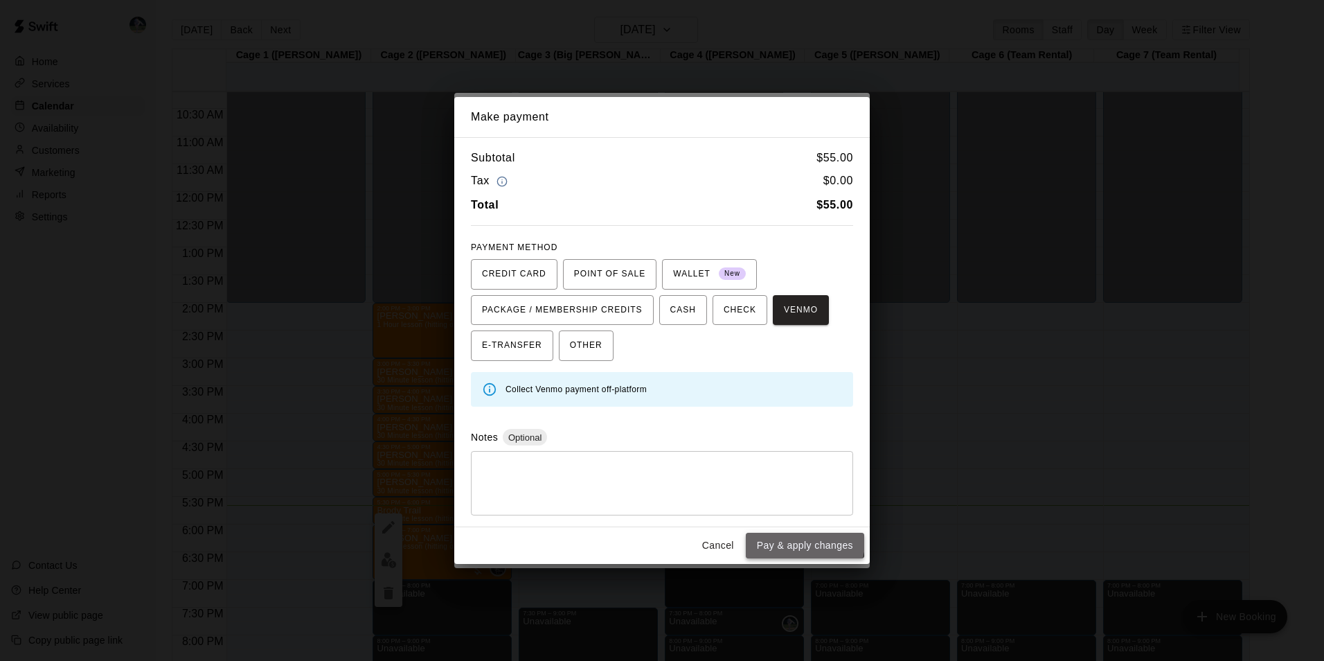
click at [765, 535] on button "Pay & apply changes" at bounding box center [805, 546] width 118 height 26
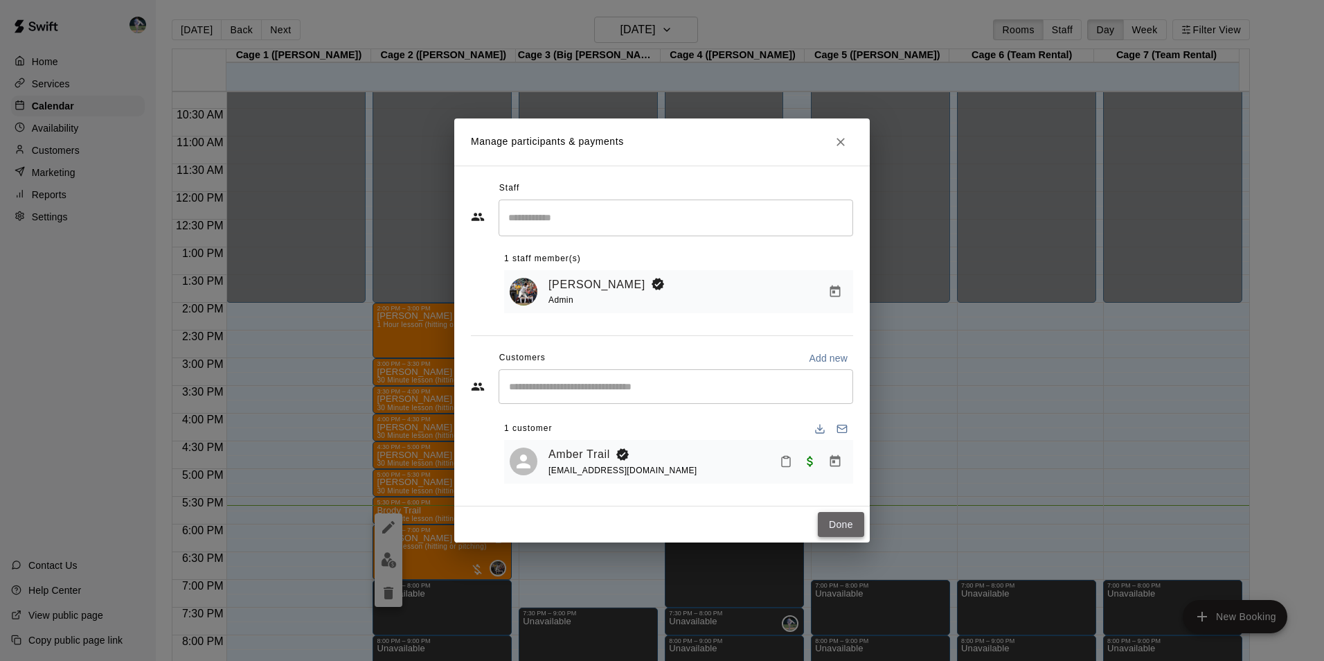
click at [838, 523] on button "Done" at bounding box center [841, 525] width 46 height 26
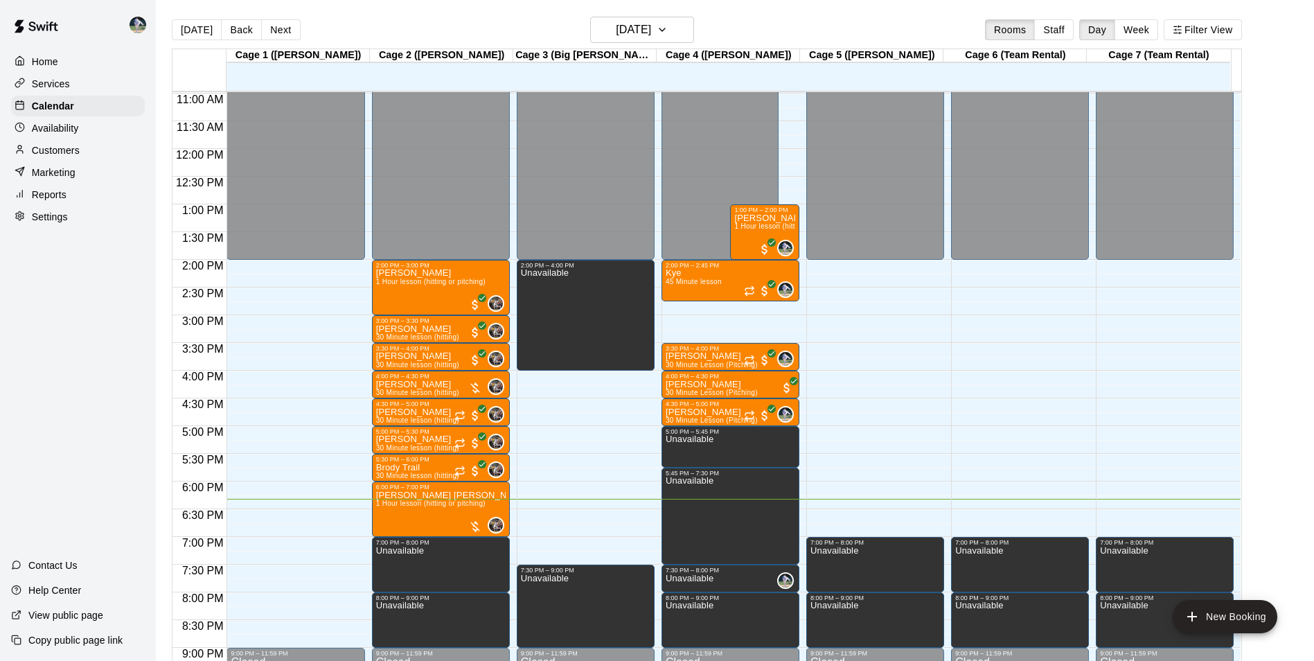
scroll to position [677, 0]
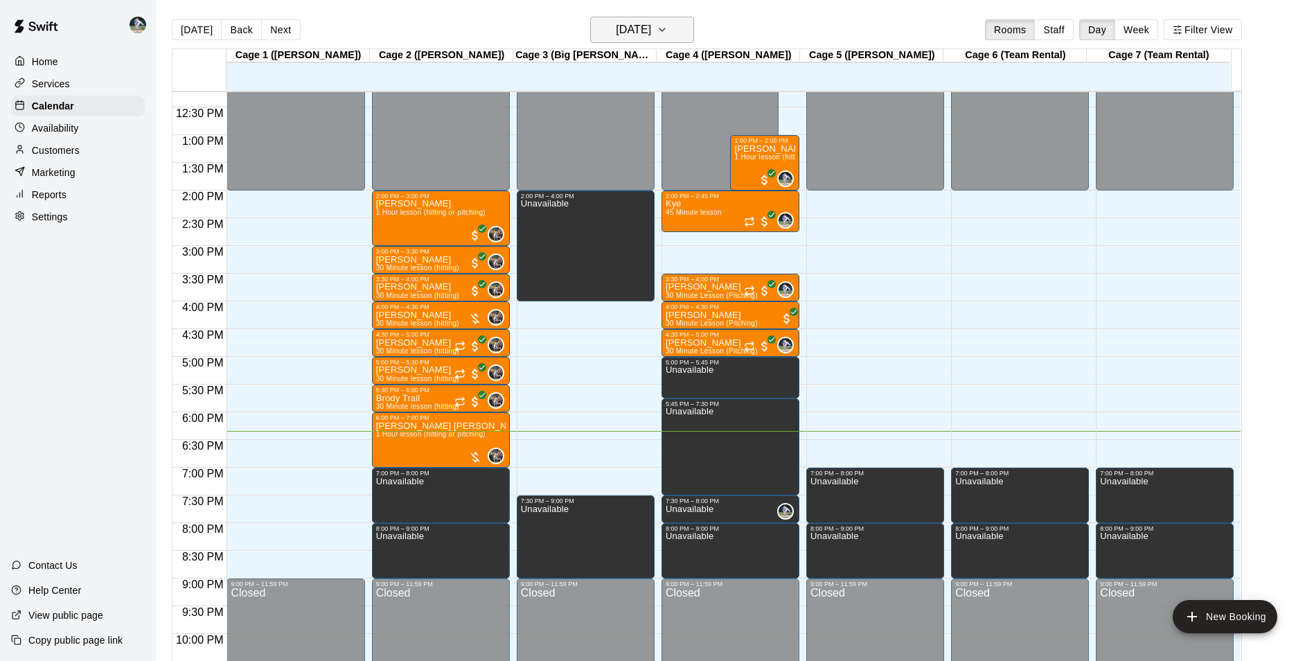
click at [629, 24] on h6 "[DATE]" at bounding box center [633, 29] width 35 height 19
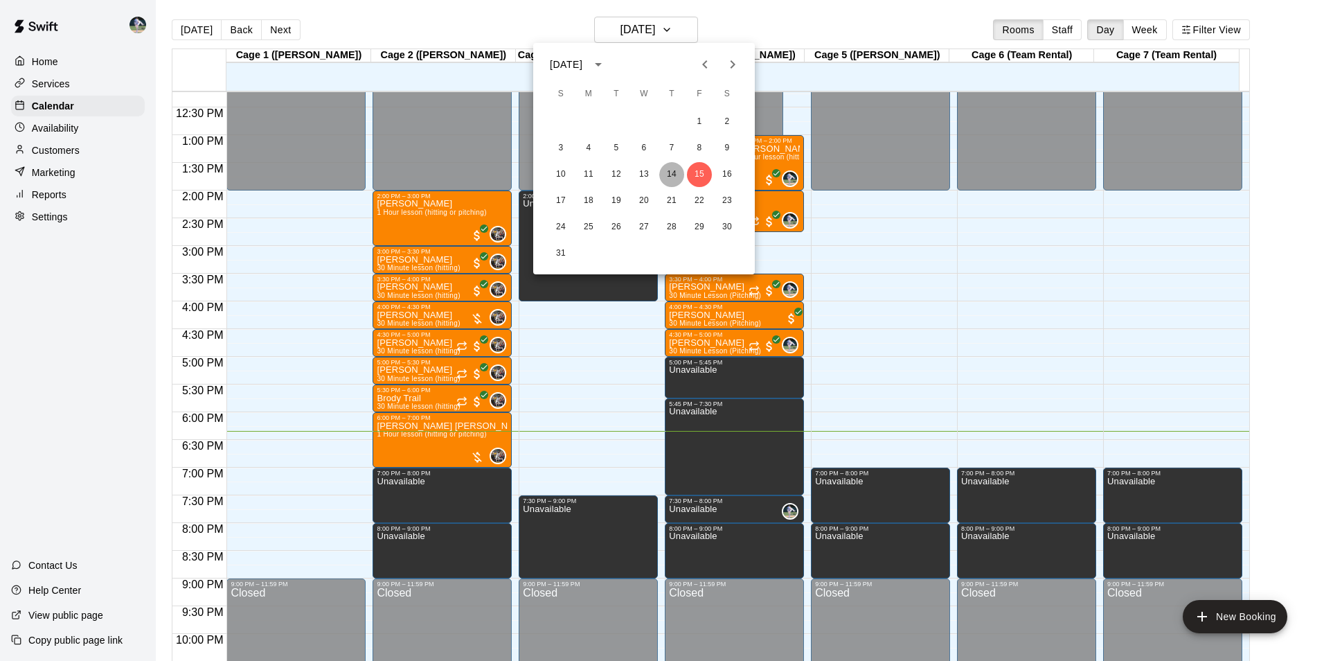
click at [671, 172] on button "14" at bounding box center [671, 174] width 25 height 25
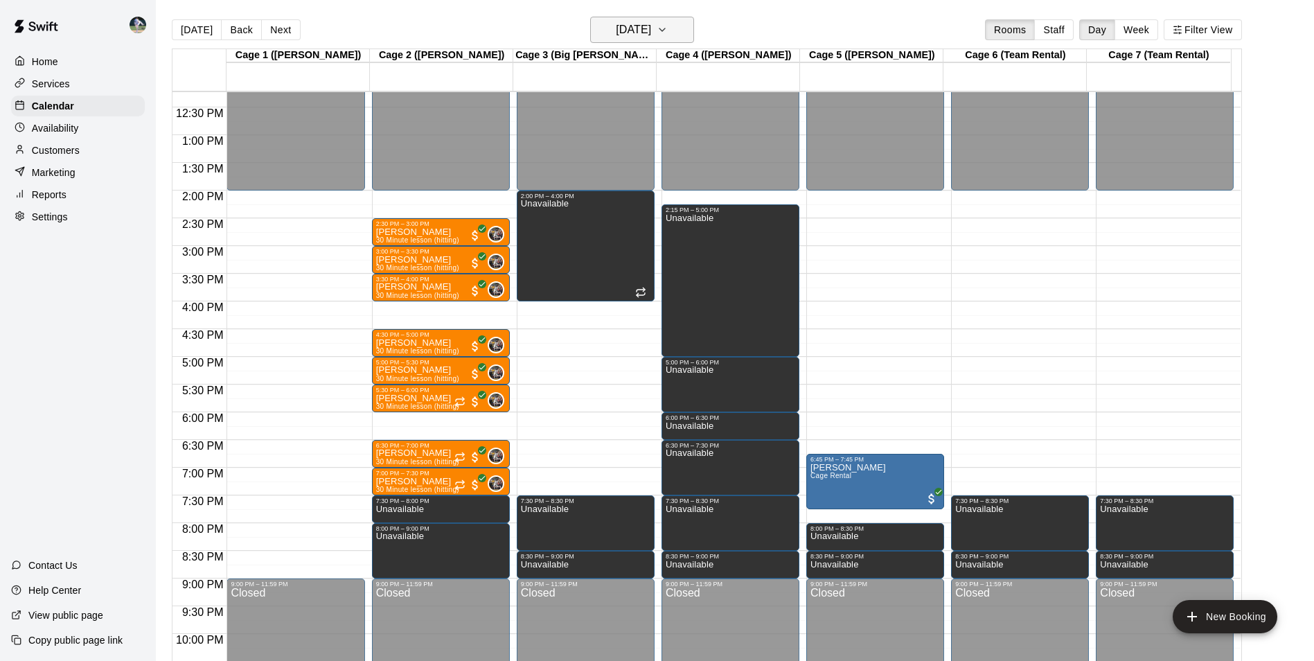
click at [637, 27] on h6 "Thursday Aug 14" at bounding box center [633, 29] width 35 height 19
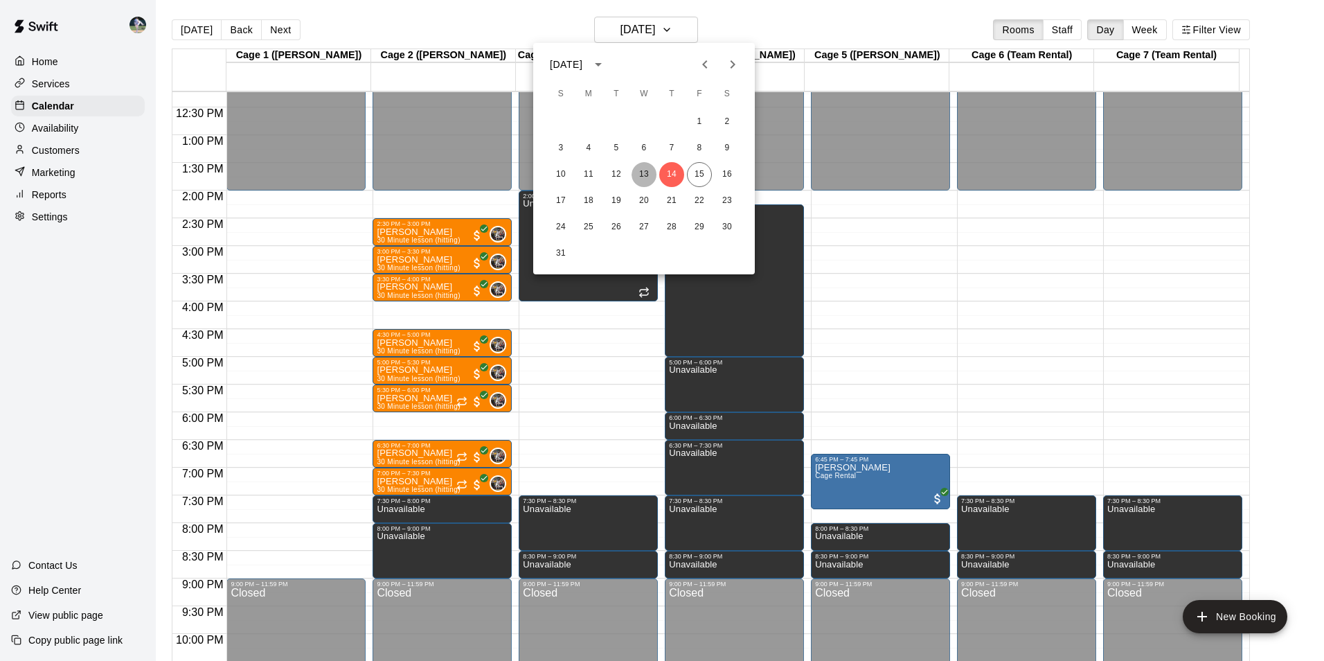
click at [645, 169] on button "13" at bounding box center [644, 174] width 25 height 25
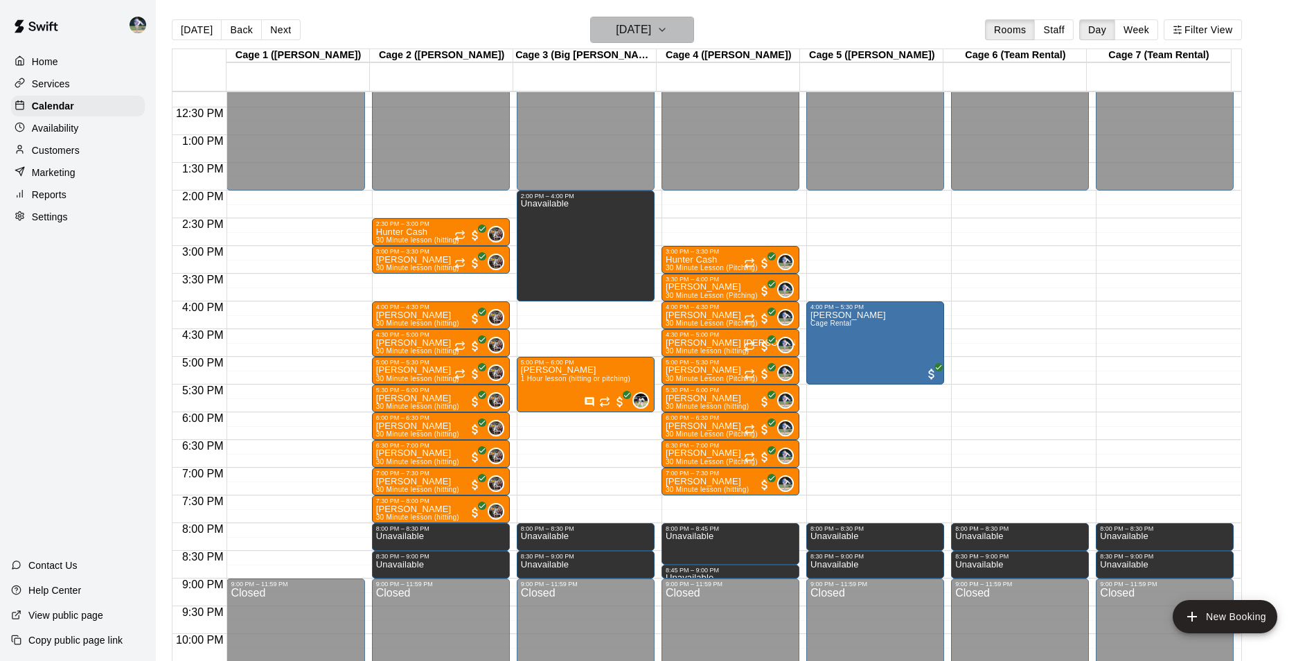
click at [616, 33] on h6 "Wednesday Aug 13" at bounding box center [633, 29] width 35 height 19
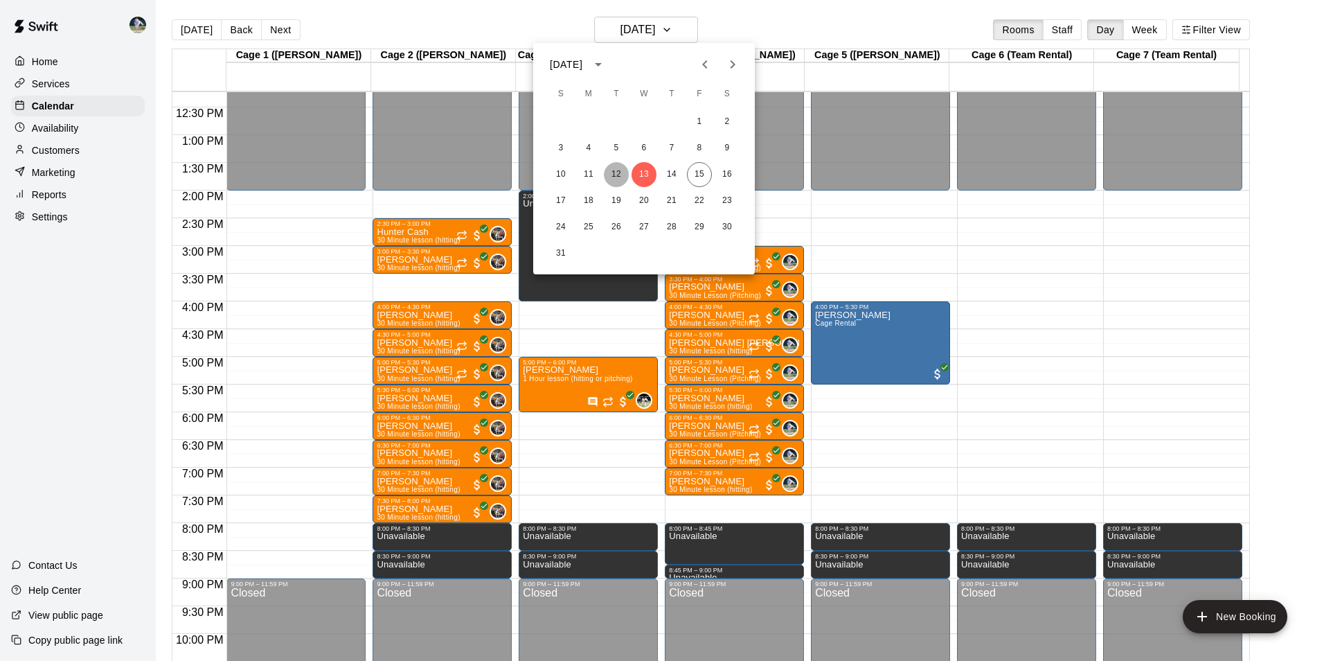
click at [619, 177] on button "12" at bounding box center [616, 174] width 25 height 25
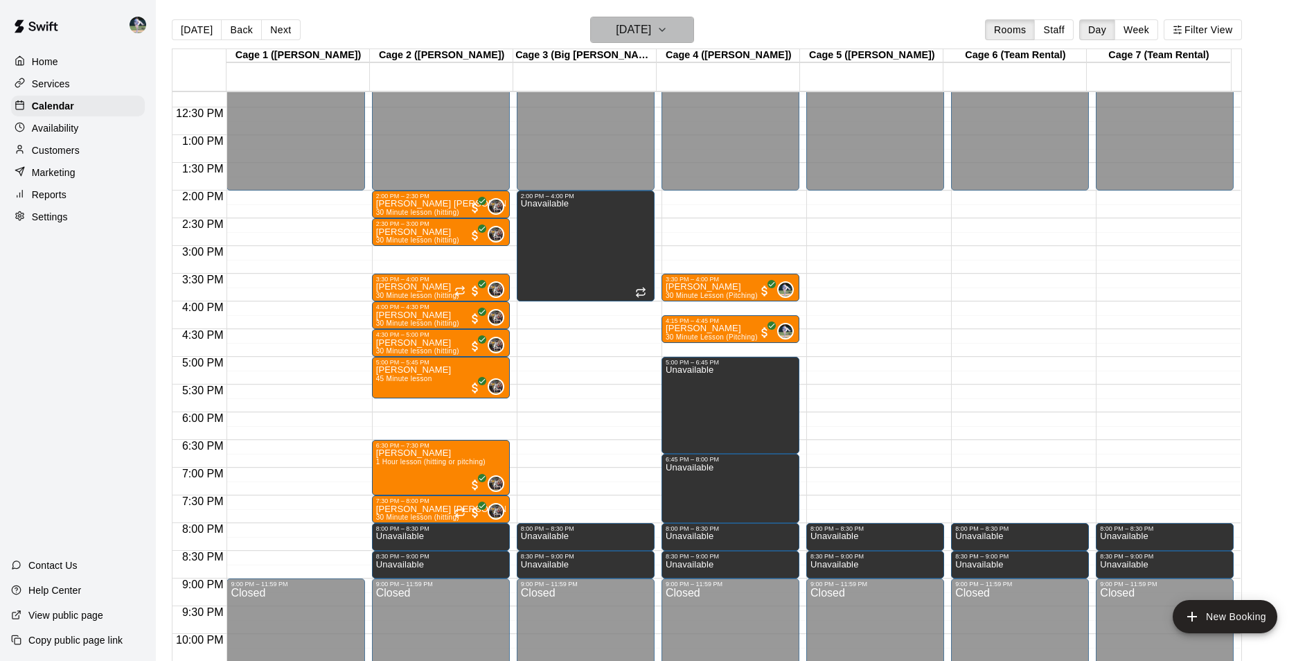
click at [630, 30] on h6 "Tuesday Aug 12" at bounding box center [633, 29] width 35 height 19
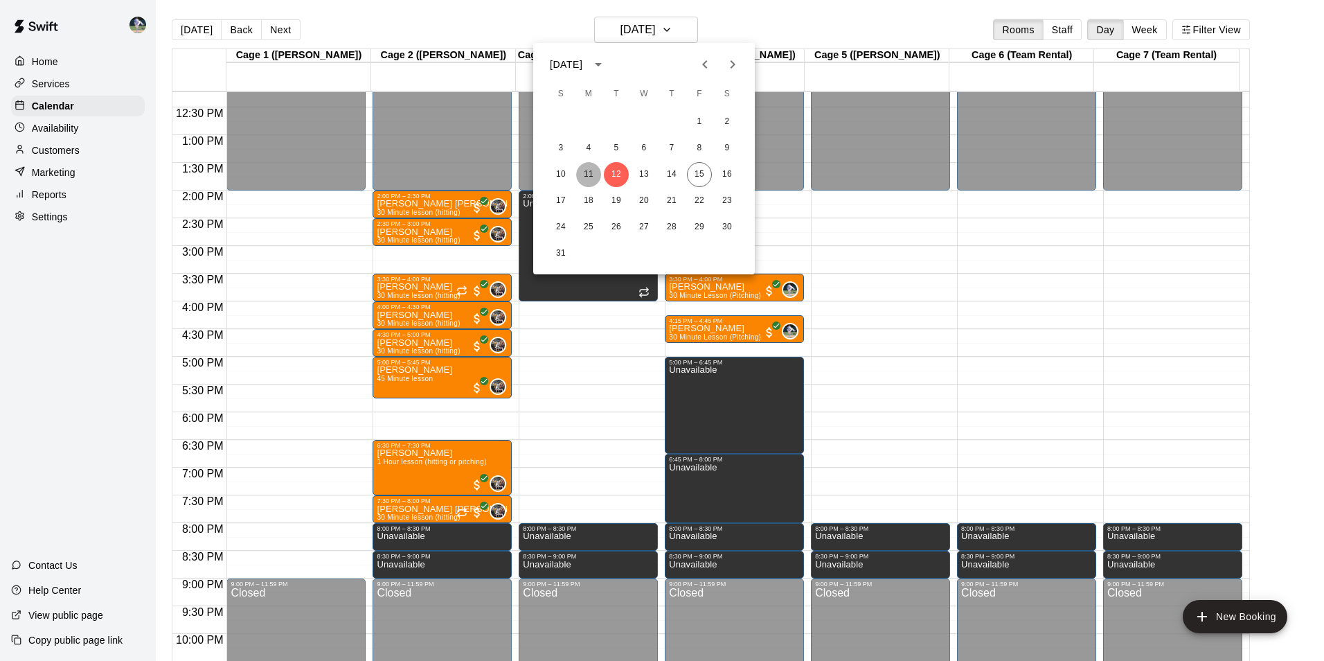
click at [589, 172] on button "11" at bounding box center [588, 174] width 25 height 25
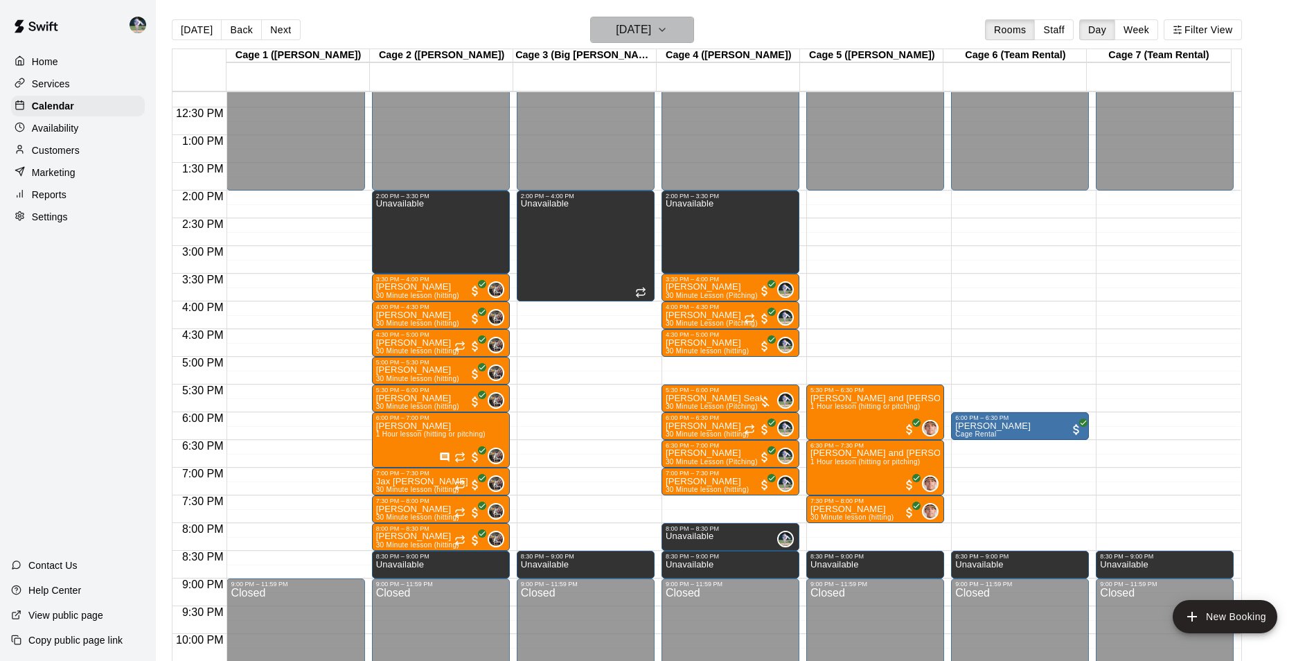
click at [634, 30] on h6 "Monday Aug 11" at bounding box center [633, 29] width 35 height 19
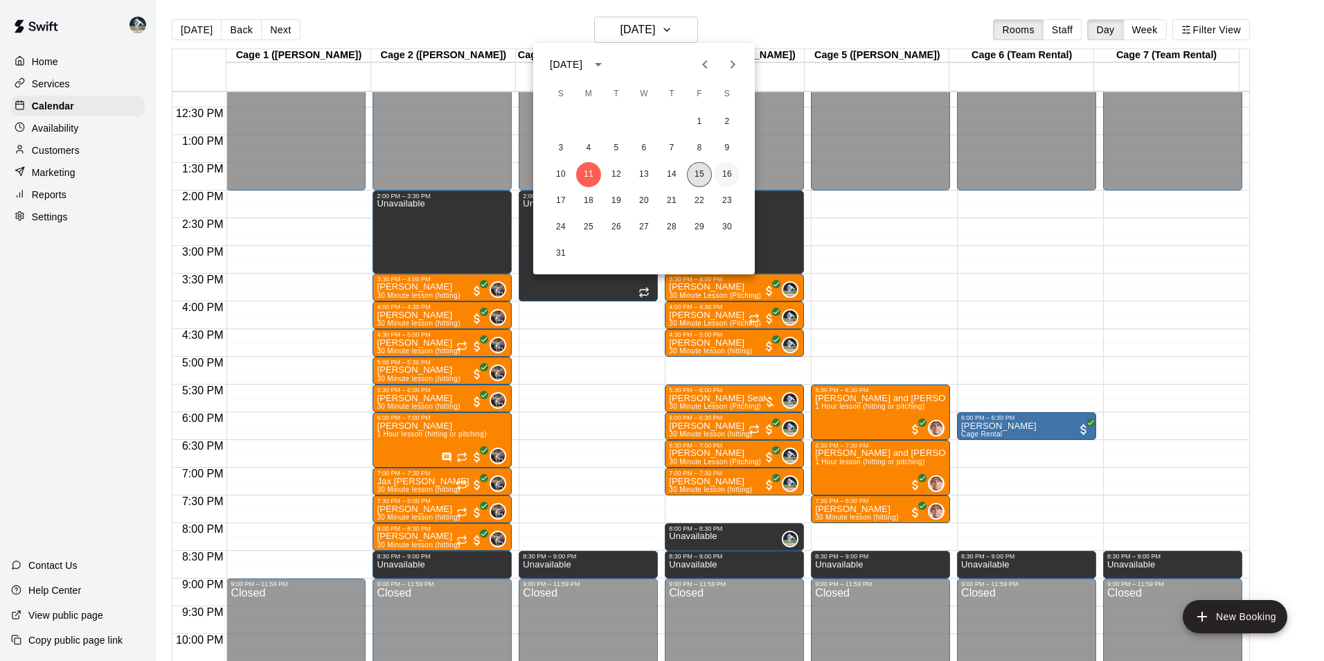
drag, startPoint x: 695, startPoint y: 172, endPoint x: 716, endPoint y: 172, distance: 20.8
click at [699, 172] on button "15" at bounding box center [699, 174] width 25 height 25
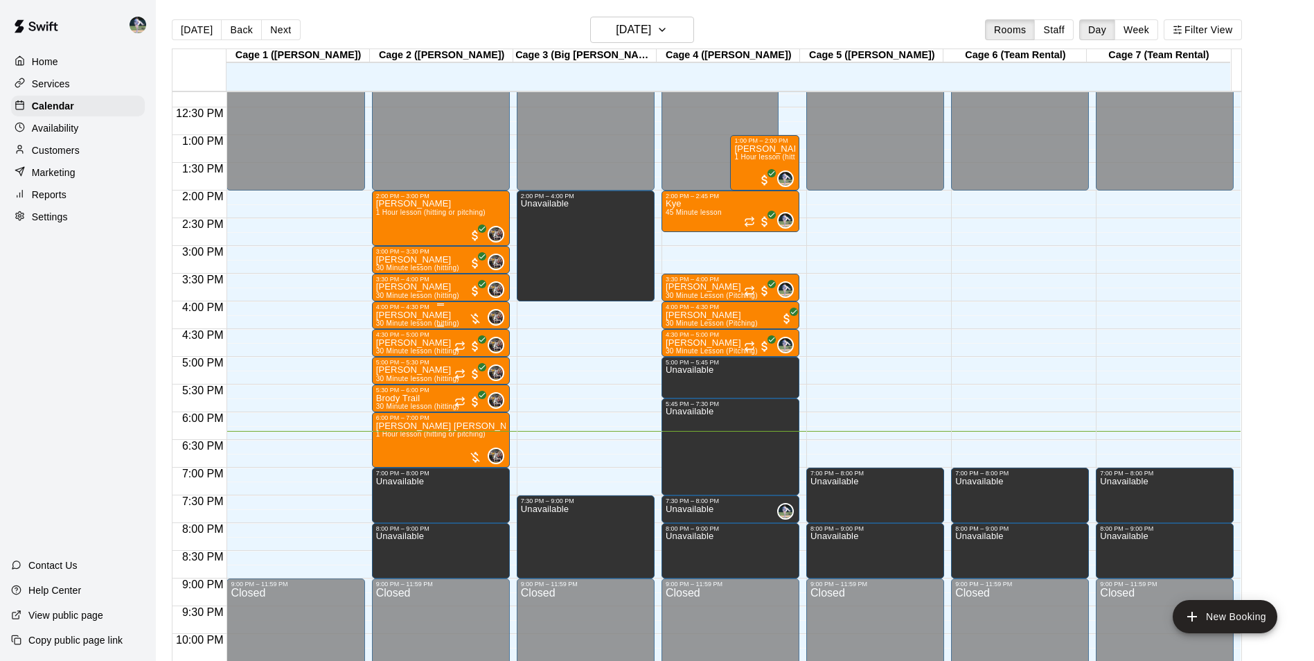
click at [445, 315] on div "Zeke Brown 30 Minute lesson (hitting)" at bounding box center [417, 640] width 83 height 661
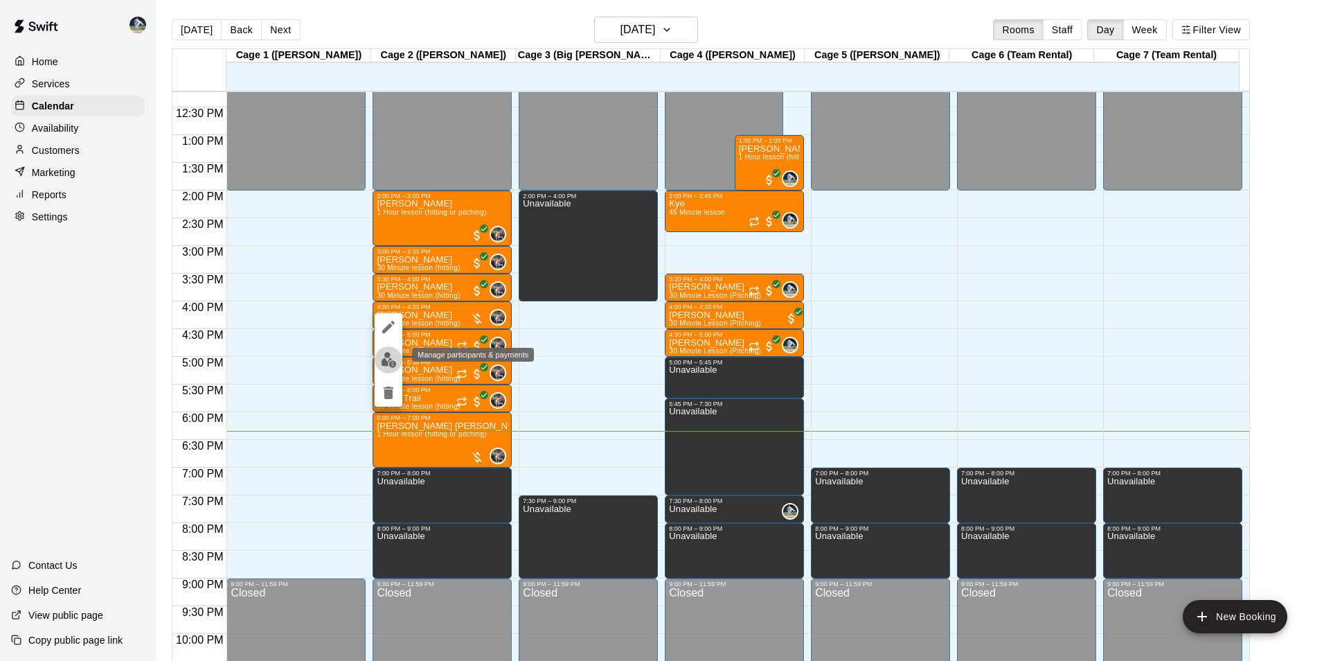
click at [389, 357] on img "edit" at bounding box center [389, 360] width 16 height 16
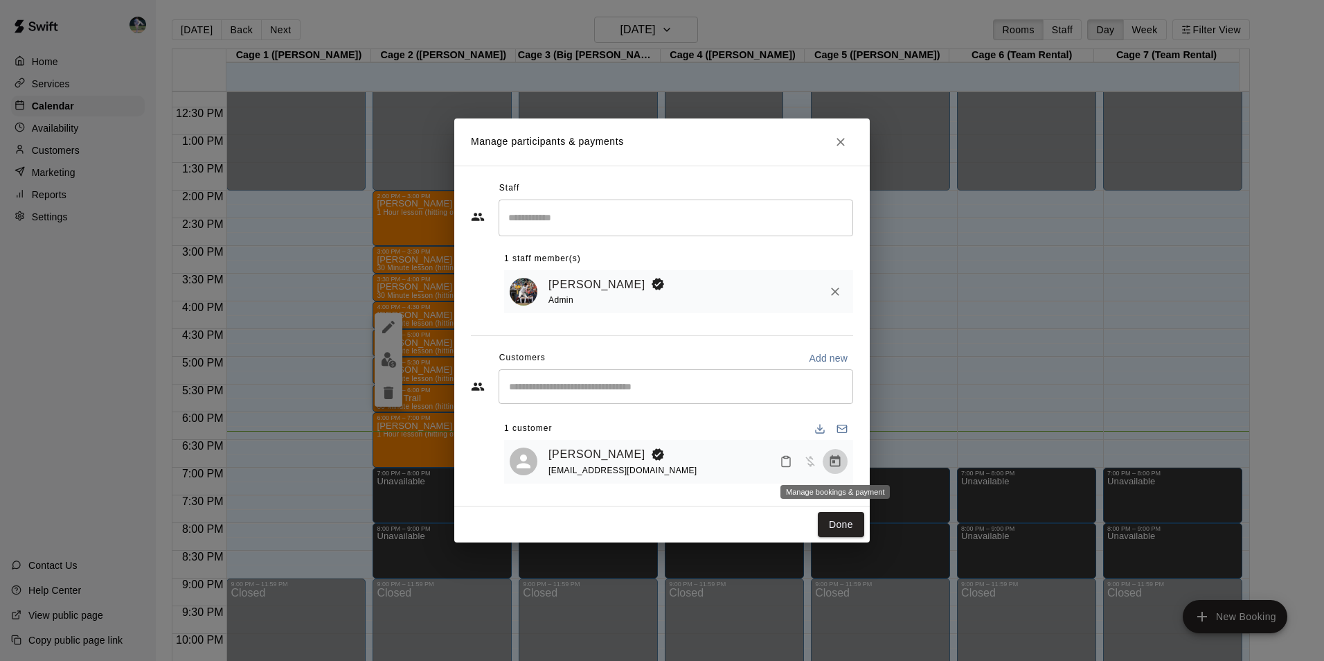
click at [833, 461] on icon "Manage bookings & payment" at bounding box center [835, 461] width 14 height 14
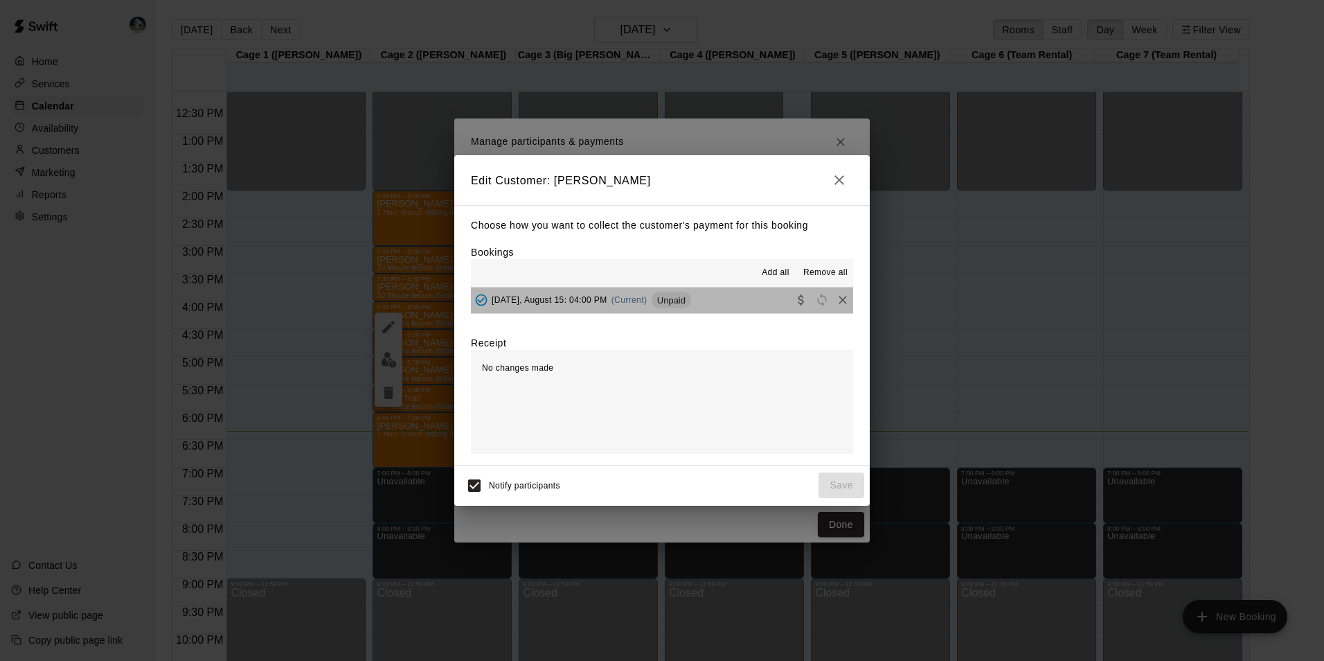
click at [729, 294] on button "Friday, August 15: 04:00 PM (Current) Unpaid" at bounding box center [662, 300] width 382 height 26
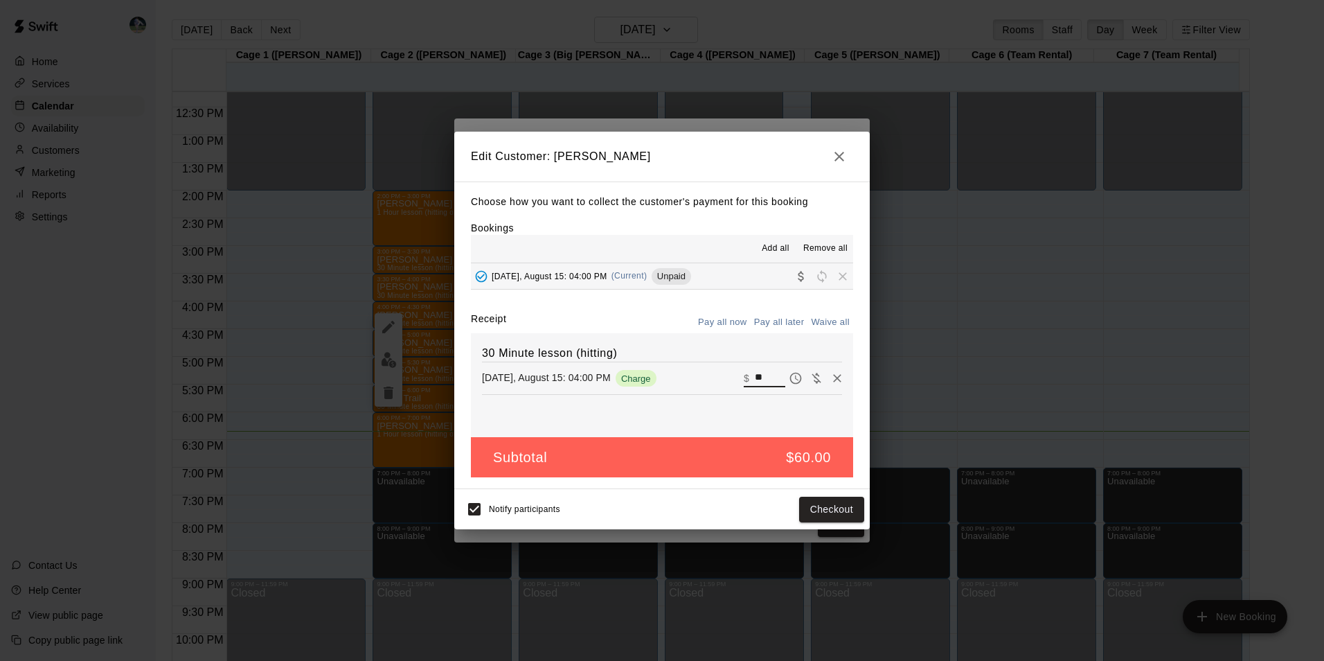
click at [759, 375] on input "**" at bounding box center [770, 378] width 30 height 18
type input "*"
type input "**"
click at [815, 505] on button "Checkout" at bounding box center [831, 510] width 65 height 26
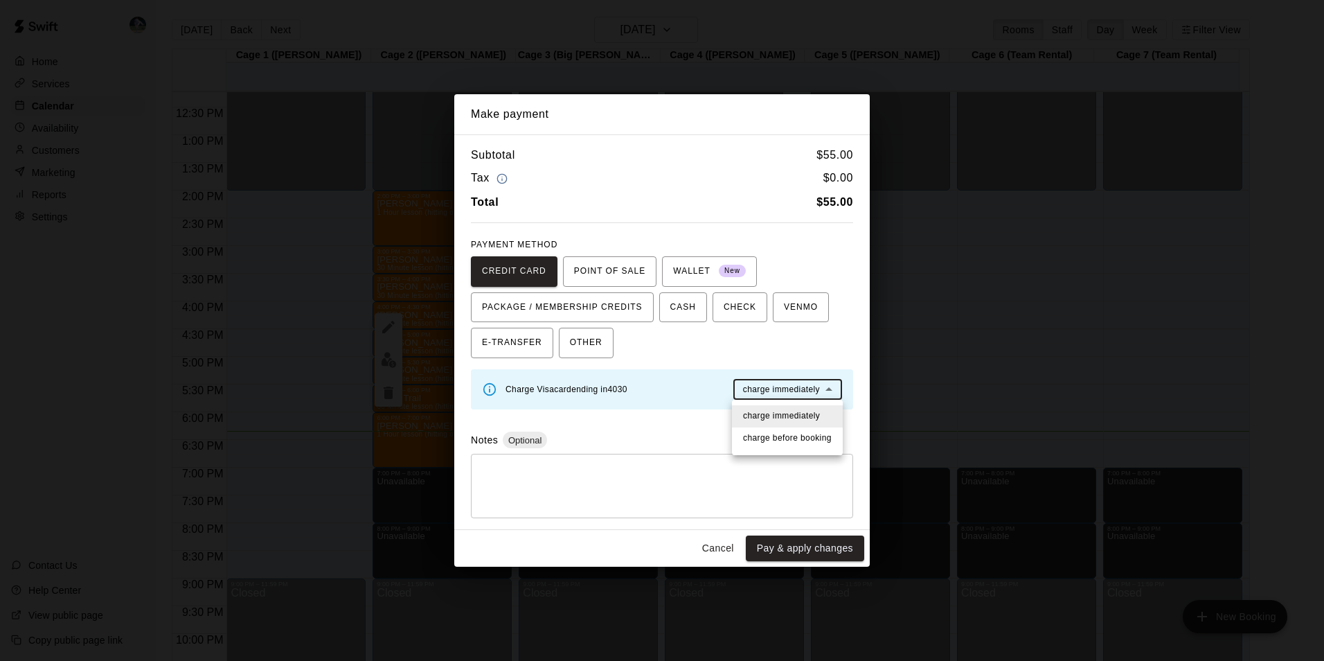
click at [774, 386] on body "Home Services Calendar Availability Customers Marketing Reports Settings Contac…" at bounding box center [662, 341] width 1324 height 683
click at [781, 545] on div at bounding box center [662, 330] width 1324 height 661
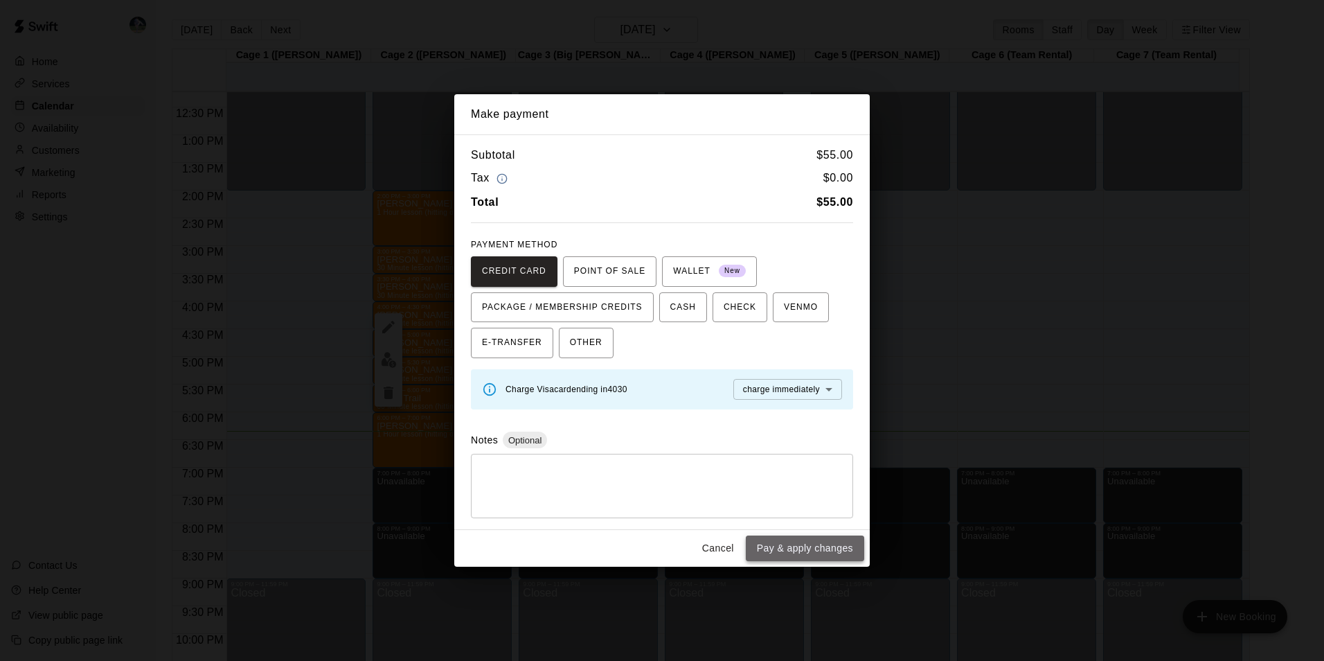
click at [810, 546] on button "Pay & apply changes" at bounding box center [805, 548] width 118 height 26
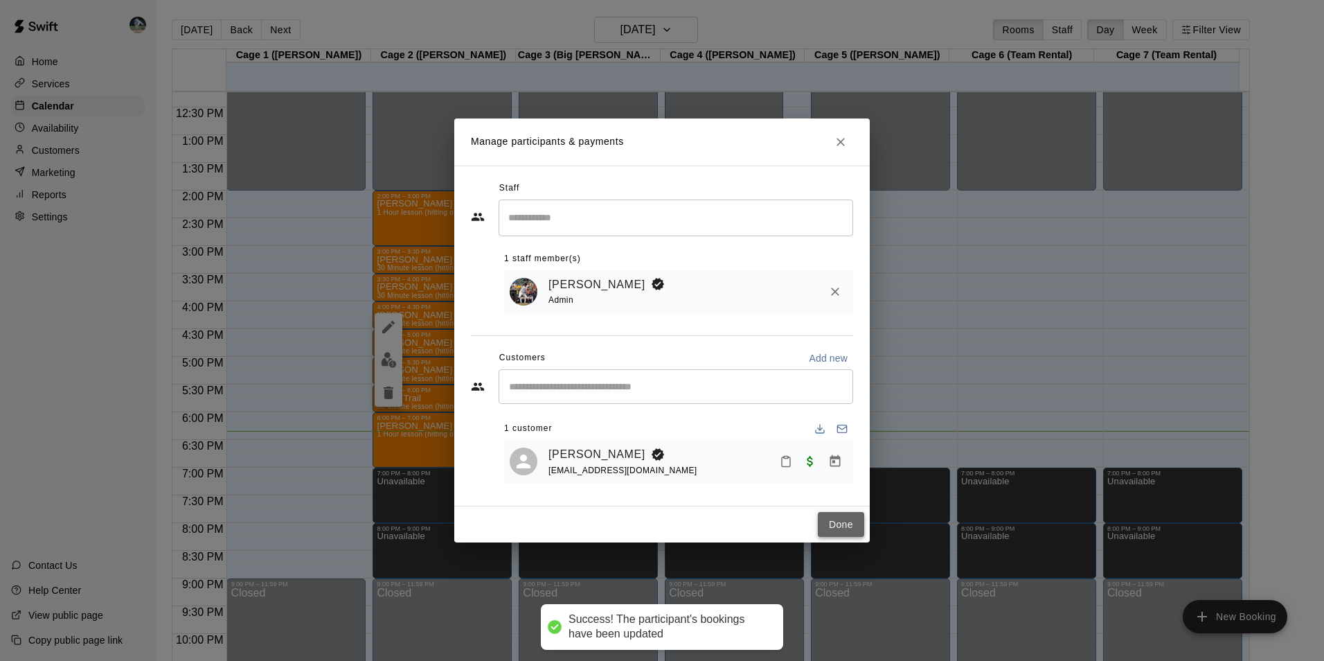
click at [839, 524] on button "Done" at bounding box center [841, 525] width 46 height 26
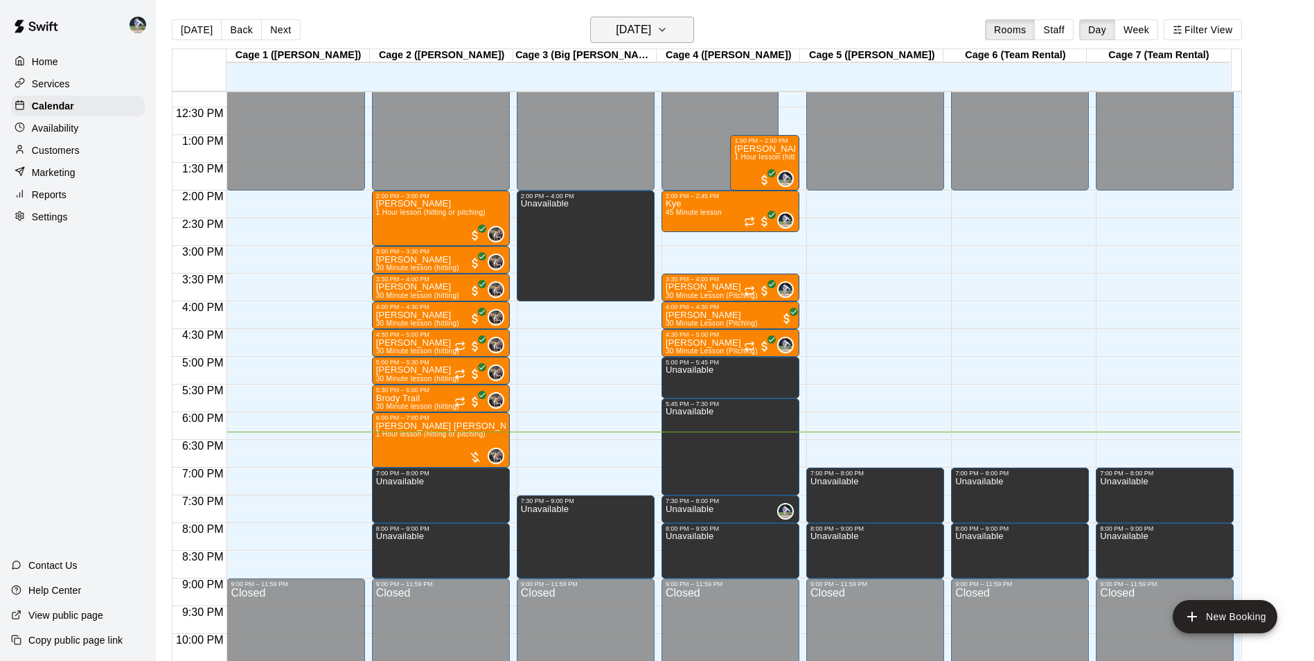
click at [646, 27] on h6 "[DATE]" at bounding box center [633, 29] width 35 height 19
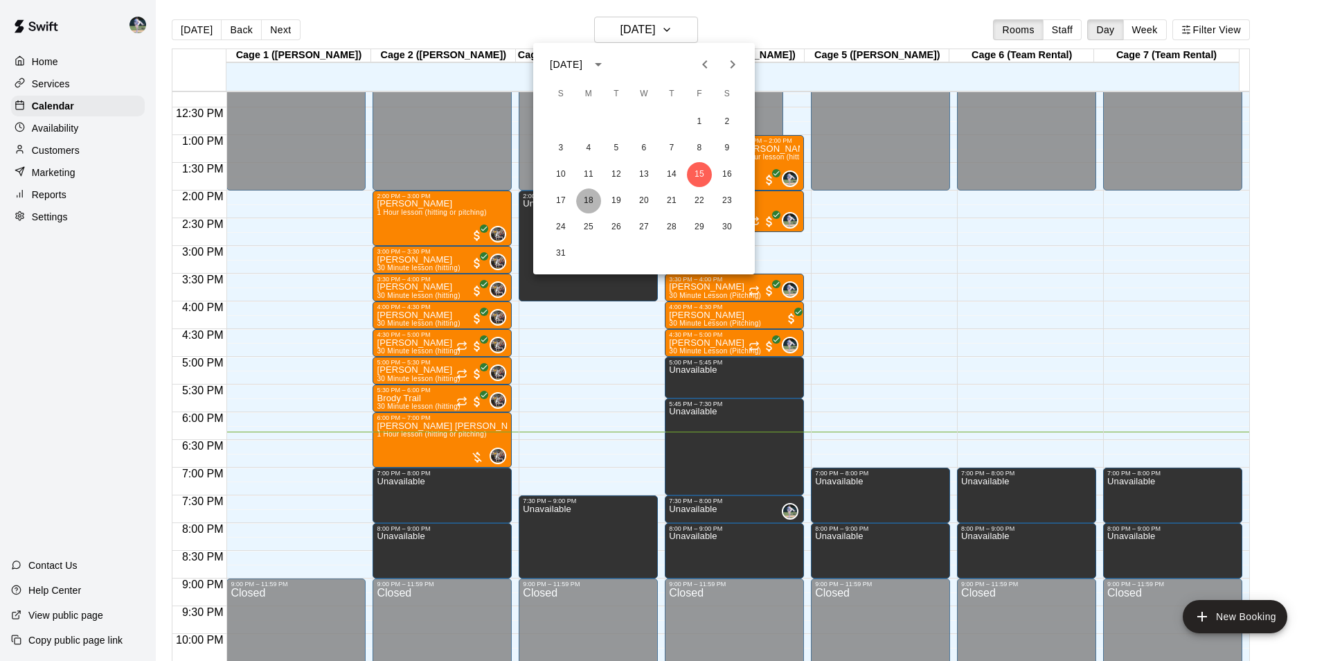
click at [587, 198] on button "18" at bounding box center [588, 200] width 25 height 25
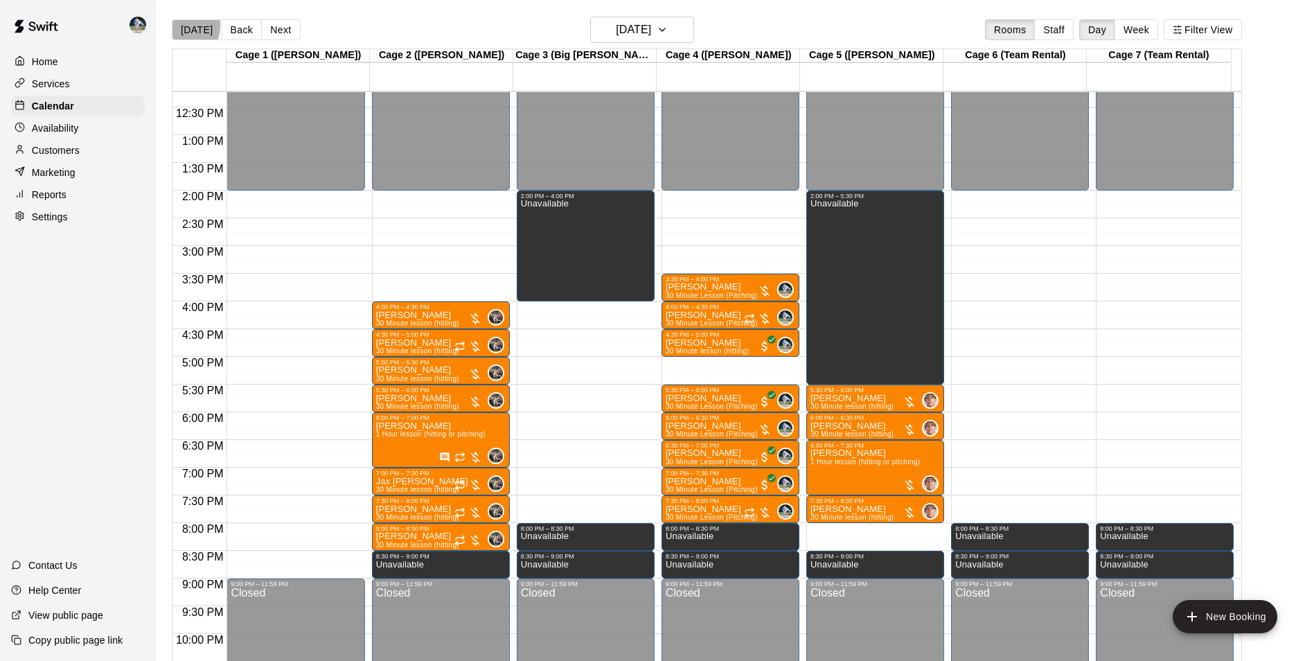
drag, startPoint x: 168, startPoint y: 42, endPoint x: 1324, endPoint y: 178, distance: 1164.1
click at [152, 104] on div "Home Services Calendar Availability Customers Marketing Reports Settings Contac…" at bounding box center [657, 341] width 1314 height 683
click at [630, 27] on h6 "[DATE]" at bounding box center [633, 29] width 35 height 19
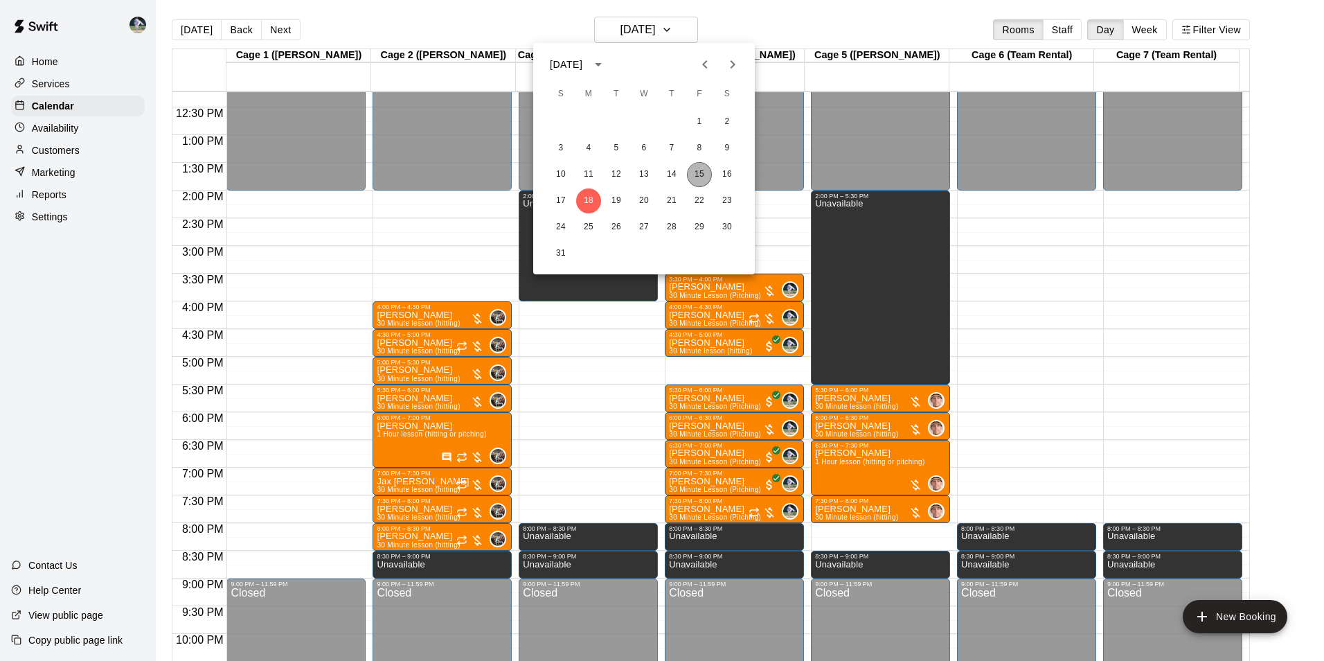
click at [703, 172] on button "15" at bounding box center [699, 174] width 25 height 25
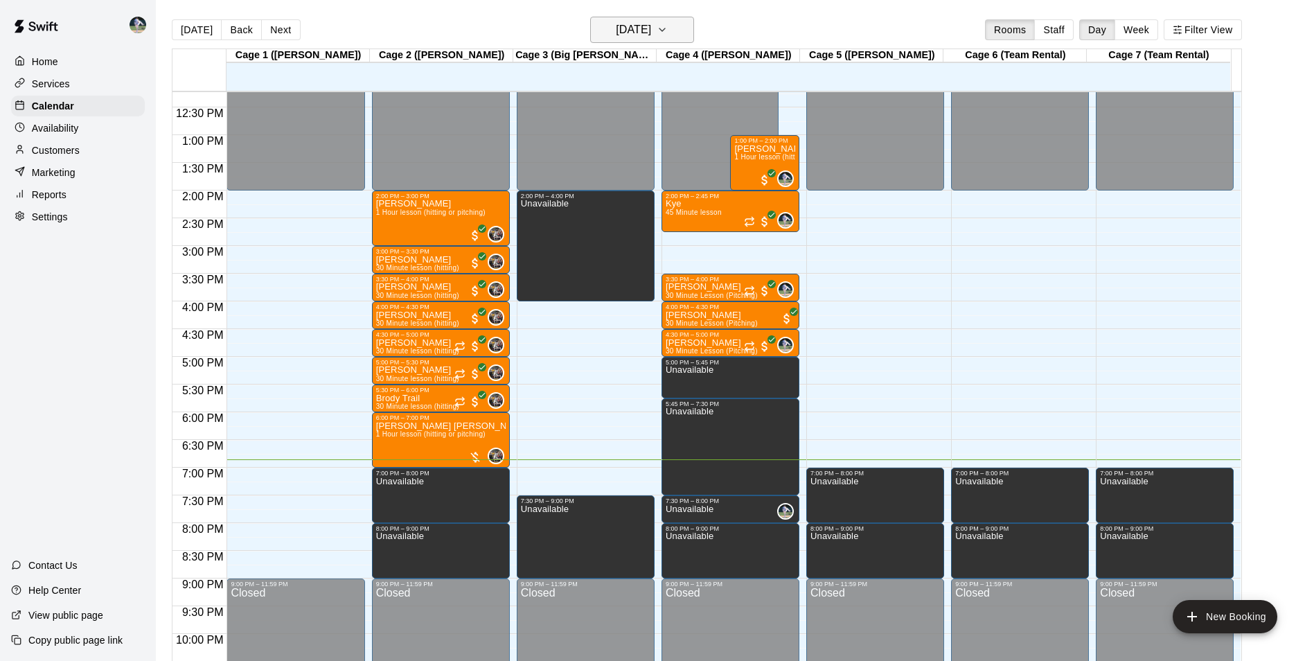
click at [651, 32] on h6 "[DATE]" at bounding box center [633, 29] width 35 height 19
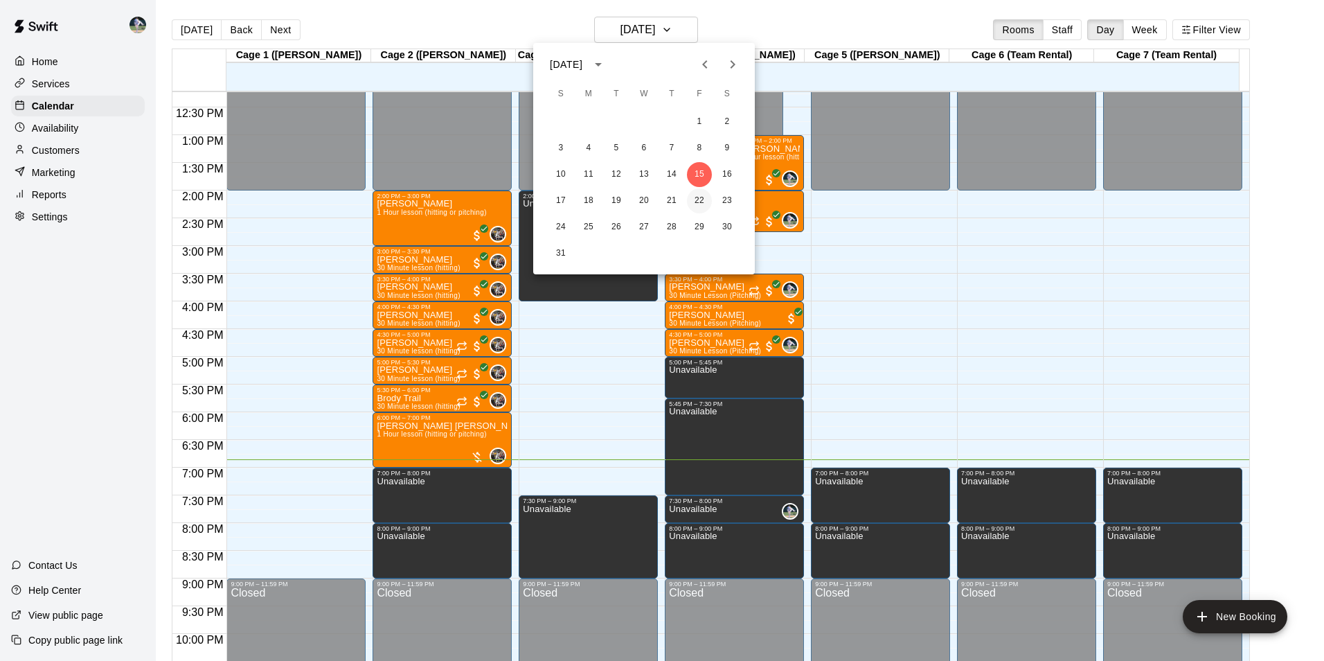
click at [695, 200] on button "22" at bounding box center [699, 200] width 25 height 25
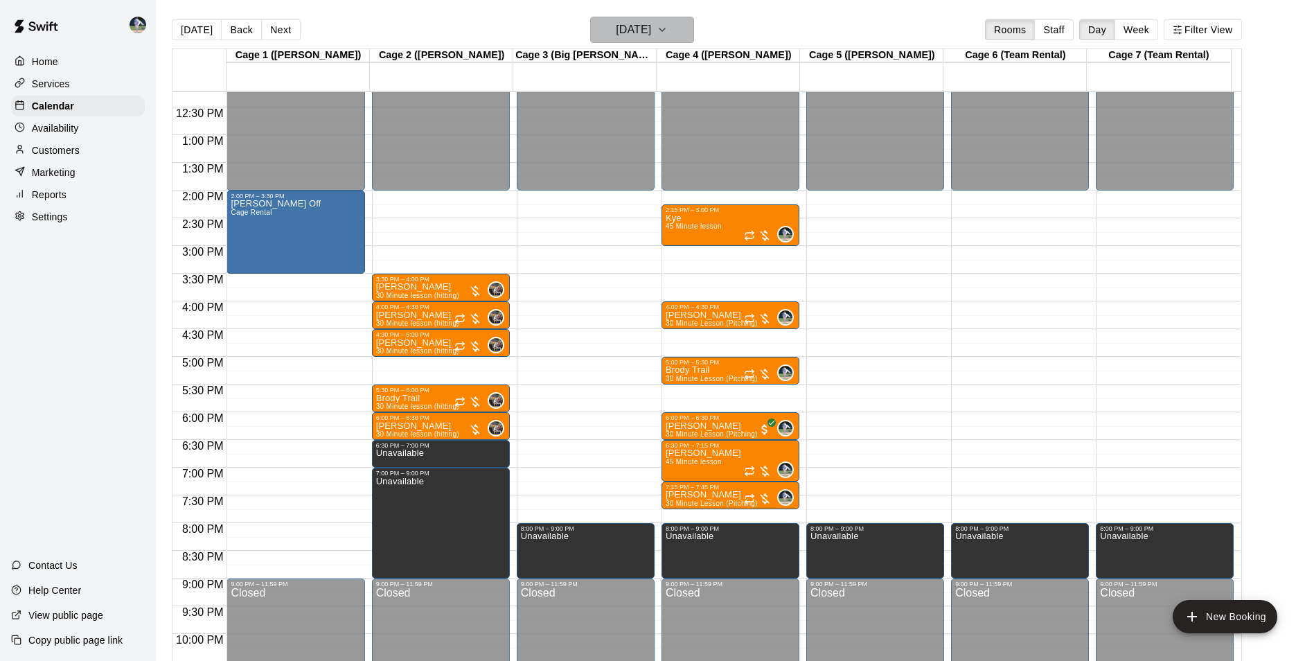
click at [624, 32] on h6 "[DATE]" at bounding box center [633, 29] width 35 height 19
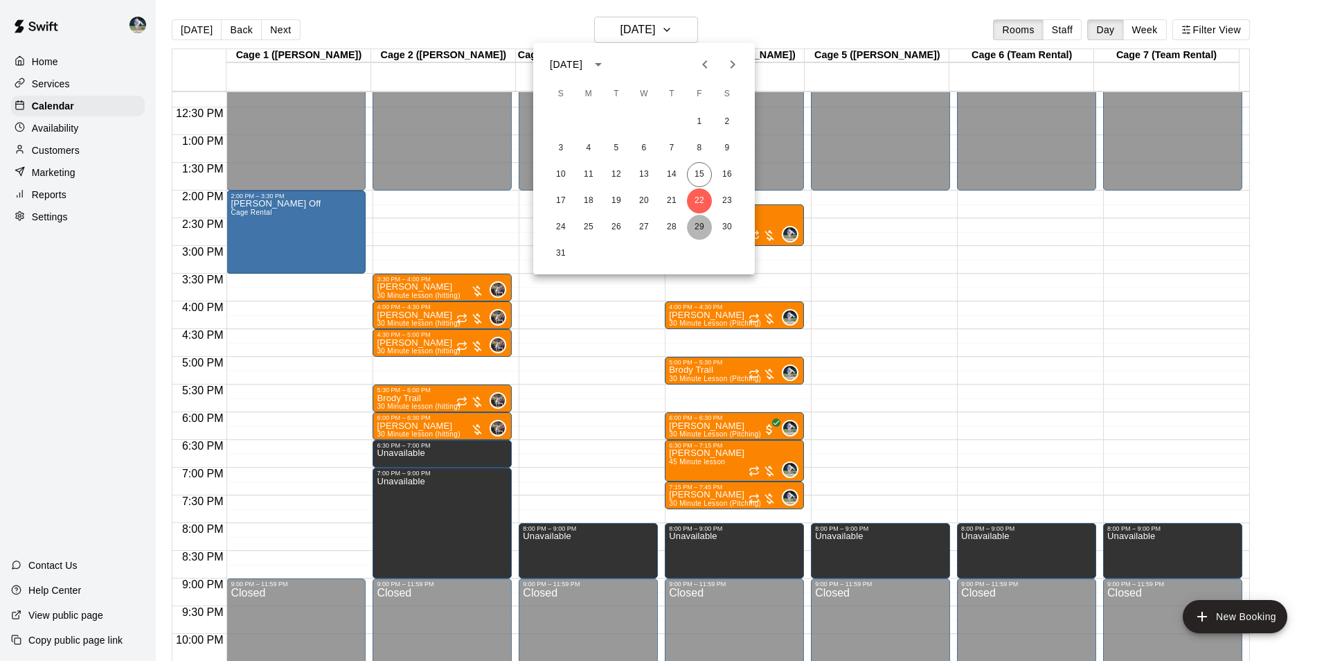
click at [696, 226] on button "29" at bounding box center [699, 227] width 25 height 25
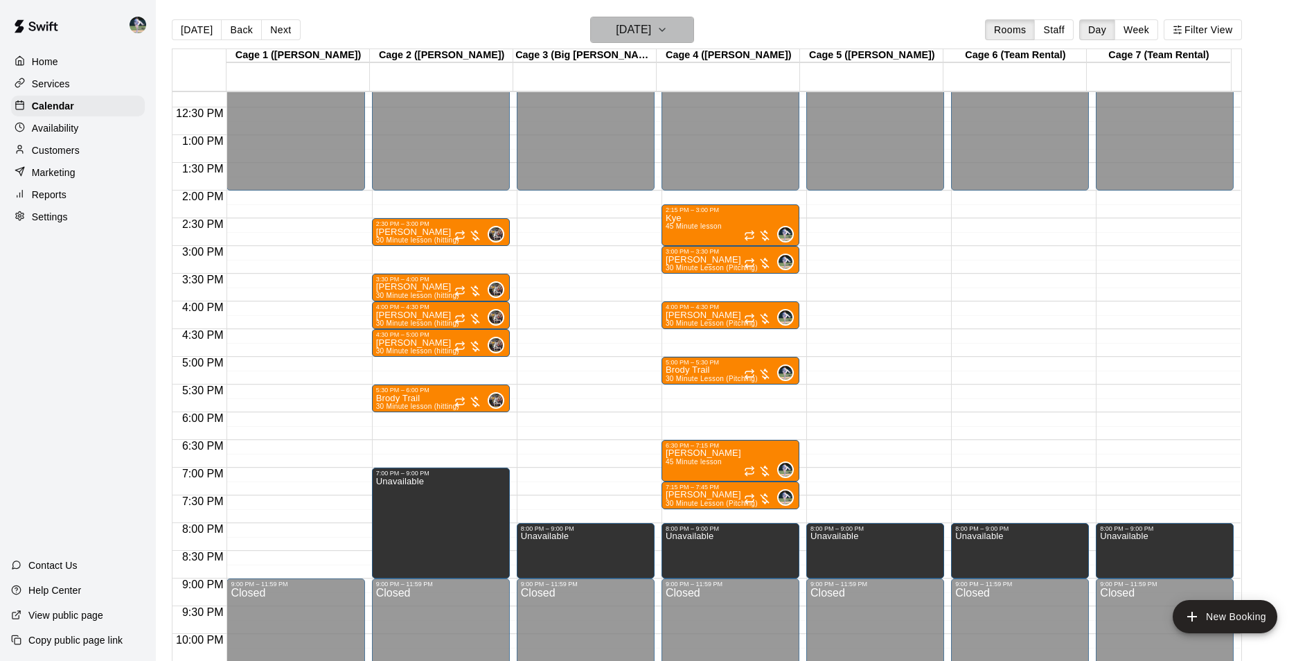
click at [625, 36] on h6 "[DATE]" at bounding box center [633, 29] width 35 height 19
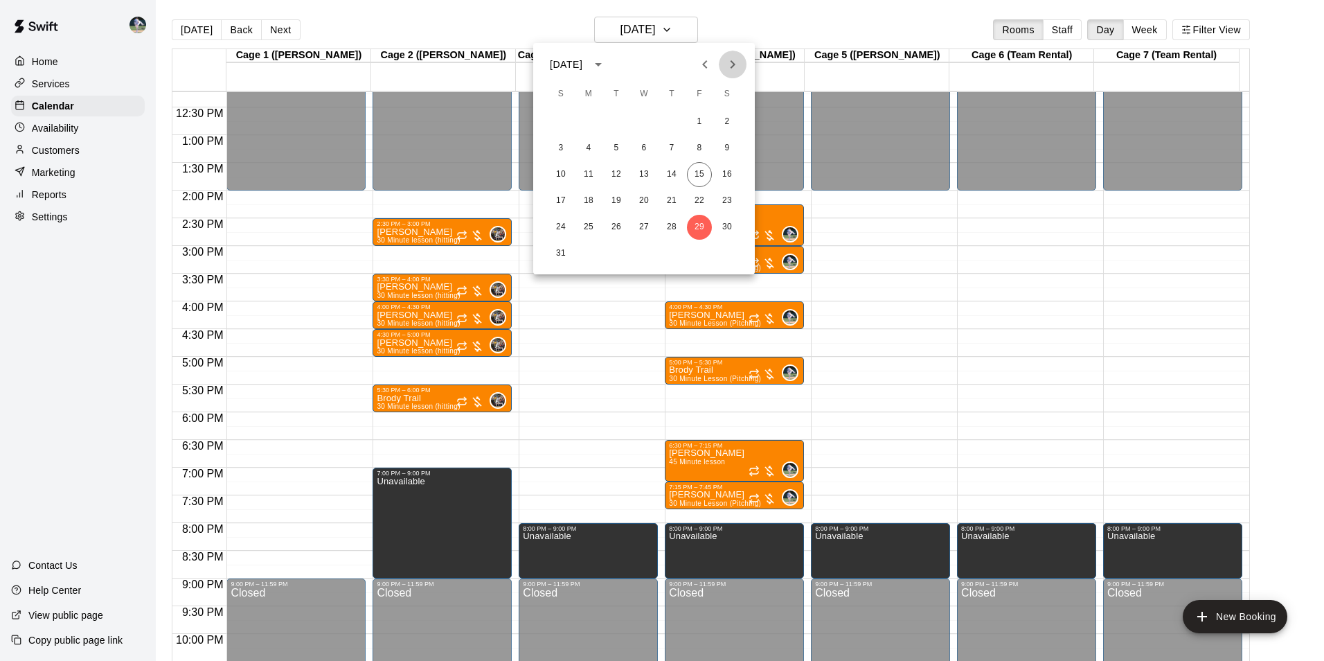
click at [733, 65] on icon "Next month" at bounding box center [733, 64] width 17 height 17
click at [697, 118] on button "5" at bounding box center [699, 121] width 25 height 25
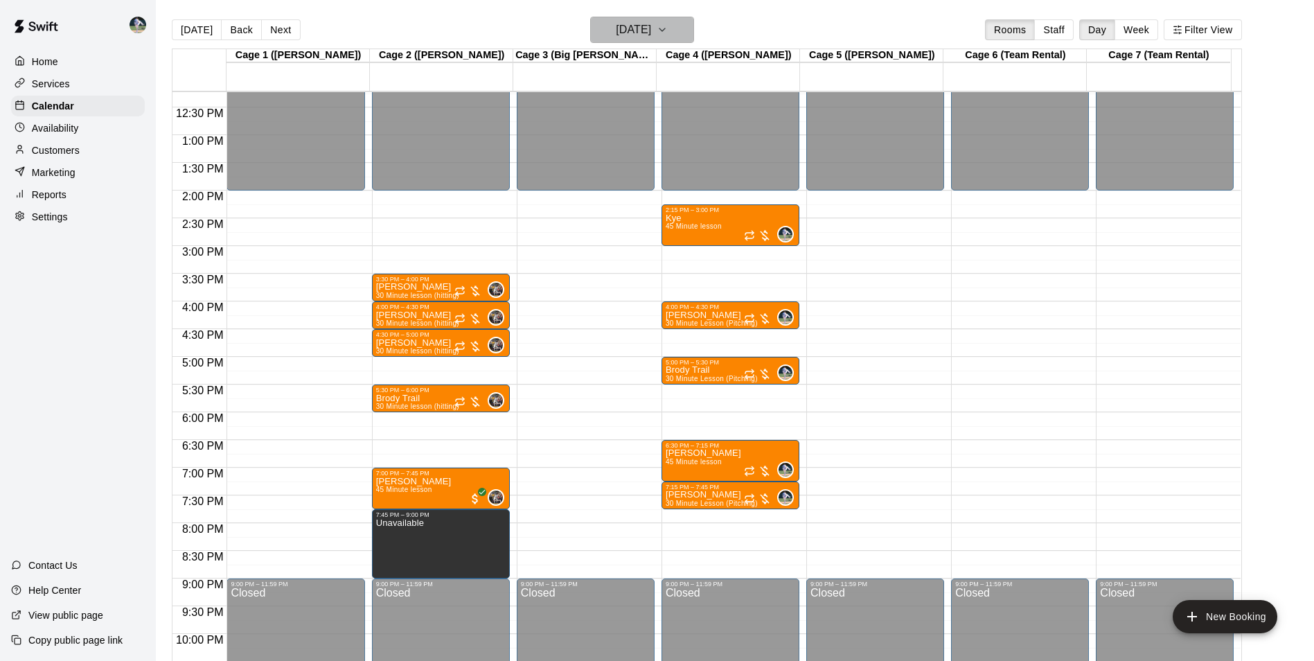
click at [651, 29] on h6 "Friday Sep 05" at bounding box center [633, 29] width 35 height 19
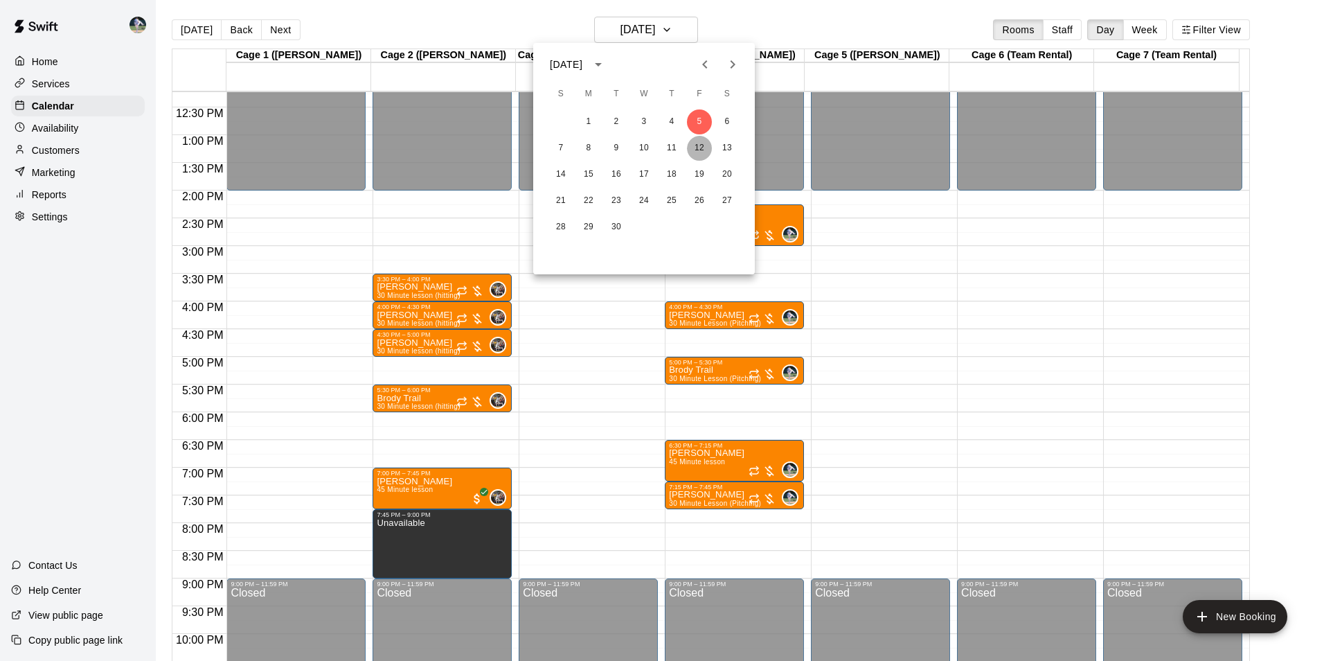
click at [698, 148] on button "12" at bounding box center [699, 148] width 25 height 25
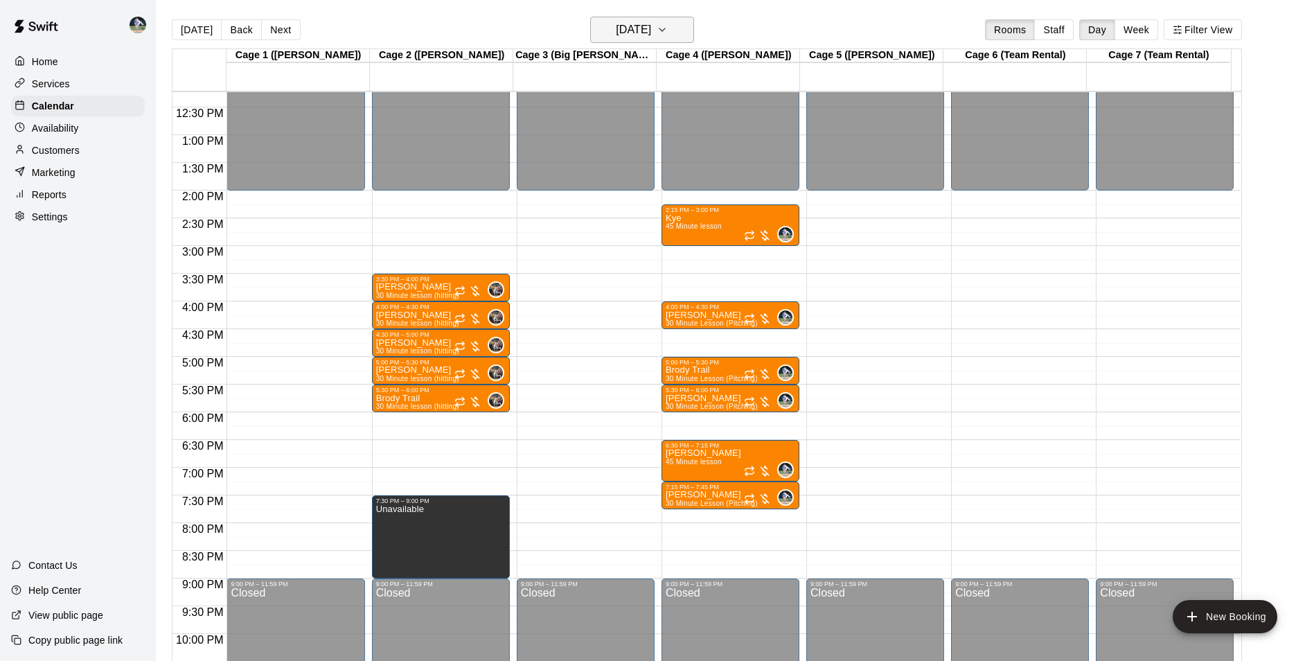
click at [668, 30] on icon "button" at bounding box center [662, 29] width 11 height 17
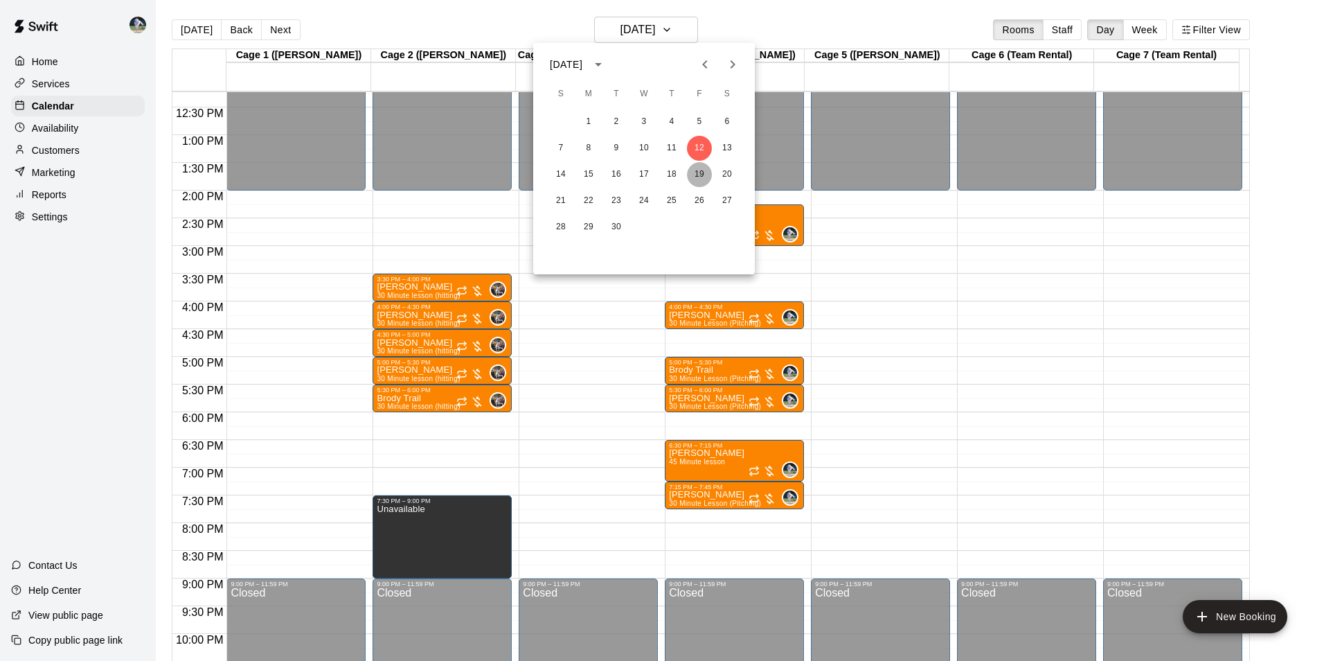
click at [696, 174] on button "19" at bounding box center [699, 174] width 25 height 25
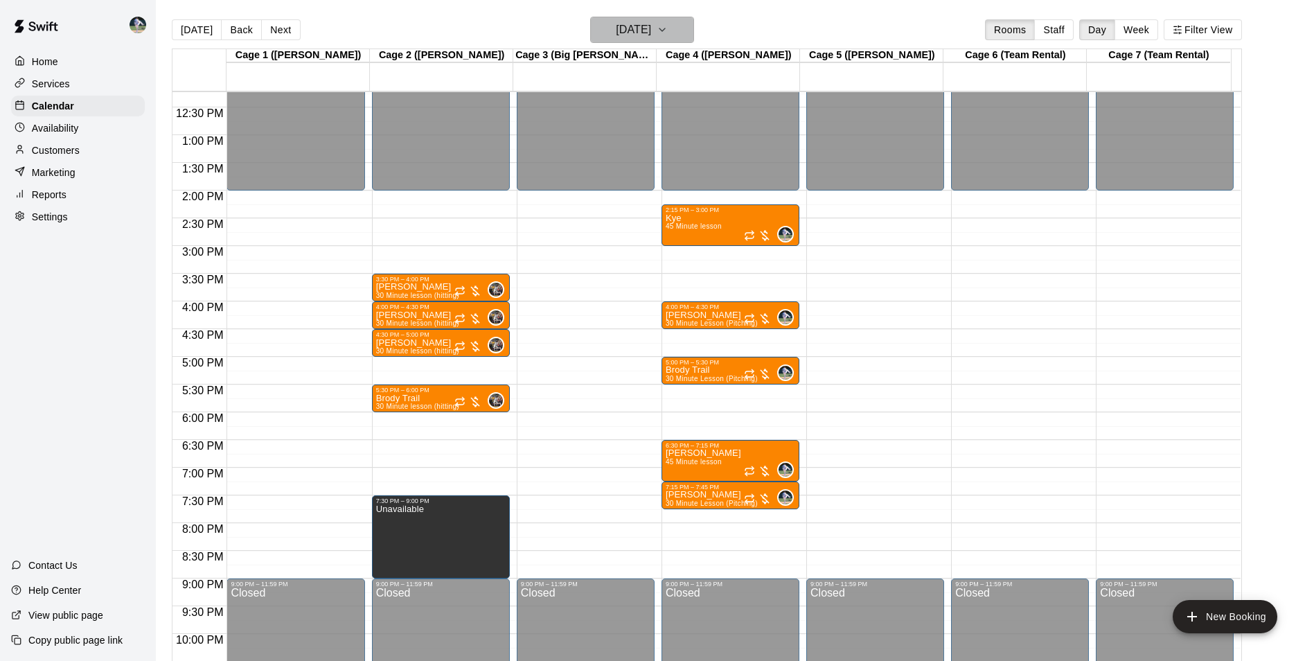
click at [639, 28] on h6 "Friday Sep 19" at bounding box center [633, 29] width 35 height 19
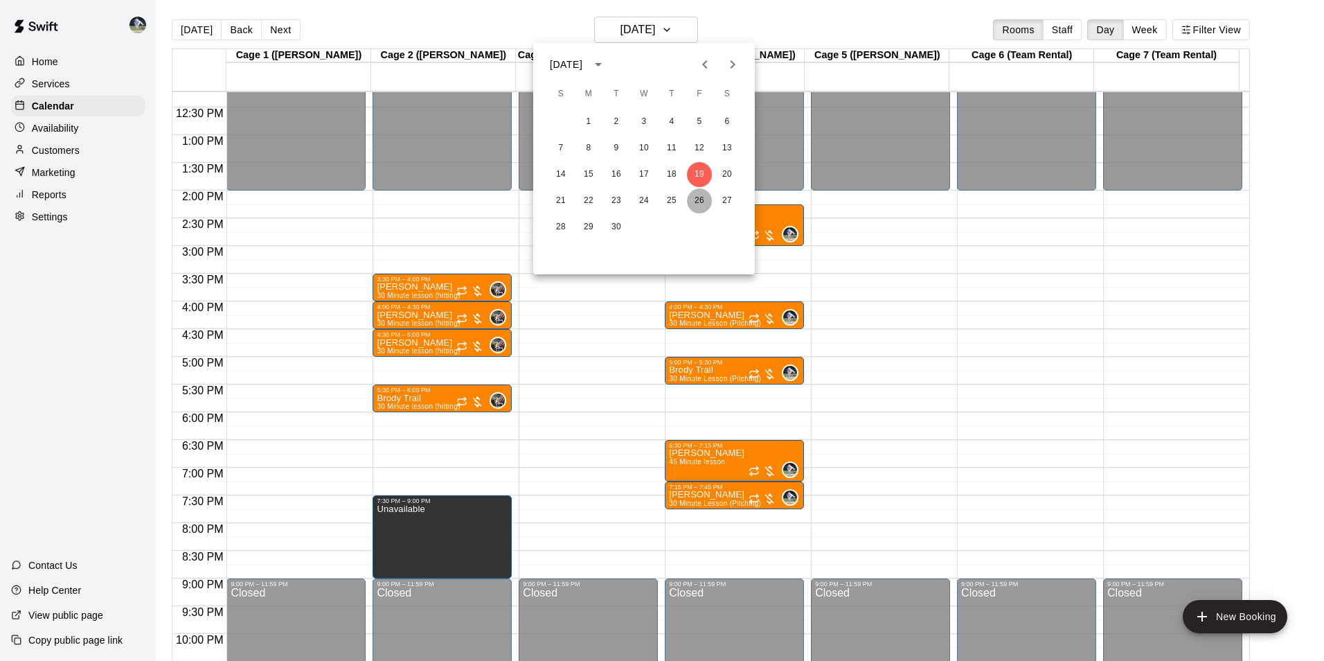
click at [695, 202] on button "26" at bounding box center [699, 200] width 25 height 25
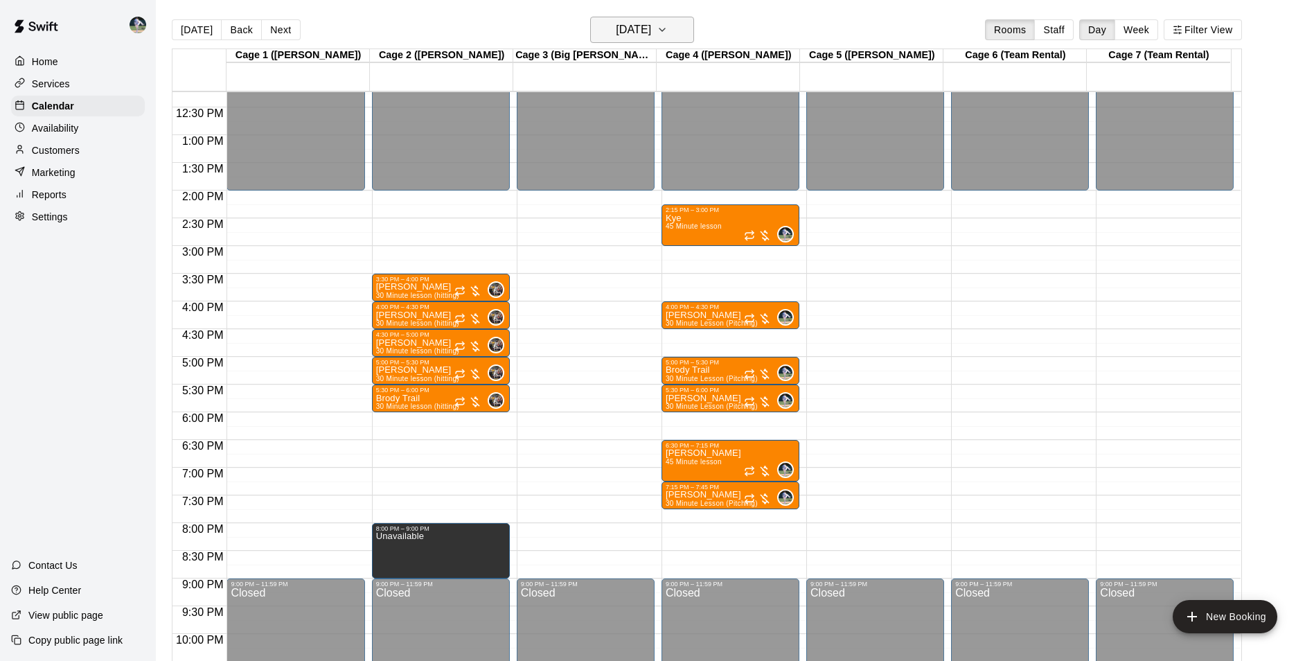
click at [651, 33] on h6 "Friday Sep 26" at bounding box center [633, 29] width 35 height 19
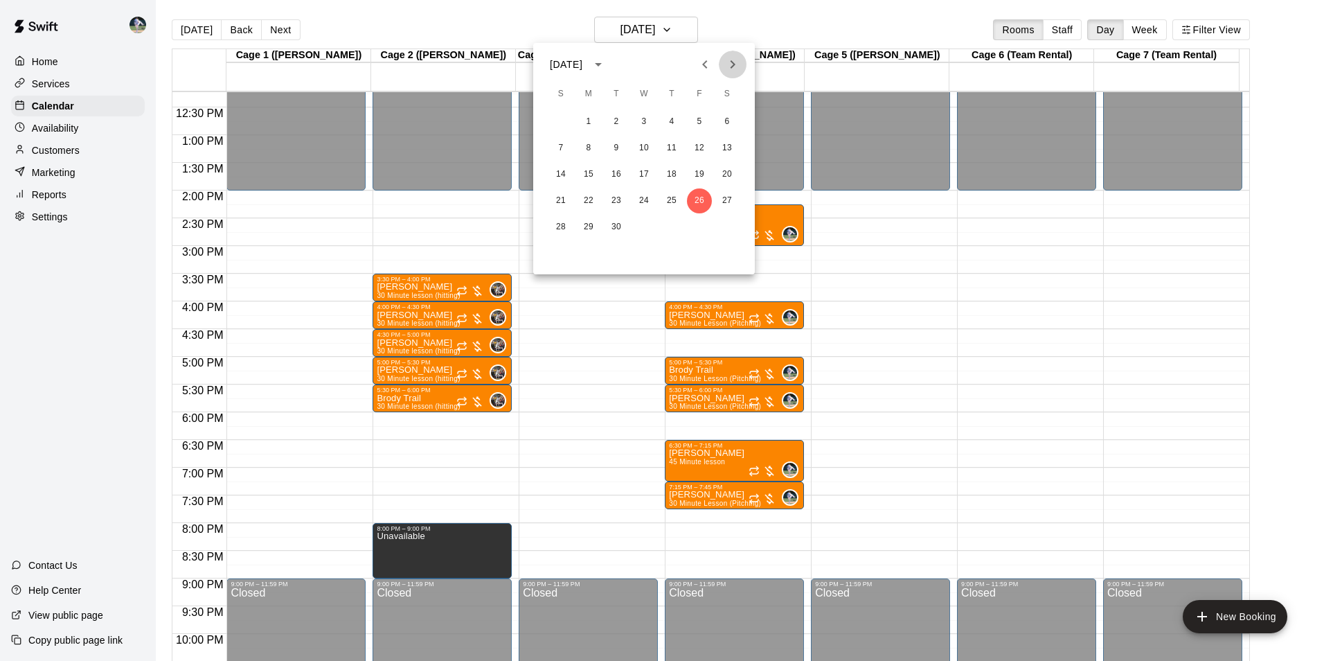
click at [734, 62] on icon "Next month" at bounding box center [733, 64] width 5 height 8
click at [696, 119] on button "3" at bounding box center [699, 121] width 25 height 25
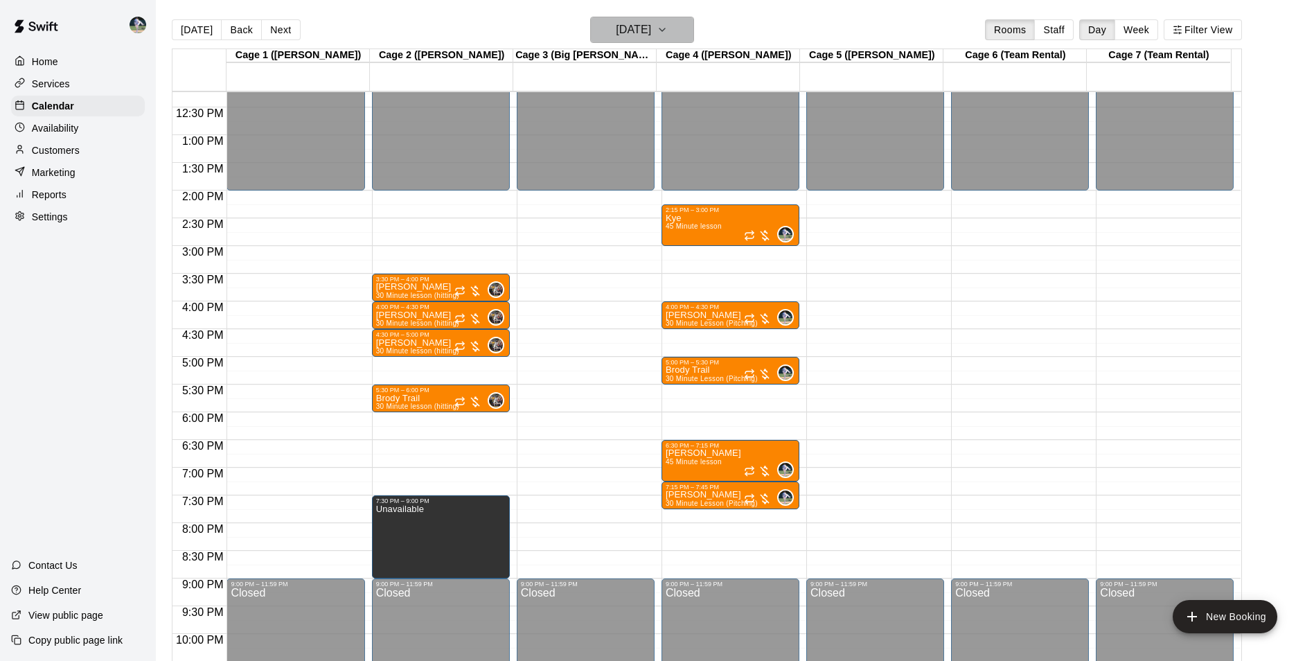
click at [651, 37] on h6 "Friday Oct 03" at bounding box center [633, 29] width 35 height 19
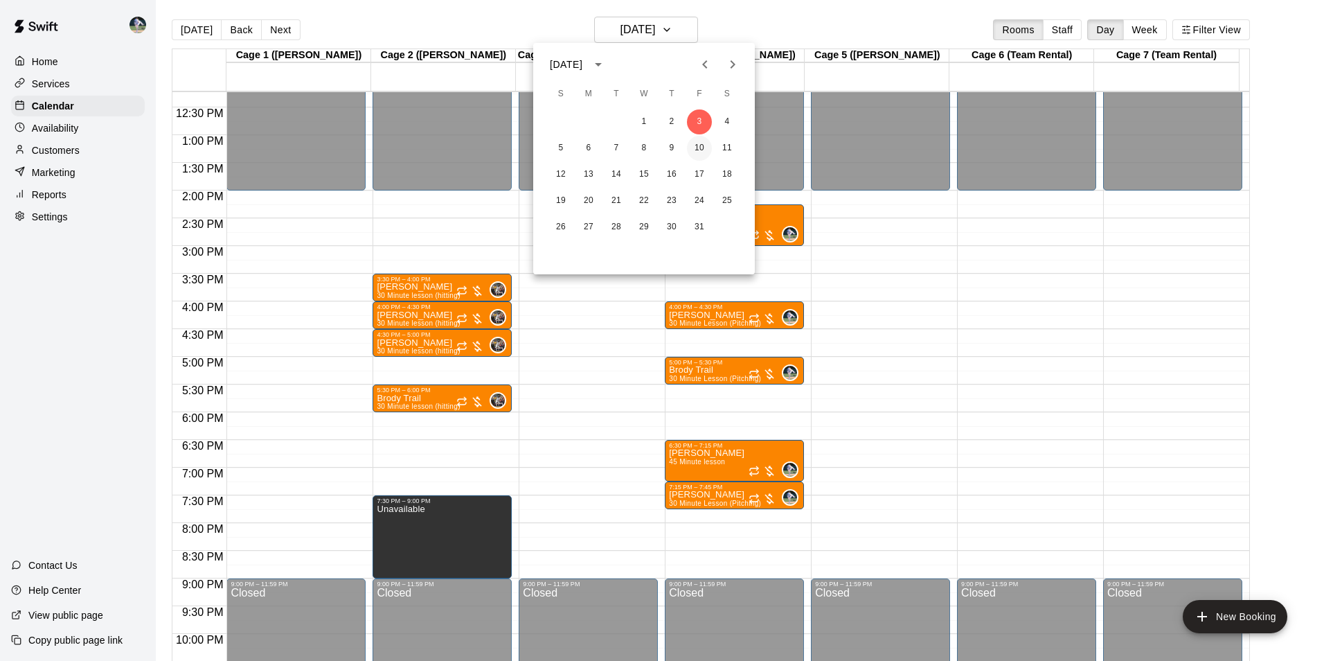
click at [703, 145] on button "10" at bounding box center [699, 148] width 25 height 25
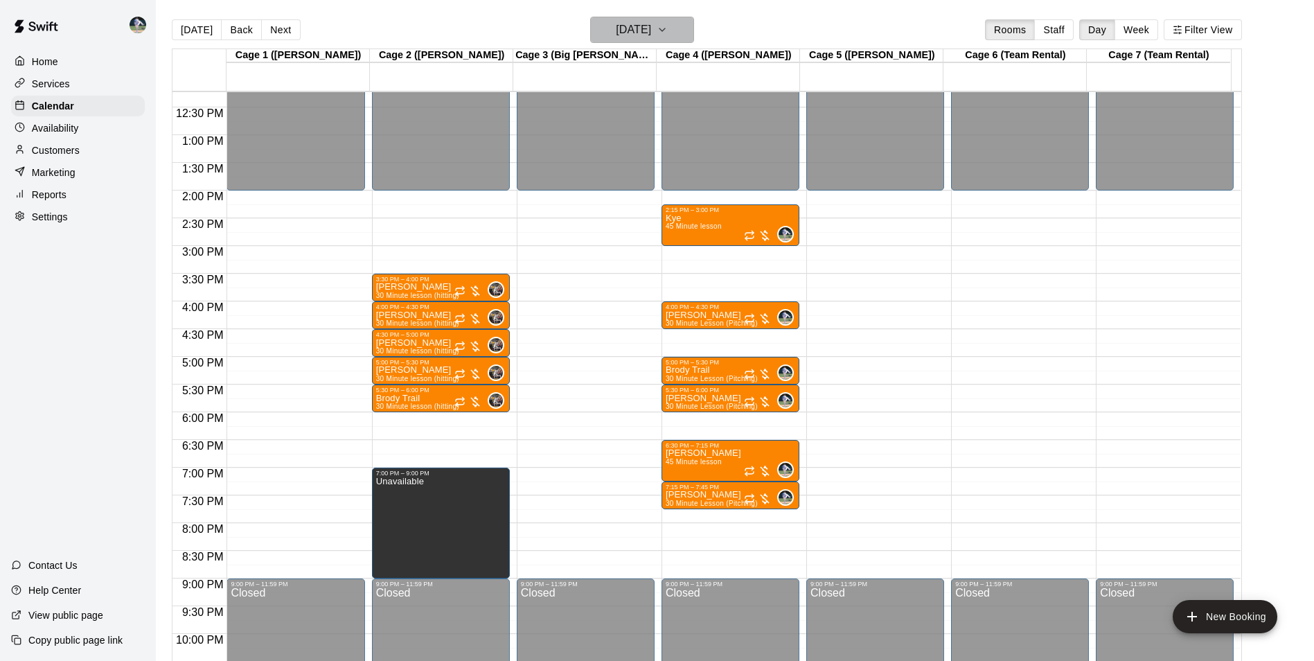
click at [651, 31] on h6 "Friday Oct 10" at bounding box center [633, 29] width 35 height 19
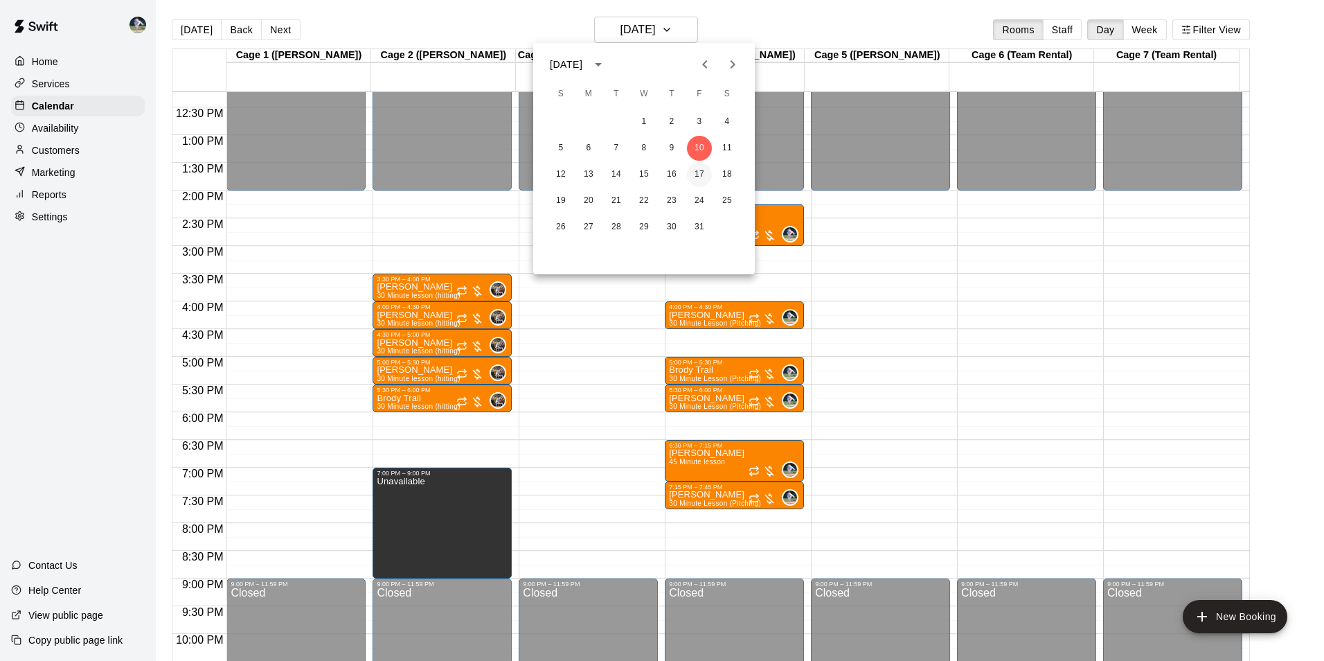
click at [699, 170] on button "17" at bounding box center [699, 174] width 25 height 25
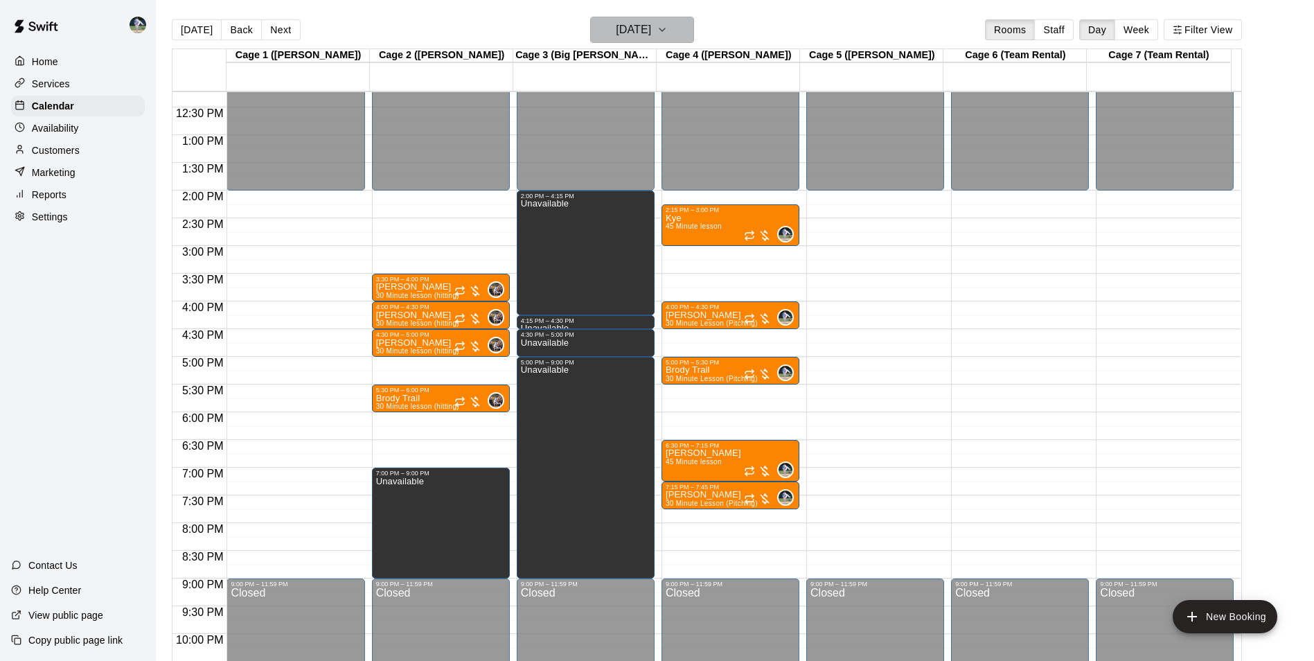
click at [634, 33] on h6 "Friday Oct 17" at bounding box center [633, 29] width 35 height 19
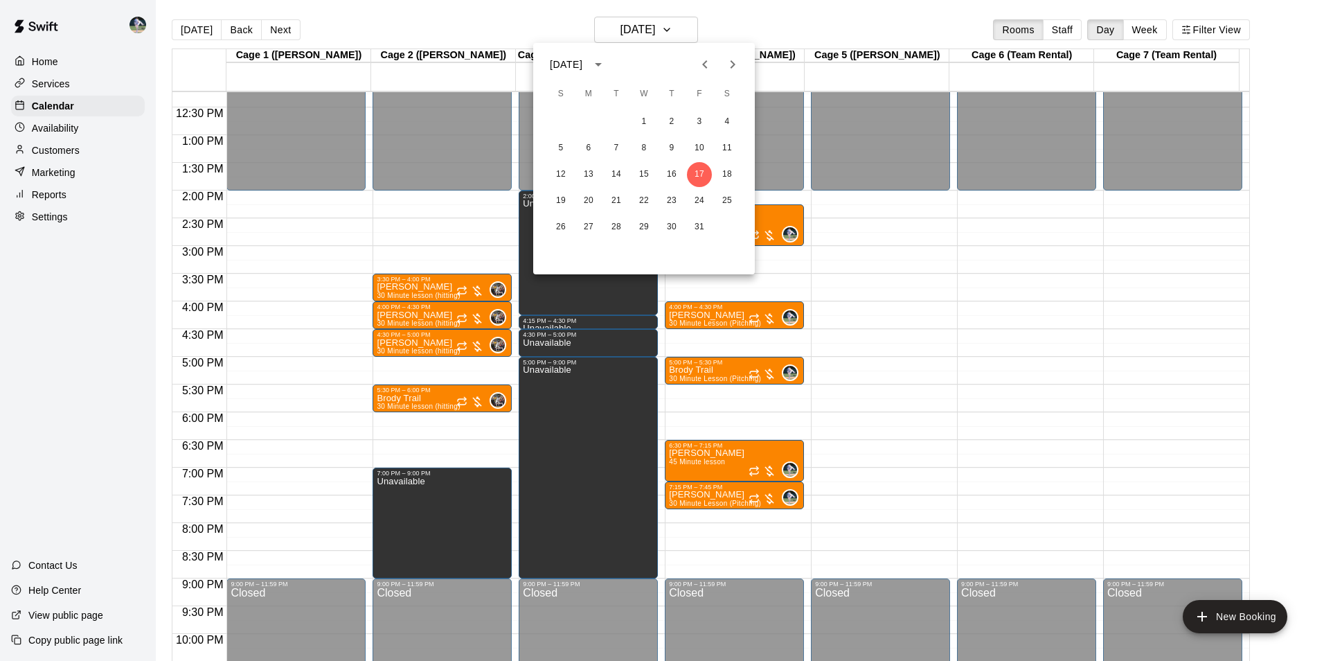
click at [707, 64] on icon "Previous month" at bounding box center [705, 64] width 17 height 17
click at [702, 226] on button "29" at bounding box center [699, 227] width 25 height 25
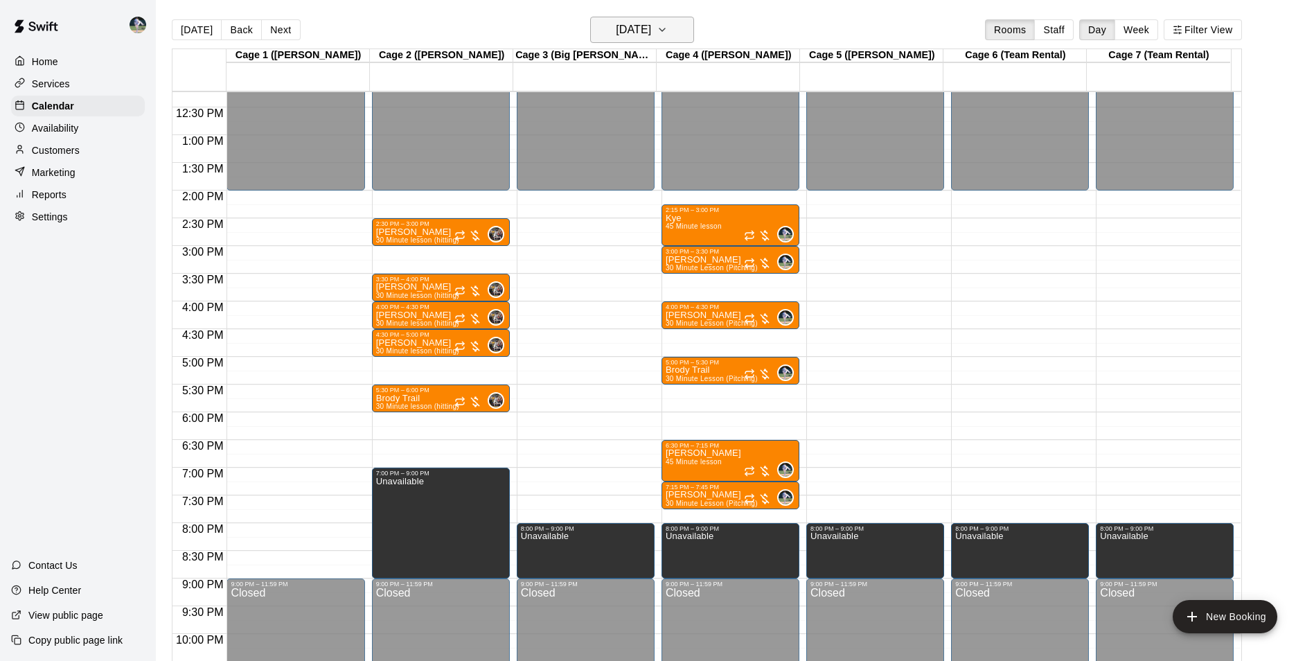
click at [621, 30] on h6 "[DATE]" at bounding box center [633, 29] width 35 height 19
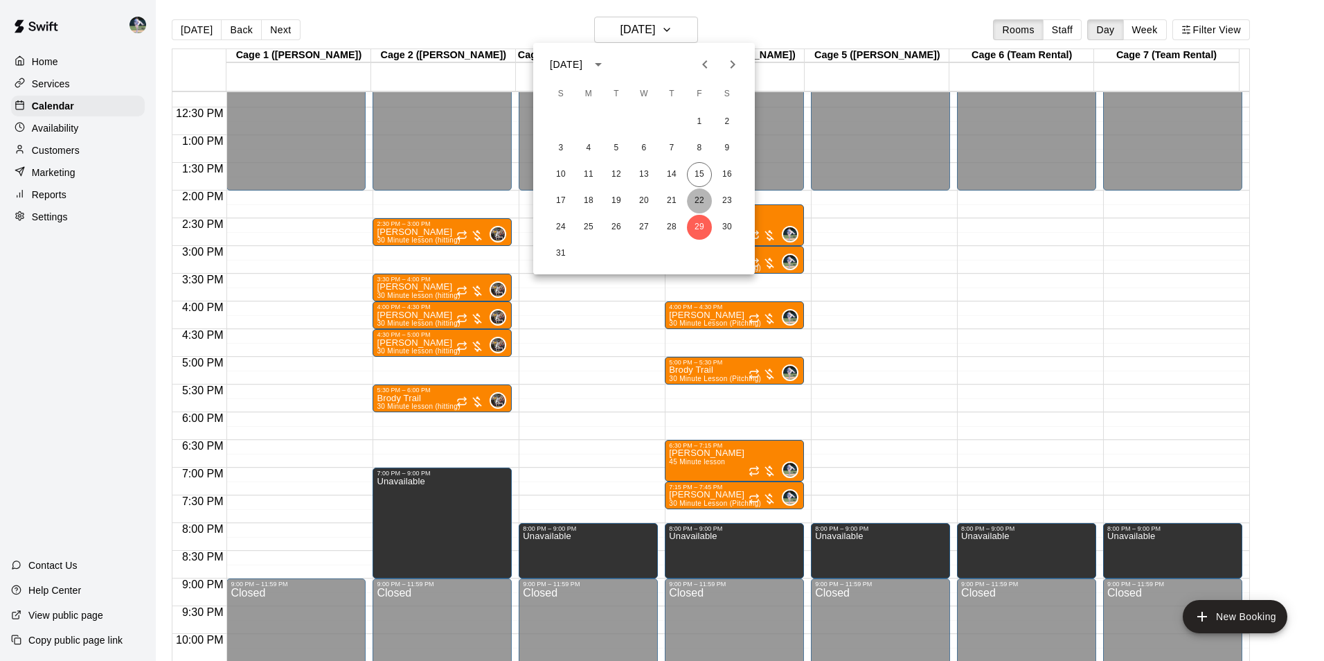
click at [697, 199] on button "22" at bounding box center [699, 200] width 25 height 25
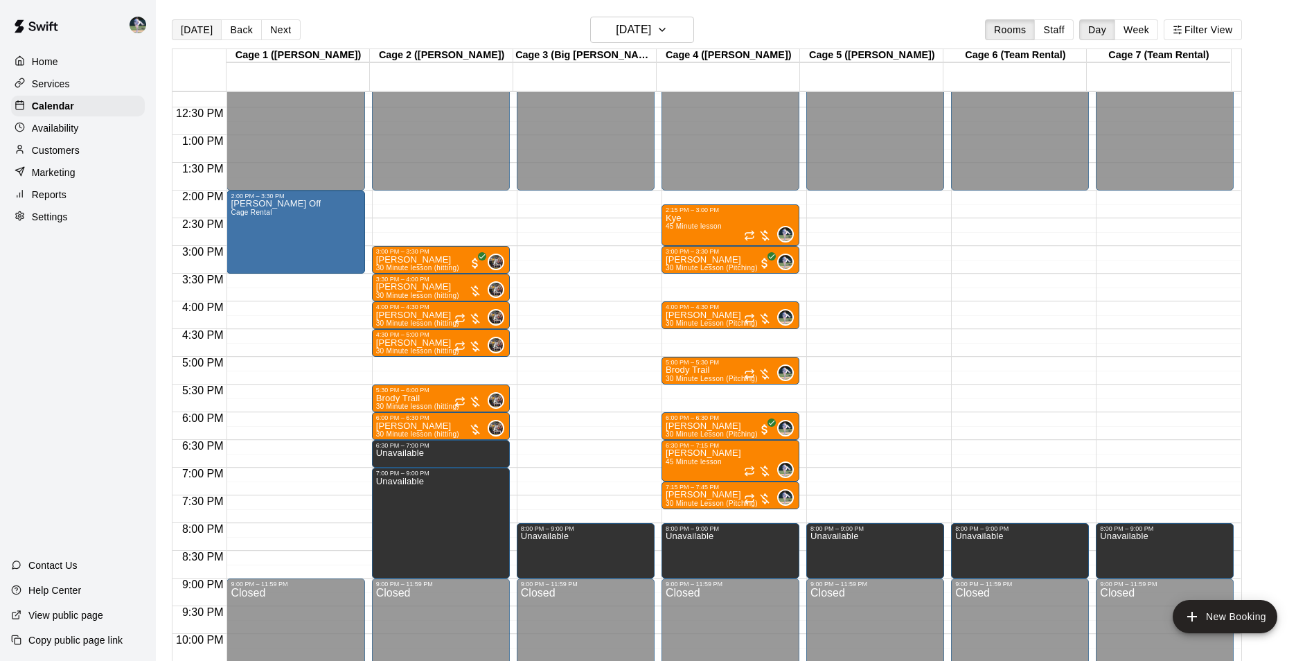
click at [190, 28] on button "[DATE]" at bounding box center [197, 29] width 50 height 21
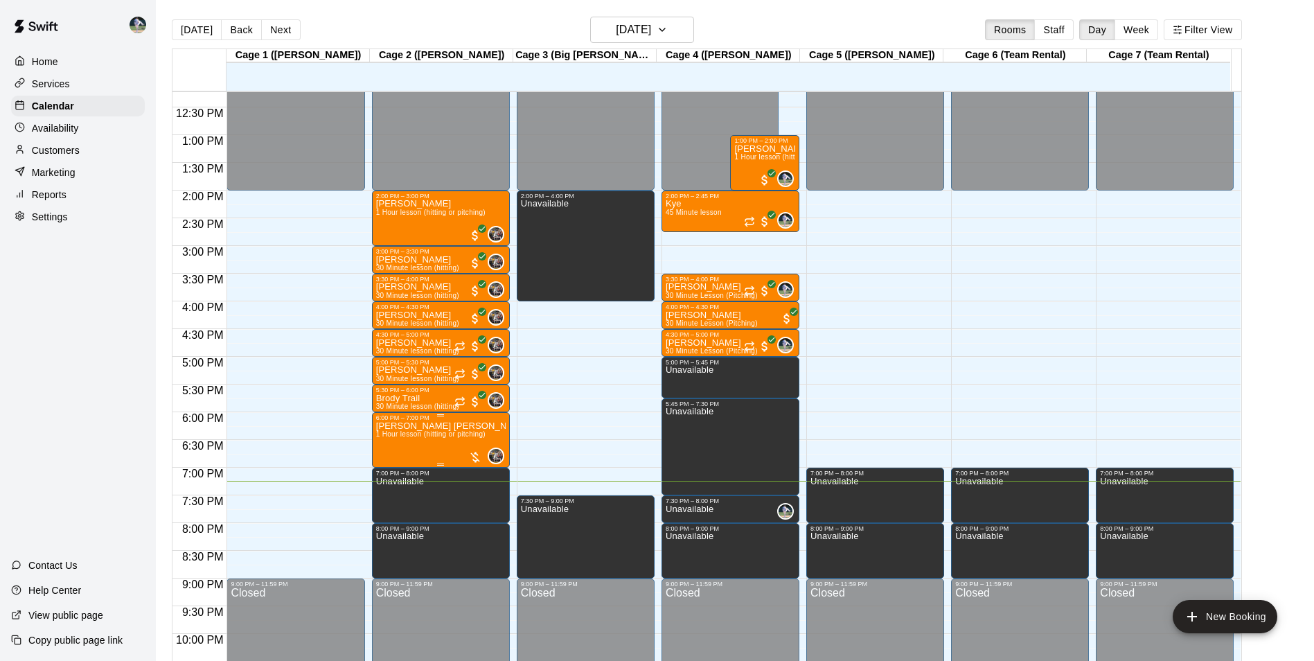
click at [425, 438] on span "1 Hour lesson (hitting or pitching)" at bounding box center [430, 434] width 109 height 8
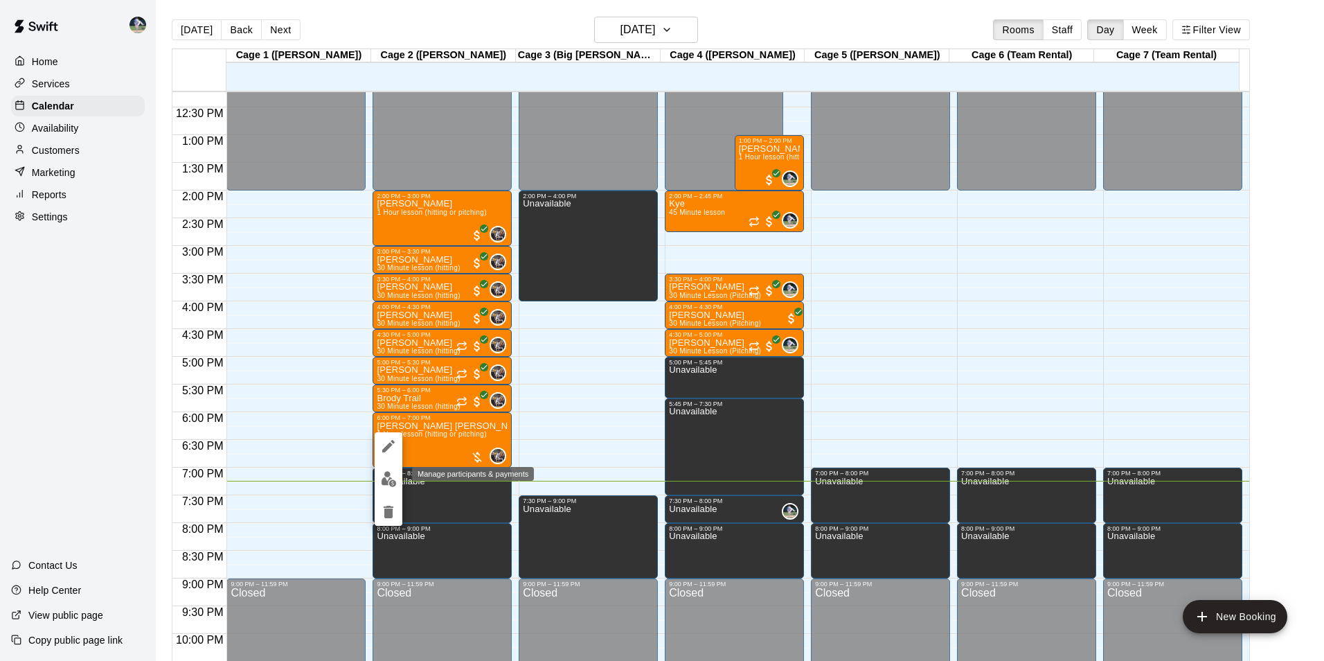
click at [386, 476] on img "edit" at bounding box center [389, 479] width 16 height 16
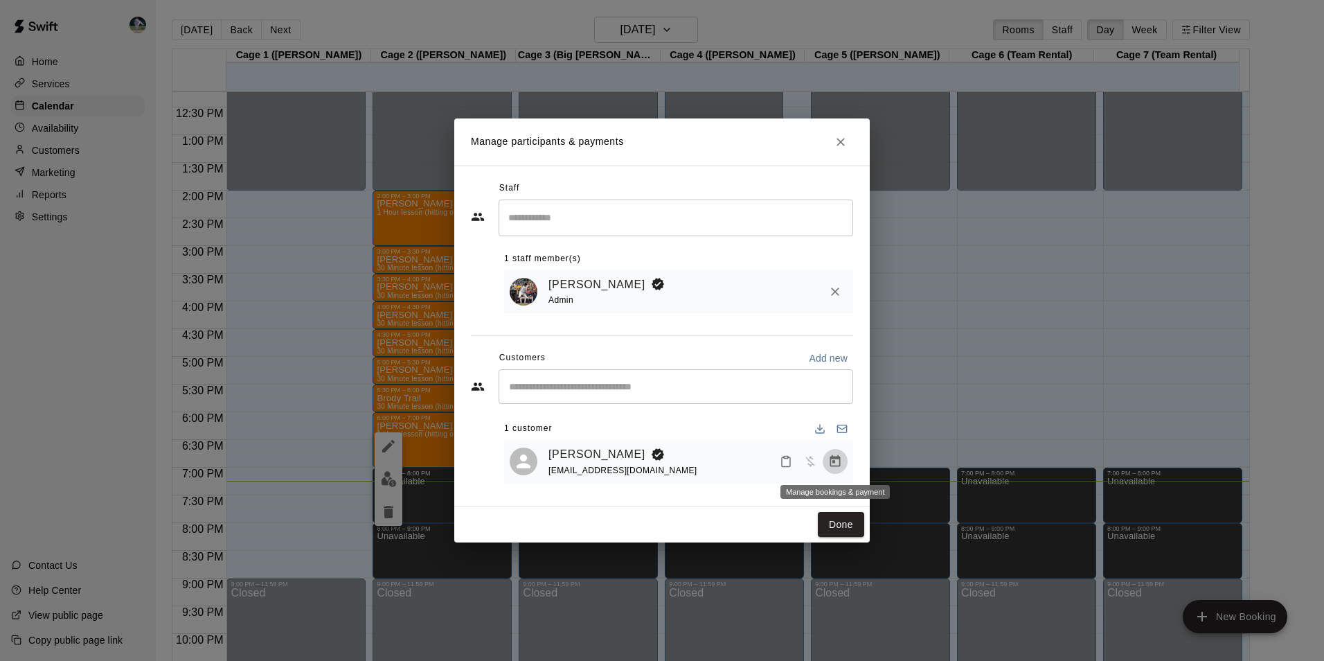
click at [838, 459] on icon "Manage bookings & payment" at bounding box center [835, 461] width 10 height 12
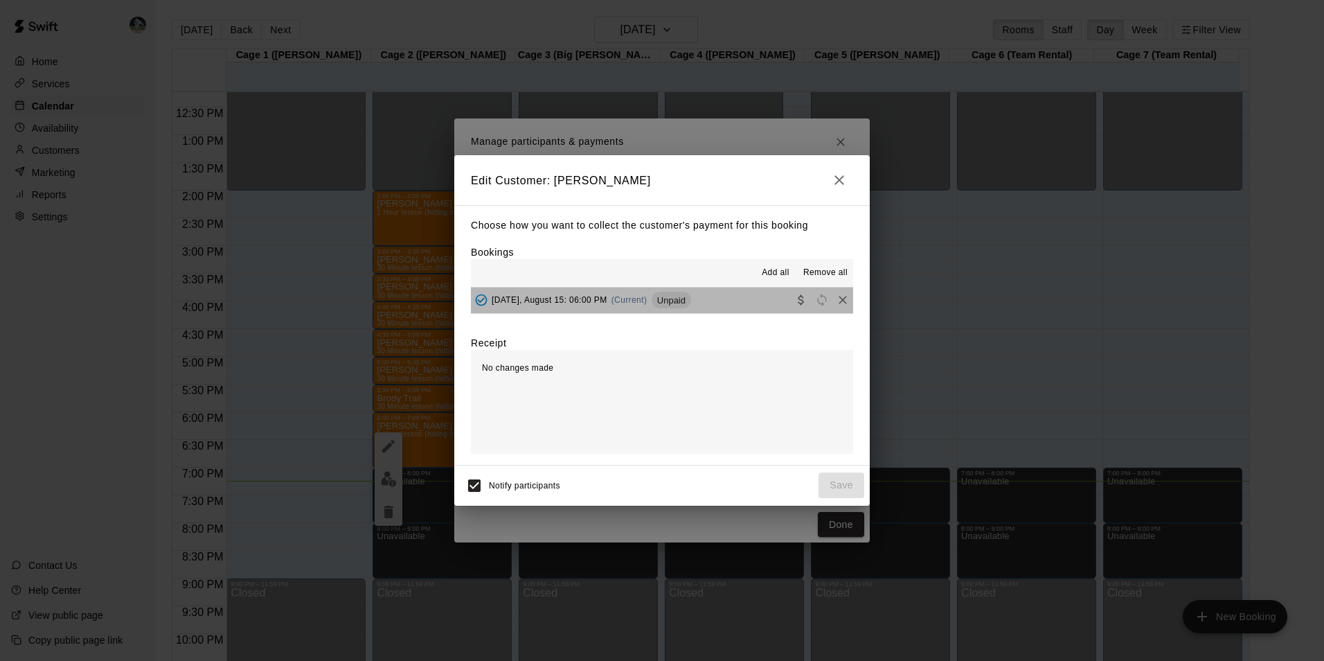
drag, startPoint x: 717, startPoint y: 293, endPoint x: 741, endPoint y: 347, distance: 59.2
click at [718, 295] on button "Friday, August 15: 06:00 PM (Current) Unpaid" at bounding box center [662, 300] width 382 height 26
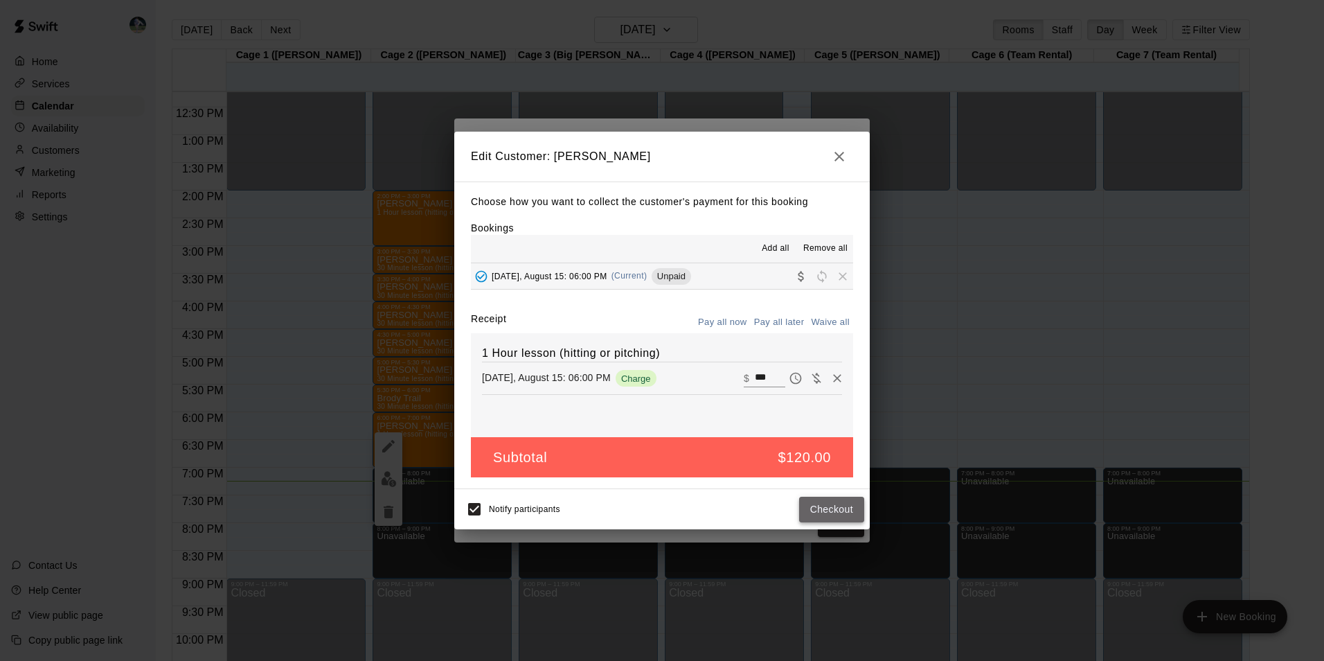
click at [835, 508] on button "Checkout" at bounding box center [831, 510] width 65 height 26
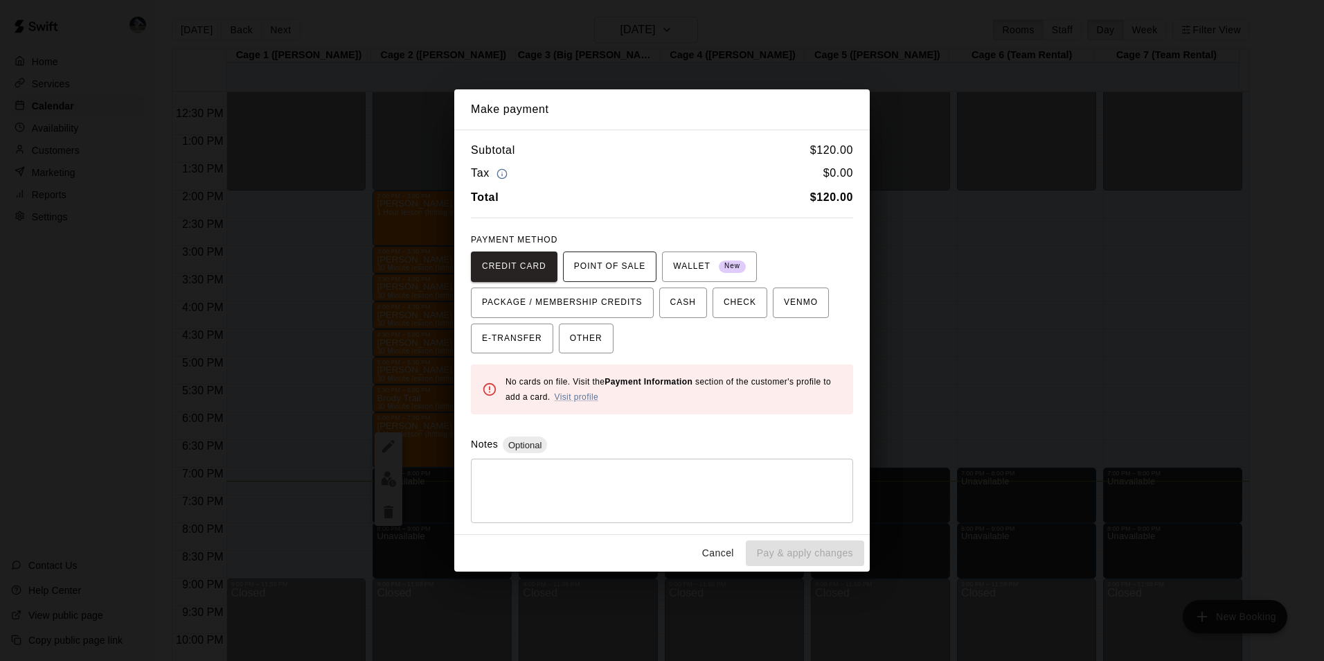
click at [608, 258] on span "POINT OF SALE" at bounding box center [609, 267] width 71 height 22
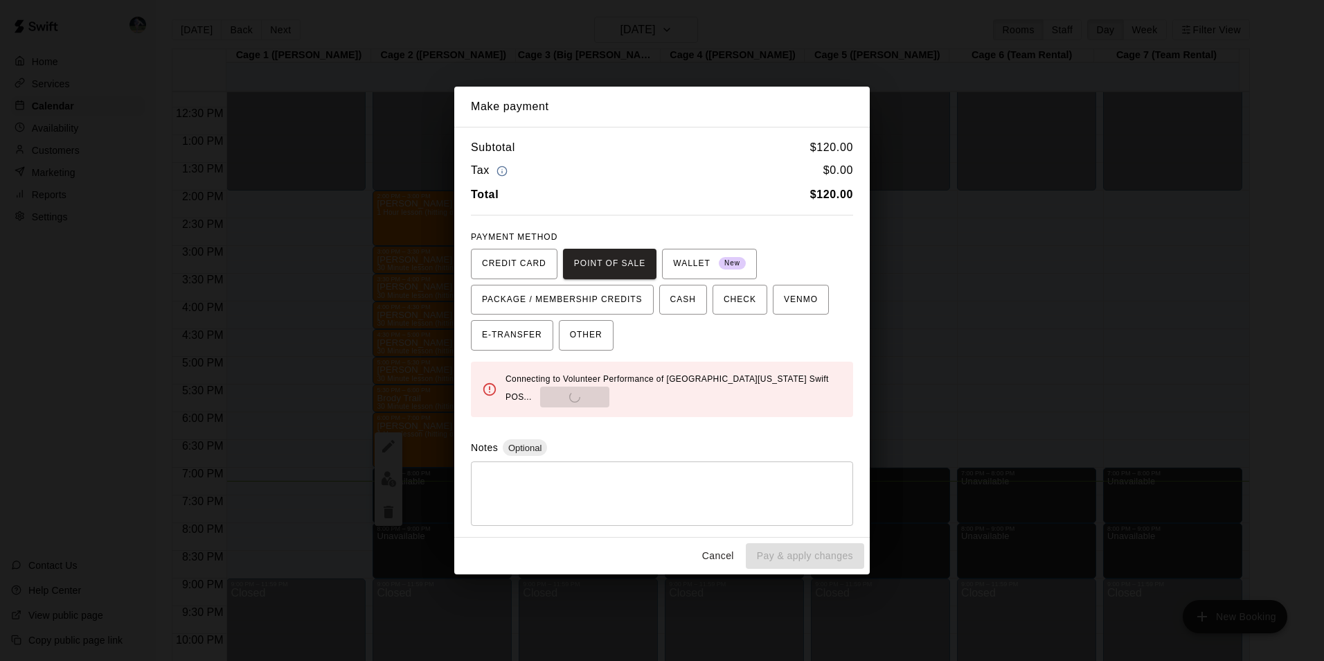
click at [545, 394] on div "Connecting to Volunteer Performance of East Tennessee Swift POS... Send to POS" at bounding box center [674, 389] width 337 height 36
click at [601, 401] on div "Connecting to Volunteer Performance of East Tennessee Swift POS... Send to POS" at bounding box center [674, 389] width 337 height 36
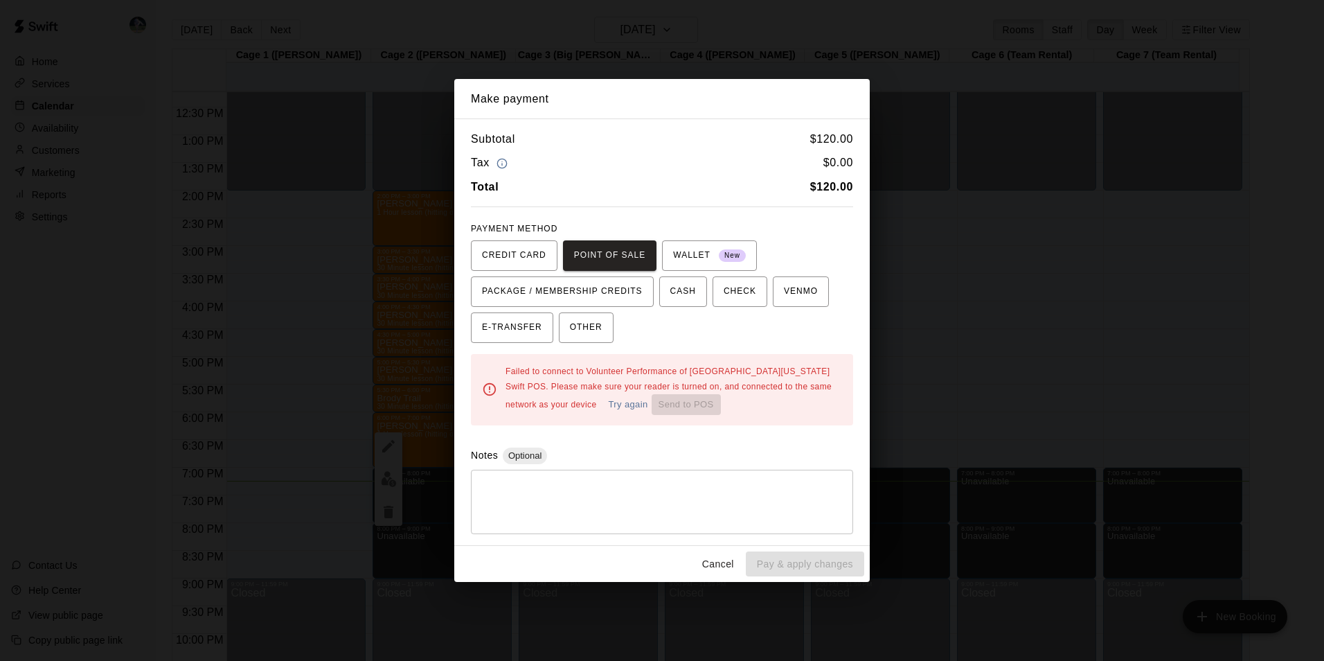
click at [616, 412] on div "Failed to connect to Volunteer Performance of East Tennessee Swift POS. Please …" at bounding box center [674, 390] width 337 height 52
drag, startPoint x: 623, startPoint y: 409, endPoint x: 634, endPoint y: 405, distance: 11.2
click at [634, 405] on div "Failed to connect to Volunteer Performance of East Tennessee Swift POS. Please …" at bounding box center [674, 390] width 337 height 52
drag, startPoint x: 662, startPoint y: 403, endPoint x: 734, endPoint y: 401, distance: 71.4
click at [679, 403] on div "Failed to connect to Volunteer Performance of East Tennessee Swift POS. Please …" at bounding box center [674, 390] width 337 height 52
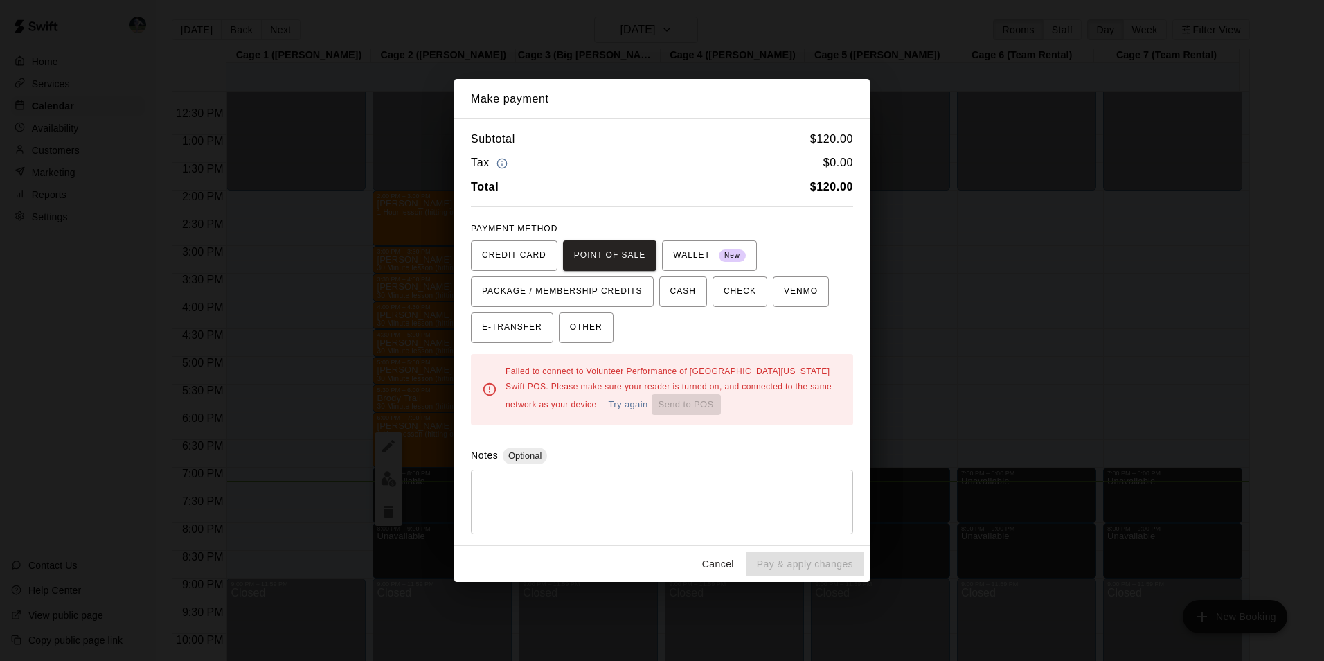
click at [792, 230] on div "PAYMENT METHOD CREDIT CARD POINT OF SALE WALLET New PACKAGE / MEMBERSHIP CREDIT…" at bounding box center [662, 280] width 382 height 125
click at [734, 553] on button "Cancel" at bounding box center [718, 564] width 44 height 26
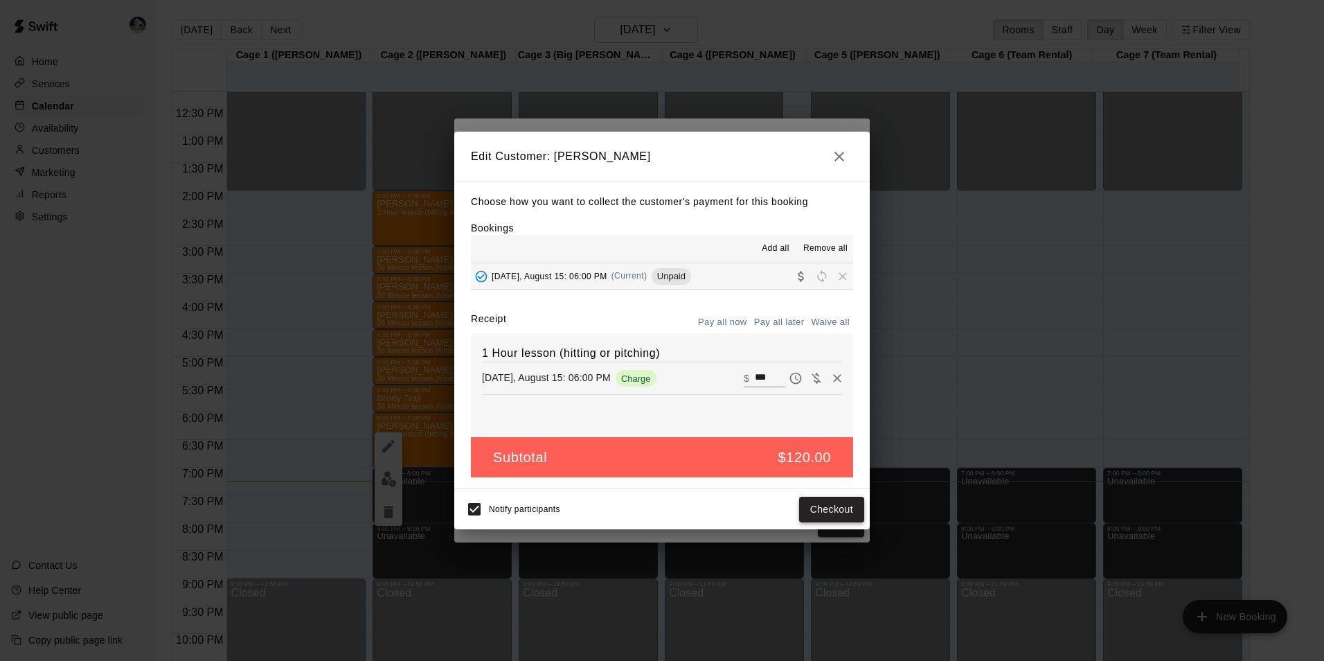
click at [821, 510] on button "Checkout" at bounding box center [831, 510] width 65 height 26
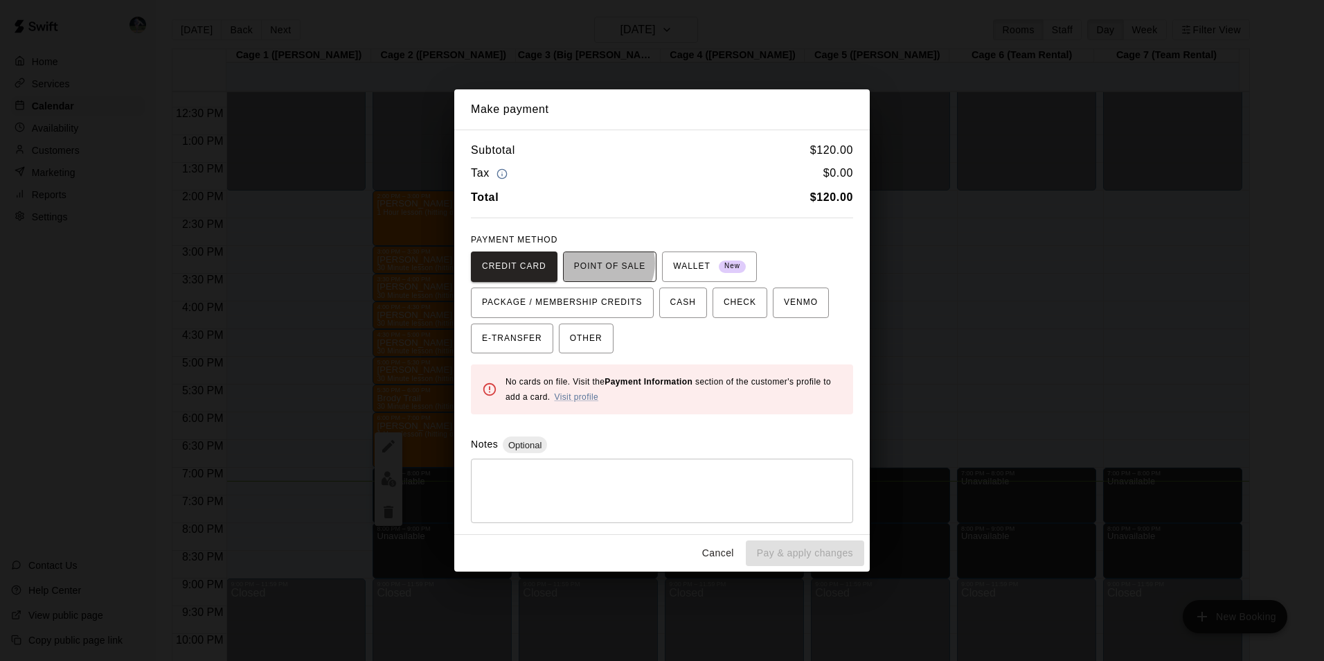
click at [598, 263] on span "POINT OF SALE" at bounding box center [609, 267] width 71 height 22
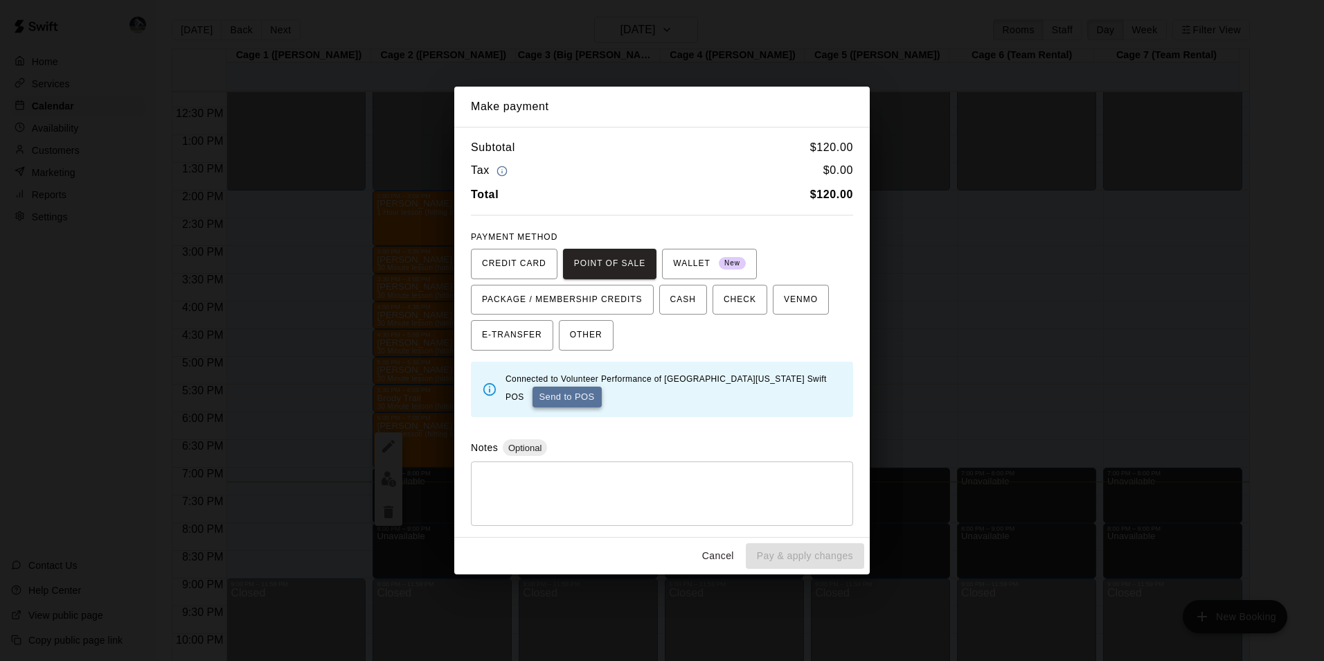
click at [540, 393] on button "Send to POS" at bounding box center [567, 396] width 69 height 21
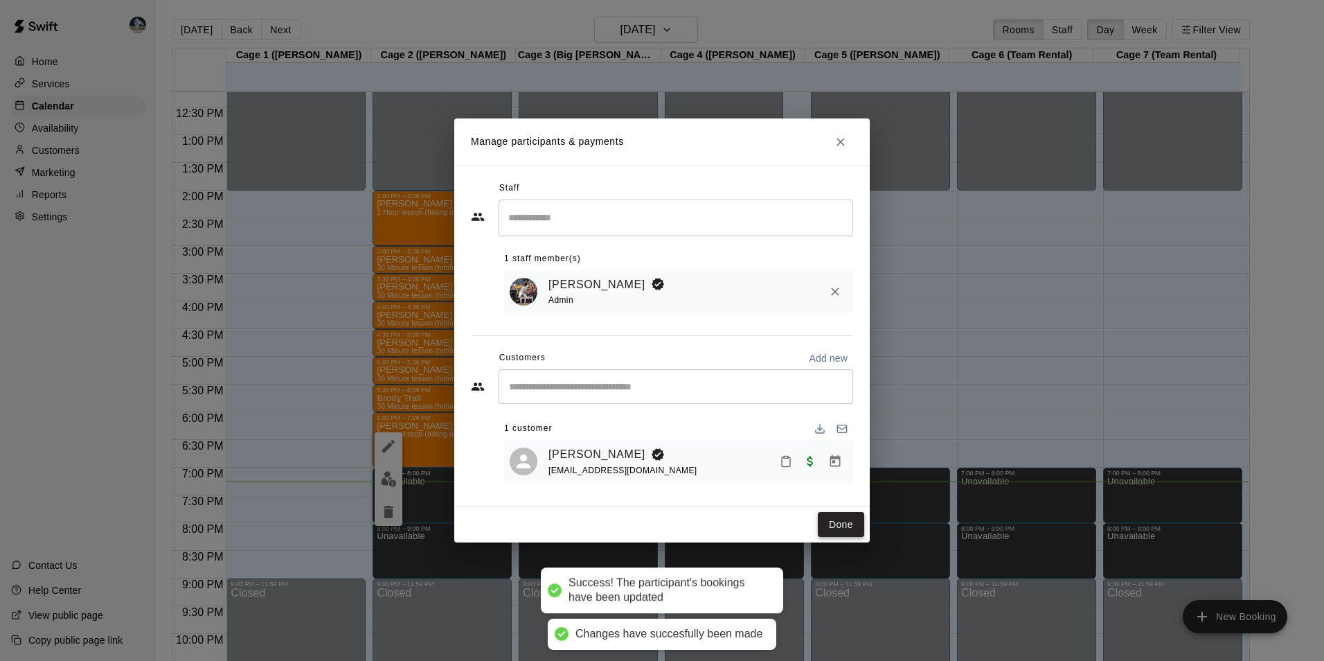
click at [842, 526] on button "Done" at bounding box center [841, 525] width 46 height 26
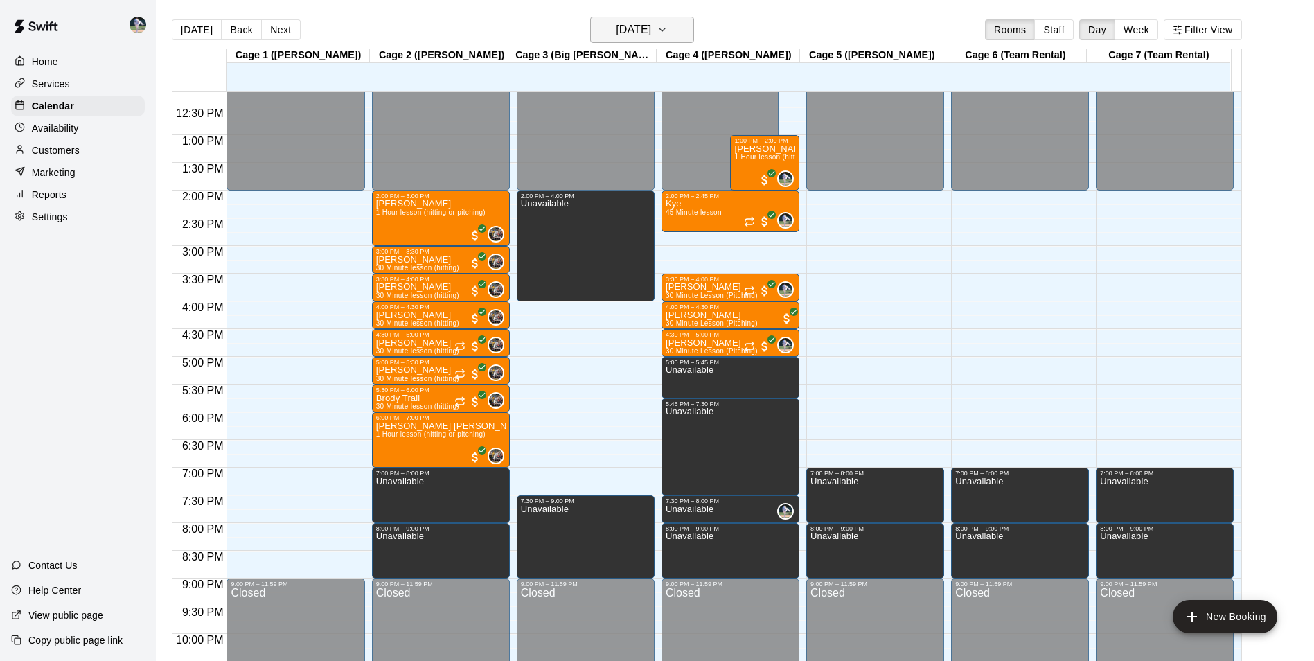
click at [623, 31] on h6 "[DATE]" at bounding box center [633, 29] width 35 height 19
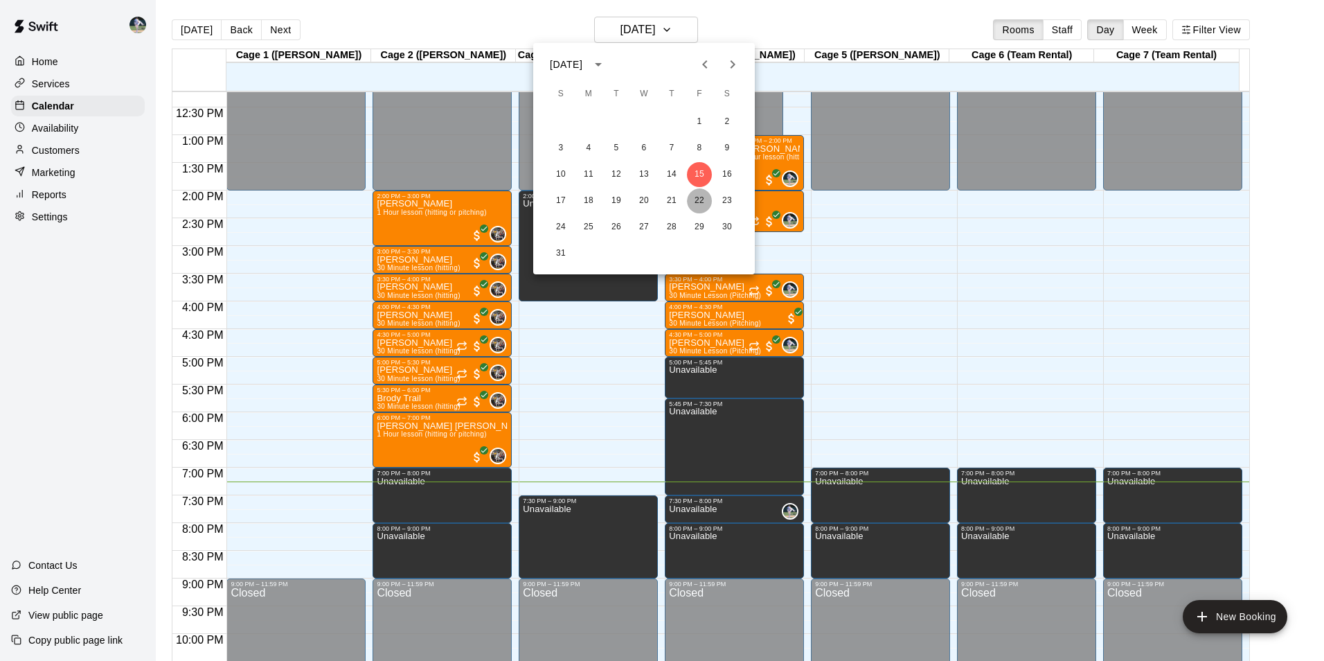
click at [698, 197] on button "22" at bounding box center [699, 200] width 25 height 25
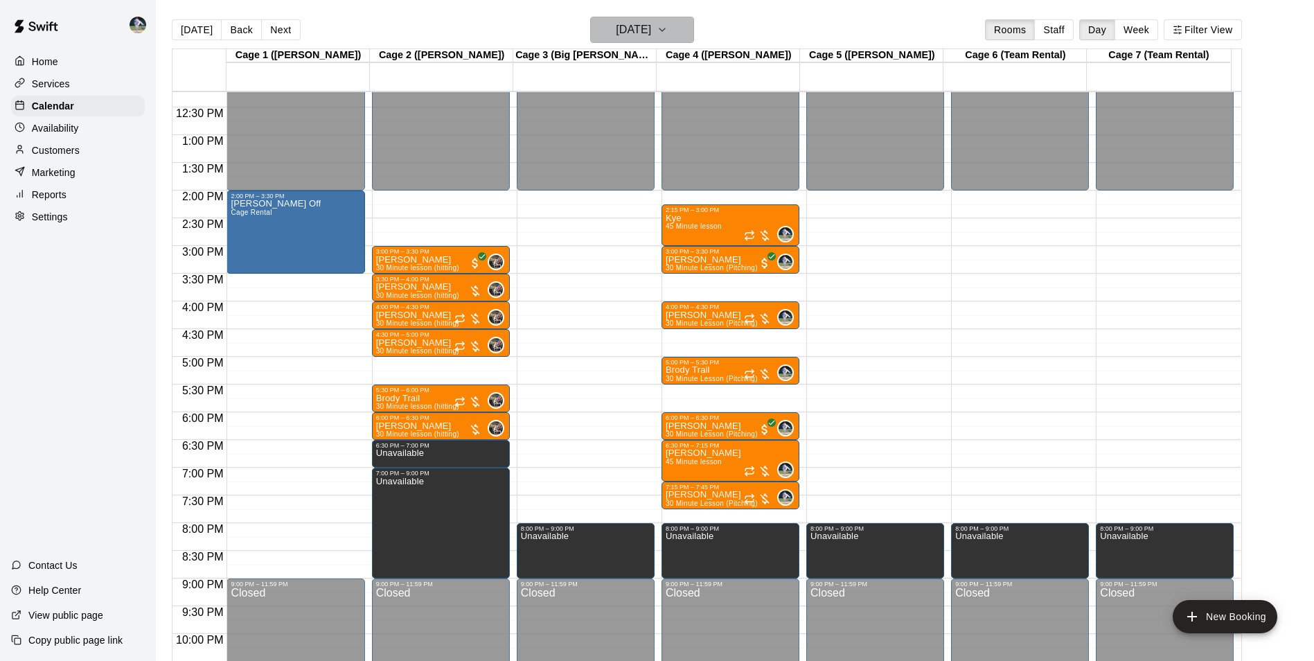
click at [651, 26] on h6 "[DATE]" at bounding box center [633, 29] width 35 height 19
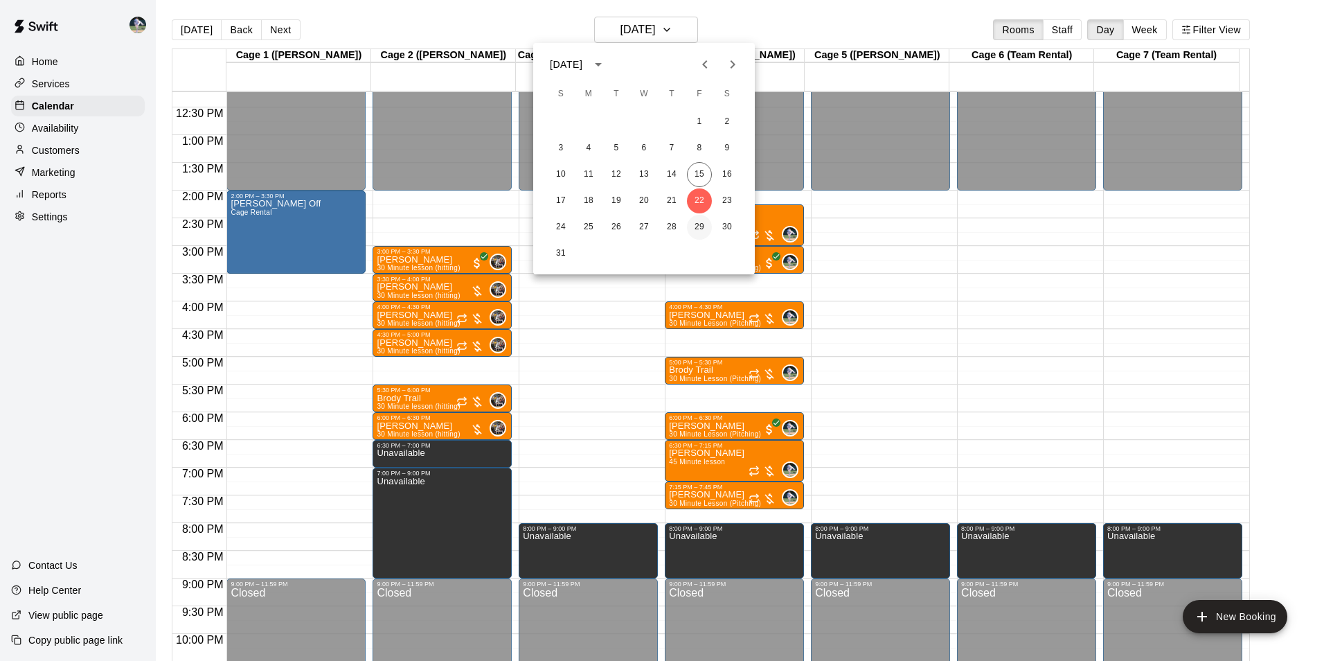
click at [699, 229] on button "29" at bounding box center [699, 227] width 25 height 25
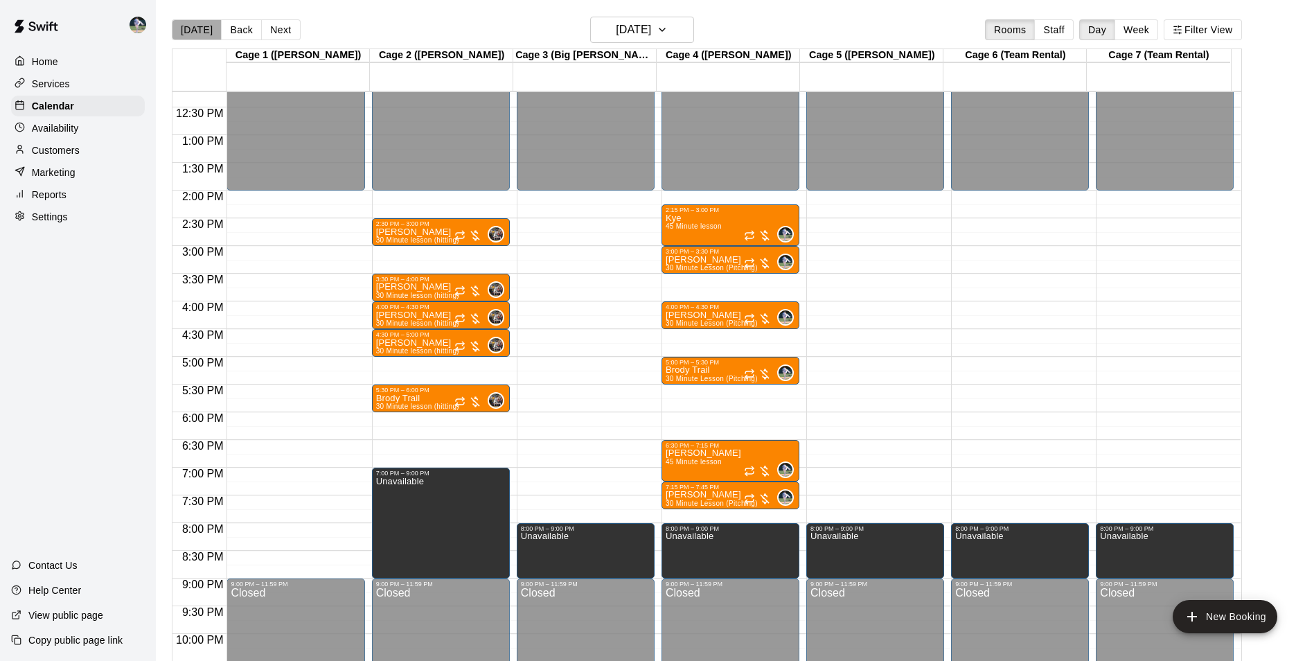
click at [202, 28] on button "[DATE]" at bounding box center [197, 29] width 50 height 21
